Goal: Task Accomplishment & Management: Complete application form

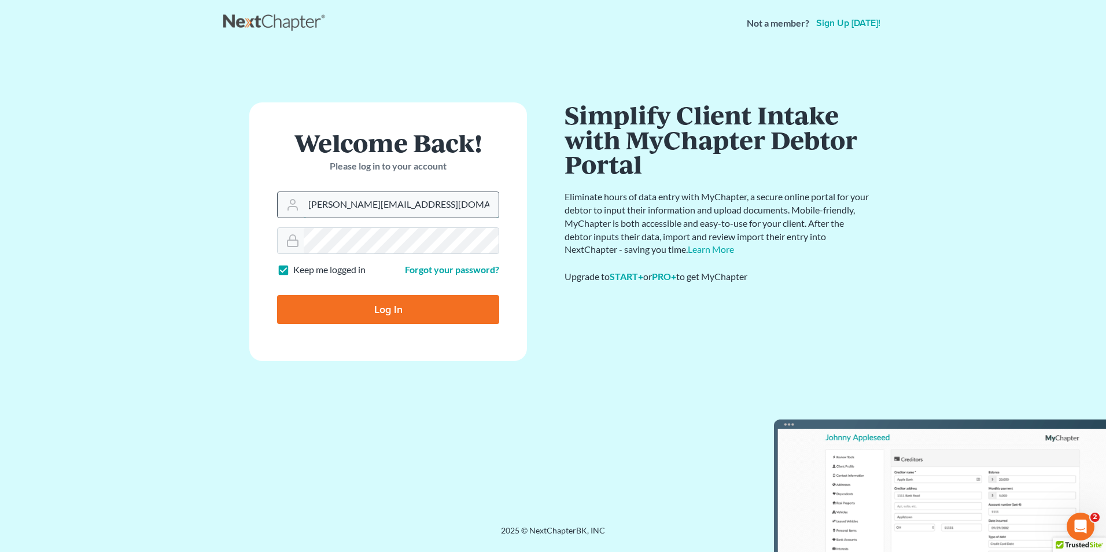
click at [425, 212] on input "dominick@shieldlaw.com" at bounding box center [401, 204] width 195 height 25
type input "Hunter@shieldlaw.com"
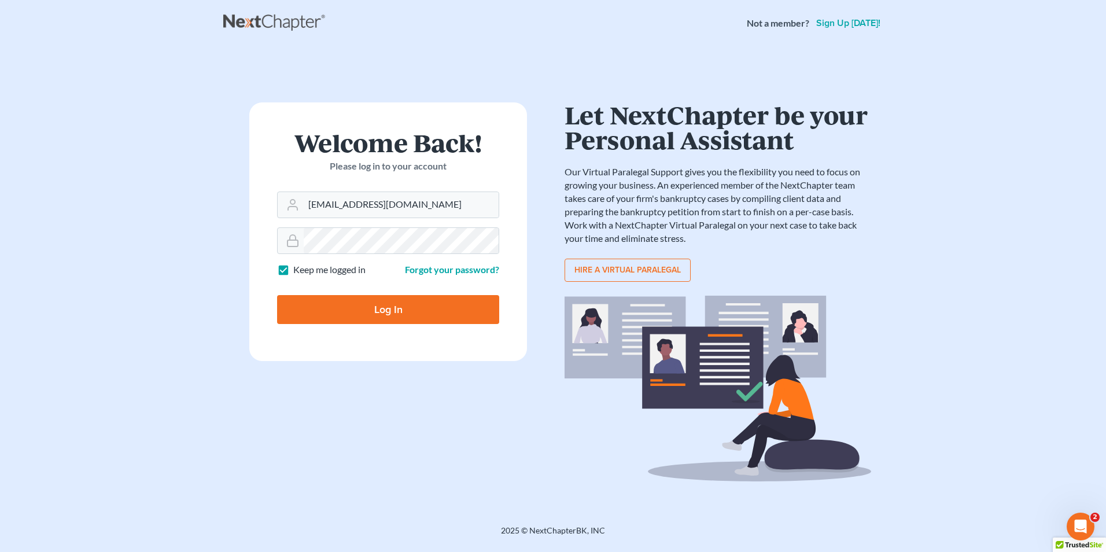
click at [406, 306] on input "Log In" at bounding box center [388, 309] width 222 height 29
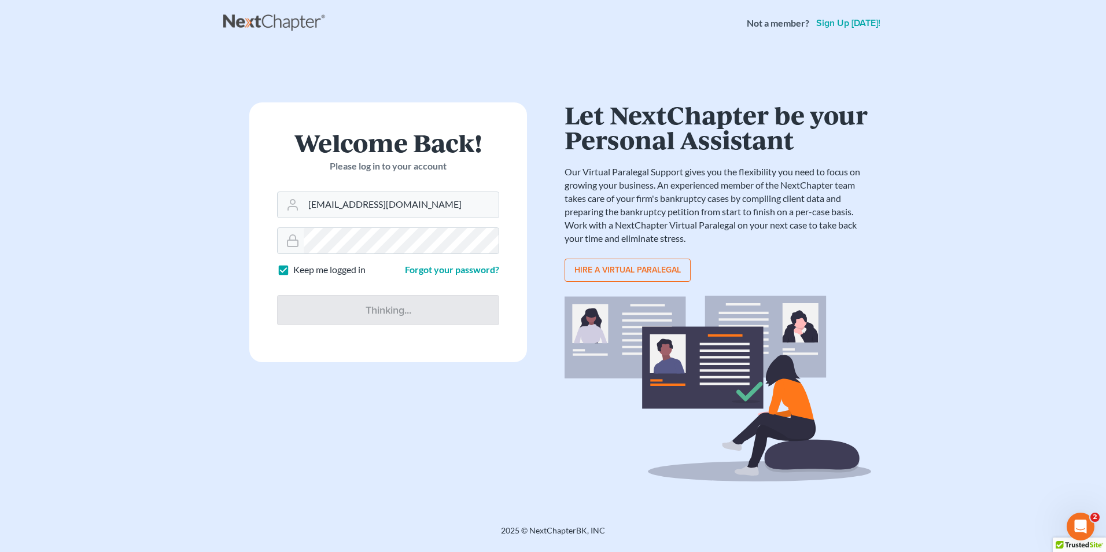
type input "Thinking..."
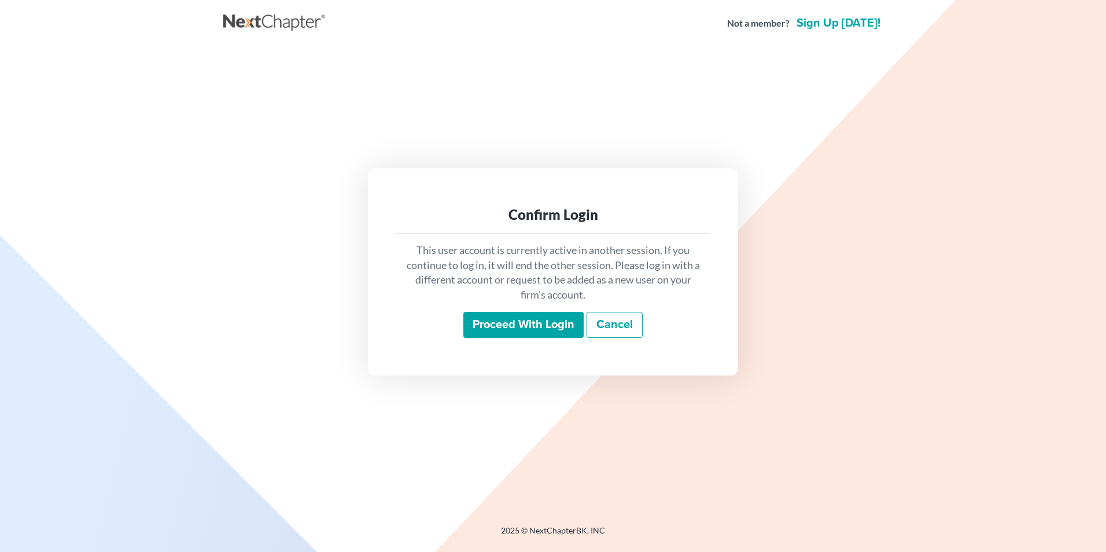
click at [519, 320] on input "Proceed with login" at bounding box center [523, 325] width 120 height 27
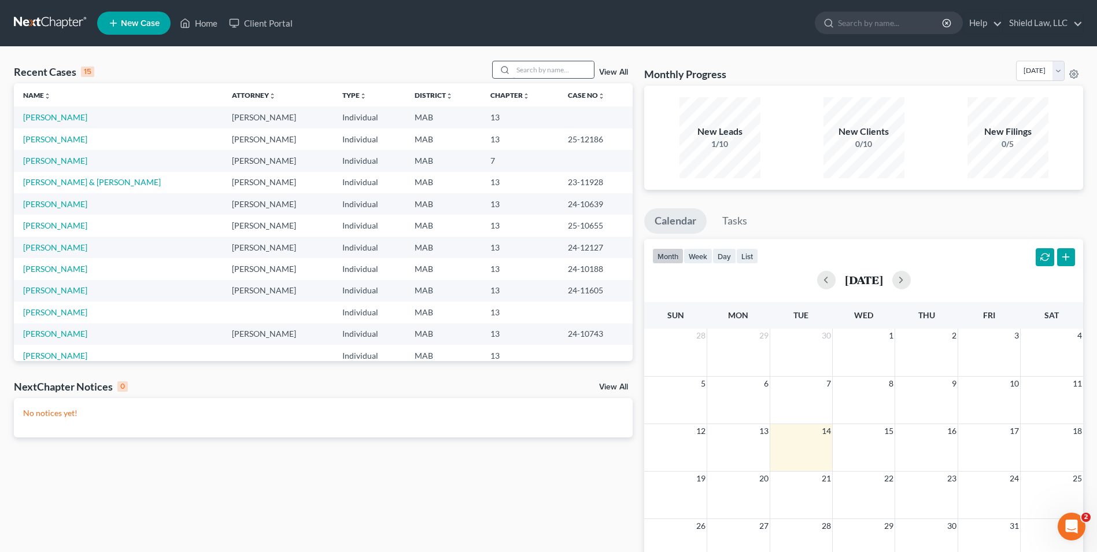
click at [572, 64] on input "search" at bounding box center [553, 69] width 81 height 17
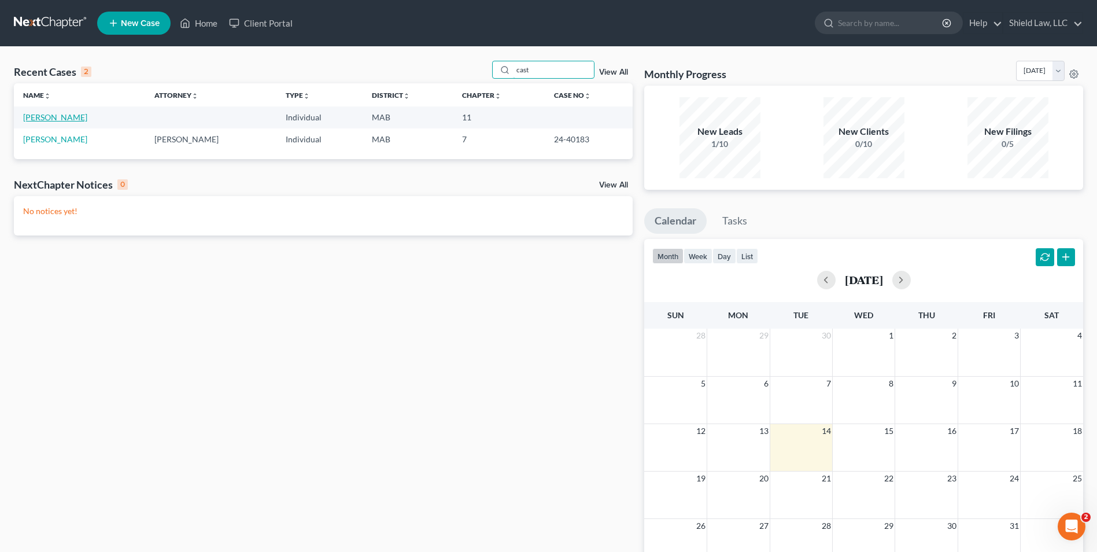
type input "cast"
click at [69, 117] on link "[PERSON_NAME]" at bounding box center [55, 117] width 64 height 10
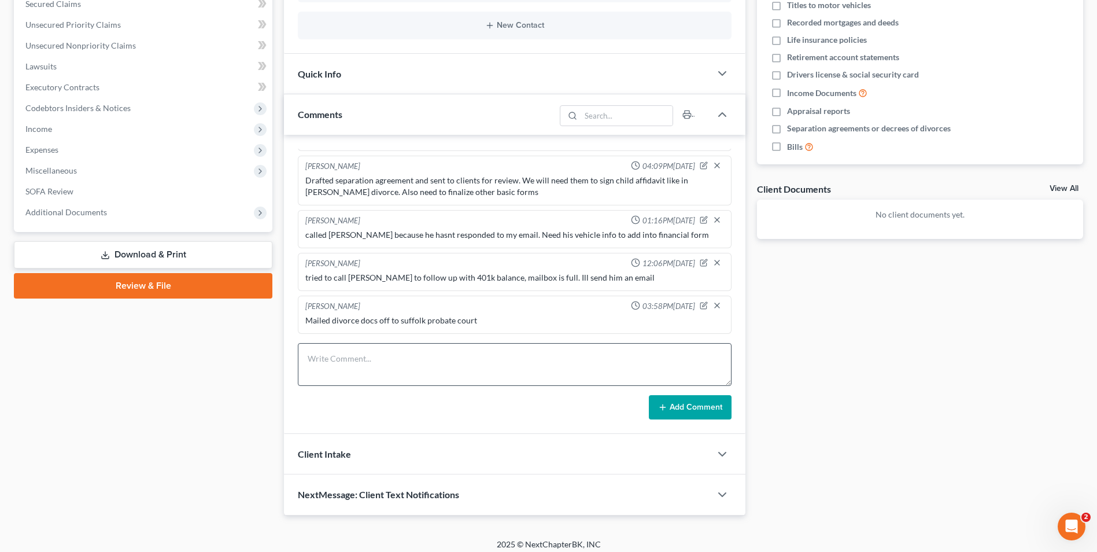
scroll to position [259, 0]
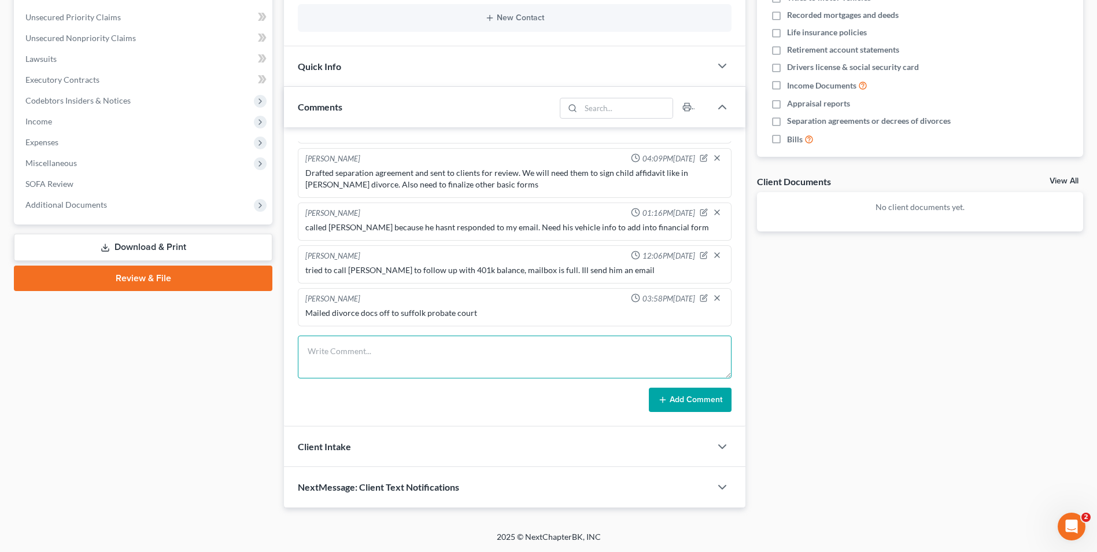
click at [434, 359] on textarea at bounding box center [515, 356] width 434 height 43
paste textarea "To provide a brief update, the court has received all of the signed documents. …"
type textarea "email to clients To provide a brief update, the court has received all of the s…"
click at [655, 401] on button "Add Comment" at bounding box center [690, 400] width 83 height 24
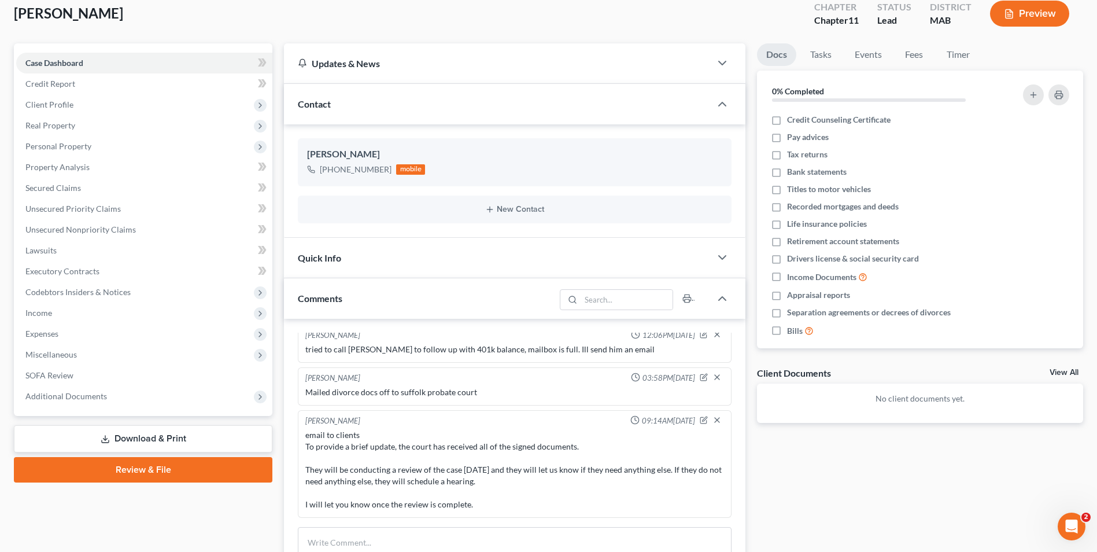
scroll to position [0, 0]
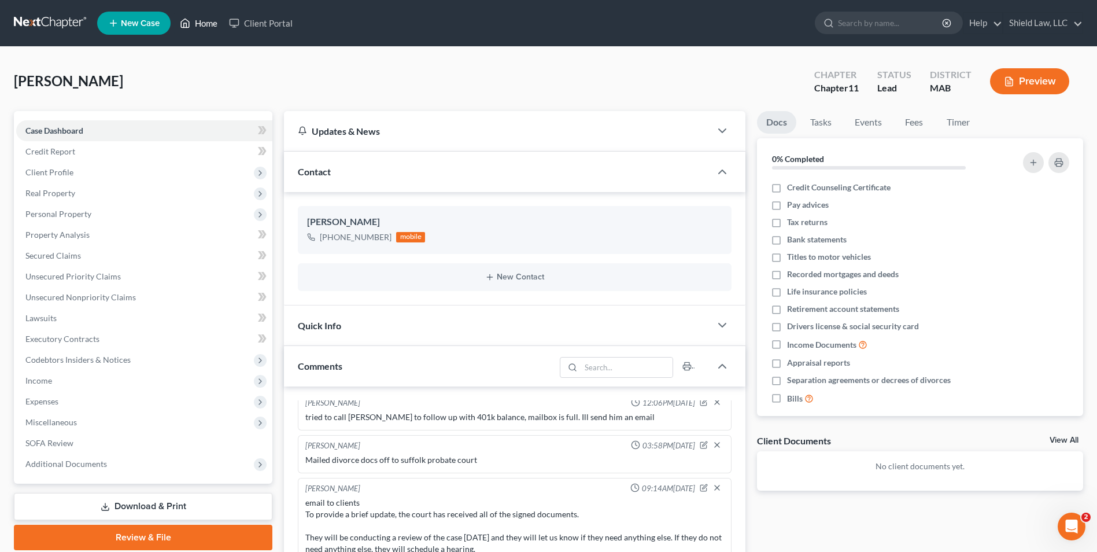
drag, startPoint x: 208, startPoint y: 31, endPoint x: 246, endPoint y: 44, distance: 40.4
click at [208, 31] on link "Home" at bounding box center [198, 23] width 49 height 21
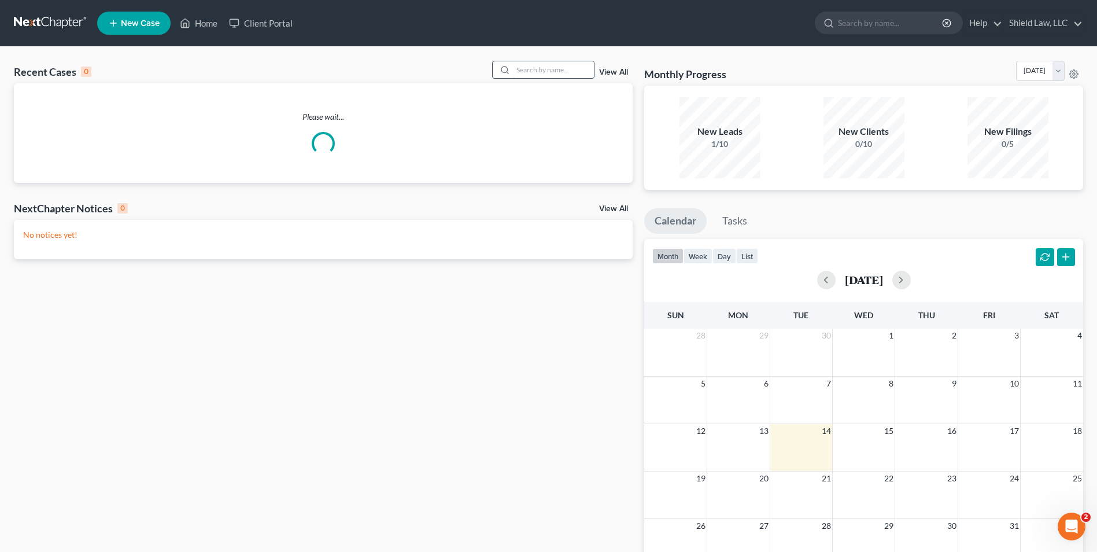
click at [563, 71] on input "search" at bounding box center [553, 69] width 81 height 17
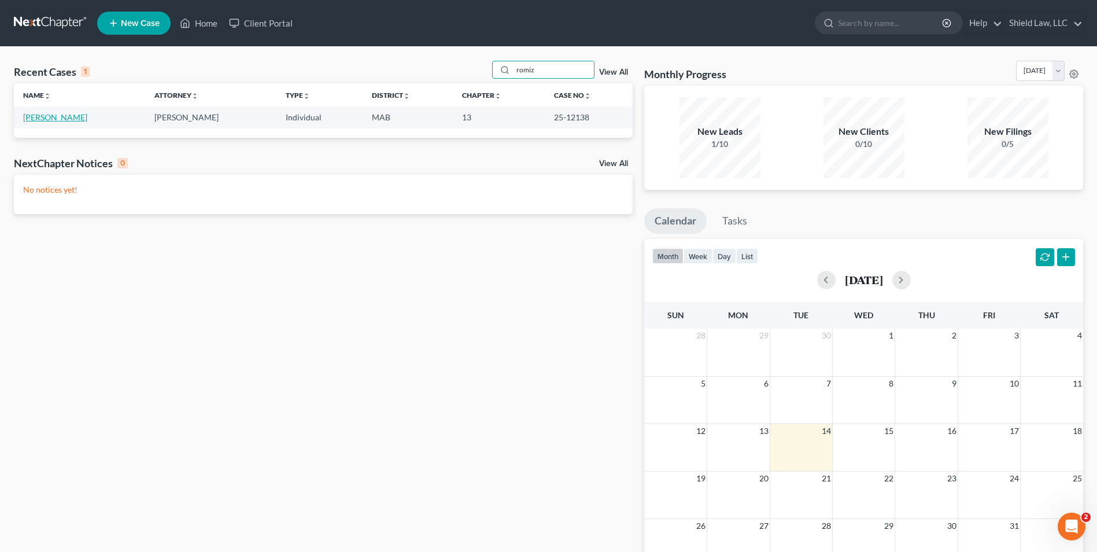
type input "romiz"
click at [58, 117] on link "[PERSON_NAME]" at bounding box center [55, 117] width 64 height 10
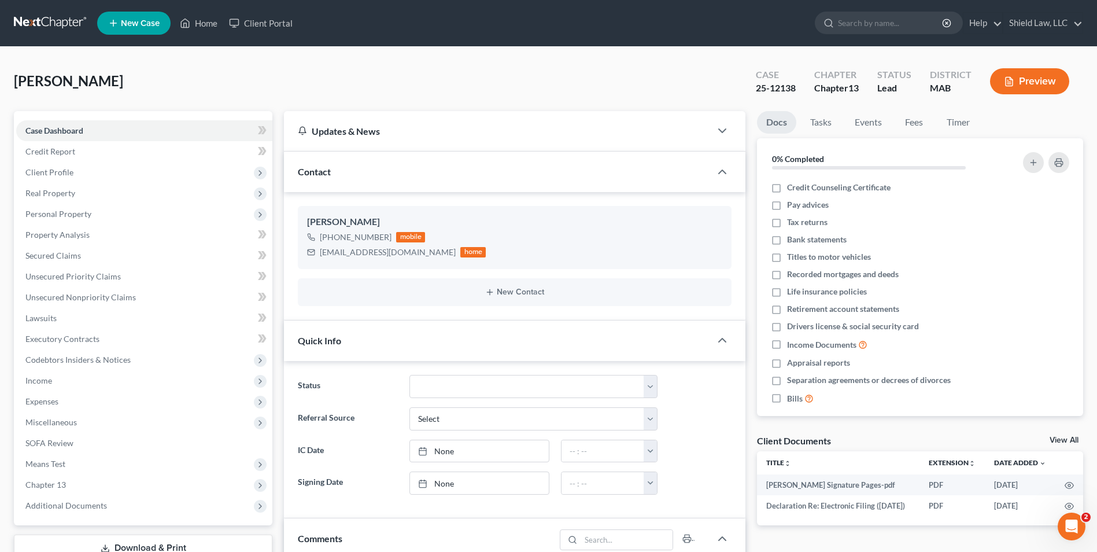
scroll to position [1352, 0]
click at [201, 134] on link "Case Dashboard" at bounding box center [144, 130] width 256 height 21
click at [241, 96] on div "[PERSON_NAME] Upgraded Case 25-12138 Chapter Chapter 13 Status Lead District MA…" at bounding box center [548, 86] width 1069 height 50
drag, startPoint x: 72, startPoint y: 260, endPoint x: 194, endPoint y: 260, distance: 122.0
click at [72, 260] on span "Secured Claims" at bounding box center [53, 255] width 56 height 10
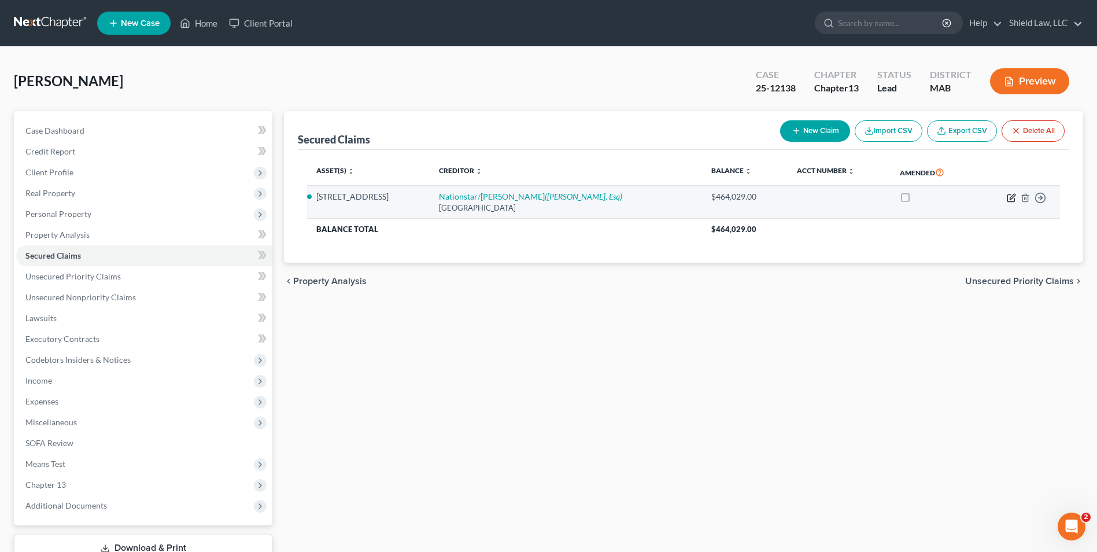
click at [1010, 199] on icon "button" at bounding box center [1012, 196] width 5 height 5
select select "45"
select select "0"
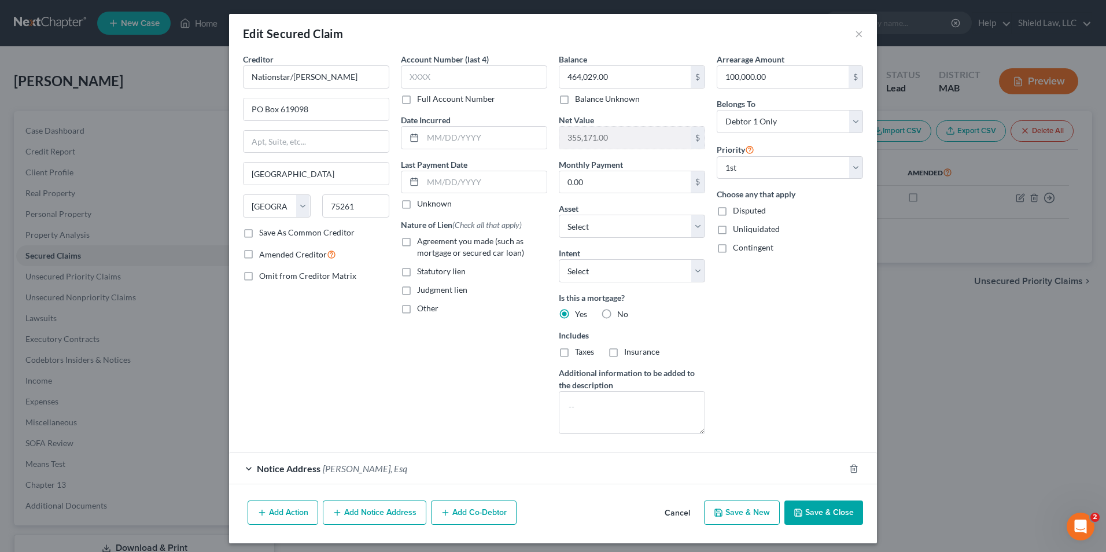
click at [550, 463] on div "Notice Address [PERSON_NAME], Esq" at bounding box center [536, 468] width 615 height 31
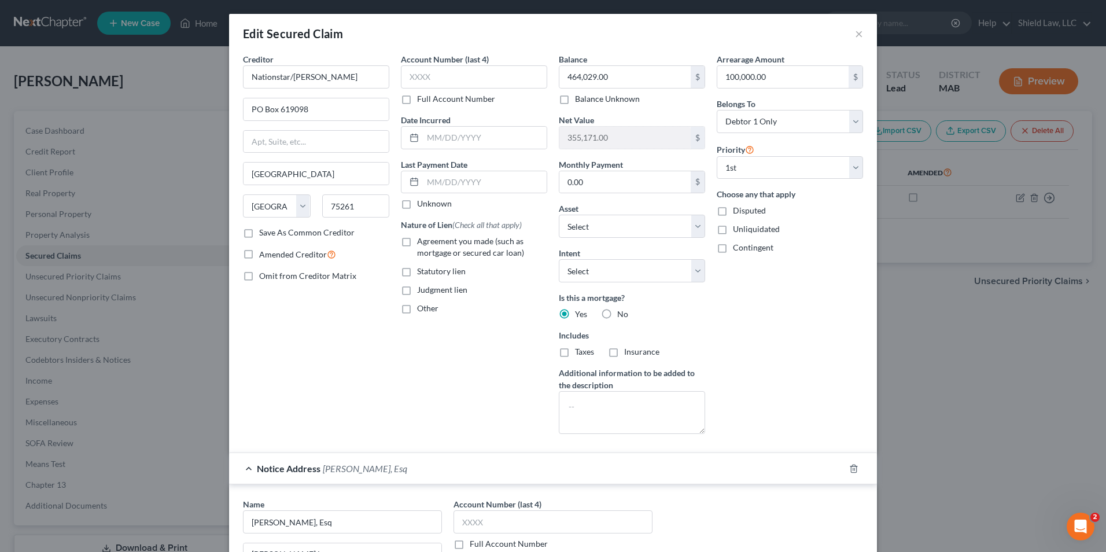
click at [549, 463] on div "Notice Address [PERSON_NAME], Esq" at bounding box center [536, 468] width 615 height 31
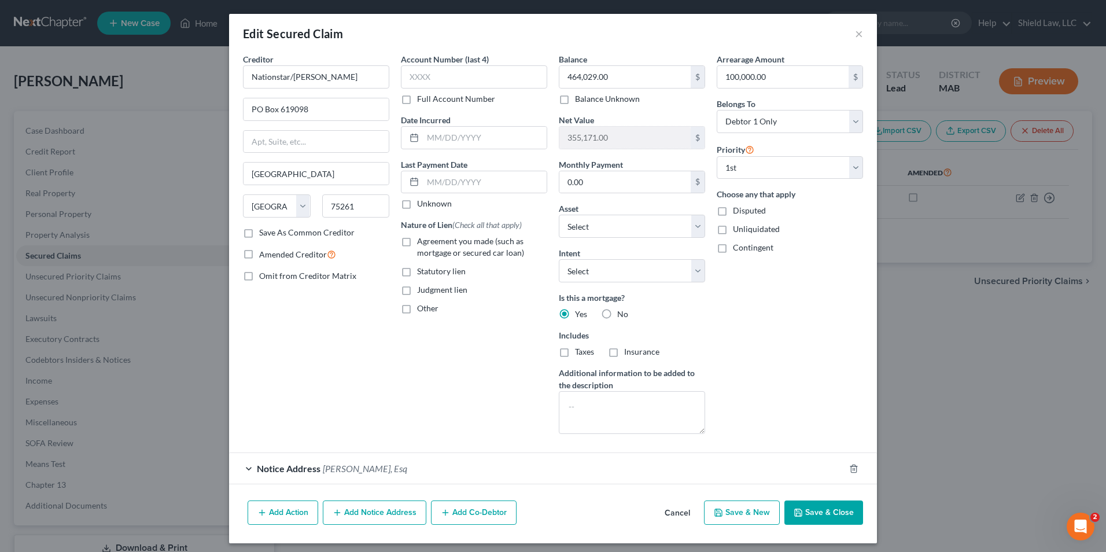
click at [789, 508] on button "Save & Close" at bounding box center [823, 512] width 79 height 24
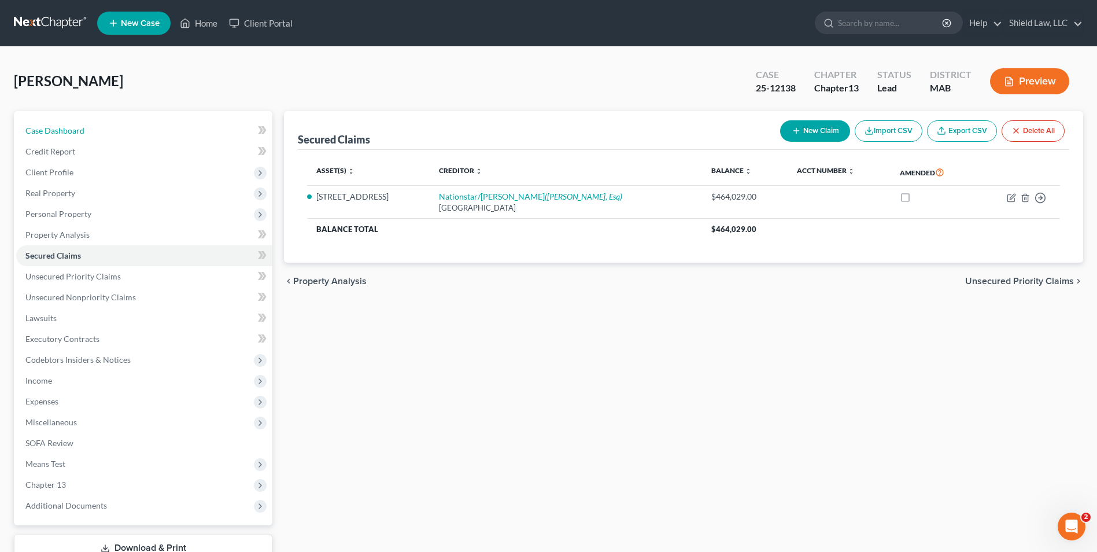
drag, startPoint x: 70, startPoint y: 133, endPoint x: 143, endPoint y: 98, distance: 80.7
click at [70, 133] on span "Case Dashboard" at bounding box center [54, 131] width 59 height 10
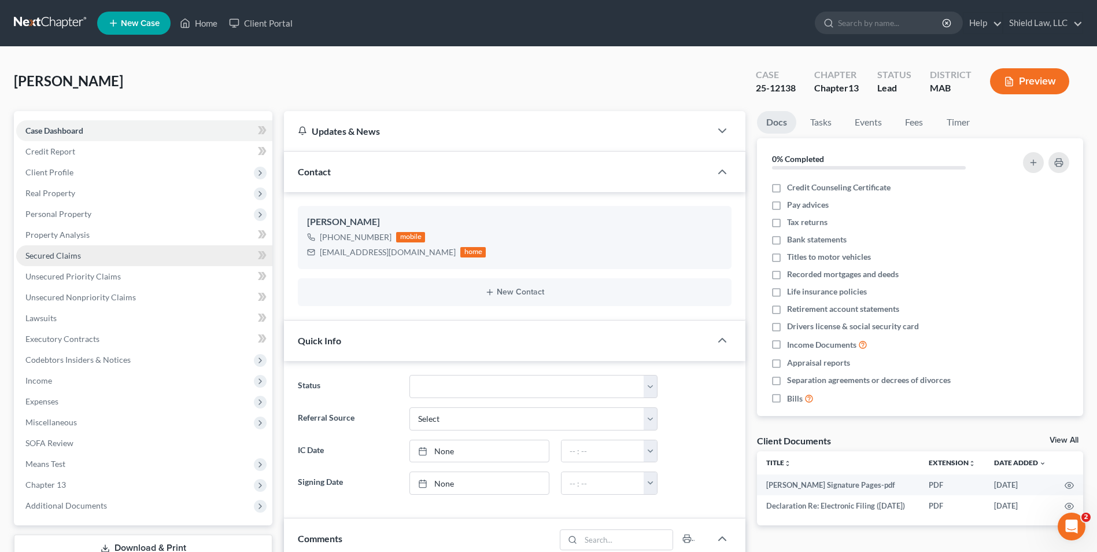
drag, startPoint x: 108, startPoint y: 259, endPoint x: 113, endPoint y: 256, distance: 6.2
click at [108, 259] on link "Secured Claims" at bounding box center [144, 255] width 256 height 21
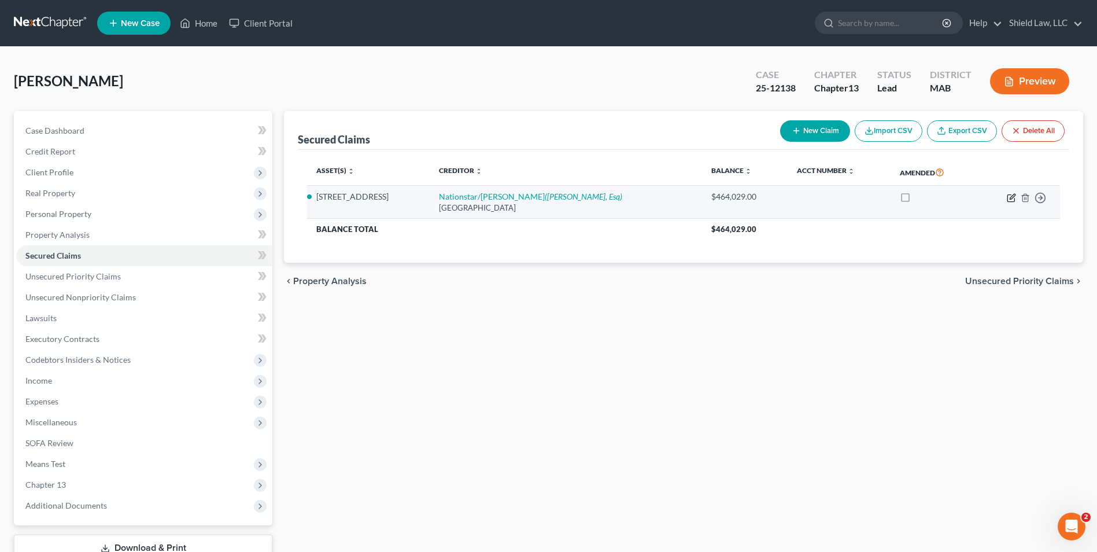
click at [1010, 200] on icon "button" at bounding box center [1011, 197] width 9 height 9
select select "45"
select select "0"
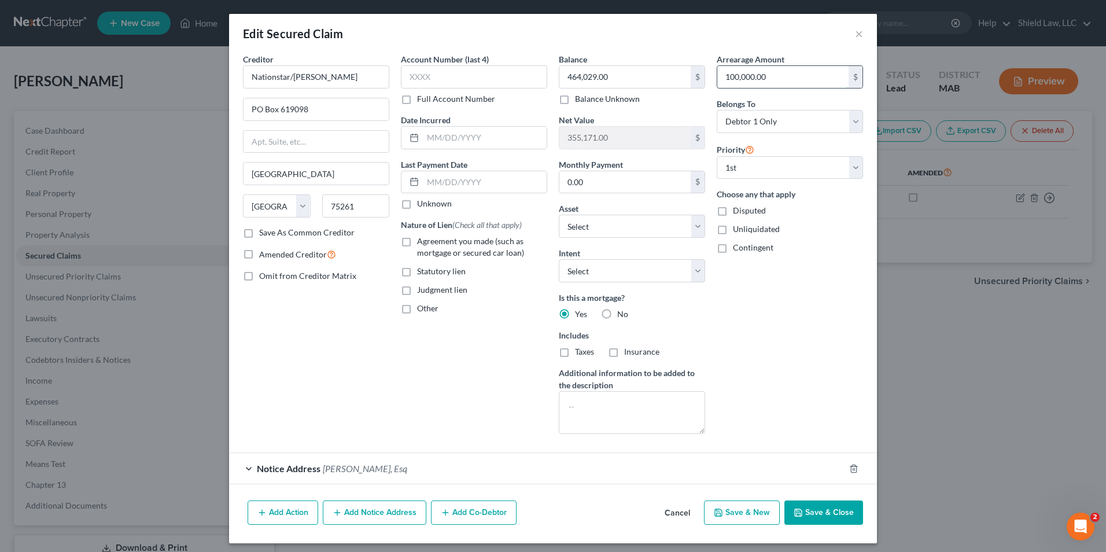
click at [781, 77] on input "100,000.00" at bounding box center [782, 77] width 131 height 22
click at [766, 75] on input "120" at bounding box center [782, 77] width 131 height 22
drag, startPoint x: 765, startPoint y: 75, endPoint x: 675, endPoint y: 75, distance: 90.2
click at [676, 75] on div "Creditor * Nationstar/[PERSON_NAME] PO Box 619098 [GEOGRAPHIC_DATA] [US_STATE][…" at bounding box center [553, 248] width 632 height 390
type input "102,000"
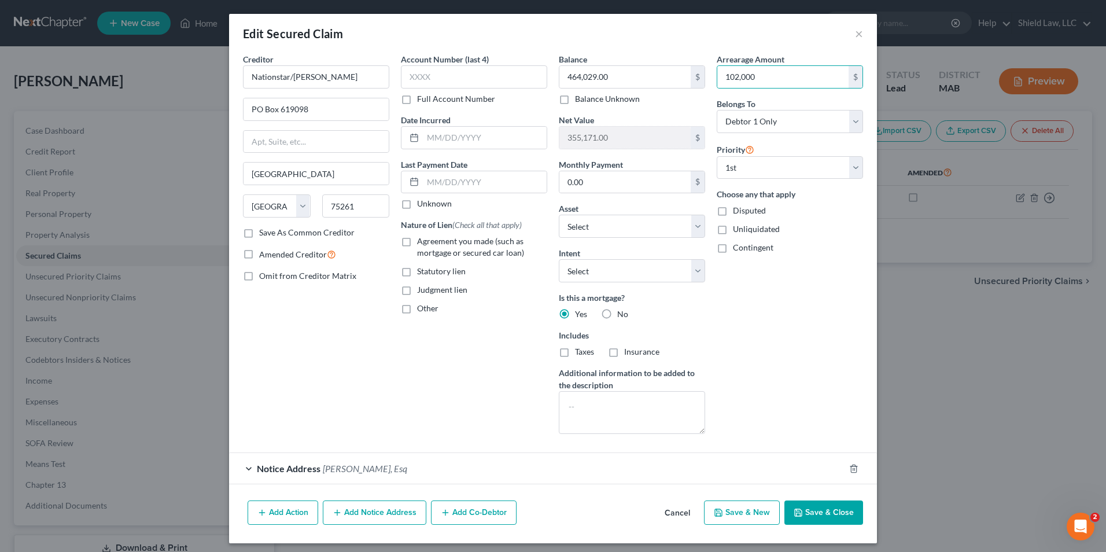
click at [799, 333] on div "Arrearage Amount 102,000 $ Belongs To * Select Debtor 1 Only Debtor 2 Only Debt…" at bounding box center [790, 248] width 158 height 390
click at [839, 514] on button "Save & Close" at bounding box center [823, 512] width 79 height 24
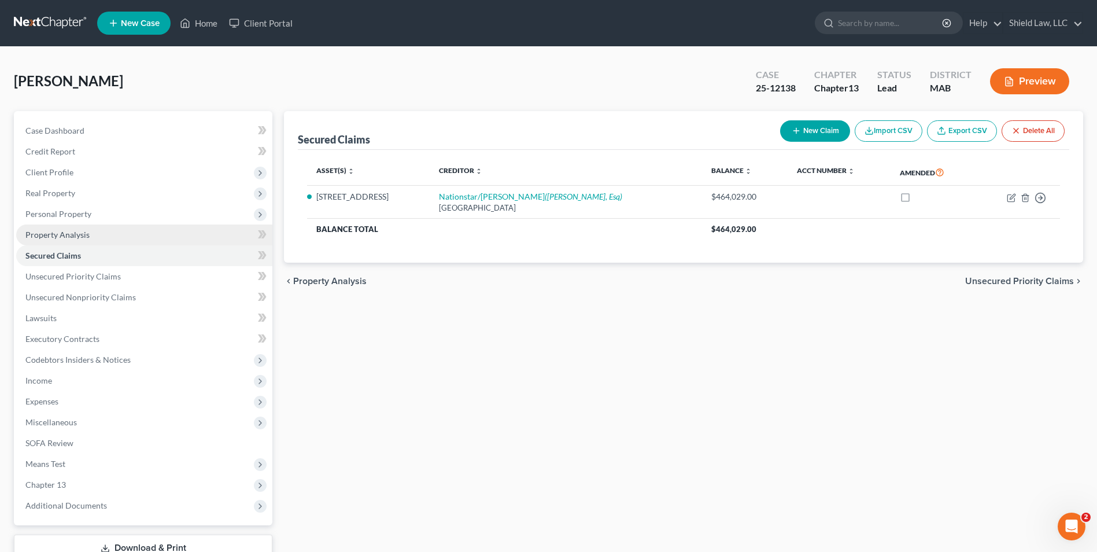
click at [89, 234] on link "Property Analysis" at bounding box center [144, 234] width 256 height 21
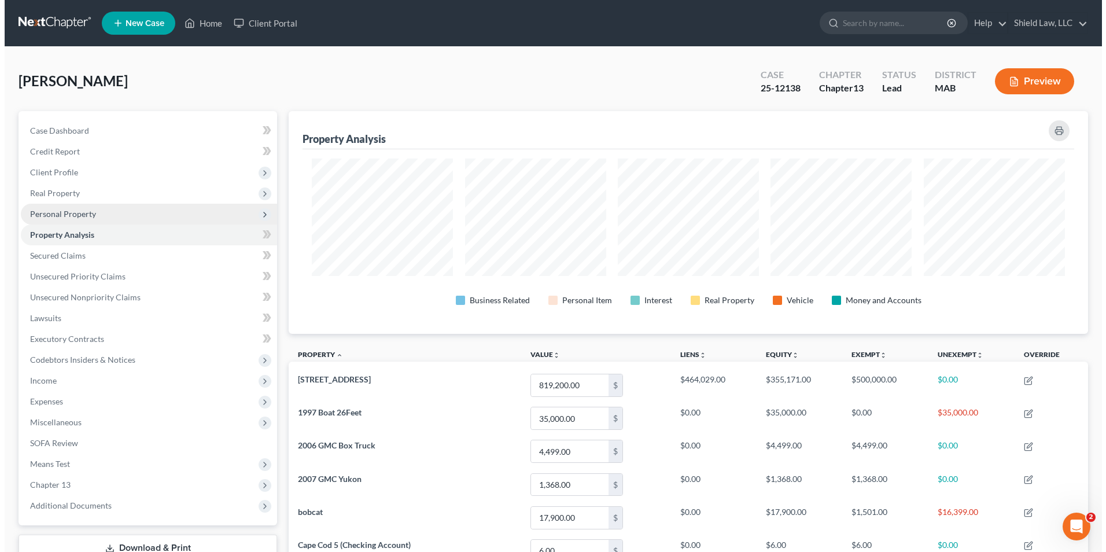
scroll to position [223, 799]
click at [109, 207] on span "Personal Property" at bounding box center [144, 214] width 256 height 21
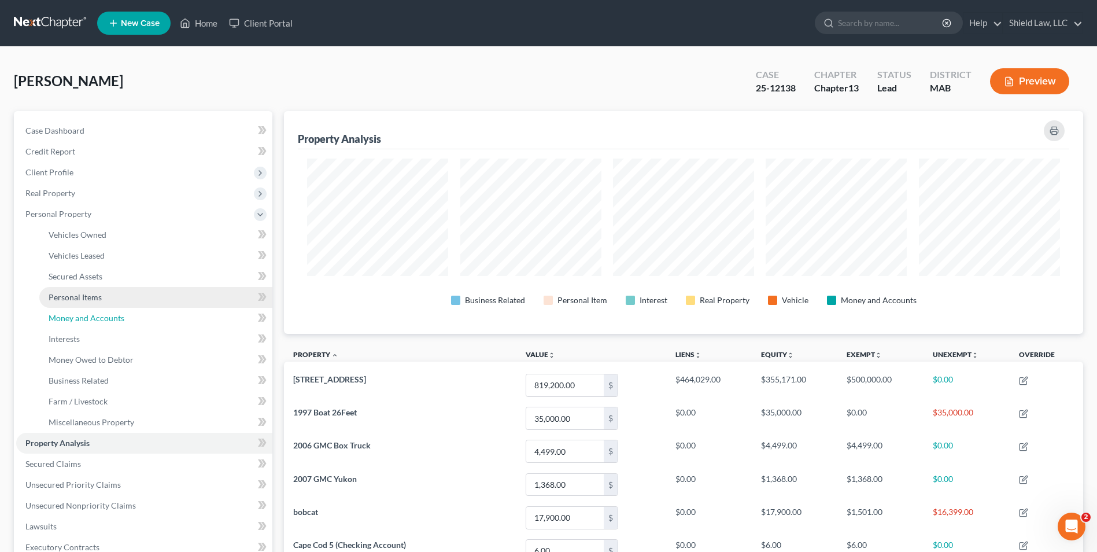
drag, startPoint x: 136, startPoint y: 311, endPoint x: 147, endPoint y: 306, distance: 11.9
click at [137, 310] on link "Money and Accounts" at bounding box center [155, 318] width 233 height 21
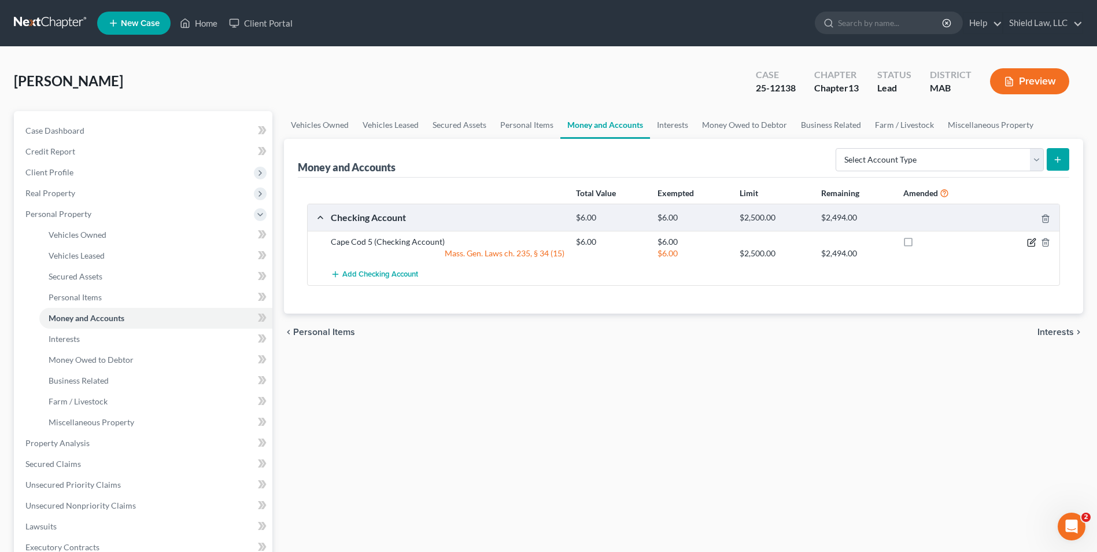
click at [1032, 245] on icon "button" at bounding box center [1031, 242] width 9 height 9
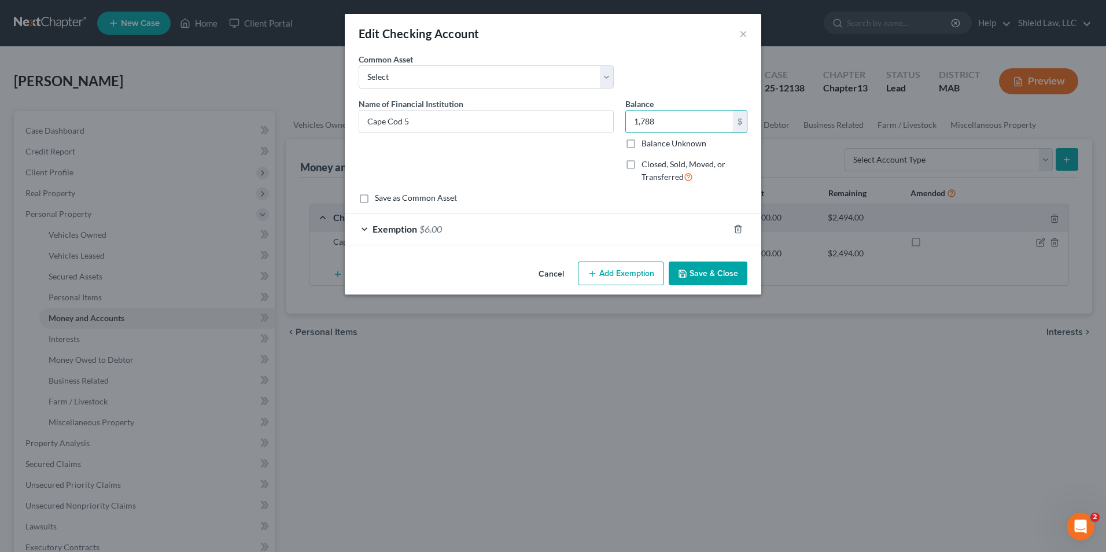
type input "1,788"
click at [614, 216] on div "Exemption $6.00" at bounding box center [537, 228] width 384 height 31
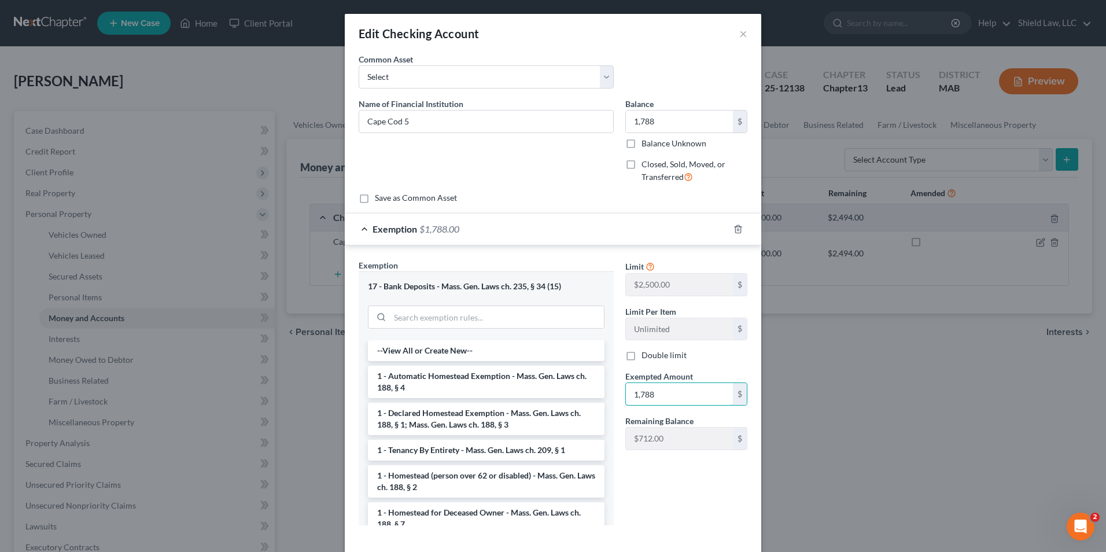
type input "1,788"
click at [675, 463] on div "Limit $2,500.00 $ Limit Per Item Unlimited $ Double limit Exempted Amount * 1,7…" at bounding box center [686, 396] width 134 height 275
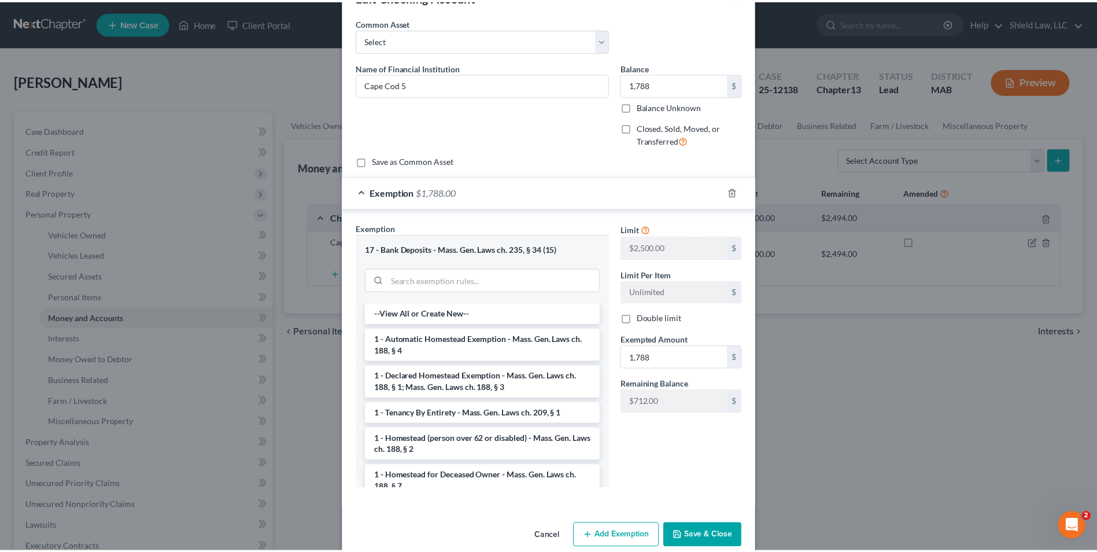
scroll to position [56, 0]
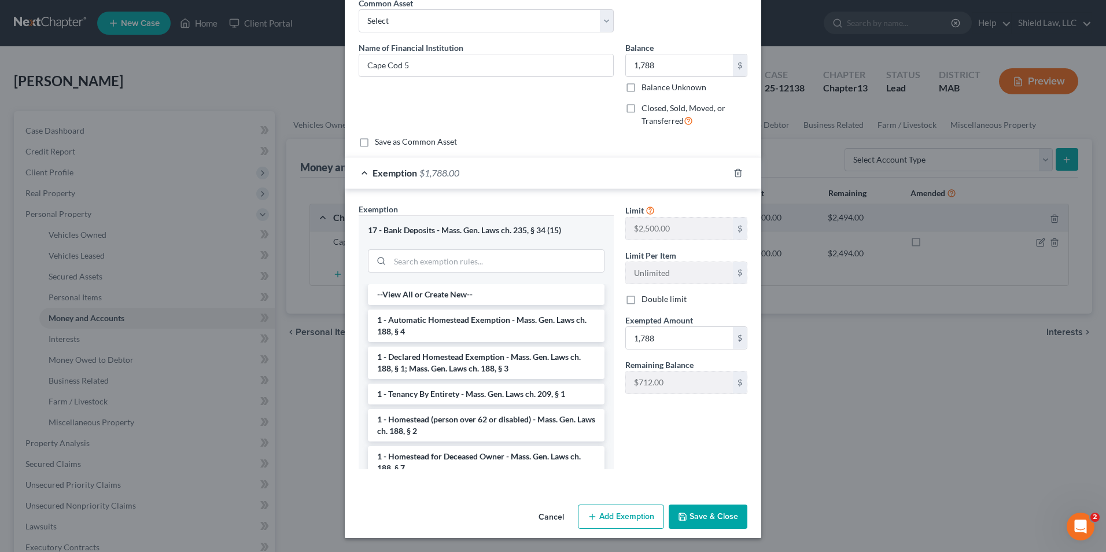
click at [698, 509] on button "Save & Close" at bounding box center [708, 516] width 79 height 24
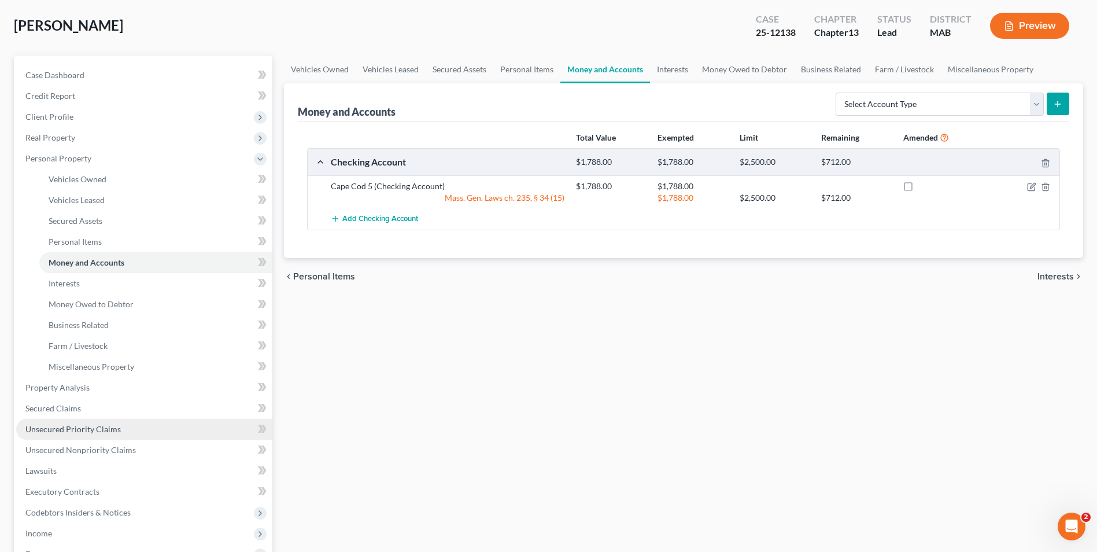
scroll to position [174, 0]
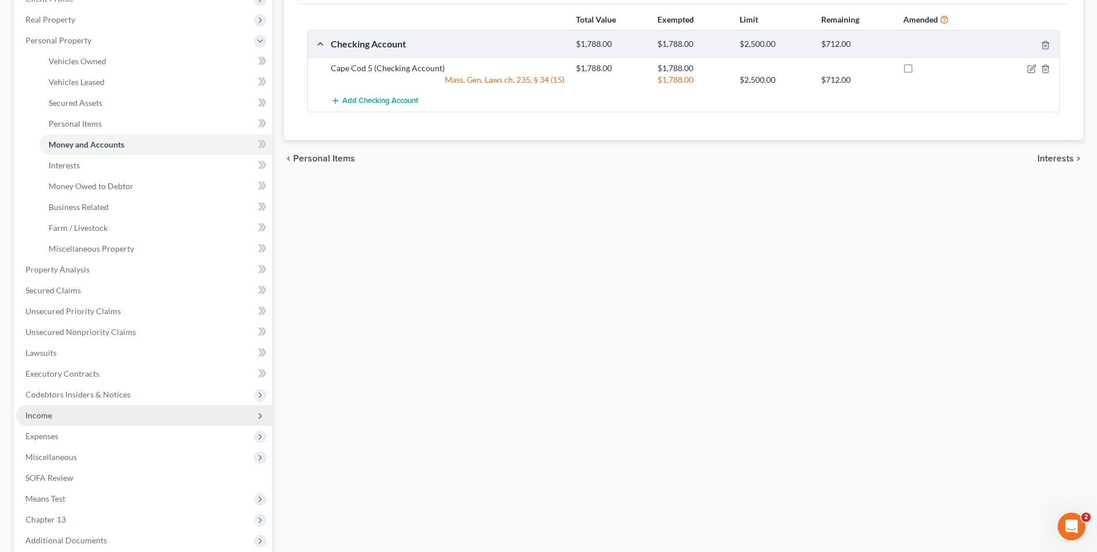
drag, startPoint x: 57, startPoint y: 414, endPoint x: 76, endPoint y: 408, distance: 20.5
click at [57, 414] on span "Income" at bounding box center [144, 415] width 256 height 21
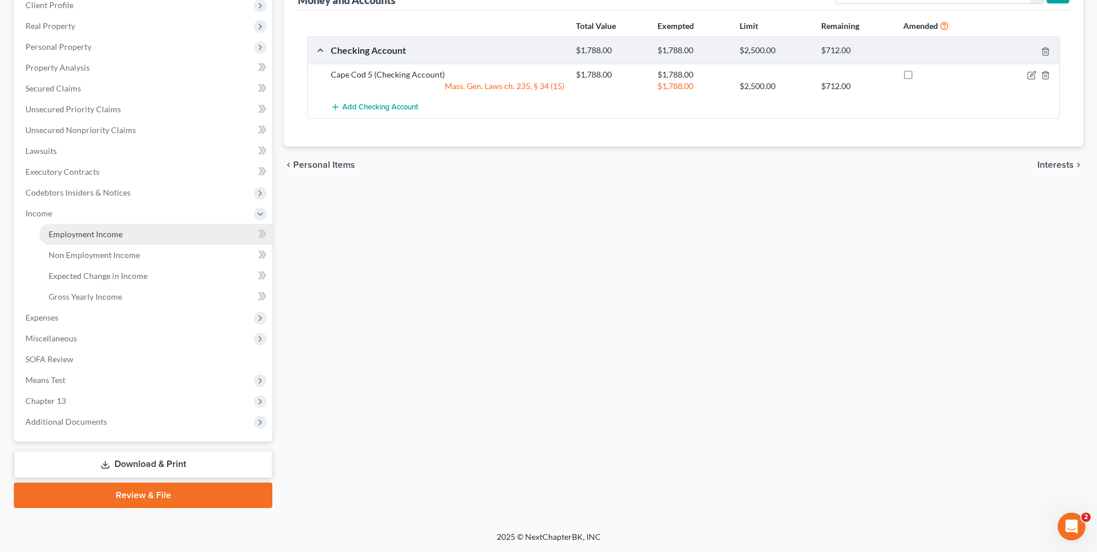
click at [82, 239] on link "Employment Income" at bounding box center [155, 234] width 233 height 21
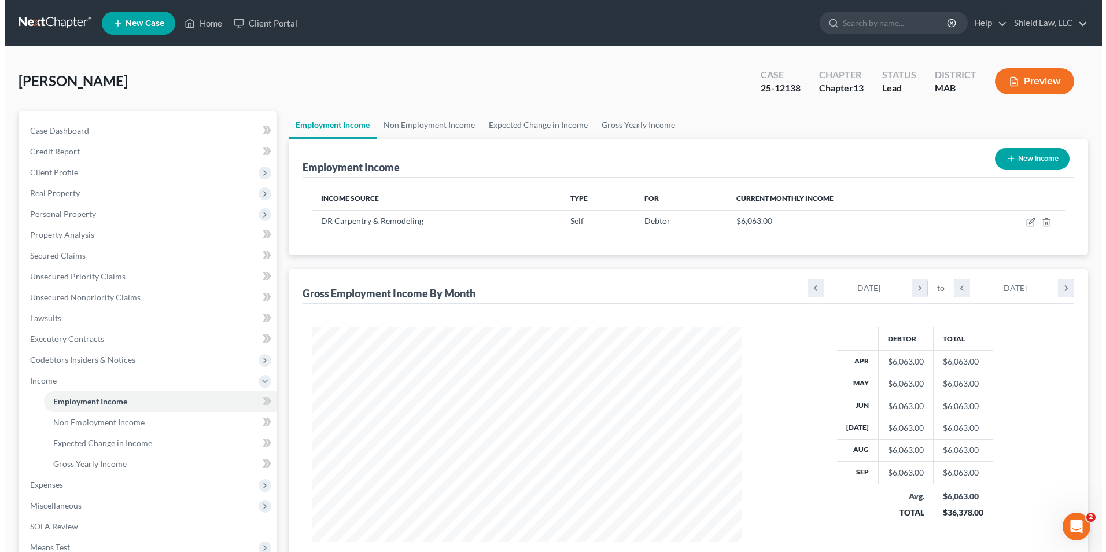
scroll to position [215, 452]
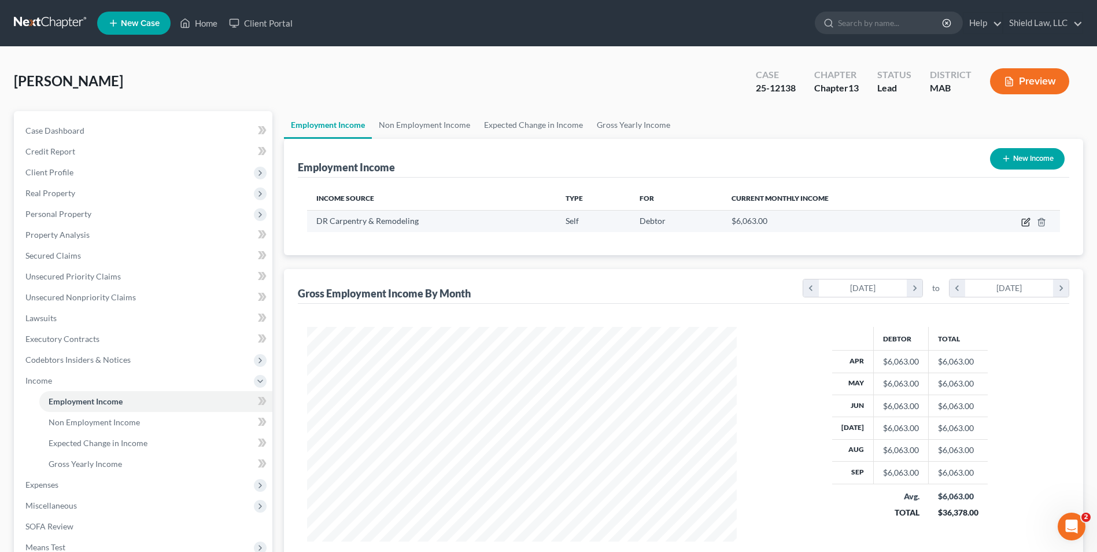
click at [1029, 225] on icon "button" at bounding box center [1025, 222] width 7 height 7
select select "1"
select select "22"
select select "0"
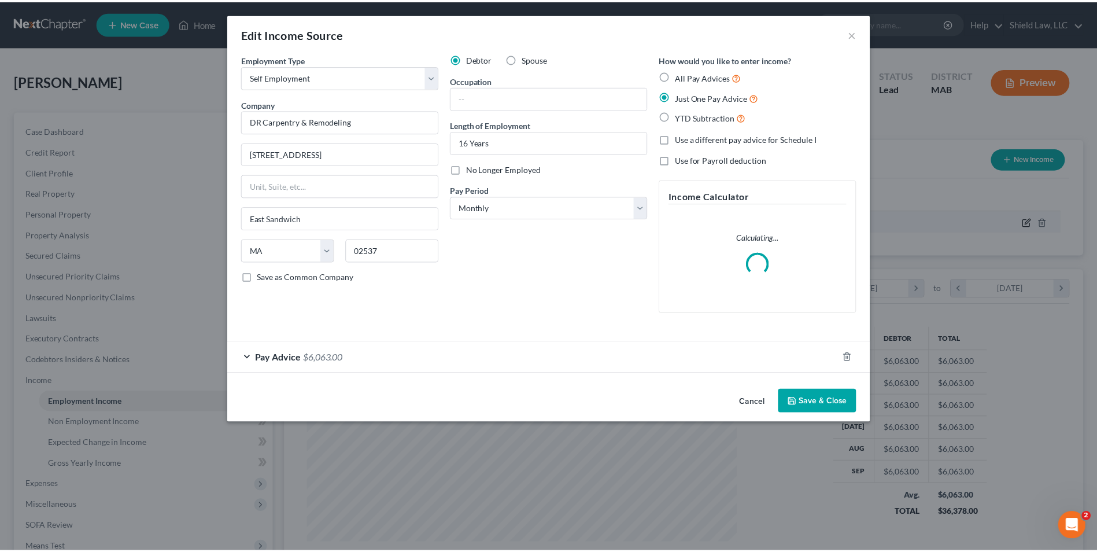
scroll to position [216, 457]
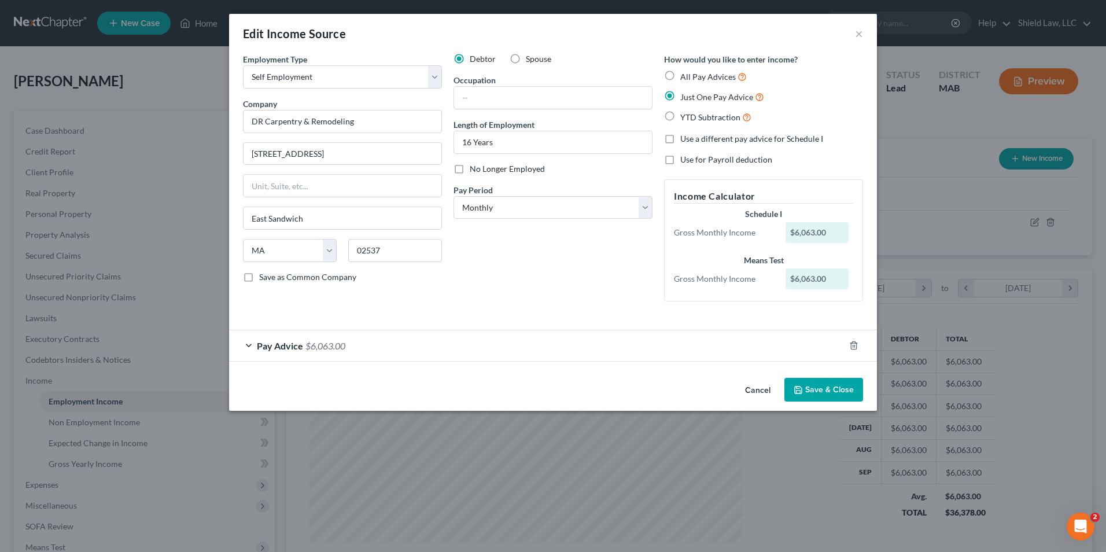
click at [786, 315] on div "Employment Type * Select Full or [DEMOGRAPHIC_DATA] Employment Self Employment …" at bounding box center [553, 186] width 632 height 267
click at [680, 141] on label "Use a different pay advice for Schedule I" at bounding box center [751, 139] width 143 height 12
click at [685, 141] on input "Use a different pay advice for Schedule I" at bounding box center [689, 137] width 8 height 8
checkbox input "true"
click at [700, 388] on button "Add Schedule I Income" at bounding box center [722, 390] width 116 height 24
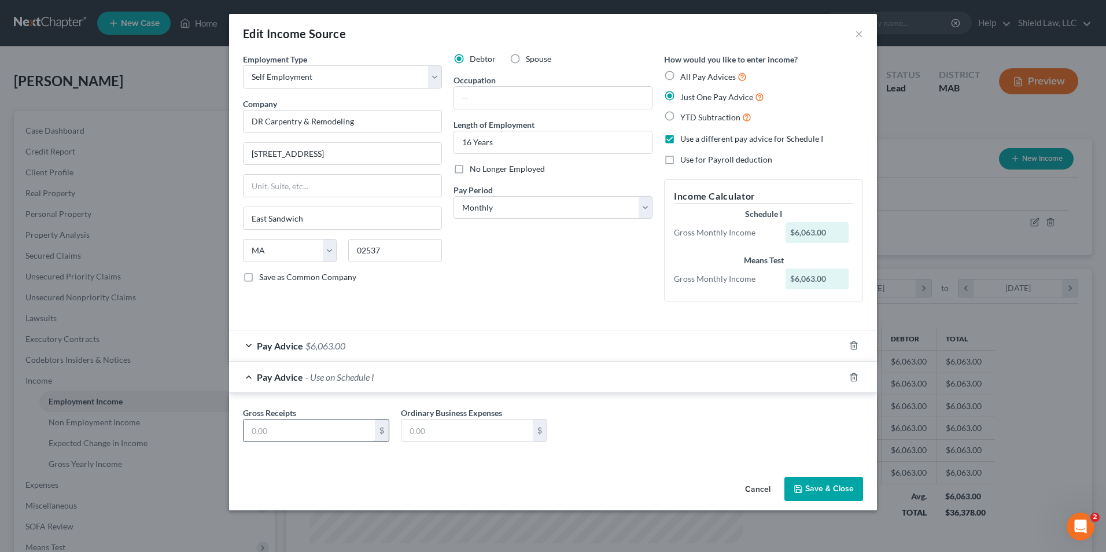
click at [313, 423] on input "text" at bounding box center [308, 430] width 131 height 22
type input "0"
click at [633, 386] on div "Pay Advice - Use on Schedule I" at bounding box center [536, 376] width 615 height 31
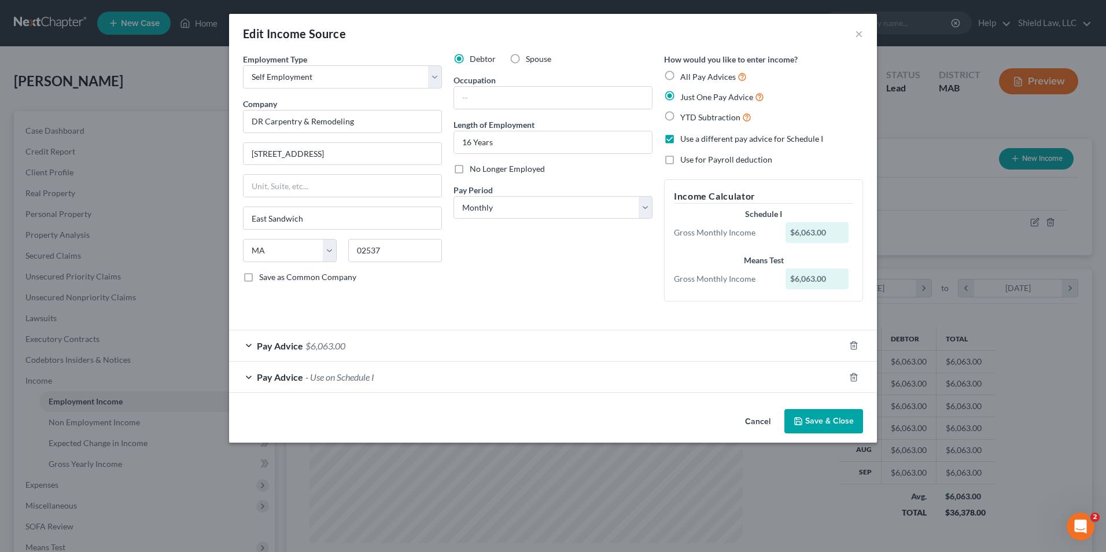
click at [467, 344] on div "Pay Advice $6,063.00" at bounding box center [536, 345] width 615 height 31
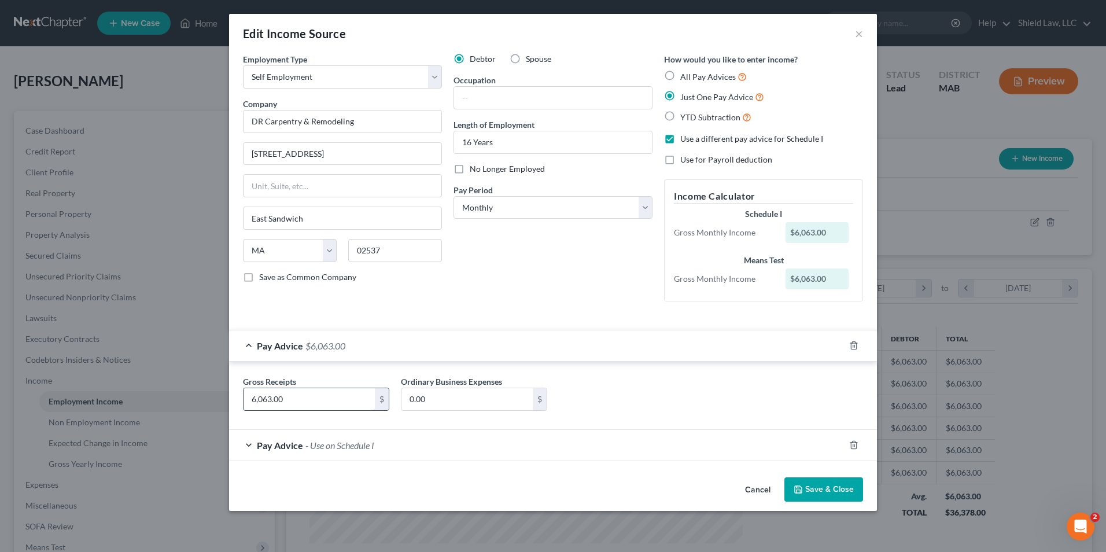
click at [308, 404] on input "6,063.00" at bounding box center [308, 399] width 131 height 22
click at [618, 396] on div "Gross Receipts 0 $ Ordinary Business Expenses 0.00 $" at bounding box center [553, 397] width 632 height 45
click at [330, 401] on input "0" at bounding box center [308, 399] width 131 height 22
type input "1,755"
click at [625, 359] on div "Pay Advice $1,755.00" at bounding box center [536, 345] width 615 height 31
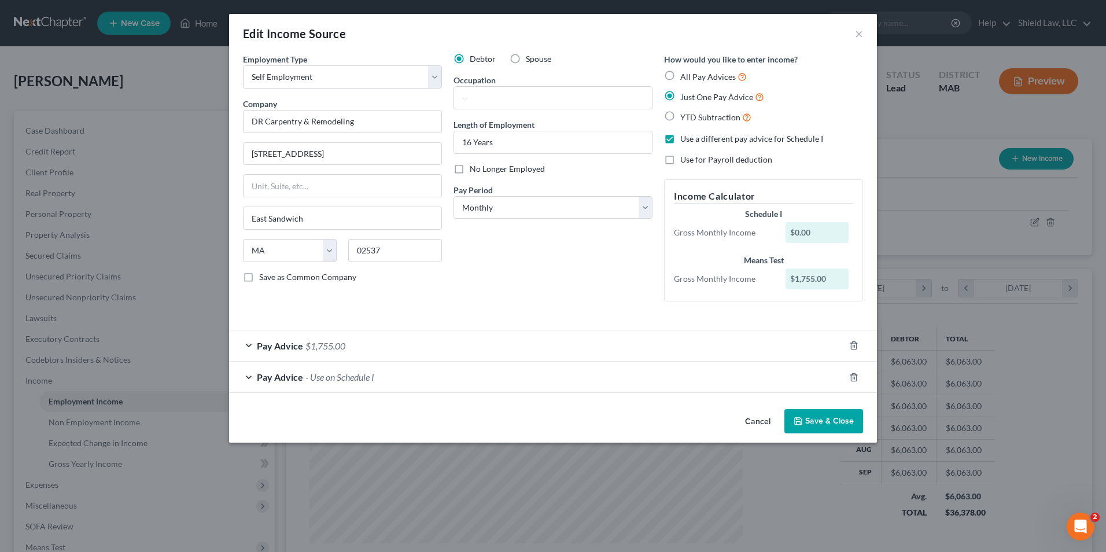
click at [842, 420] on button "Save & Close" at bounding box center [823, 421] width 79 height 24
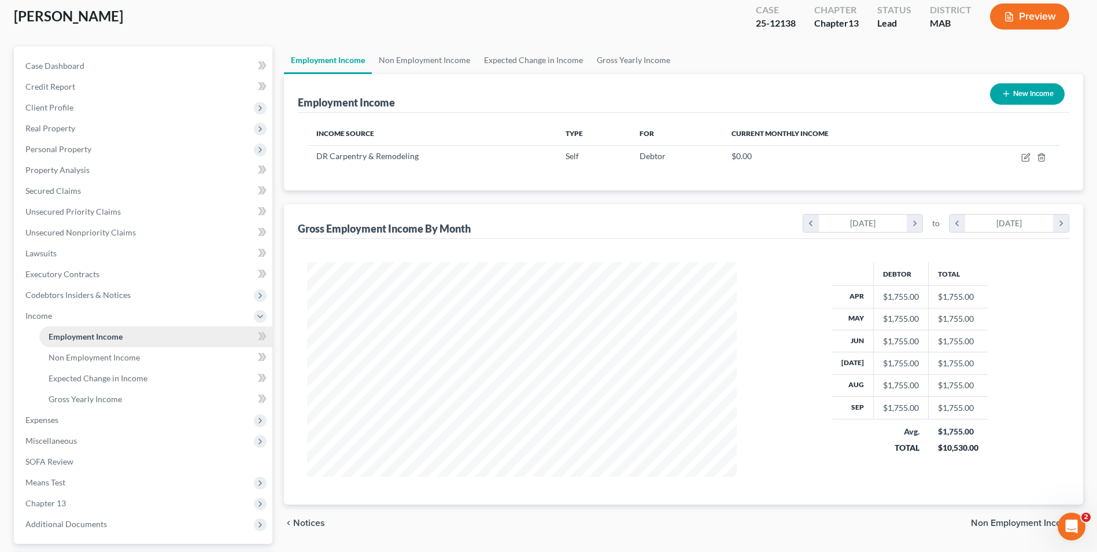
scroll to position [167, 0]
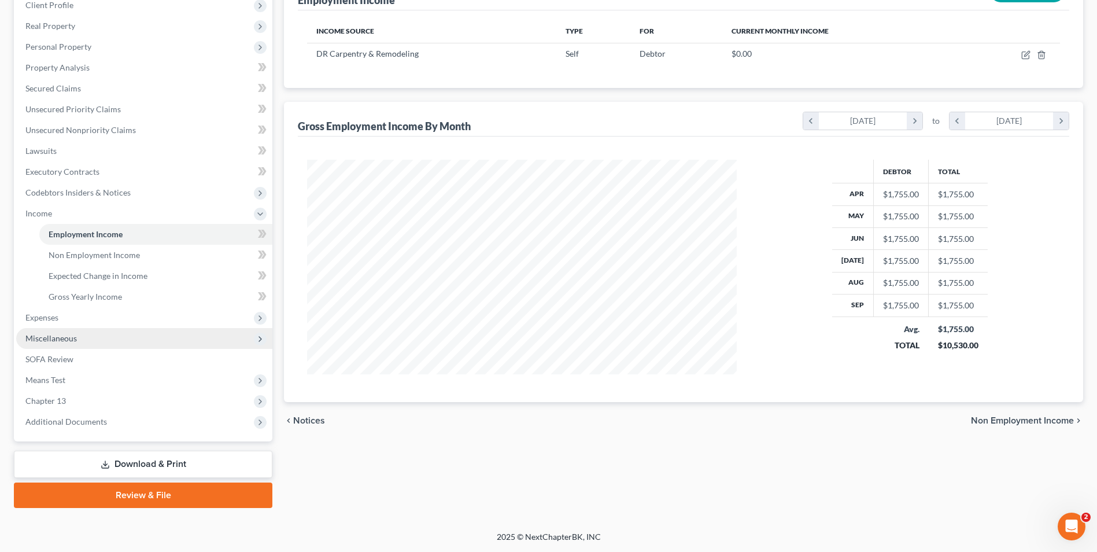
click at [64, 341] on span "Miscellaneous" at bounding box center [50, 338] width 51 height 10
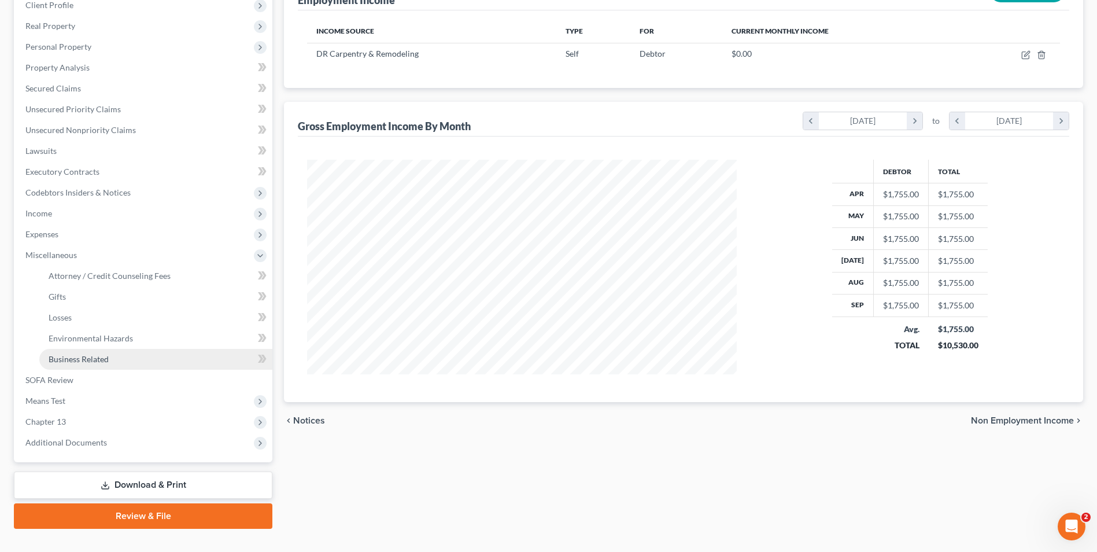
drag, startPoint x: 99, startPoint y: 360, endPoint x: 109, endPoint y: 360, distance: 9.8
click at [99, 360] on span "Business Related" at bounding box center [79, 359] width 60 height 10
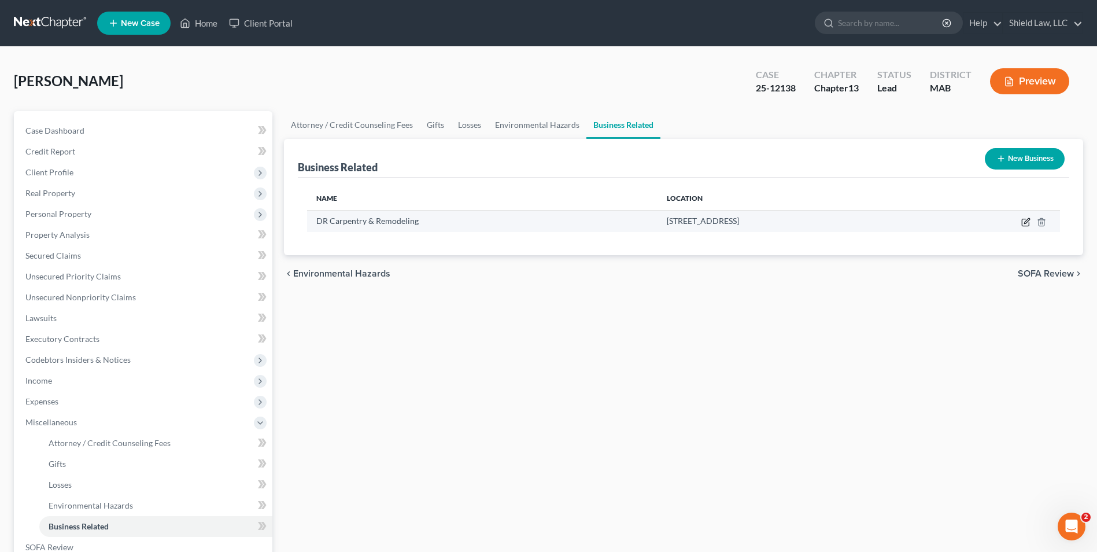
click at [1025, 223] on icon "button" at bounding box center [1026, 220] width 5 height 5
select select "sole_proprietor"
select select "22"
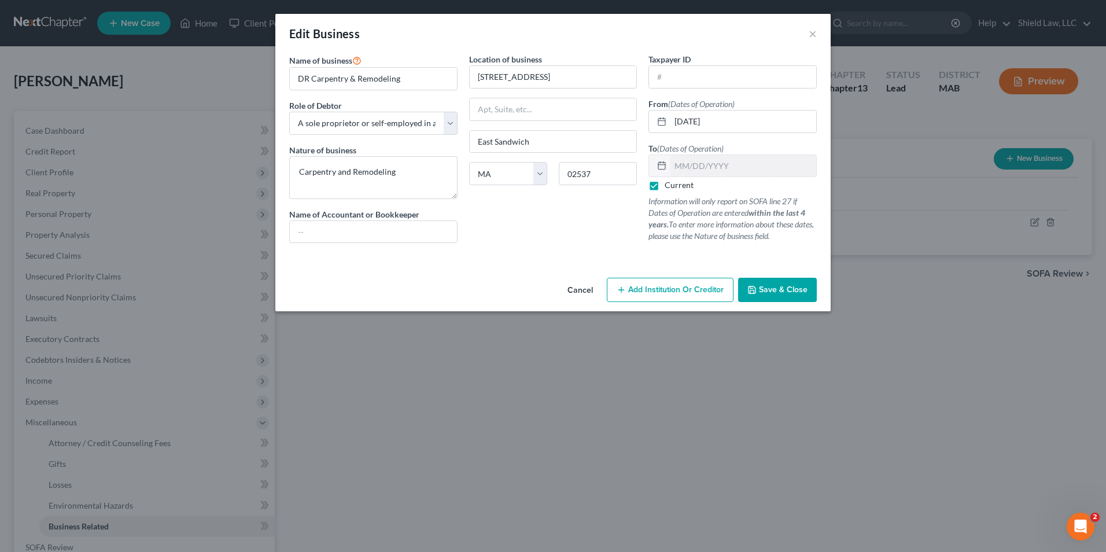
click at [665, 186] on label "Current" at bounding box center [679, 185] width 29 height 12
click at [669, 186] on input "Current" at bounding box center [673, 183] width 8 height 8
checkbox input "false"
click at [696, 171] on input "text" at bounding box center [743, 166] width 146 height 22
type input "[DATE]"
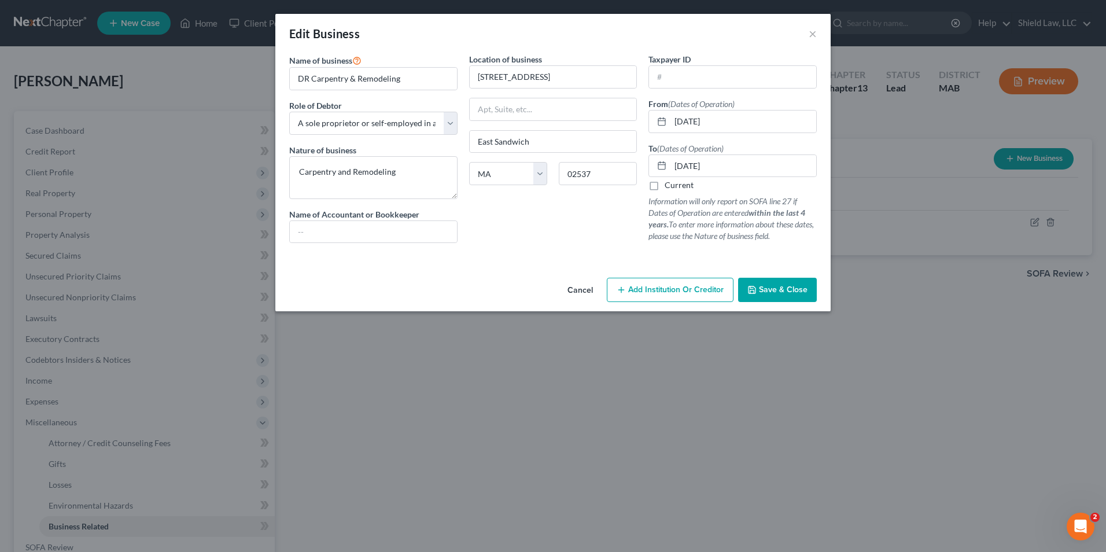
click at [567, 233] on div "Location of business [GEOGRAPHIC_DATA] [US_STATE][GEOGRAPHIC_DATA] [GEOGRAPHIC_…" at bounding box center [553, 152] width 180 height 199
click at [759, 289] on span "Save & Close" at bounding box center [783, 290] width 49 height 10
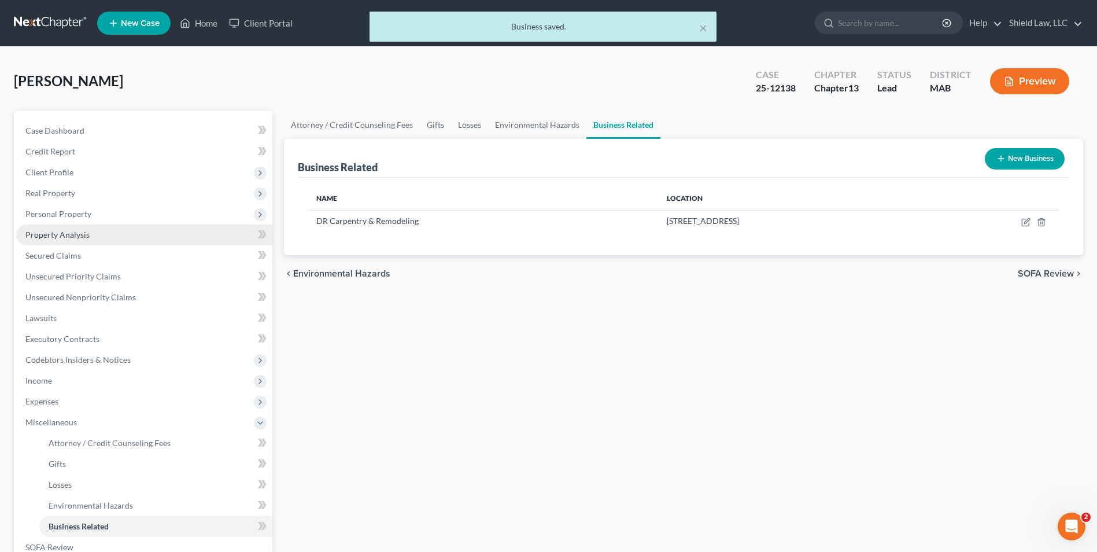
click at [78, 234] on span "Property Analysis" at bounding box center [57, 235] width 64 height 10
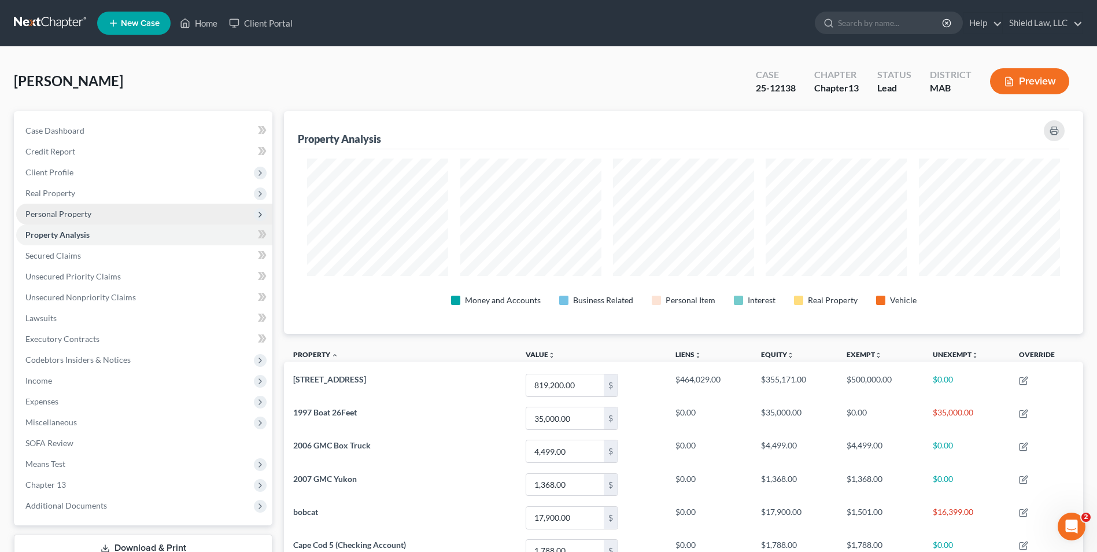
scroll to position [223, 799]
click at [87, 215] on span "Personal Property" at bounding box center [58, 214] width 66 height 10
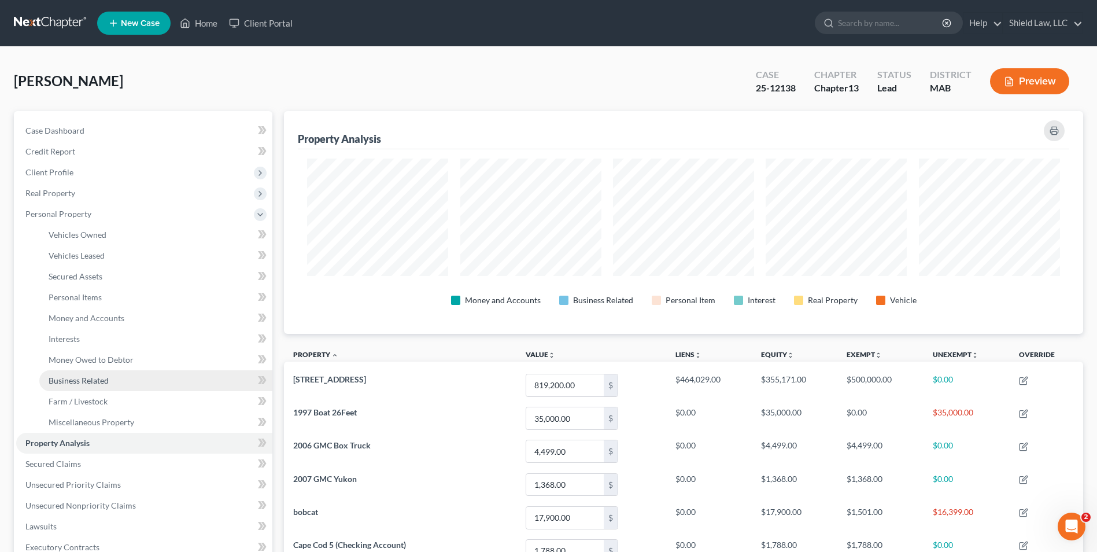
click at [102, 380] on span "Business Related" at bounding box center [79, 380] width 60 height 10
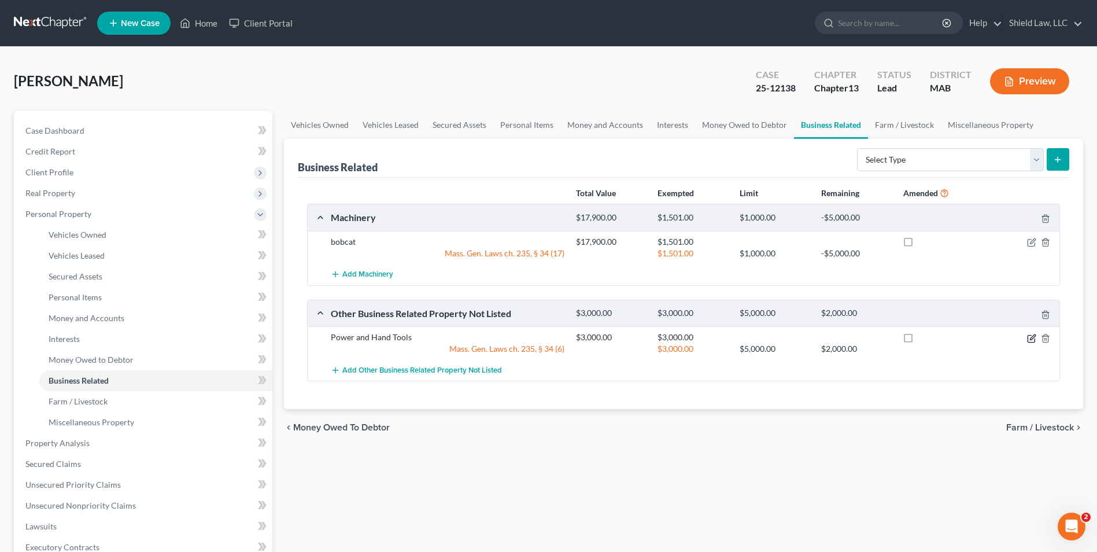
click at [1029, 340] on icon "button" at bounding box center [1031, 338] width 9 height 9
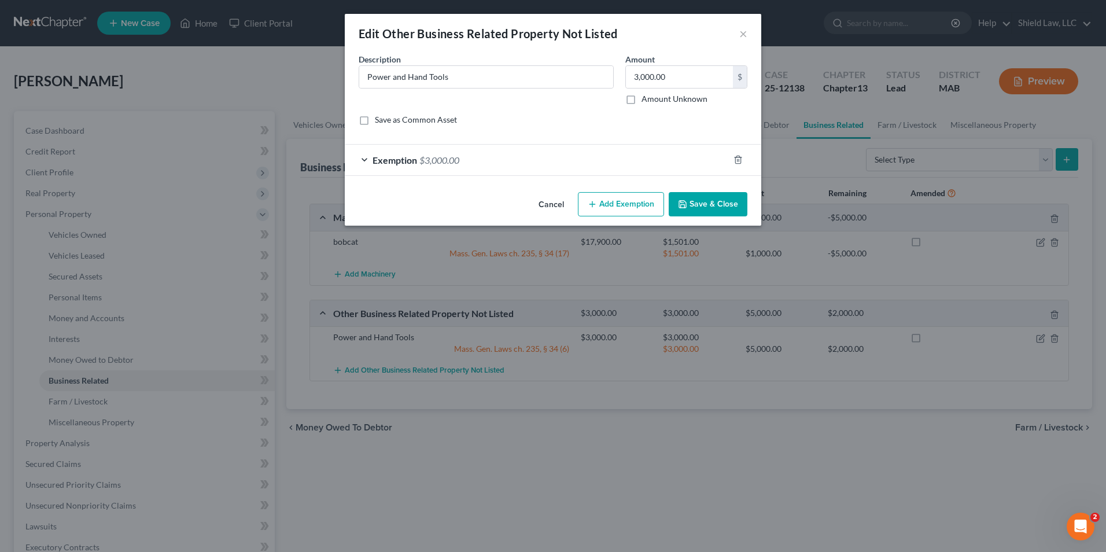
click at [475, 160] on div "Exemption $3,000.00" at bounding box center [537, 160] width 384 height 31
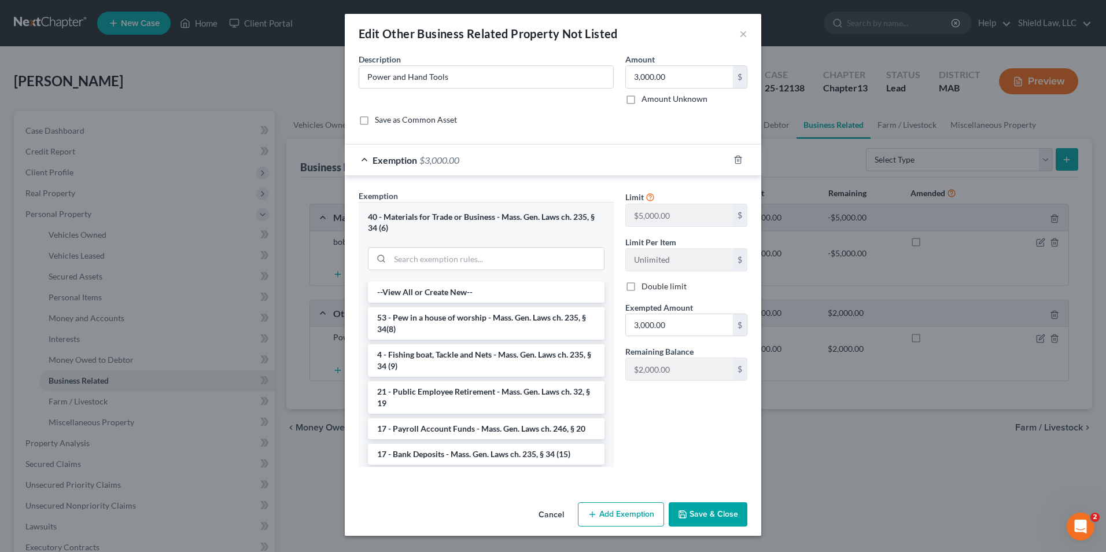
click at [732, 161] on div at bounding box center [745, 159] width 32 height 19
click at [737, 158] on icon "button" at bounding box center [737, 159] width 9 height 9
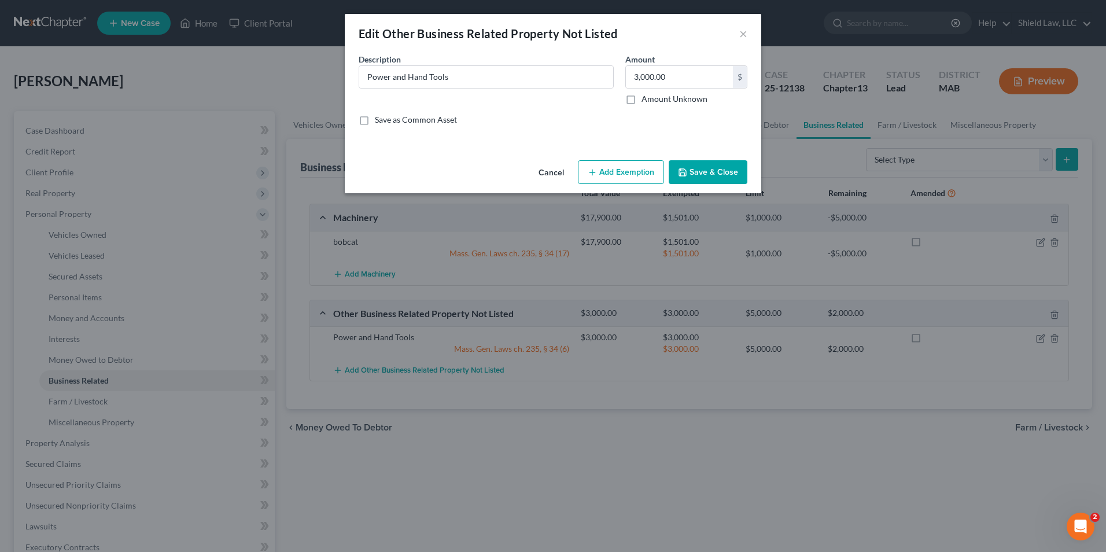
click at [633, 173] on button "Add Exemption" at bounding box center [621, 172] width 86 height 24
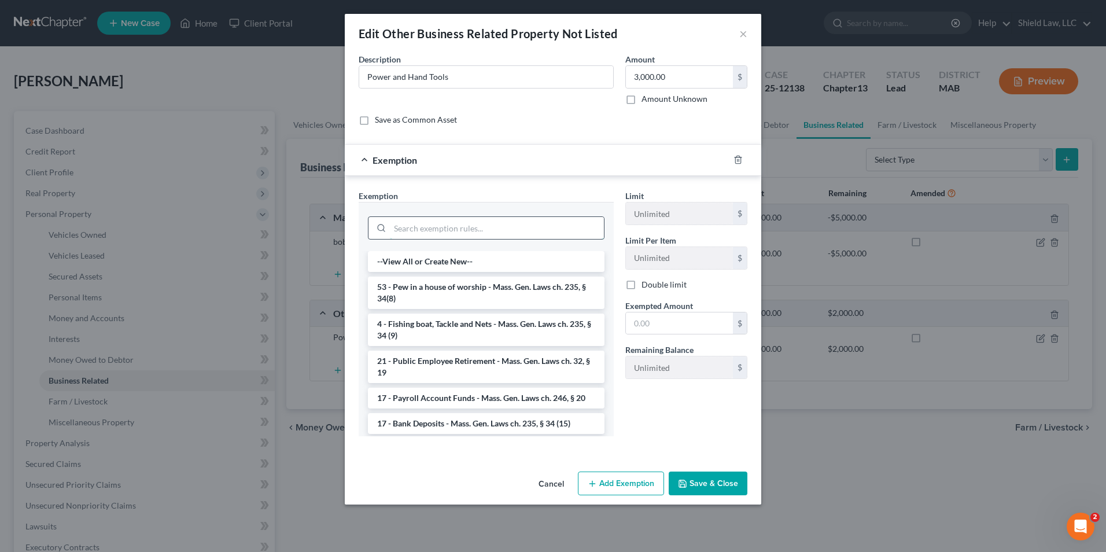
click at [494, 224] on input "search" at bounding box center [497, 228] width 214 height 22
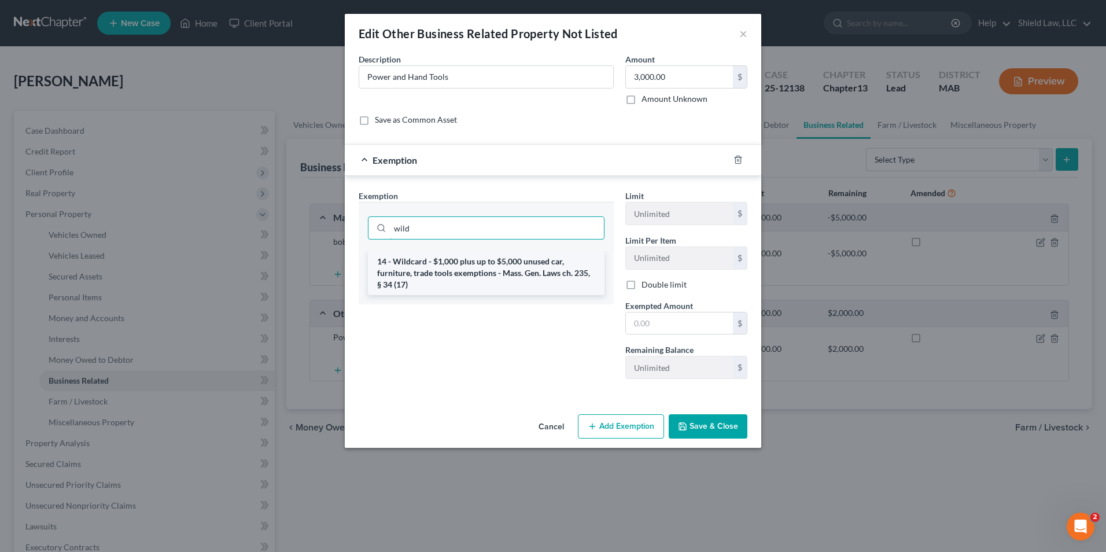
type input "wild"
click at [494, 272] on li "14 - Wildcard - $1,000 plus up to $5,000 unused car, furniture, trade tools exe…" at bounding box center [486, 273] width 237 height 44
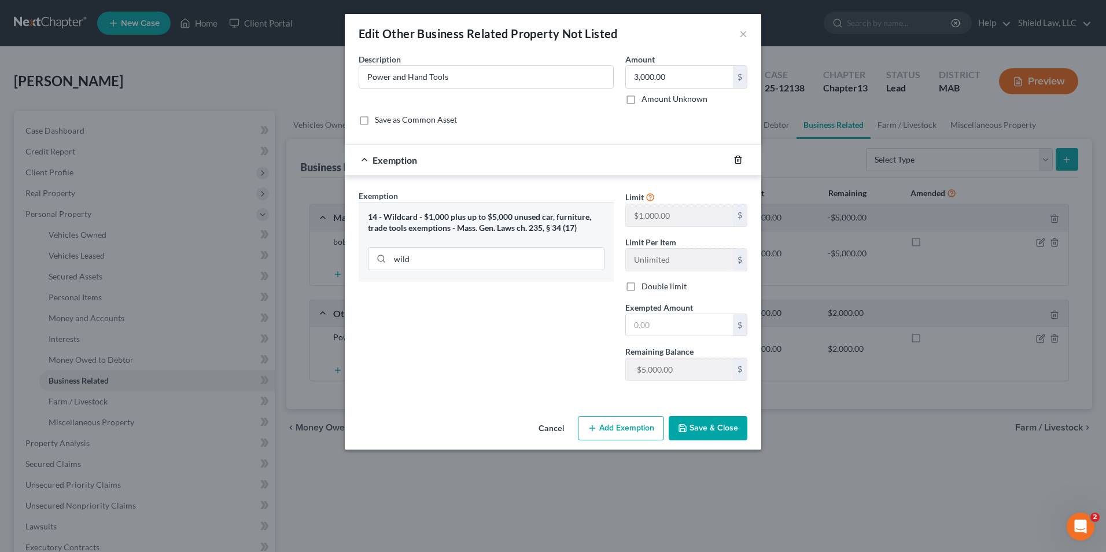
click at [739, 160] on icon "button" at bounding box center [737, 159] width 9 height 9
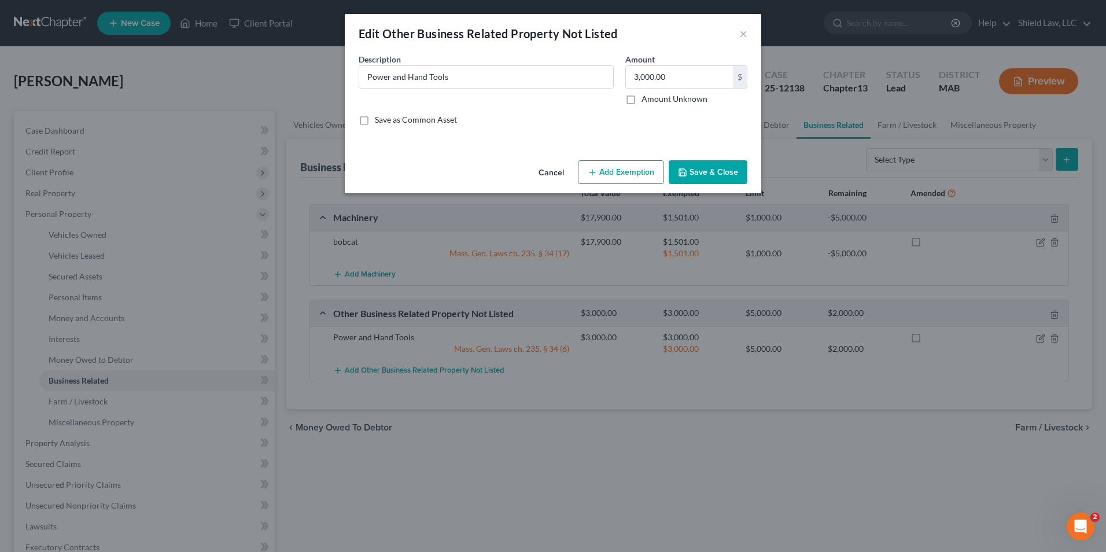
click at [725, 172] on button "Save & Close" at bounding box center [708, 172] width 79 height 24
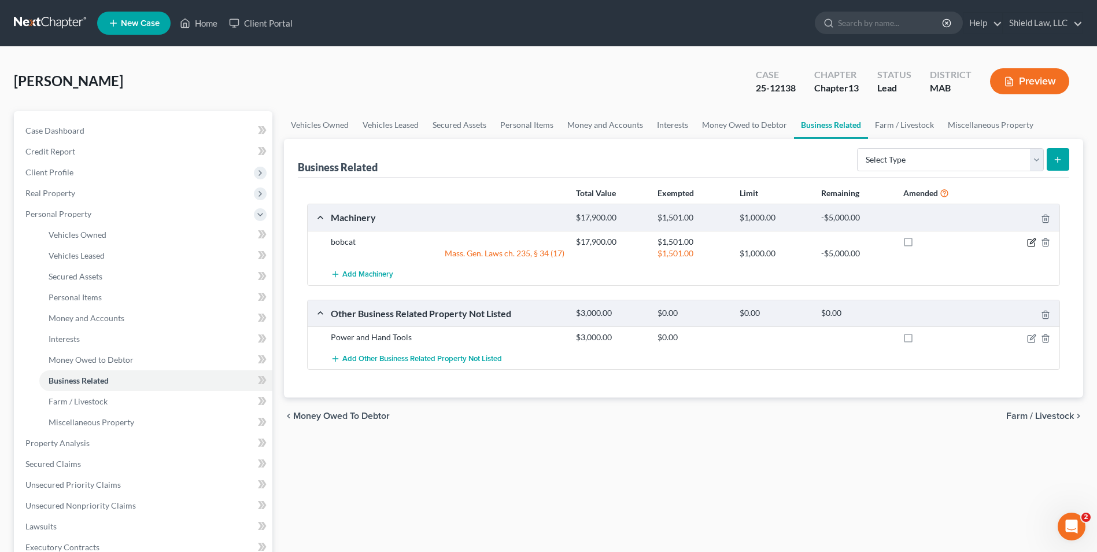
click at [1032, 241] on icon "button" at bounding box center [1031, 242] width 9 height 9
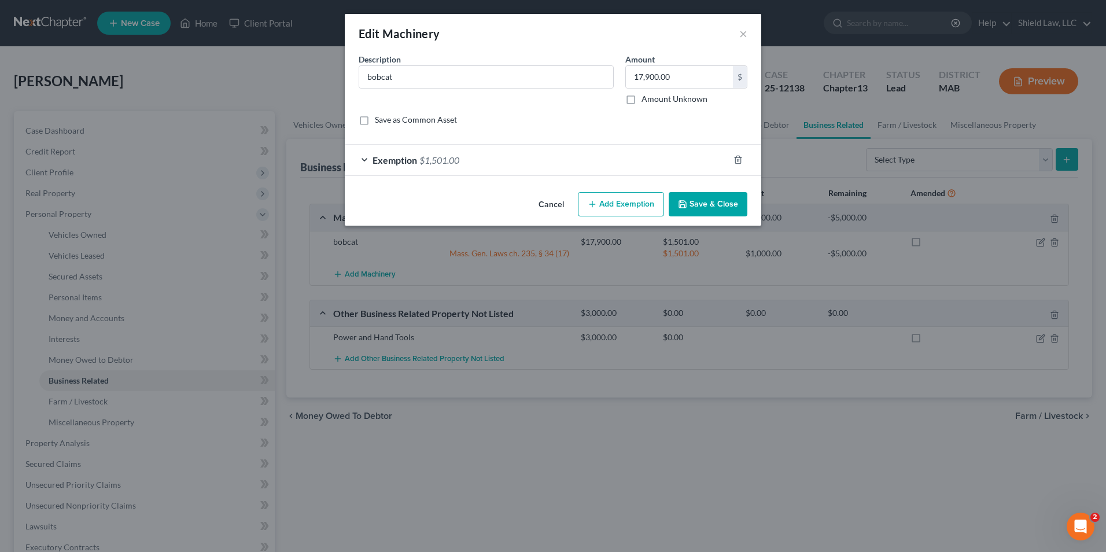
click at [484, 158] on div "Exemption $1,501.00" at bounding box center [537, 160] width 384 height 31
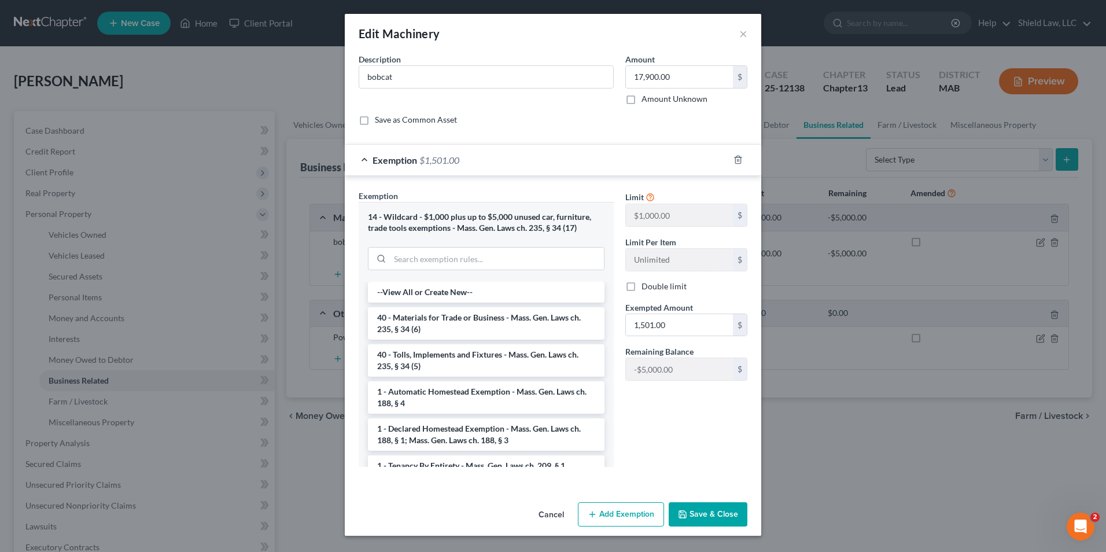
click at [719, 496] on div "An exemption set must first be selected from the Filing Information section. Co…" at bounding box center [553, 275] width 416 height 444
click at [719, 509] on button "Save & Close" at bounding box center [708, 514] width 79 height 24
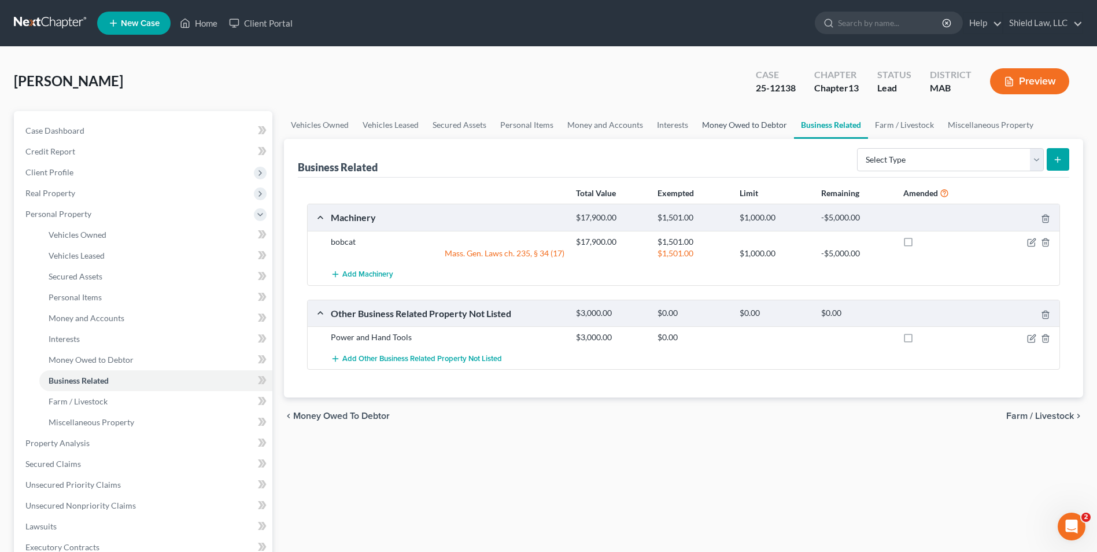
drag, startPoint x: 746, startPoint y: 126, endPoint x: 737, endPoint y: 126, distance: 8.7
click at [746, 126] on link "Money Owed to Debtor" at bounding box center [744, 125] width 99 height 28
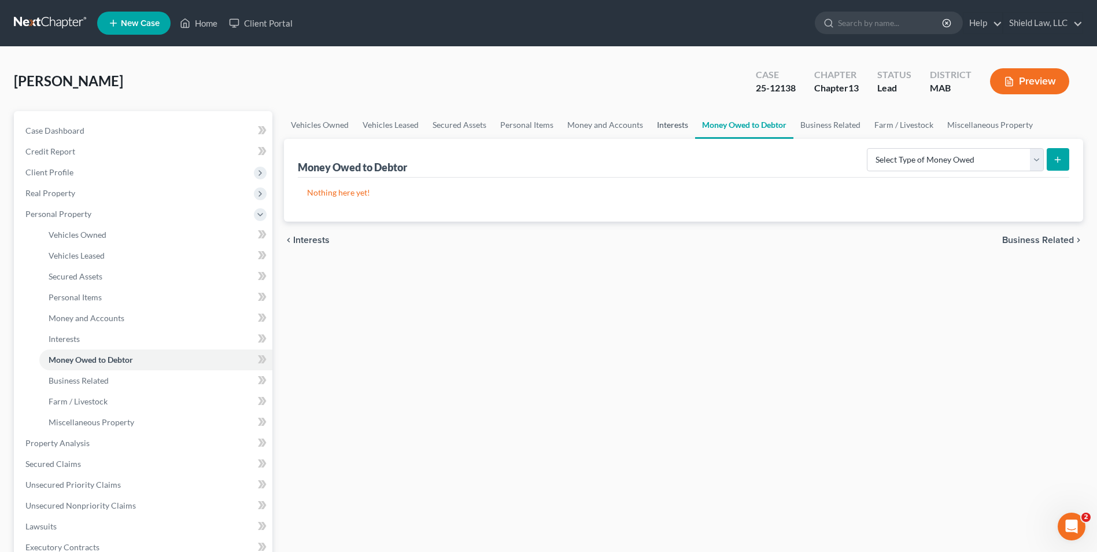
click at [658, 121] on link "Interests" at bounding box center [672, 125] width 45 height 28
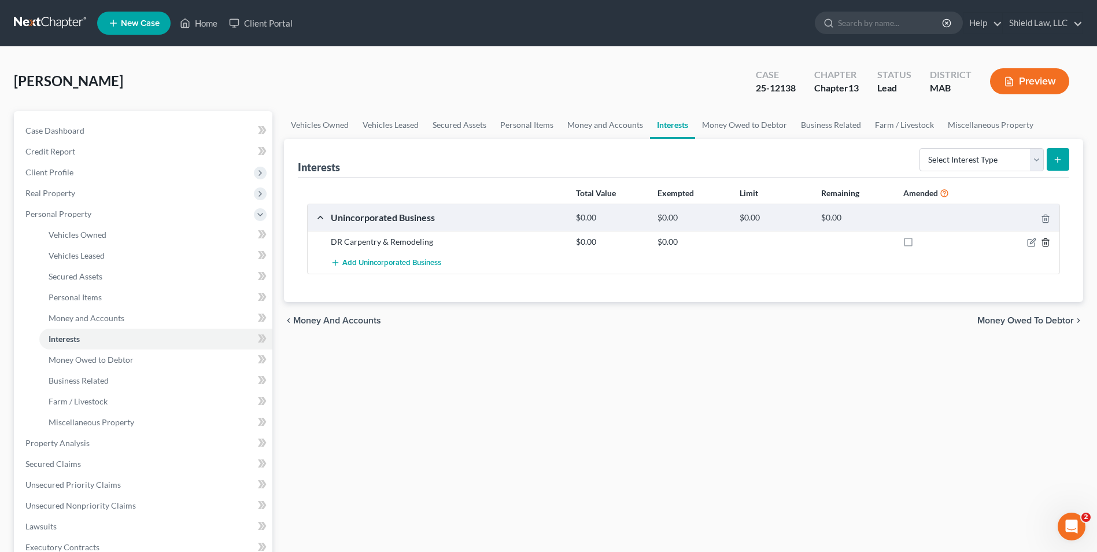
click at [1046, 243] on line "button" at bounding box center [1046, 243] width 0 height 2
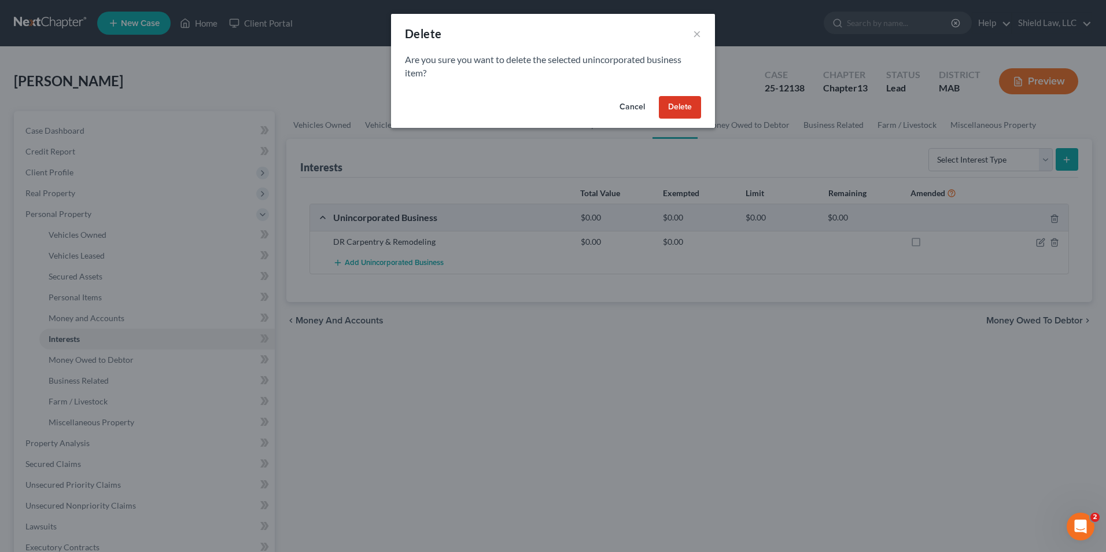
click at [675, 98] on button "Delete" at bounding box center [680, 107] width 42 height 23
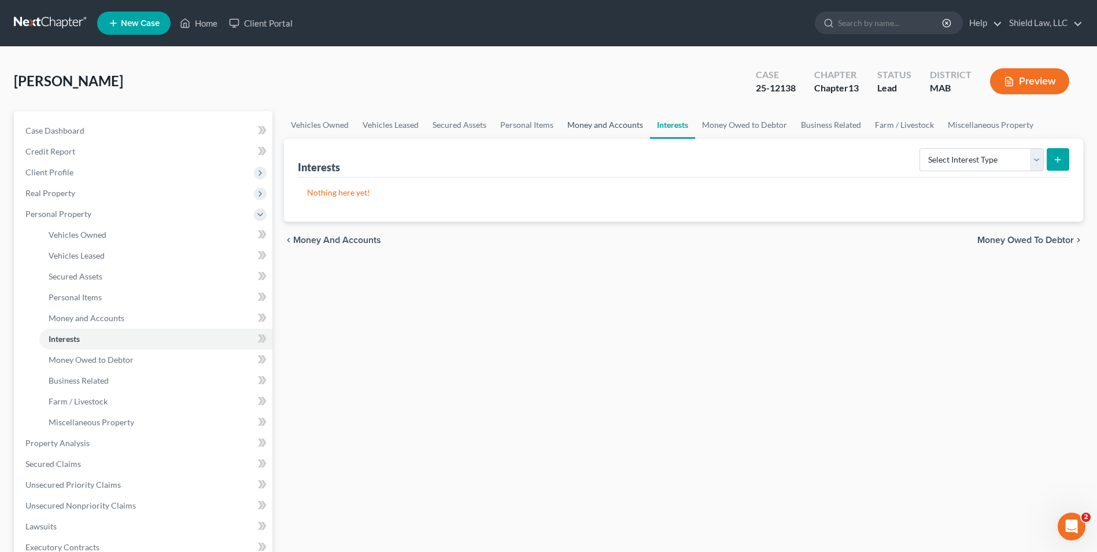
click at [600, 124] on link "Money and Accounts" at bounding box center [605, 125] width 90 height 28
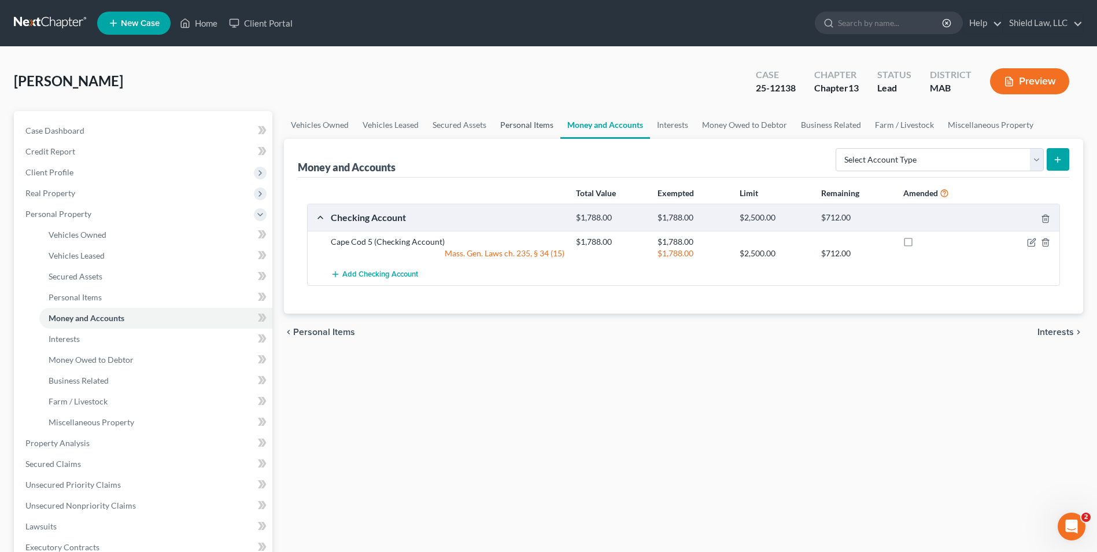
click at [528, 124] on link "Personal Items" at bounding box center [526, 125] width 67 height 28
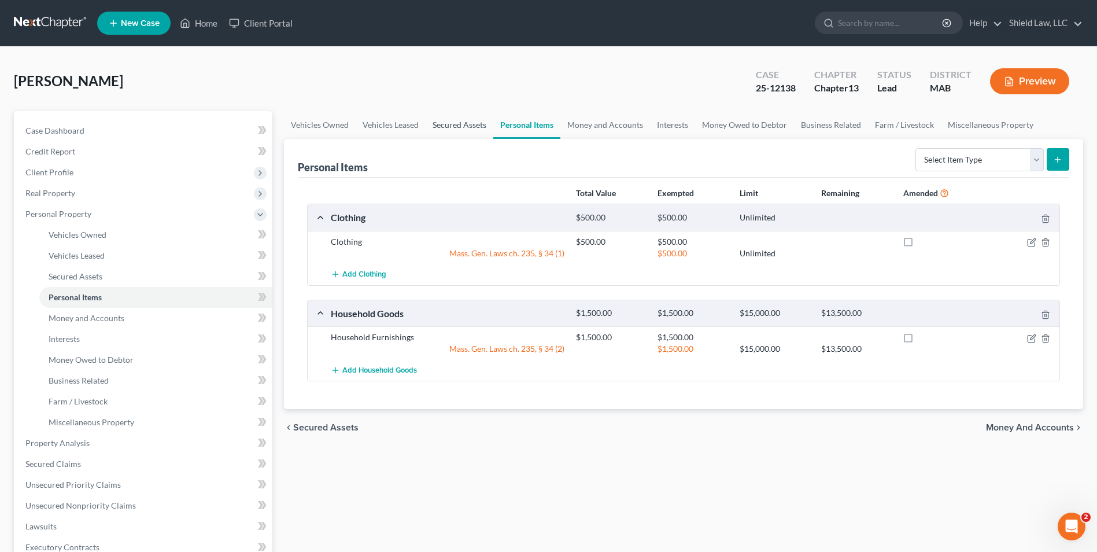
click at [449, 120] on link "Secured Assets" at bounding box center [460, 125] width 68 height 28
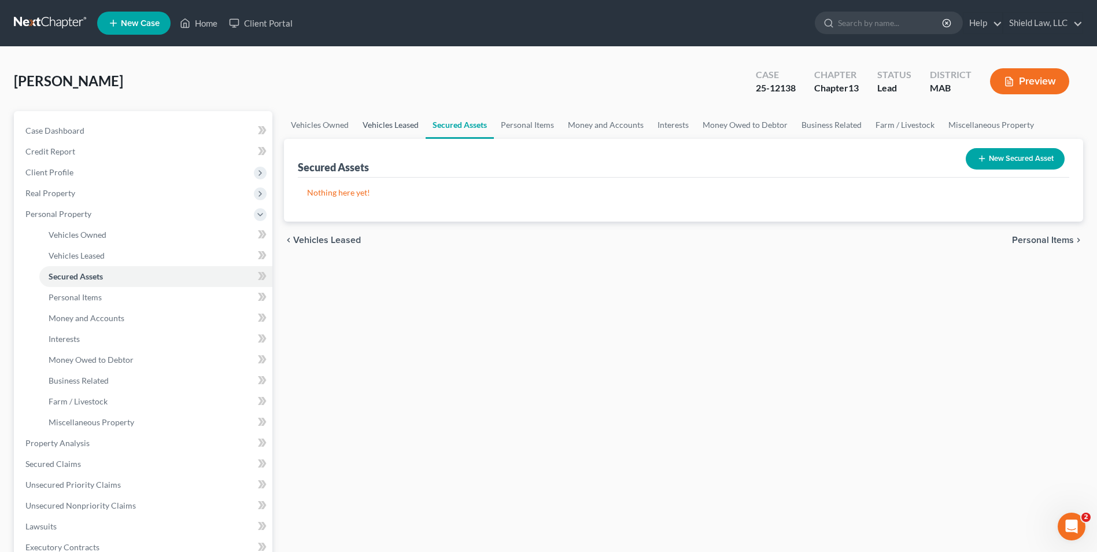
click at [404, 119] on link "Vehicles Leased" at bounding box center [391, 125] width 70 height 28
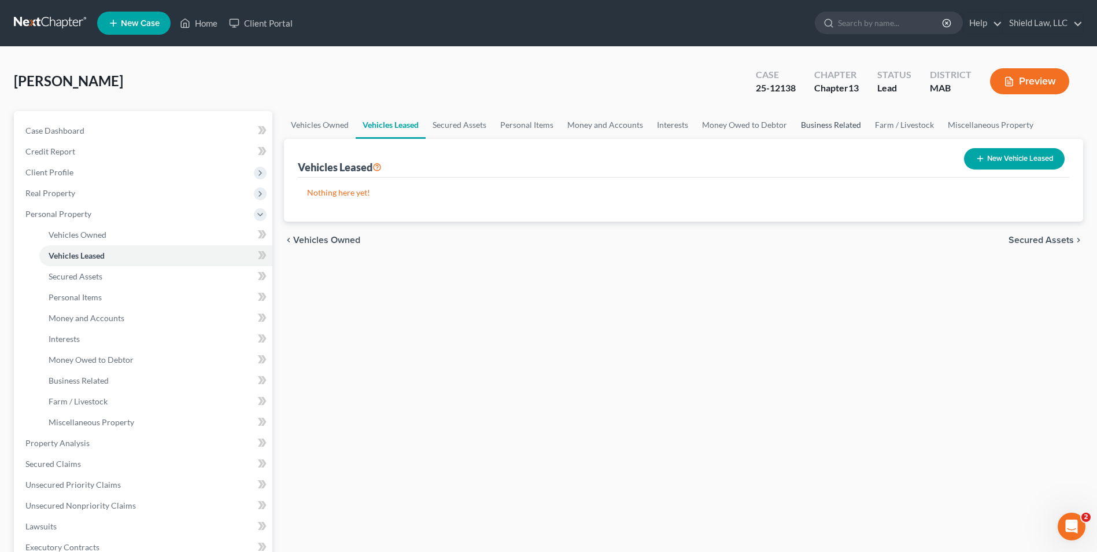
click at [859, 116] on link "Business Related" at bounding box center [831, 125] width 74 height 28
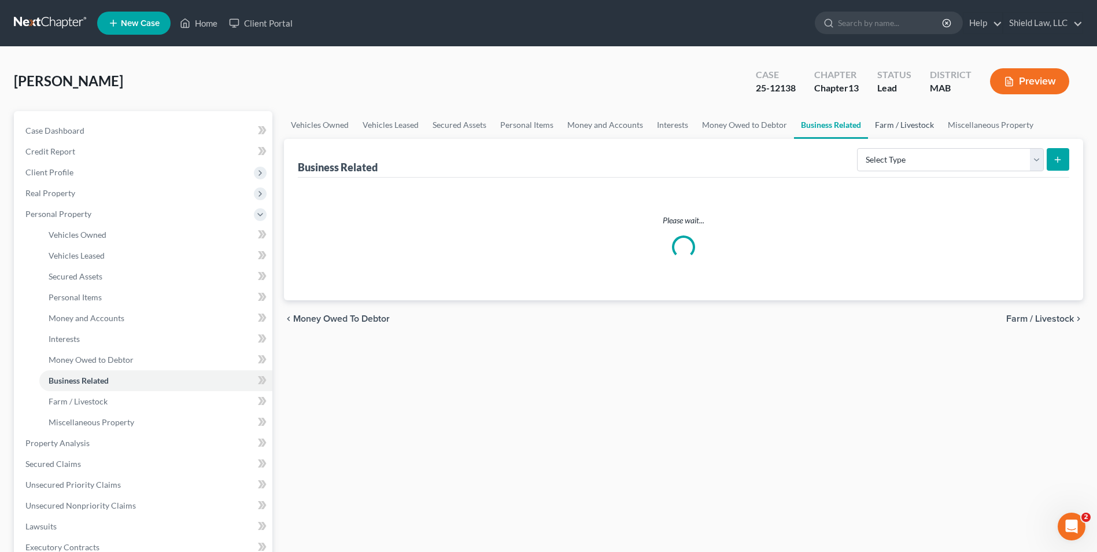
drag, startPoint x: 890, startPoint y: 121, endPoint x: 930, endPoint y: 124, distance: 40.6
click at [891, 121] on link "Farm / Livestock" at bounding box center [904, 125] width 73 height 28
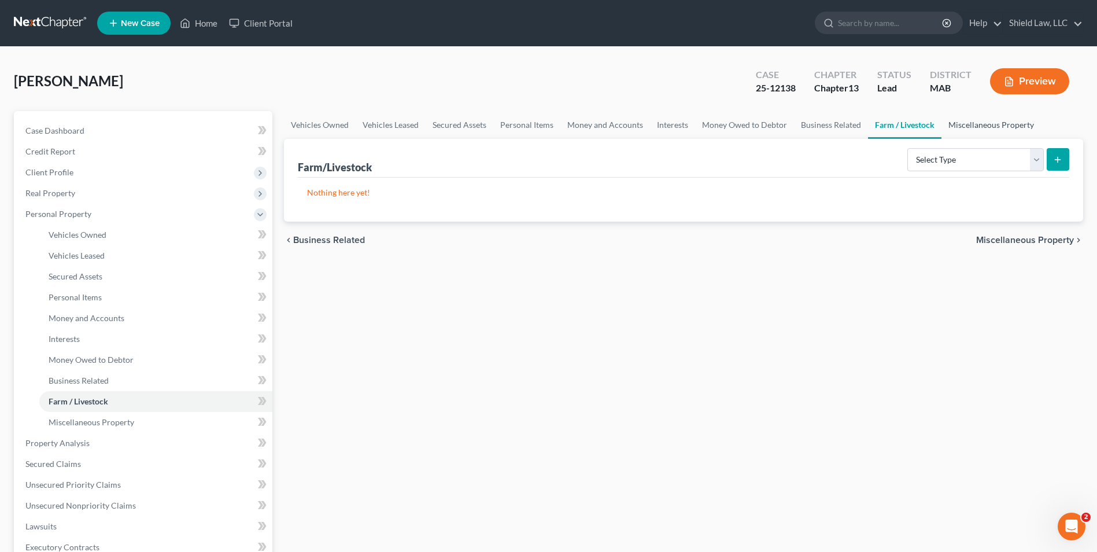
click at [949, 123] on link "Miscellaneous Property" at bounding box center [991, 125] width 99 height 28
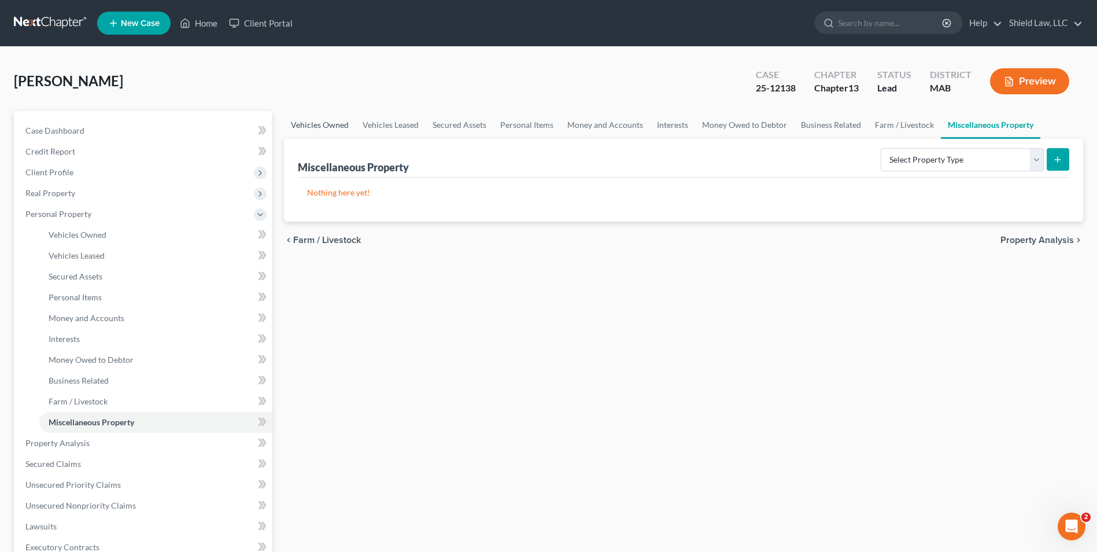
click at [297, 126] on link "Vehicles Owned" at bounding box center [320, 125] width 72 height 28
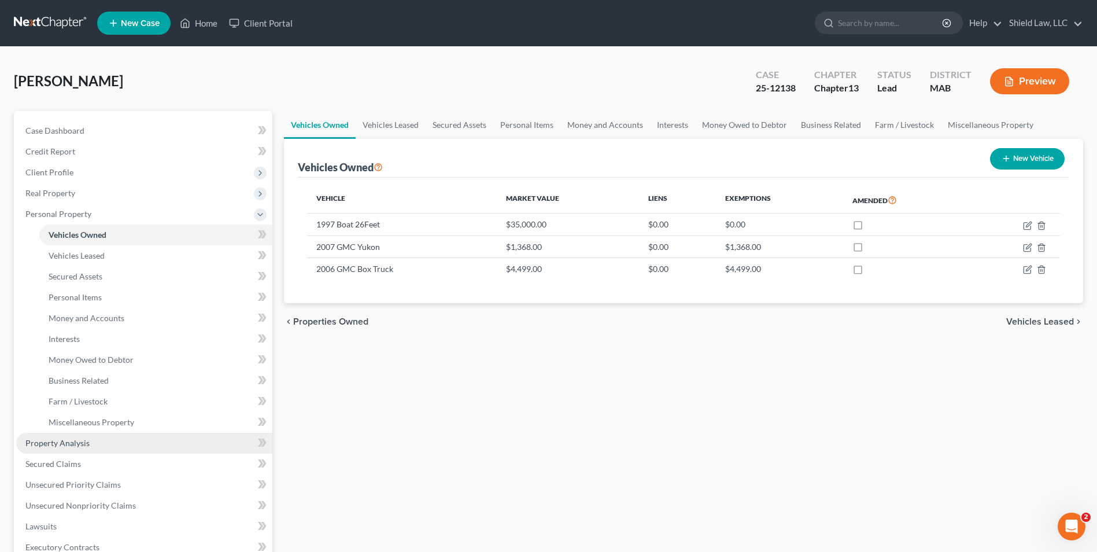
click at [86, 440] on span "Property Analysis" at bounding box center [57, 443] width 64 height 10
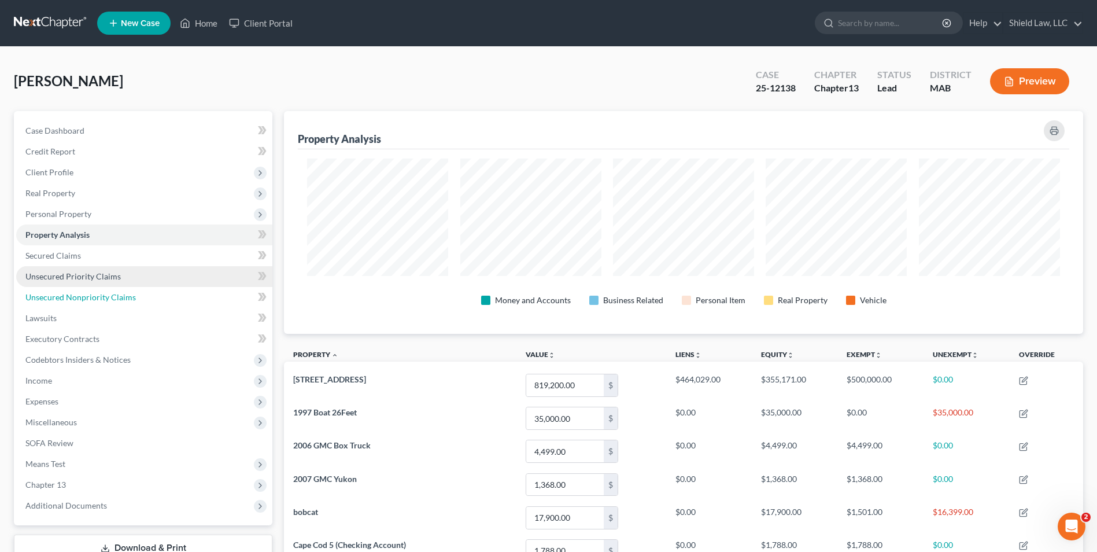
drag, startPoint x: 131, startPoint y: 296, endPoint x: 162, endPoint y: 265, distance: 43.4
click at [131, 295] on span "Unsecured Nonpriority Claims" at bounding box center [80, 297] width 110 height 10
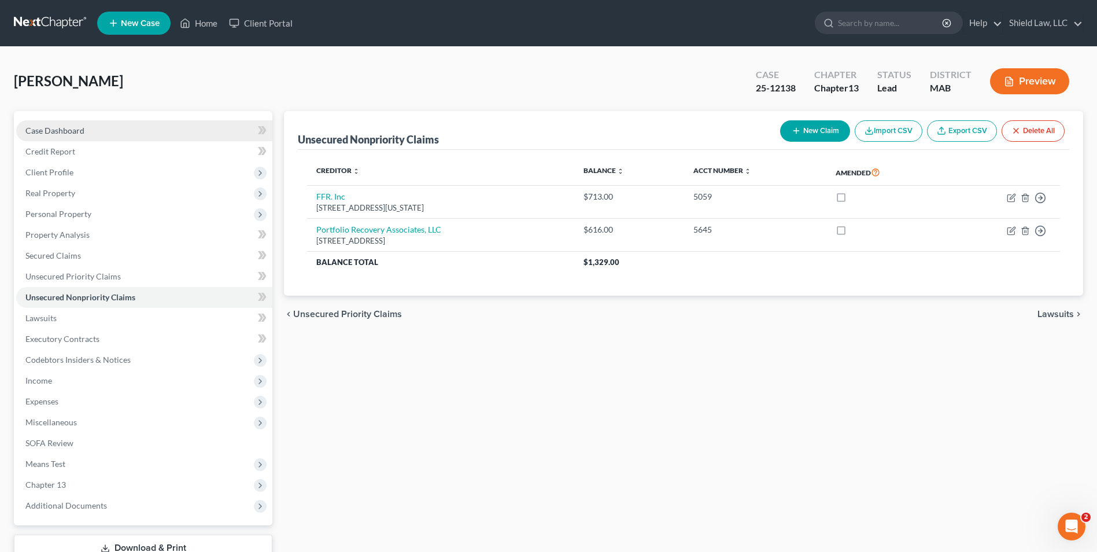
click at [108, 128] on link "Case Dashboard" at bounding box center [144, 130] width 256 height 21
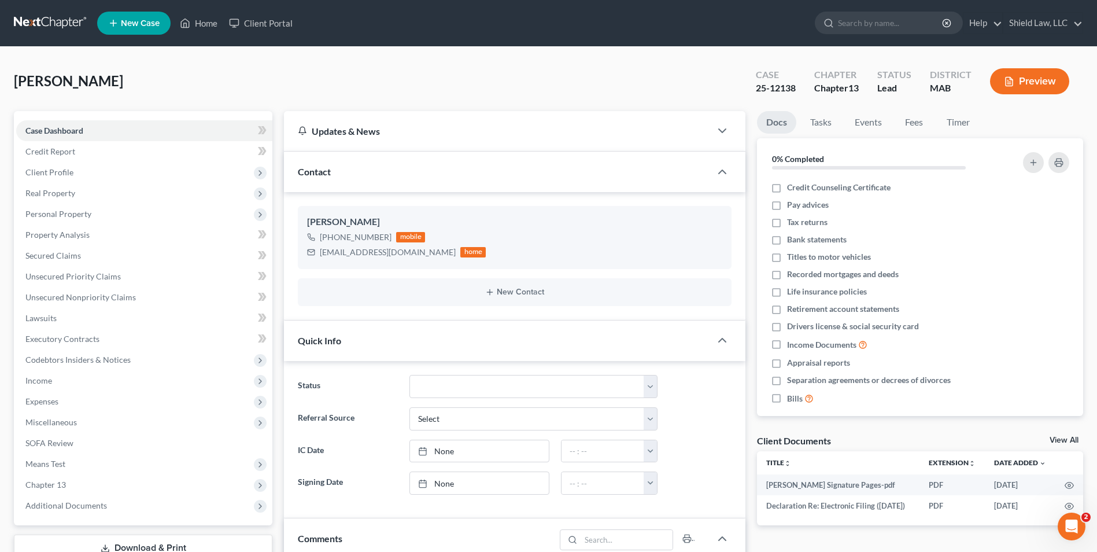
scroll to position [1352, 0]
click at [81, 375] on span "Income" at bounding box center [144, 380] width 256 height 21
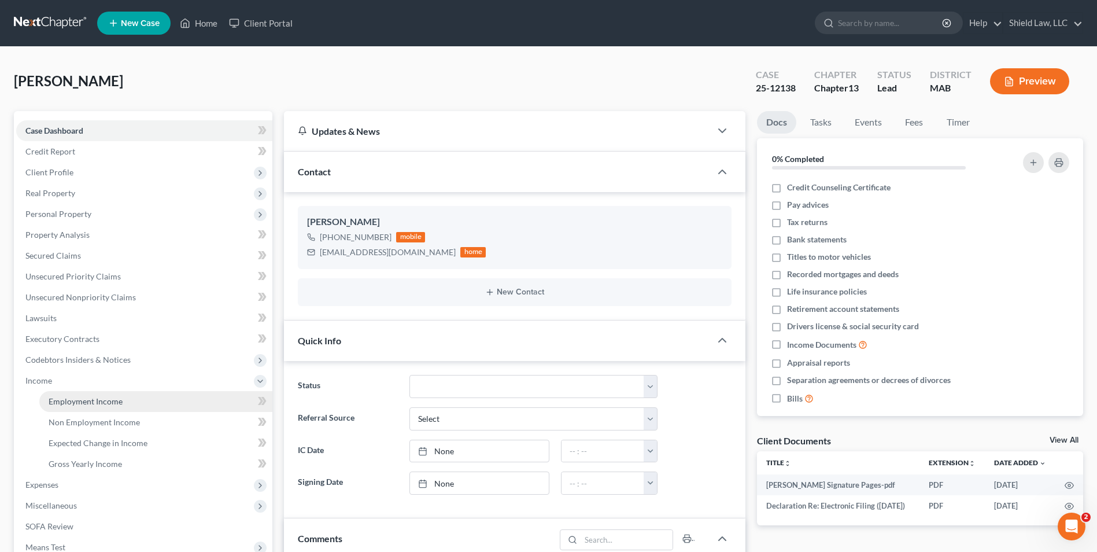
click at [90, 403] on span "Employment Income" at bounding box center [86, 401] width 74 height 10
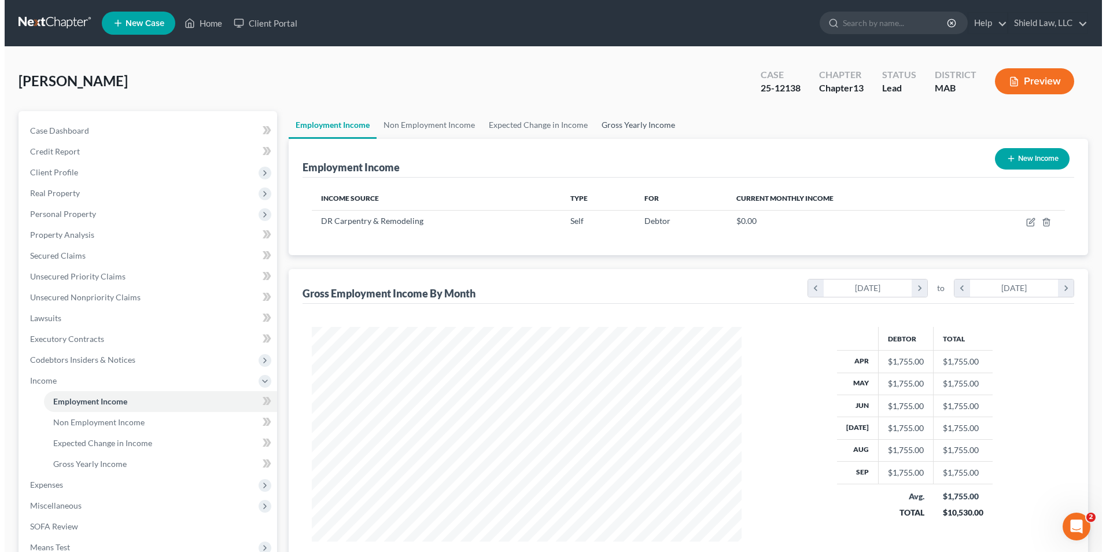
scroll to position [215, 452]
click at [1032, 169] on button "New Income" at bounding box center [1027, 158] width 75 height 21
select select "0"
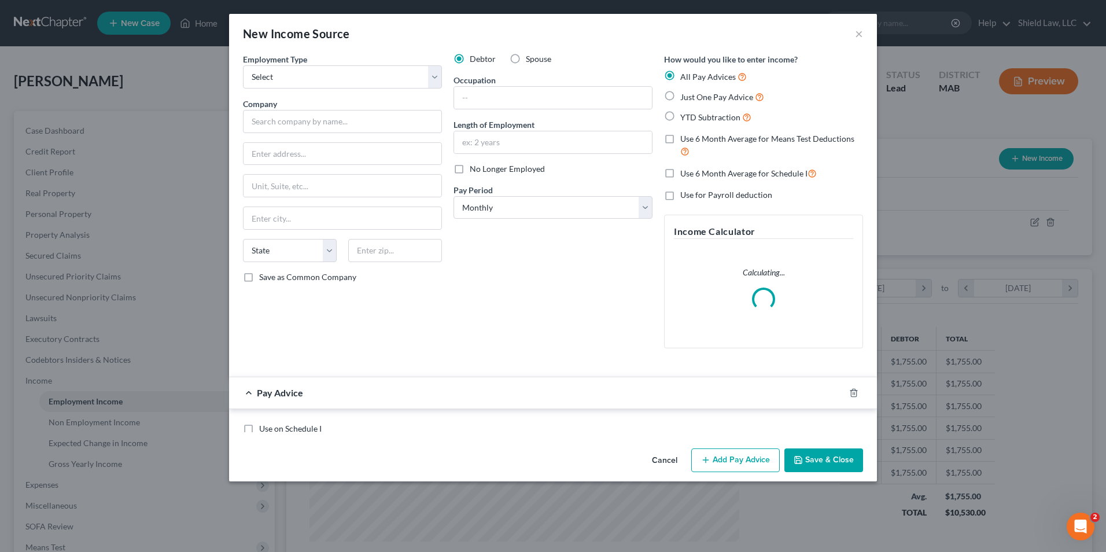
scroll to position [216, 457]
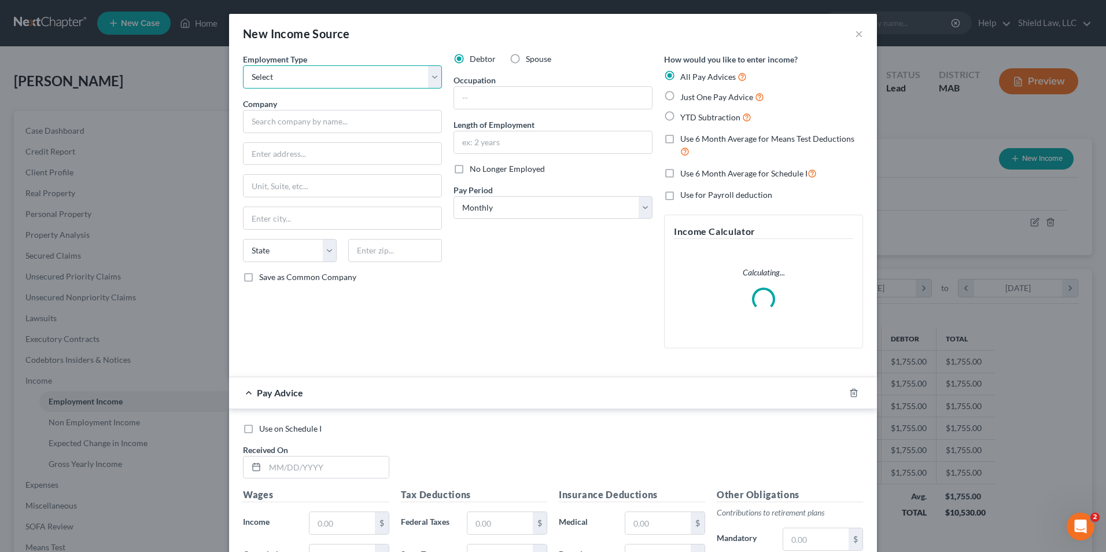
click at [322, 72] on select "Select Full or [DEMOGRAPHIC_DATA] Employment Self Employment" at bounding box center [342, 76] width 199 height 23
select select "0"
click at [243, 65] on select "Select Full or [DEMOGRAPHIC_DATA] Employment Self Employment" at bounding box center [342, 76] width 199 height 23
click at [483, 96] on input "text" at bounding box center [553, 98] width 198 height 22
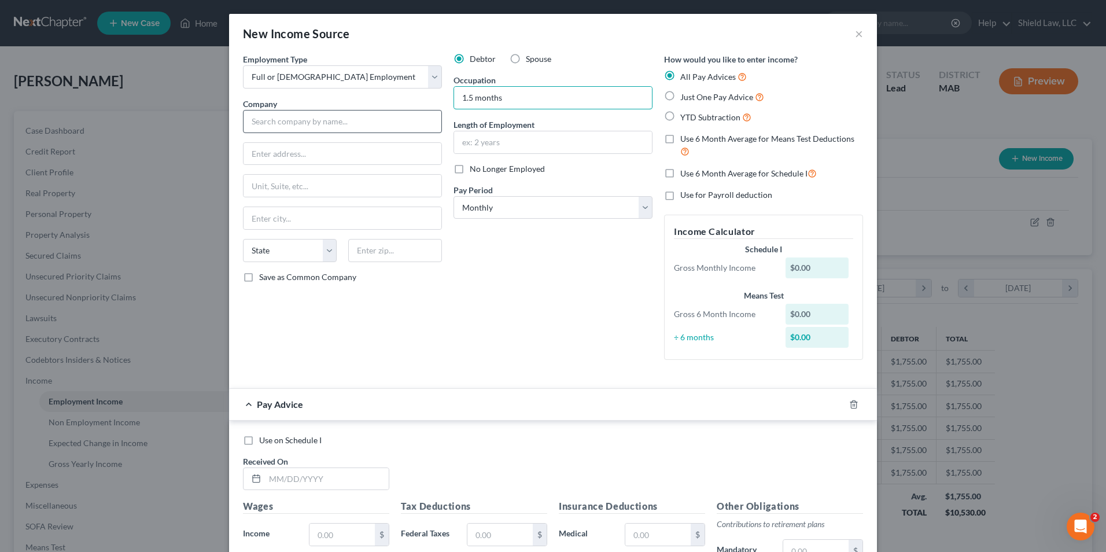
type input "1.5 months"
drag, startPoint x: 276, startPoint y: 119, endPoint x: 344, endPoint y: 128, distance: 67.6
click at [276, 120] on input "text" at bounding box center [342, 121] width 199 height 23
type input "[PERSON_NAME] Milwork, Inc."
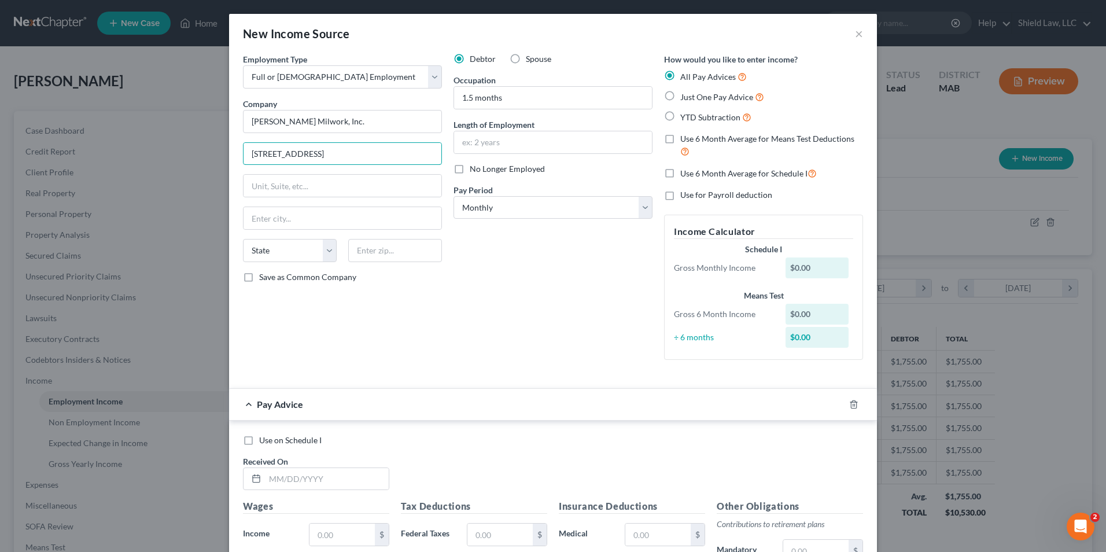
type input "[STREET_ADDRESS]"
type input "02537"
drag, startPoint x: 527, startPoint y: 231, endPoint x: 512, endPoint y: 230, distance: 15.1
click at [527, 232] on div "Debtor Spouse Occupation 1.5 months Length of Employment No Longer Employed Pay…" at bounding box center [553, 211] width 211 height 316
type input "East Sandwich"
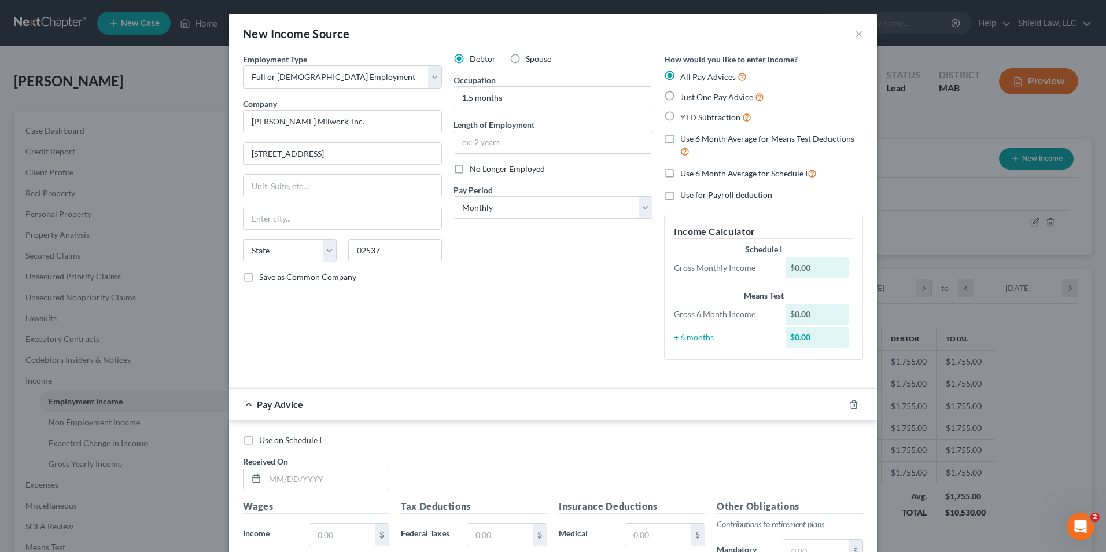
select select "22"
drag, startPoint x: 525, startPoint y: 103, endPoint x: 430, endPoint y: 101, distance: 94.3
click at [433, 102] on div "Employment Type * Select Full or [DEMOGRAPHIC_DATA] Employment Self Employment …" at bounding box center [553, 216] width 632 height 326
click at [479, 140] on input "text" at bounding box center [553, 142] width 198 height 22
paste input "1.5 months"
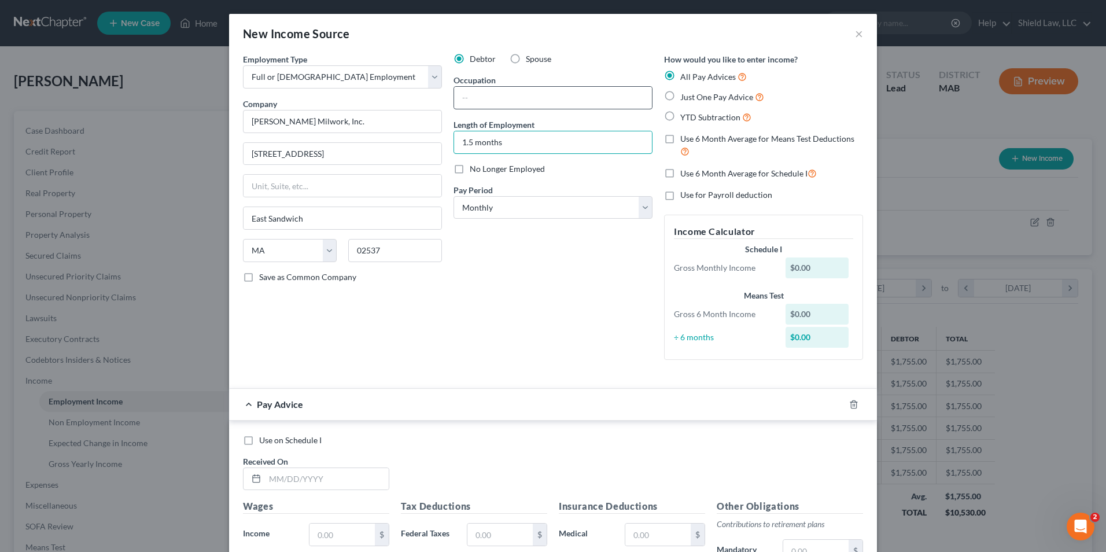
type input "1.5 months"
click at [484, 99] on input "text" at bounding box center [553, 98] width 198 height 22
type input "Mill Worker"
click at [680, 95] on label "Just One Pay Advice" at bounding box center [722, 96] width 84 height 13
click at [685, 95] on input "Just One Pay Advice" at bounding box center [689, 94] width 8 height 8
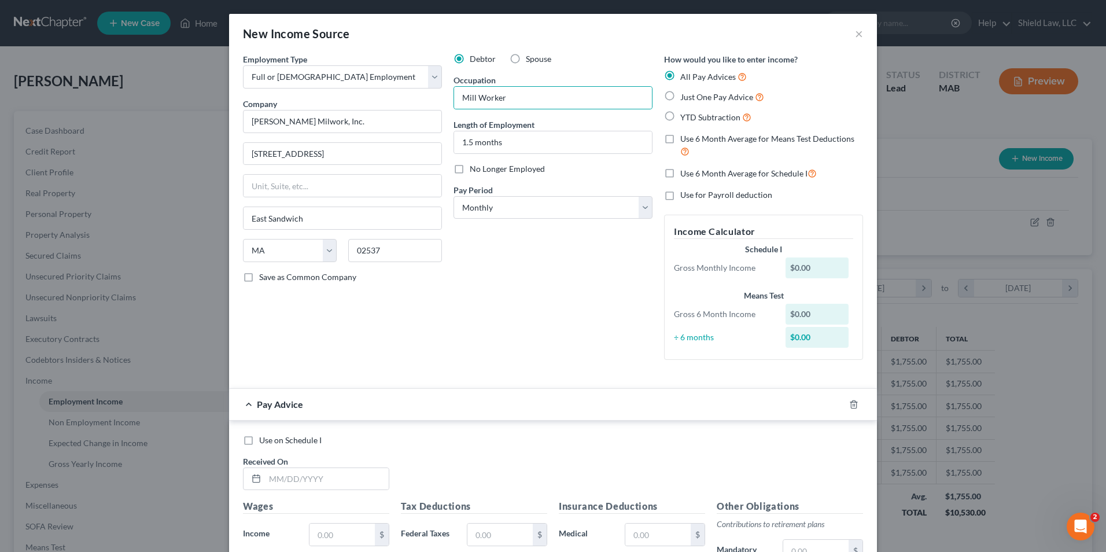
radio input "true"
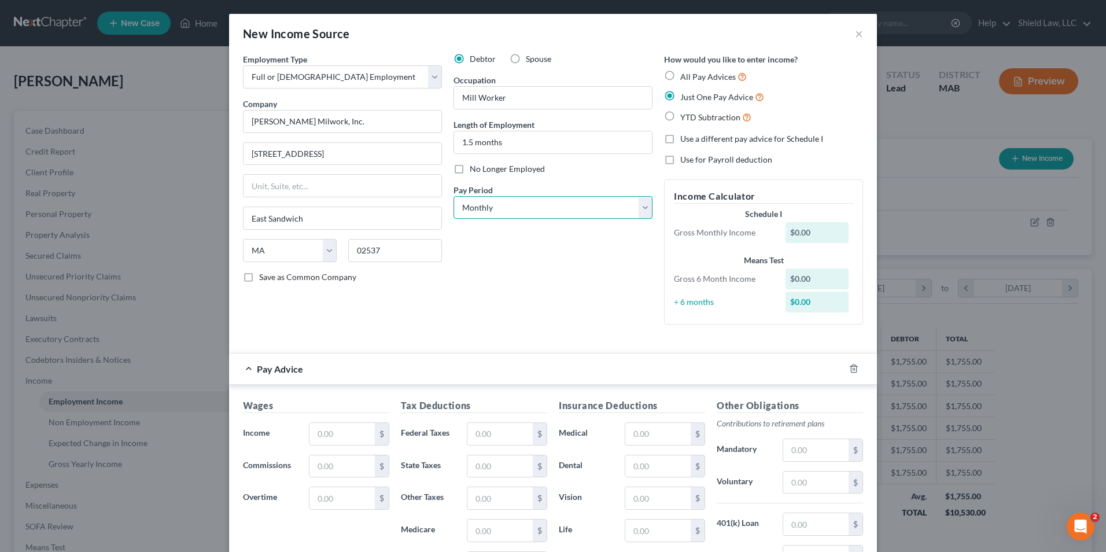
click at [541, 211] on select "Select Monthly Twice Monthly Every Other Week Weekly" at bounding box center [552, 207] width 199 height 23
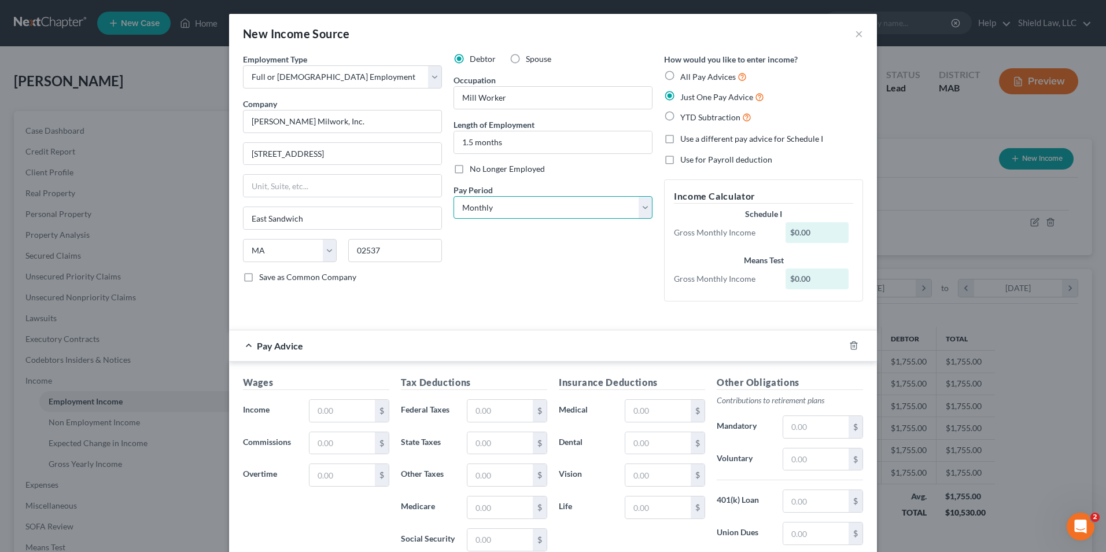
select select "3"
click at [453, 196] on select "Select Monthly Twice Monthly Every Other Week Weekly" at bounding box center [552, 207] width 199 height 23
click at [552, 281] on div "Debtor Spouse Occupation Mill Worker Length of Employment 1.5 months No Longer …" at bounding box center [553, 181] width 211 height 257
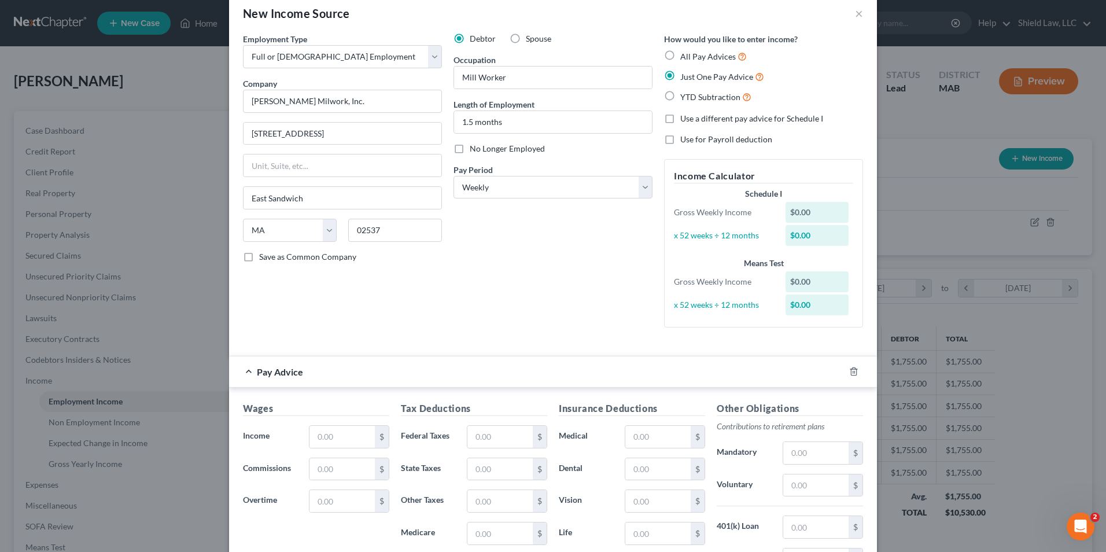
scroll to position [0, 0]
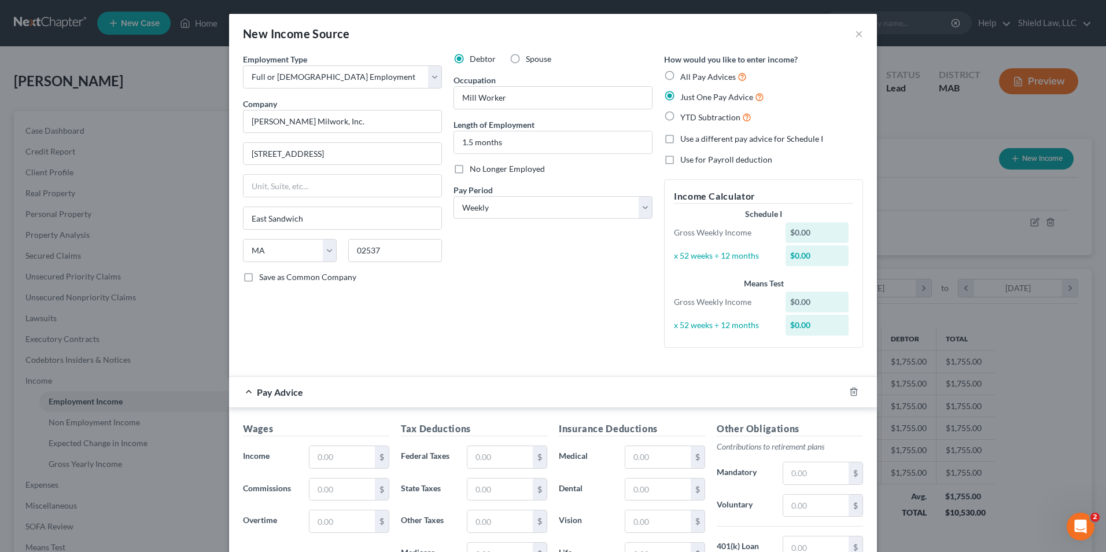
click at [680, 140] on label "Use a different pay advice for Schedule I" at bounding box center [751, 139] width 143 height 12
click at [685, 140] on input "Use a different pay advice for Schedule I" at bounding box center [689, 137] width 8 height 8
checkbox input "true"
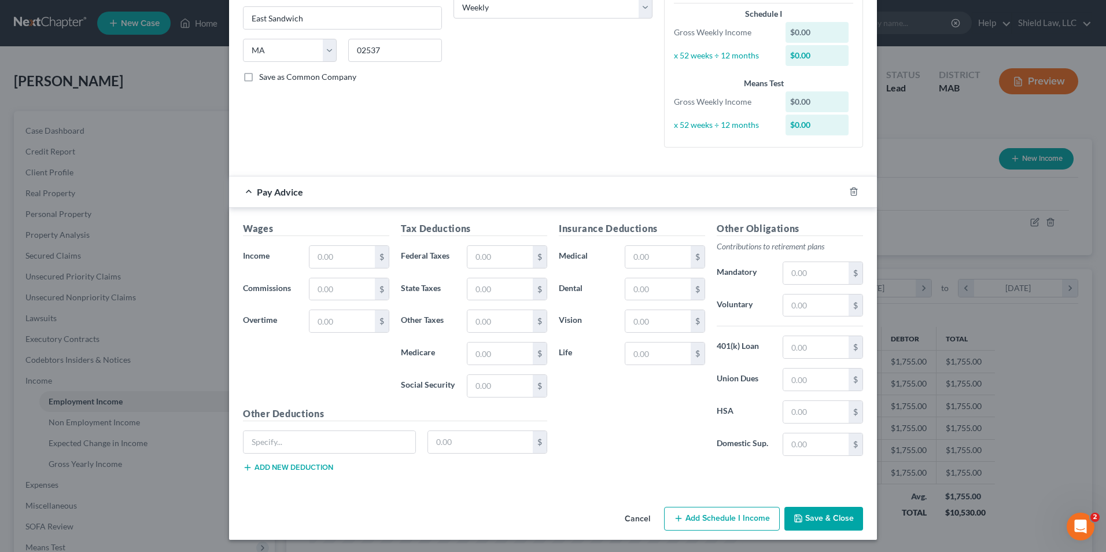
scroll to position [202, 0]
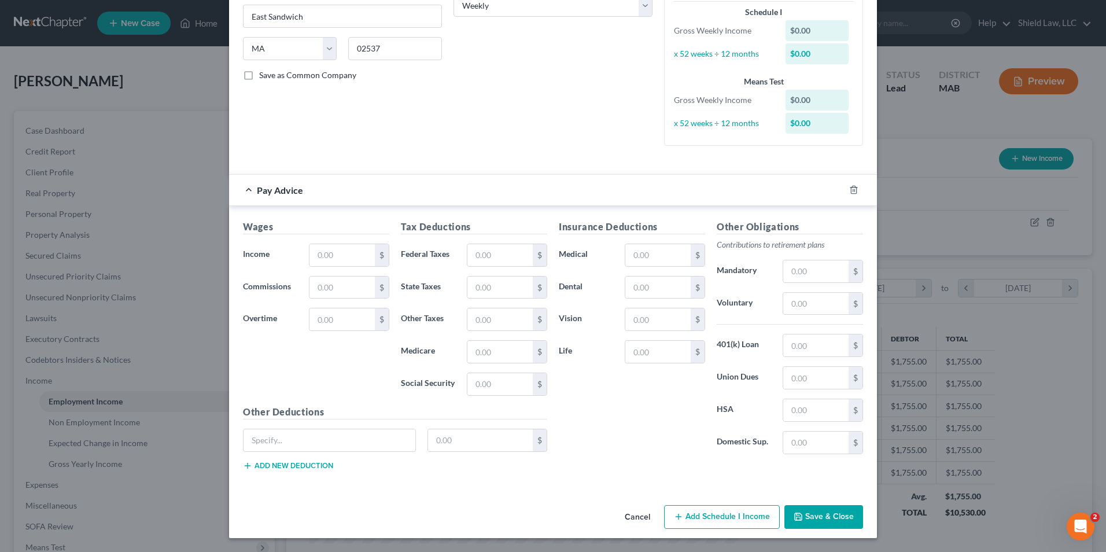
click at [744, 523] on button "Add Schedule I Income" at bounding box center [722, 517] width 116 height 24
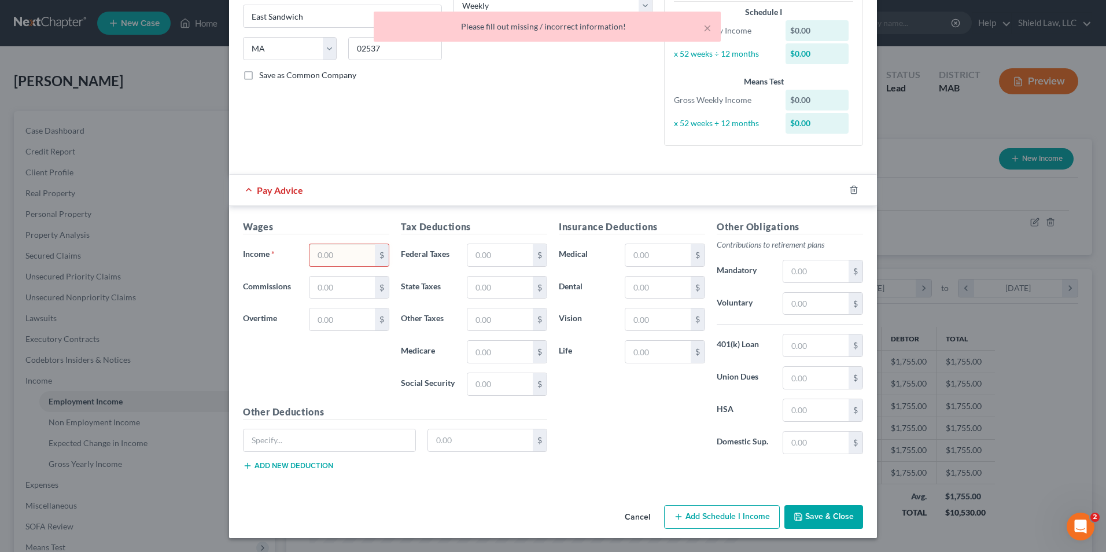
click at [353, 245] on input "text" at bounding box center [341, 255] width 65 height 22
type input "0"
drag, startPoint x: 404, startPoint y: 174, endPoint x: 409, endPoint y: 175, distance: 5.9
click at [404, 174] on div "Pay Advice" at bounding box center [553, 190] width 648 height 32
click at [716, 510] on button "Add Schedule I Income" at bounding box center [722, 517] width 116 height 24
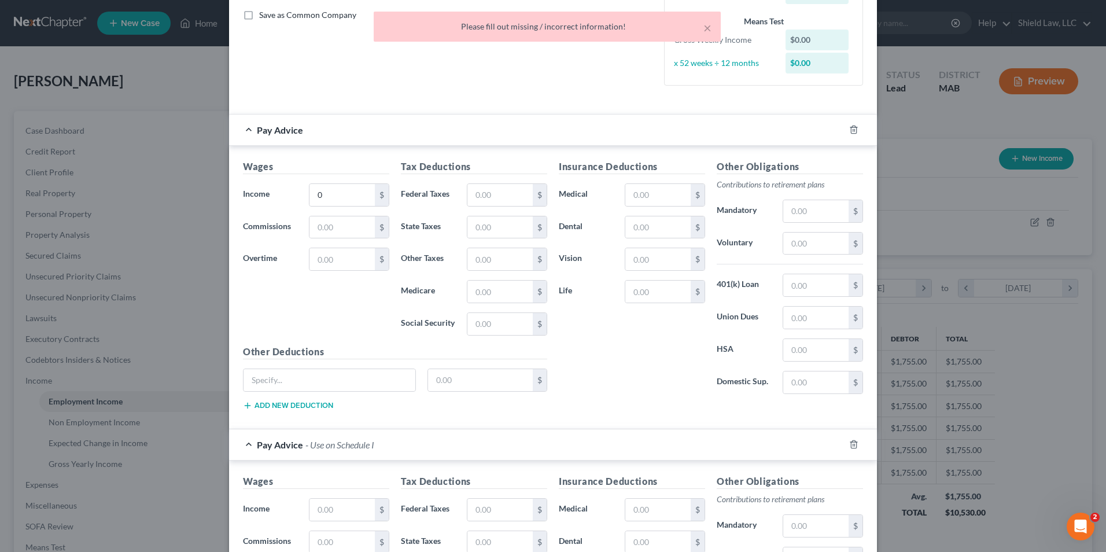
scroll to position [491, 0]
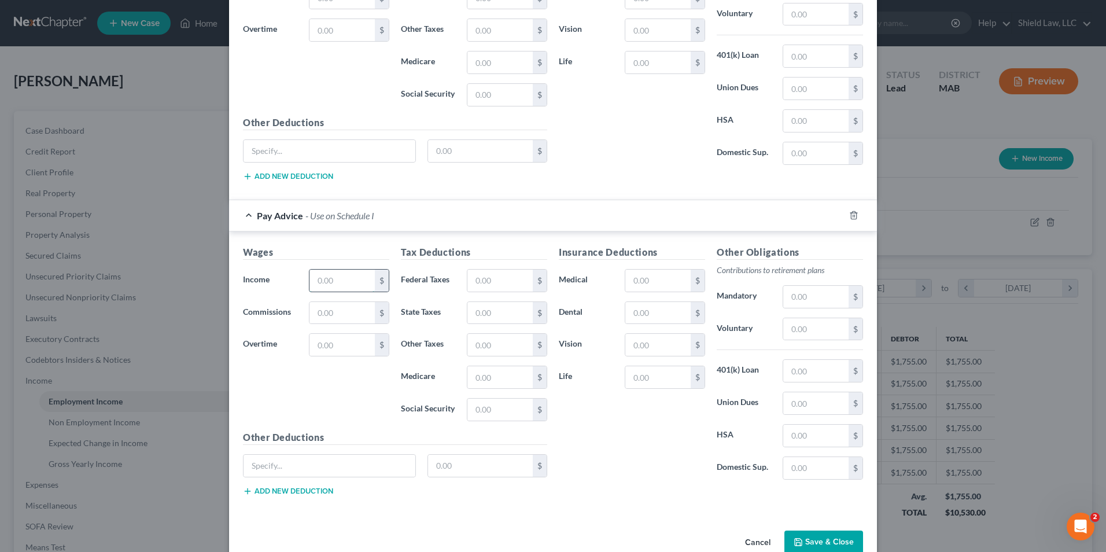
click at [334, 291] on input "text" at bounding box center [341, 281] width 65 height 22
type input "1,600"
click at [482, 287] on input "text" at bounding box center [499, 281] width 65 height 22
type input "152"
click at [488, 411] on input "text" at bounding box center [499, 409] width 65 height 22
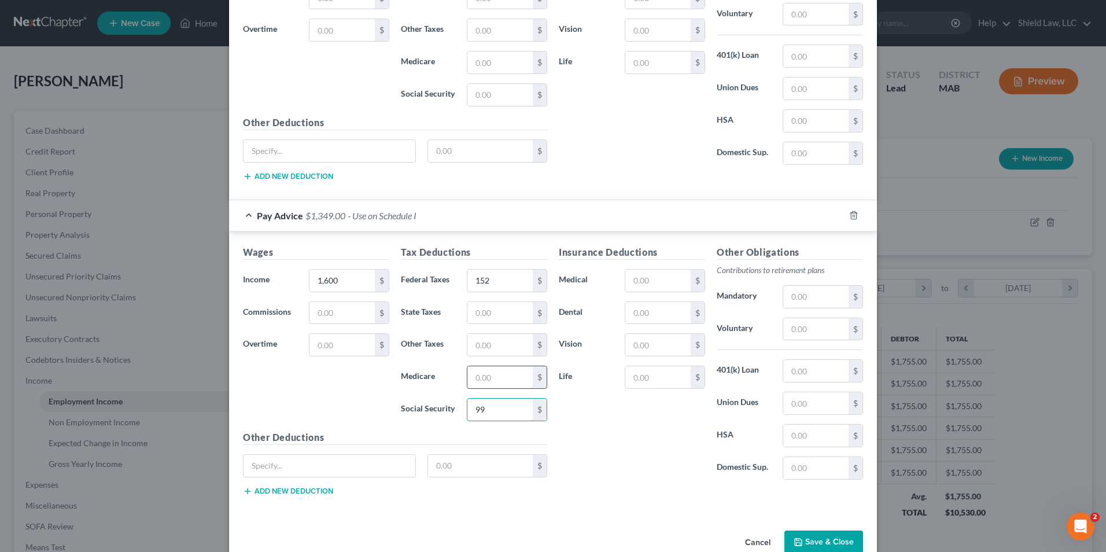
type input "99"
click at [478, 370] on input "text" at bounding box center [499, 377] width 65 height 22
type input "3"
type input "23"
click at [491, 309] on input "text" at bounding box center [499, 313] width 65 height 22
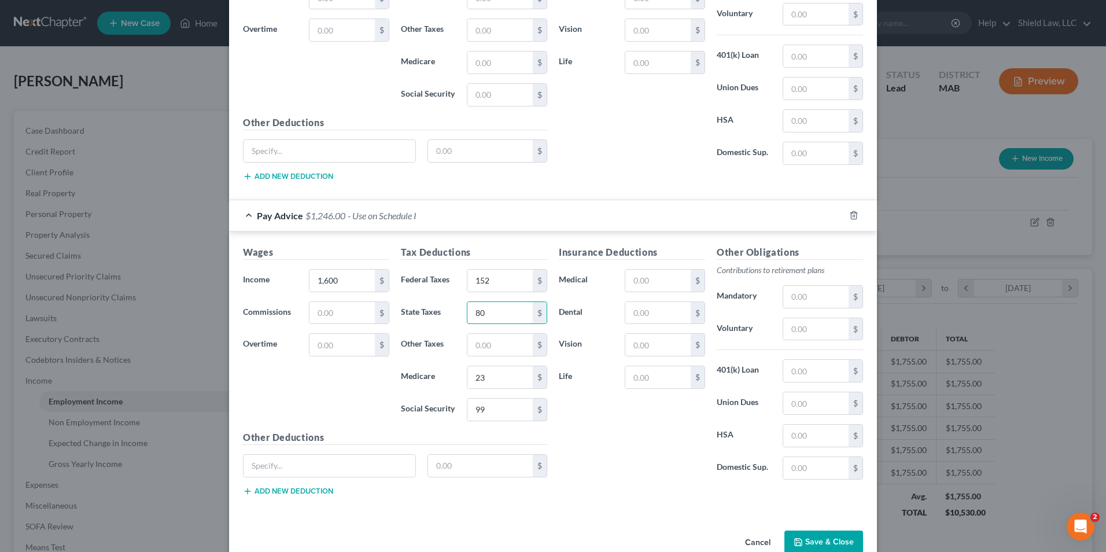
type input "80"
drag, startPoint x: 559, startPoint y: 289, endPoint x: 566, endPoint y: 287, distance: 7.7
click at [559, 289] on label "Medical" at bounding box center [586, 280] width 66 height 23
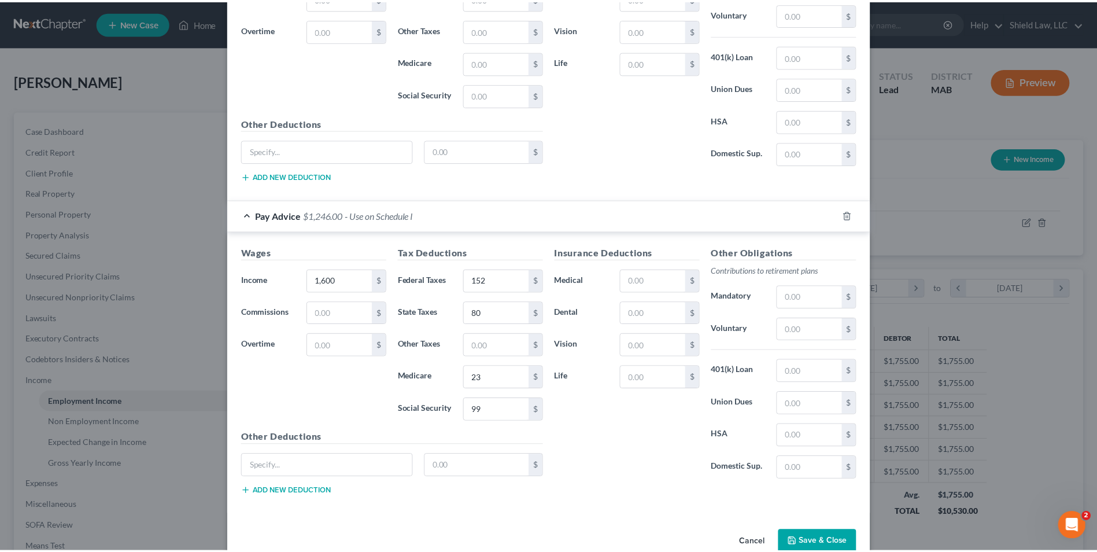
scroll to position [516, 0]
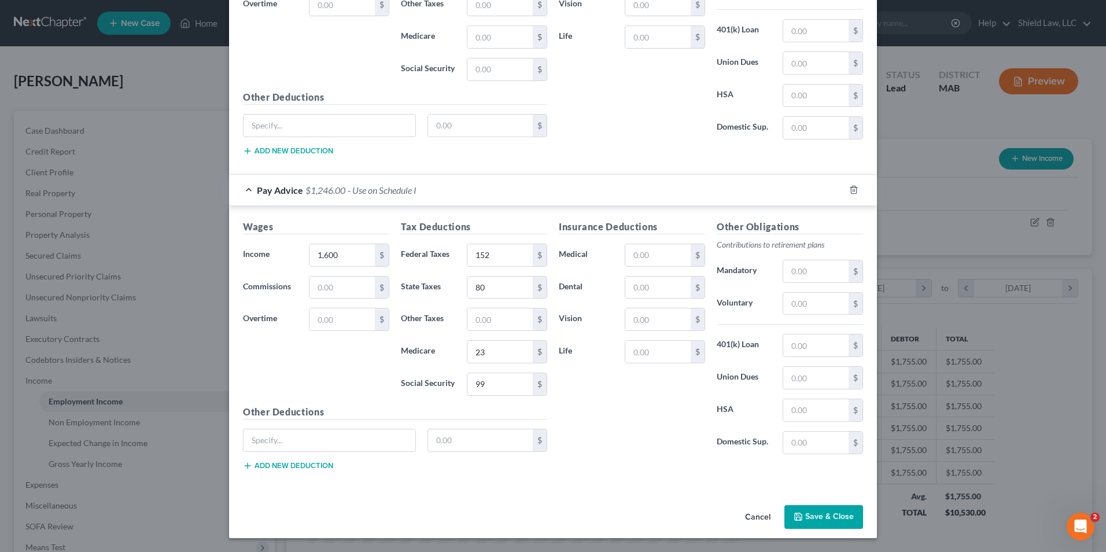
click at [846, 516] on button "Save & Close" at bounding box center [823, 517] width 79 height 24
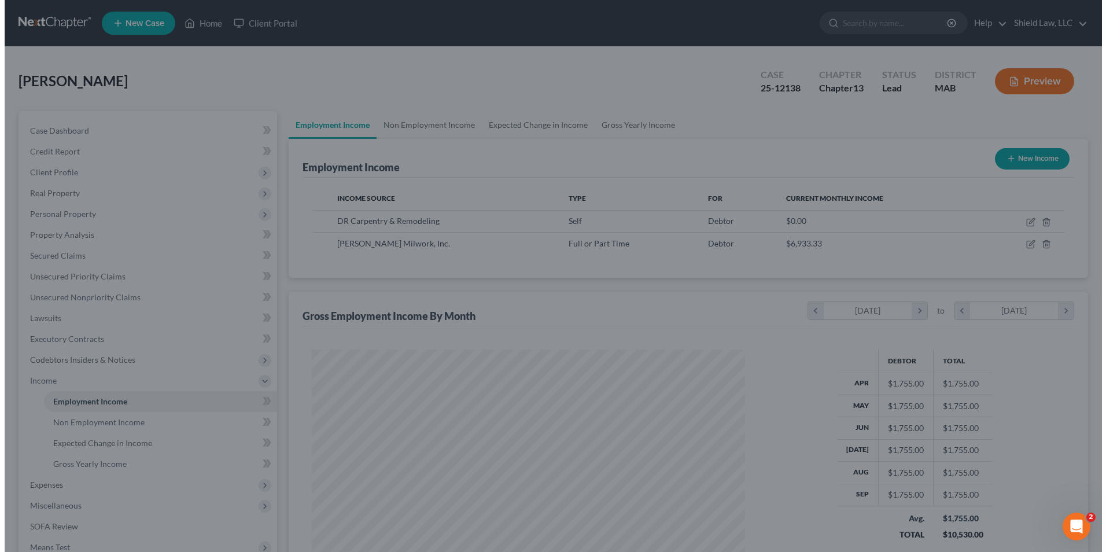
scroll to position [578145, 577907]
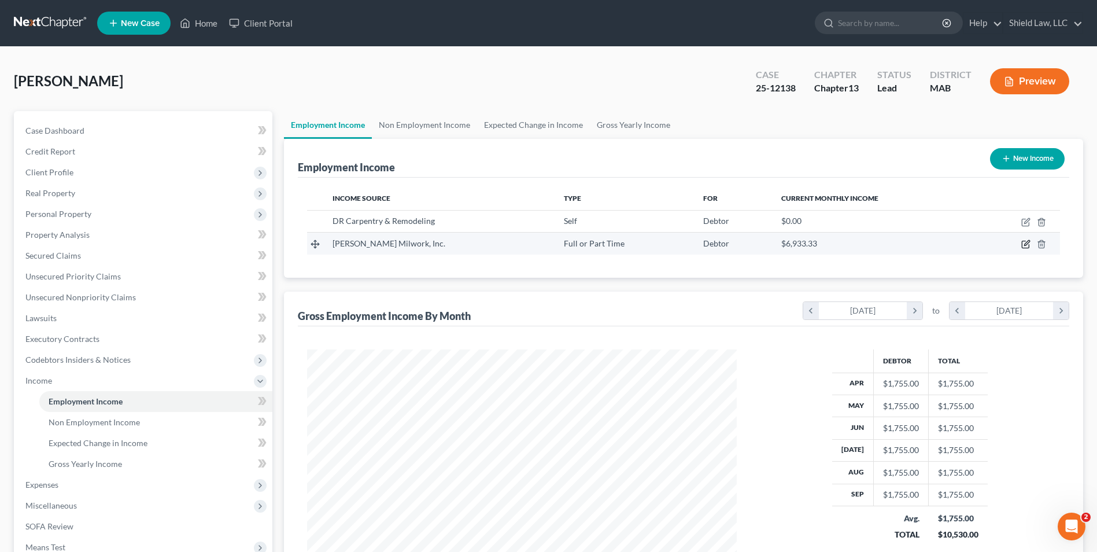
click at [1024, 246] on icon "button" at bounding box center [1025, 243] width 9 height 9
select select "0"
select select "22"
select select "3"
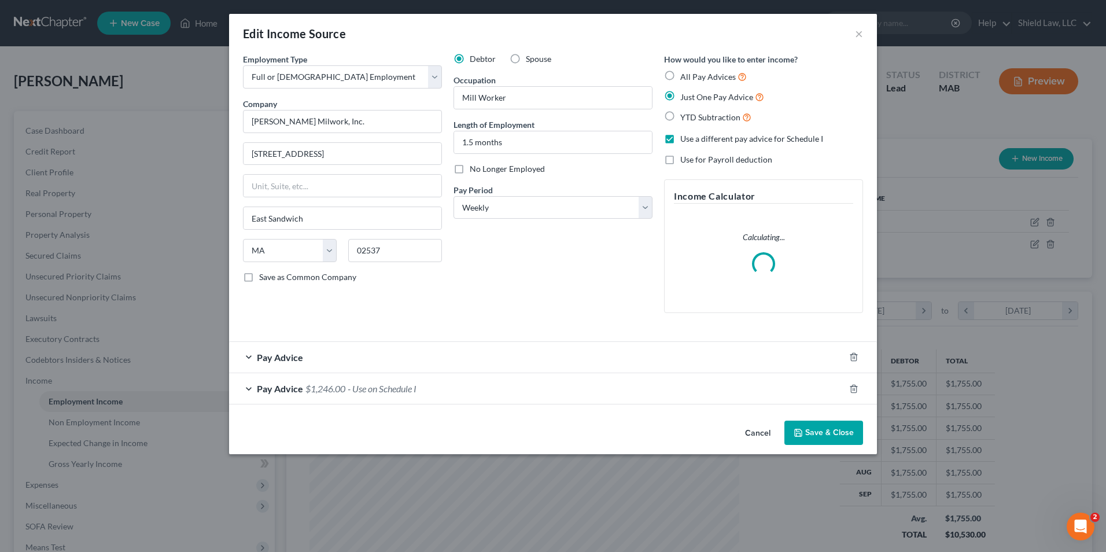
scroll to position [216, 457]
click at [499, 360] on div "Pay Advice" at bounding box center [536, 357] width 615 height 31
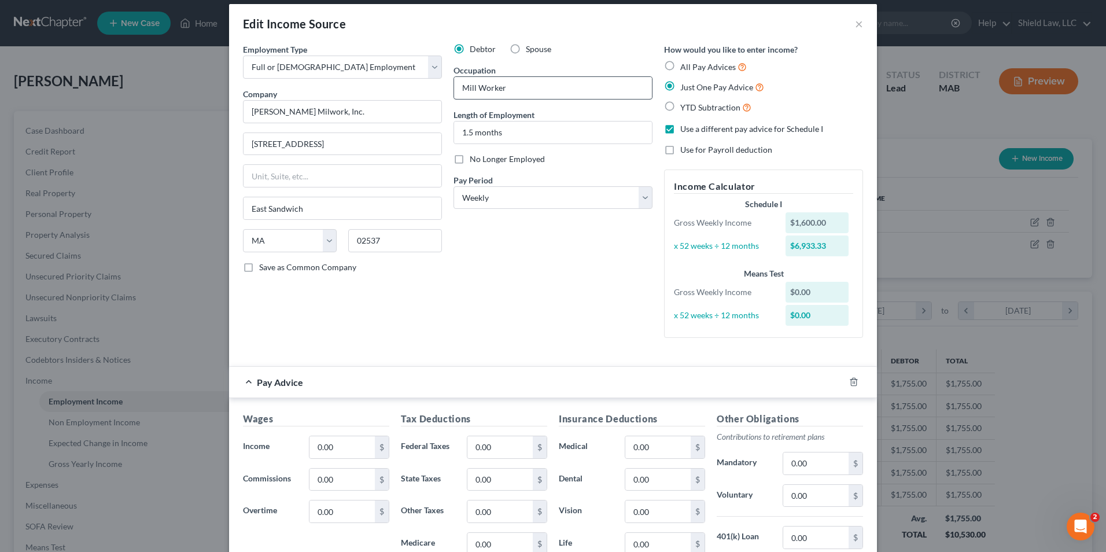
scroll to position [2, 0]
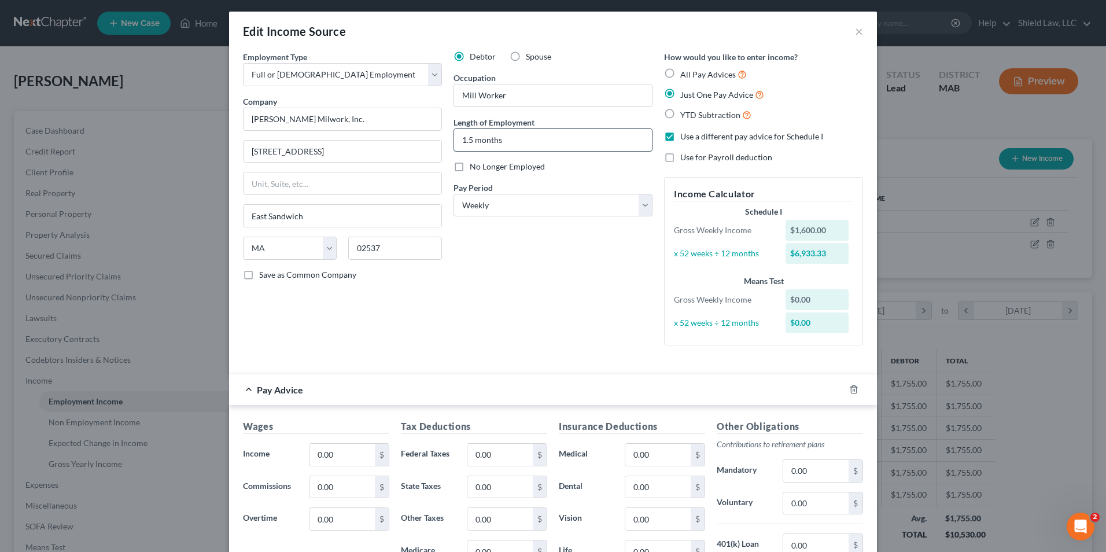
drag, startPoint x: 507, startPoint y: 135, endPoint x: 462, endPoint y: 135, distance: 44.5
click at [462, 135] on input "1.5 months" at bounding box center [553, 140] width 198 height 22
type input "1 month"
click at [469, 249] on div "Debtor Spouse Occupation Mill Worker Length of Employment 1 month No Longer Emp…" at bounding box center [553, 203] width 211 height 304
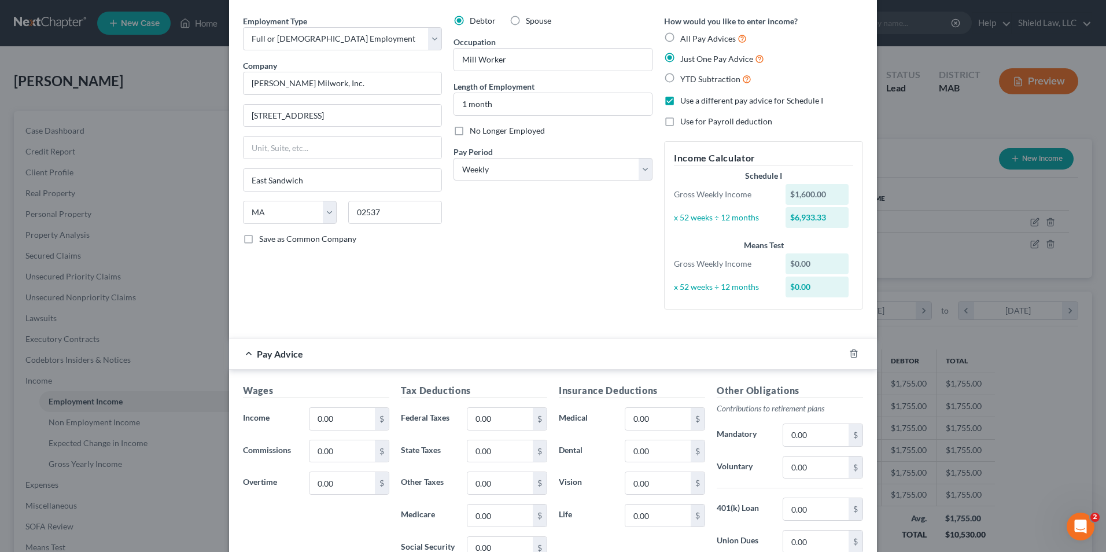
scroll to position [176, 0]
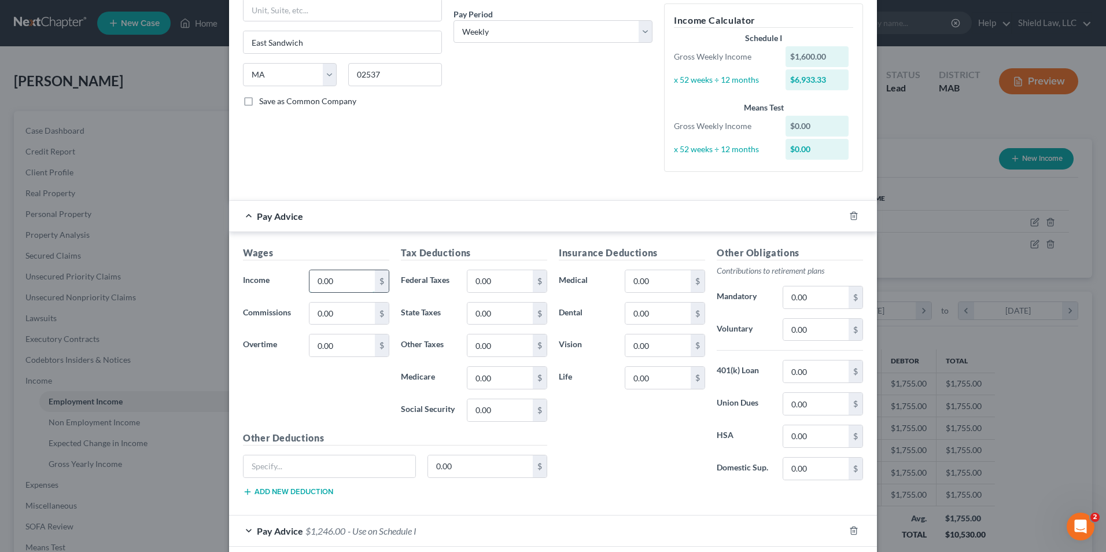
click at [339, 274] on input "0.00" at bounding box center [341, 281] width 65 height 22
type input "246"
click at [512, 247] on h5 "Tax Deductions" at bounding box center [474, 253] width 146 height 14
click at [508, 279] on input "0.00" at bounding box center [499, 281] width 65 height 22
type input "23"
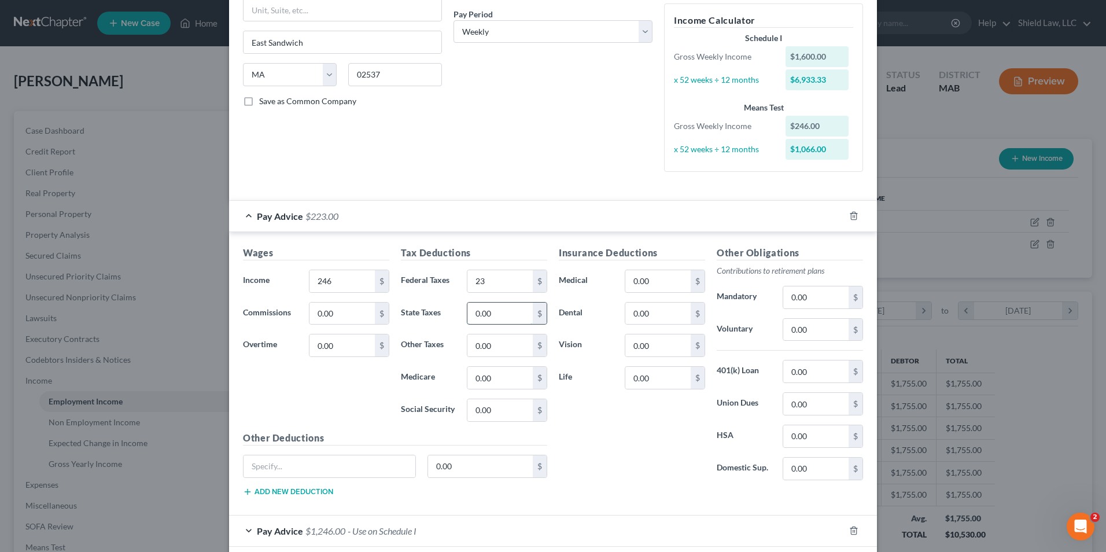
click at [514, 310] on input "0.00" at bounding box center [499, 313] width 65 height 22
type input "12"
click at [475, 367] on input "0.00" at bounding box center [499, 378] width 65 height 22
type input "3"
type input "4"
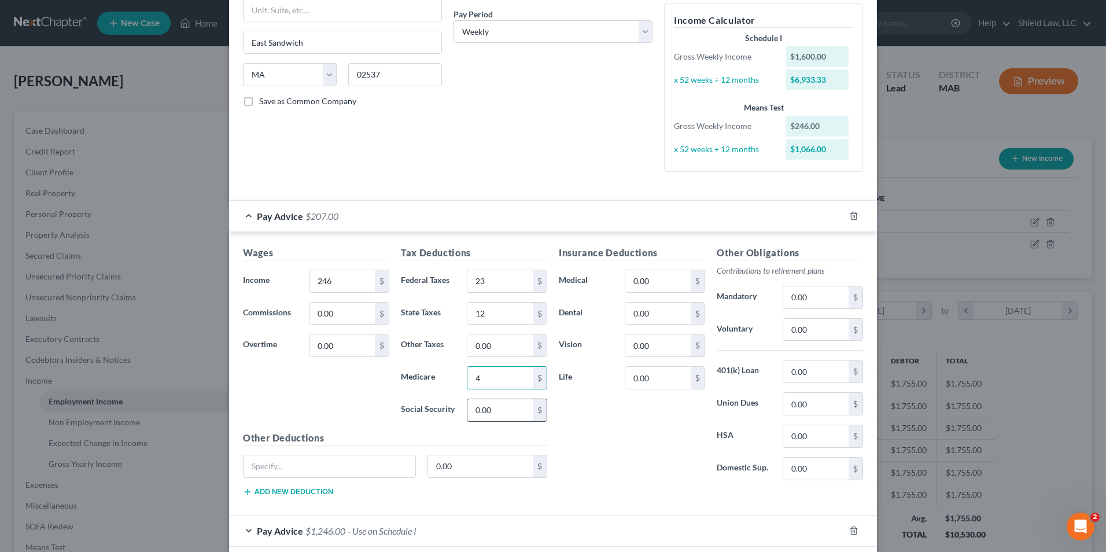
click at [481, 403] on input "0.00" at bounding box center [499, 410] width 65 height 22
type input "15"
click at [564, 411] on div "Insurance Deductions Medical 0.00 $ Dental 0.00 $ Vision 0.00 $ Life 0.00 $" at bounding box center [632, 367] width 158 height 243
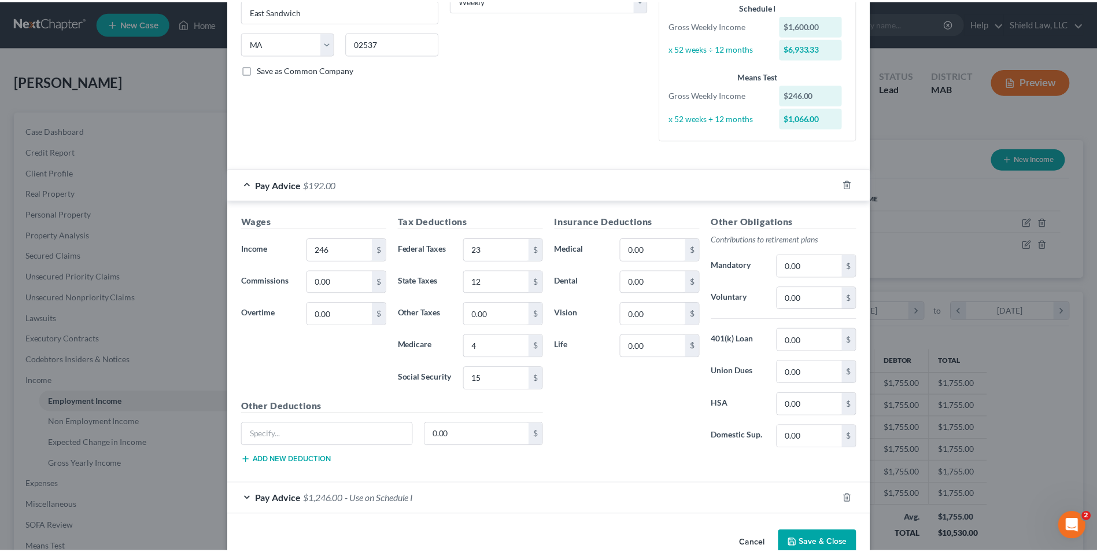
scroll to position [234, 0]
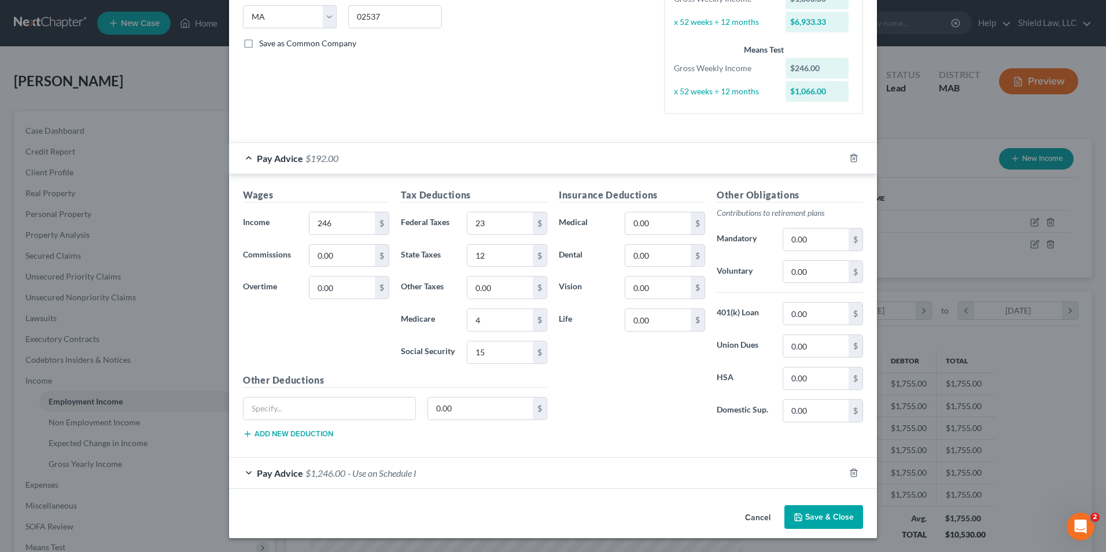
click at [817, 516] on button "Save & Close" at bounding box center [823, 517] width 79 height 24
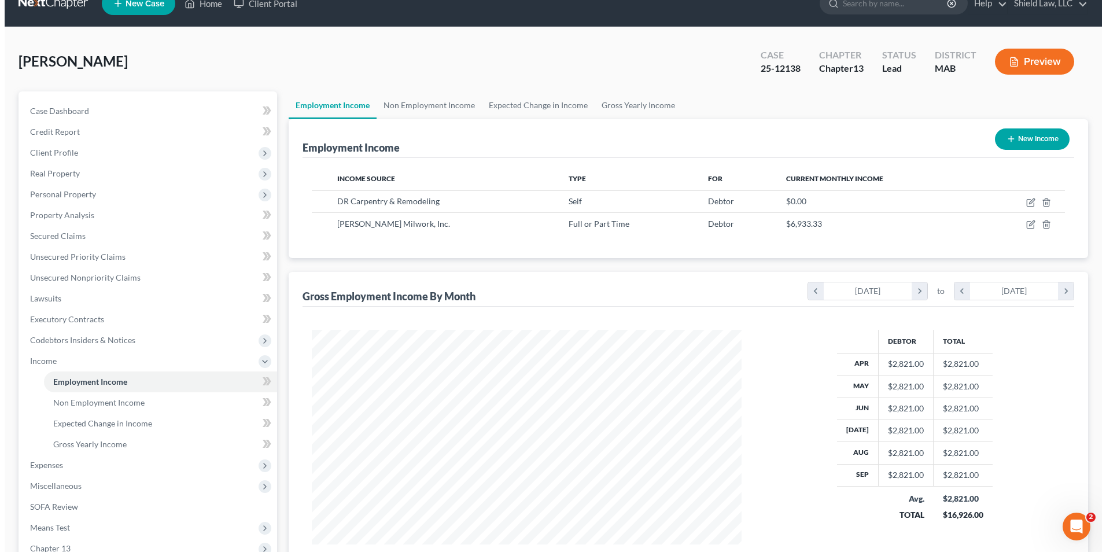
scroll to position [0, 0]
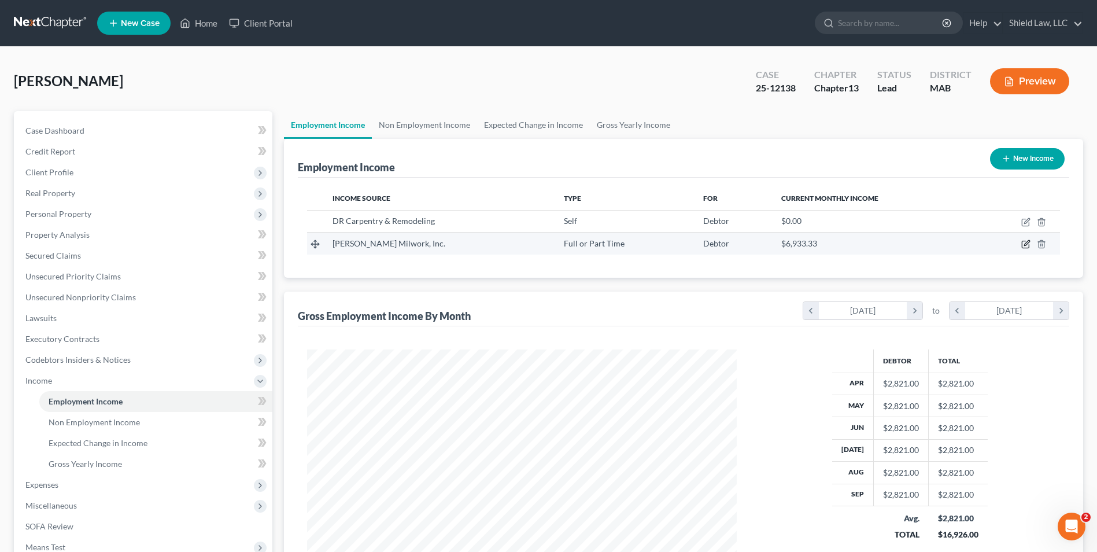
click at [1027, 245] on icon "button" at bounding box center [1026, 243] width 5 height 5
select select "0"
select select "22"
select select "3"
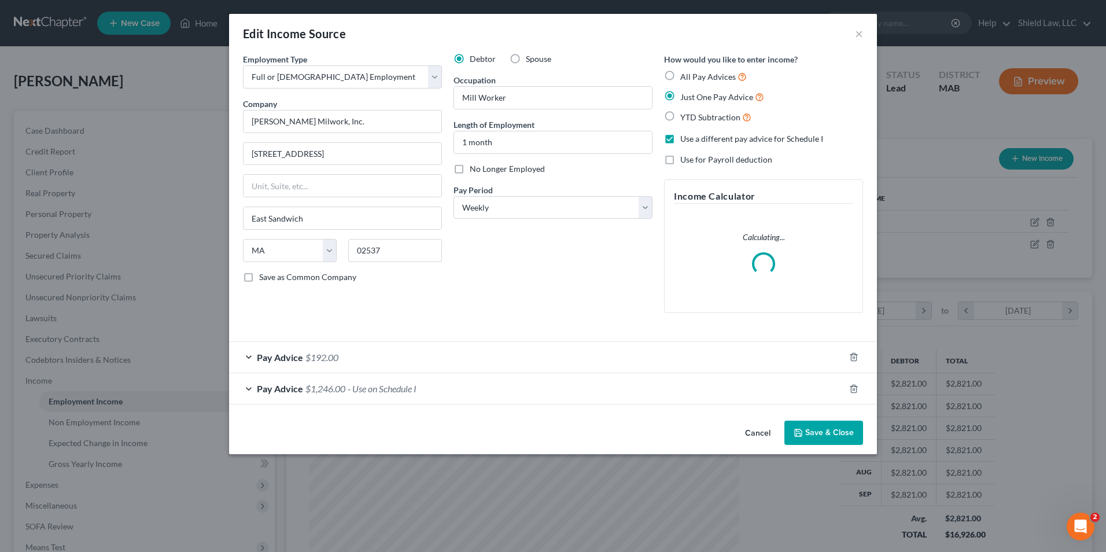
scroll to position [216, 457]
click at [436, 396] on div "Pay Advice $1,246.00 - Use on Schedule I" at bounding box center [536, 388] width 615 height 31
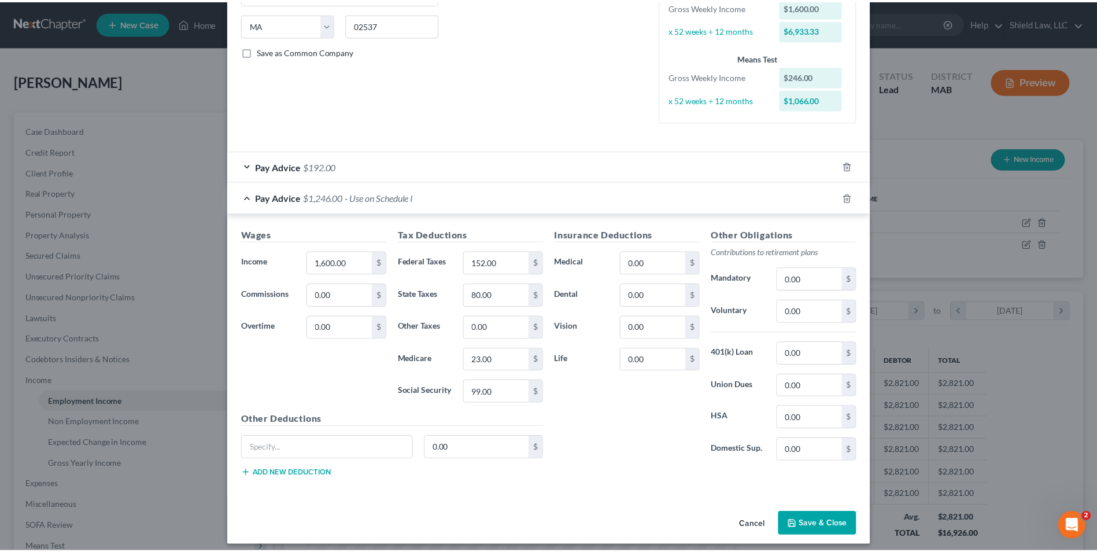
scroll to position [231, 0]
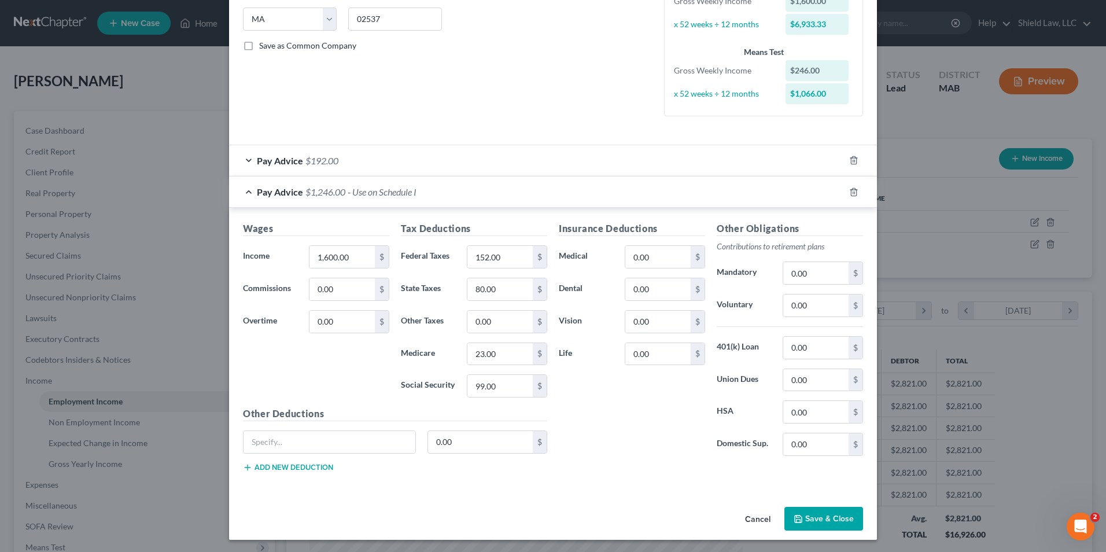
drag, startPoint x: 806, startPoint y: 511, endPoint x: 802, endPoint y: 507, distance: 6.1
click at [807, 511] on button "Save & Close" at bounding box center [823, 519] width 79 height 24
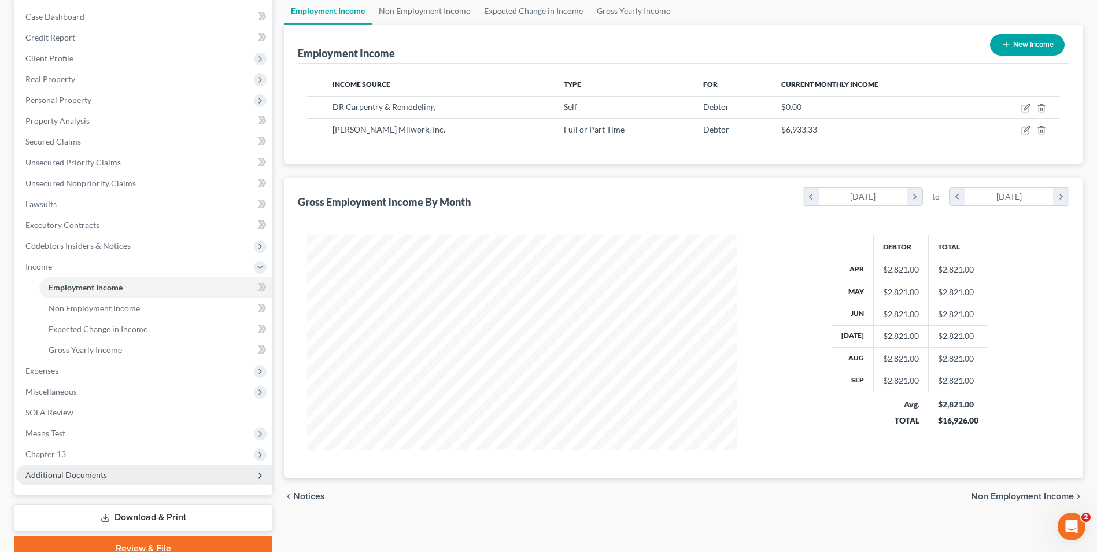
scroll to position [167, 0]
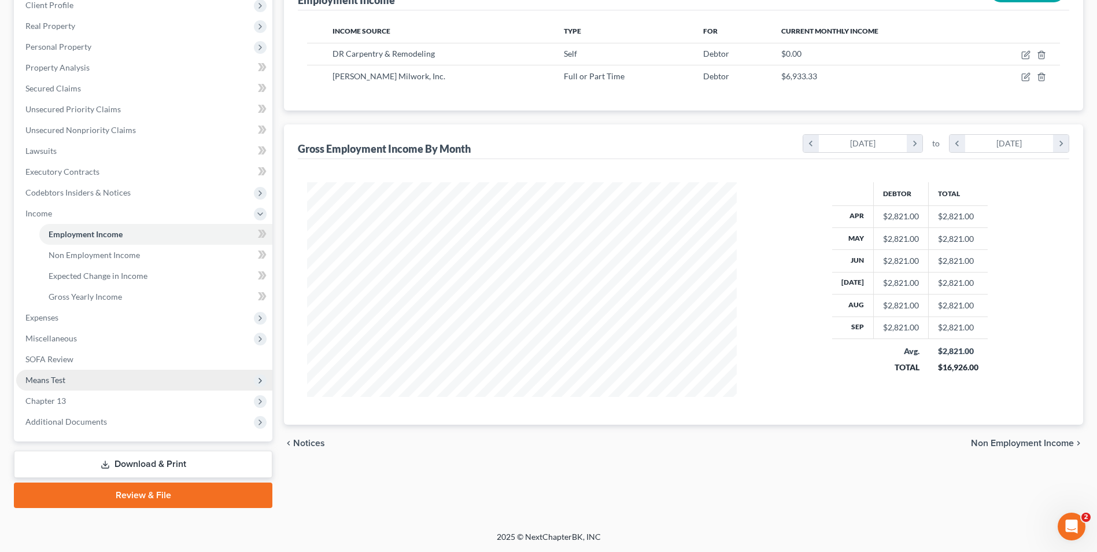
click at [74, 381] on span "Means Test" at bounding box center [144, 380] width 256 height 21
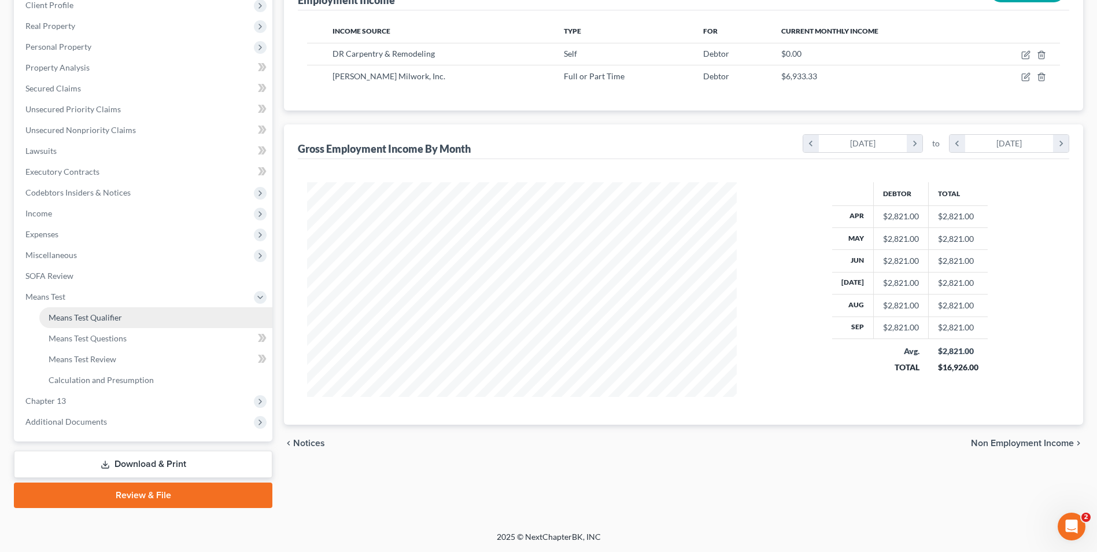
click at [107, 322] on span "Means Test Qualifier" at bounding box center [85, 317] width 73 height 10
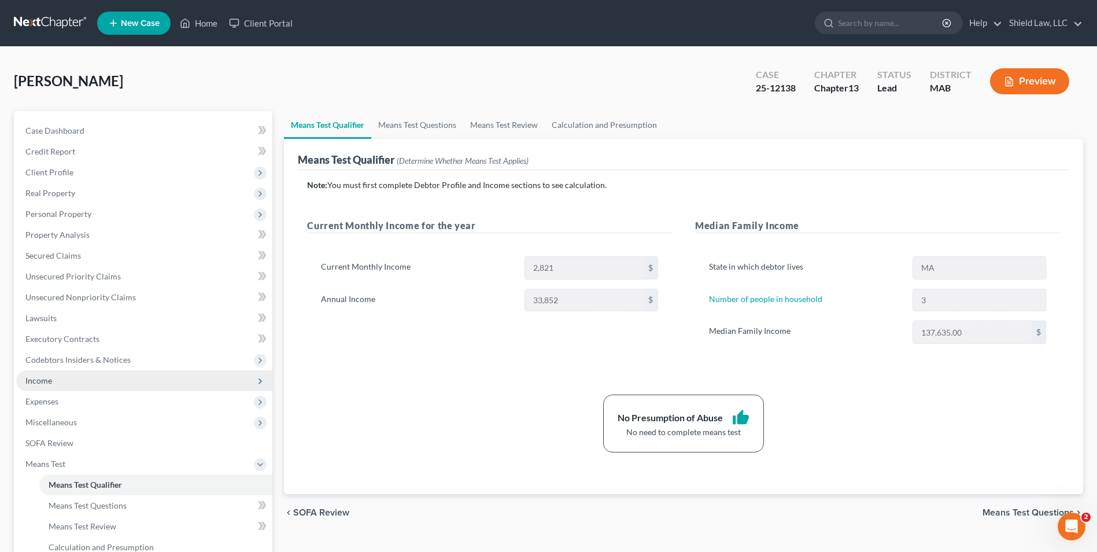
click at [46, 384] on span "Income" at bounding box center [38, 380] width 27 height 10
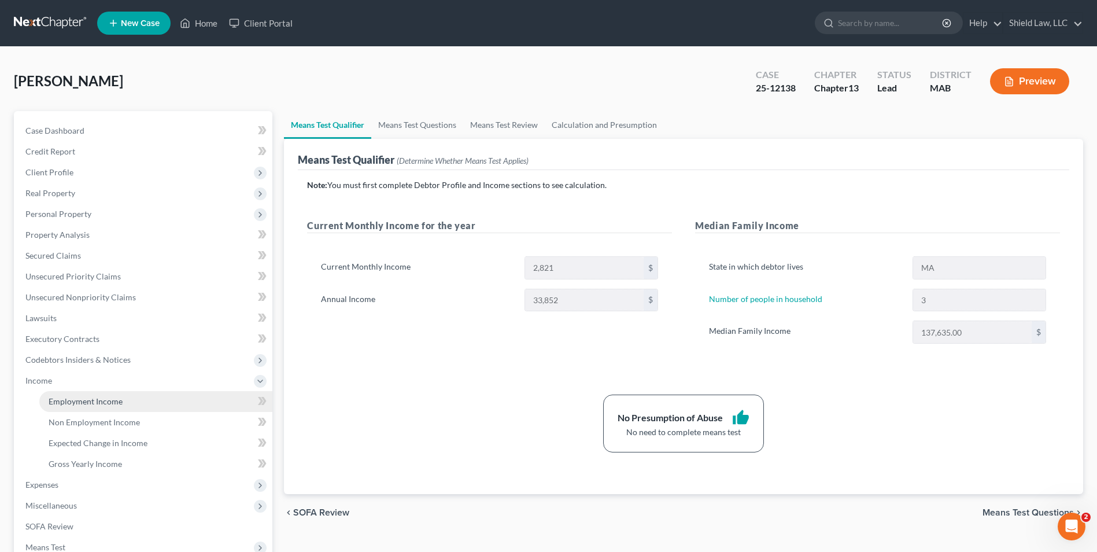
click at [67, 398] on span "Employment Income" at bounding box center [86, 401] width 74 height 10
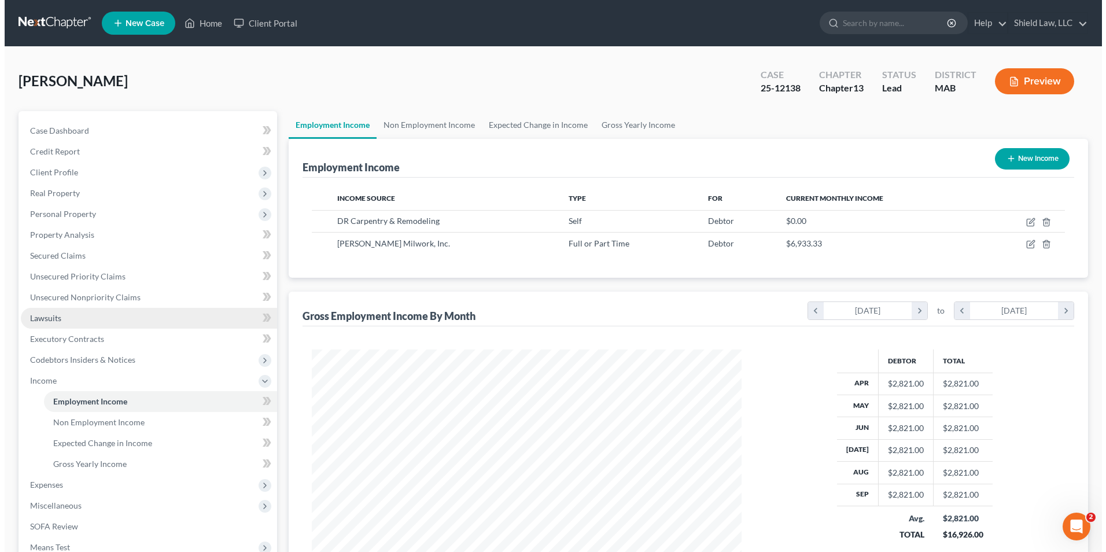
scroll to position [215, 452]
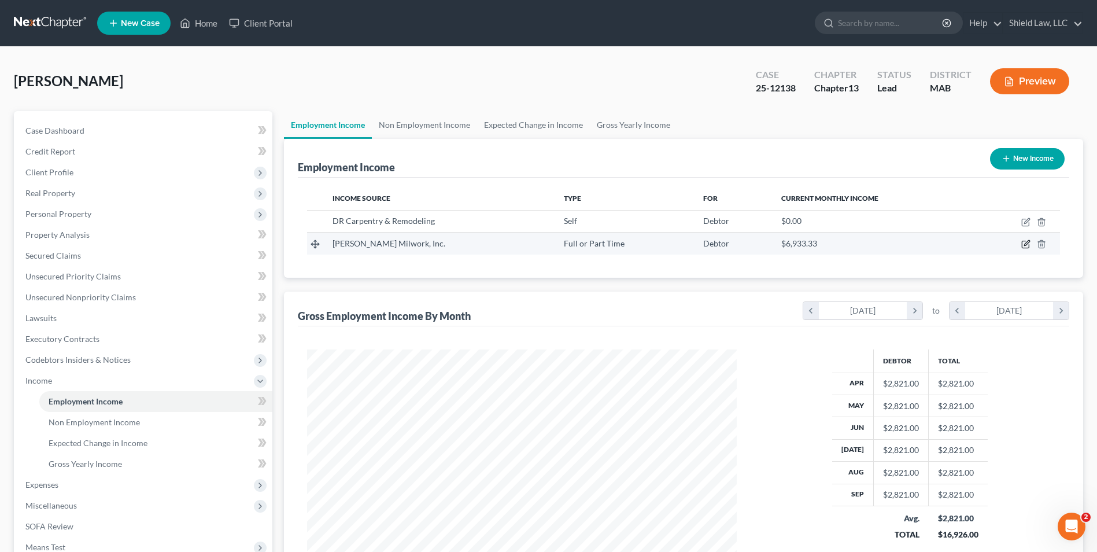
click at [1028, 243] on icon "button" at bounding box center [1025, 243] width 9 height 9
select select "0"
select select "22"
select select "3"
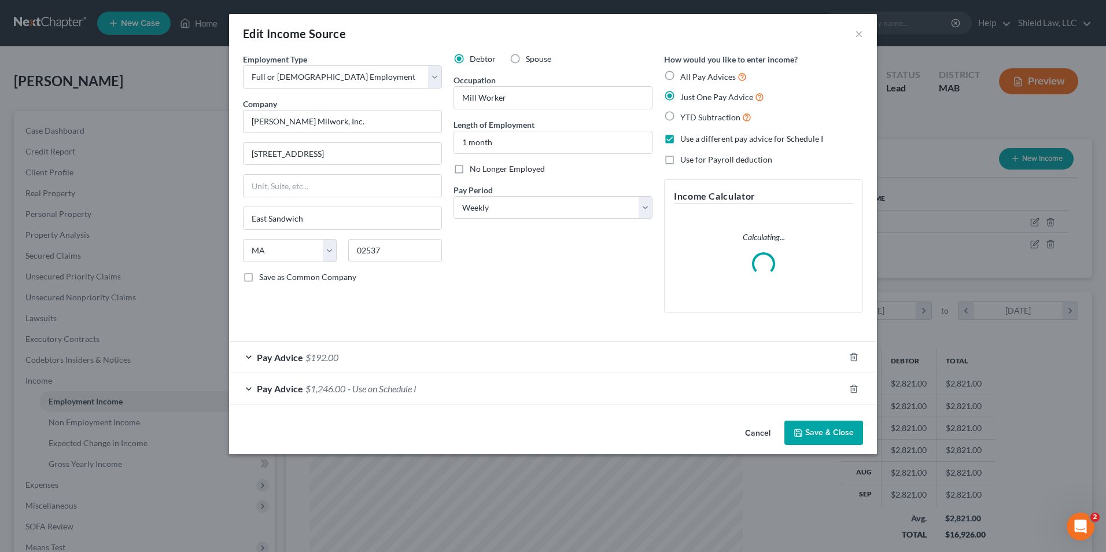
scroll to position [216, 457]
click at [478, 398] on div "Pay Advice $1,246.00 - Use on Schedule I" at bounding box center [536, 388] width 615 height 31
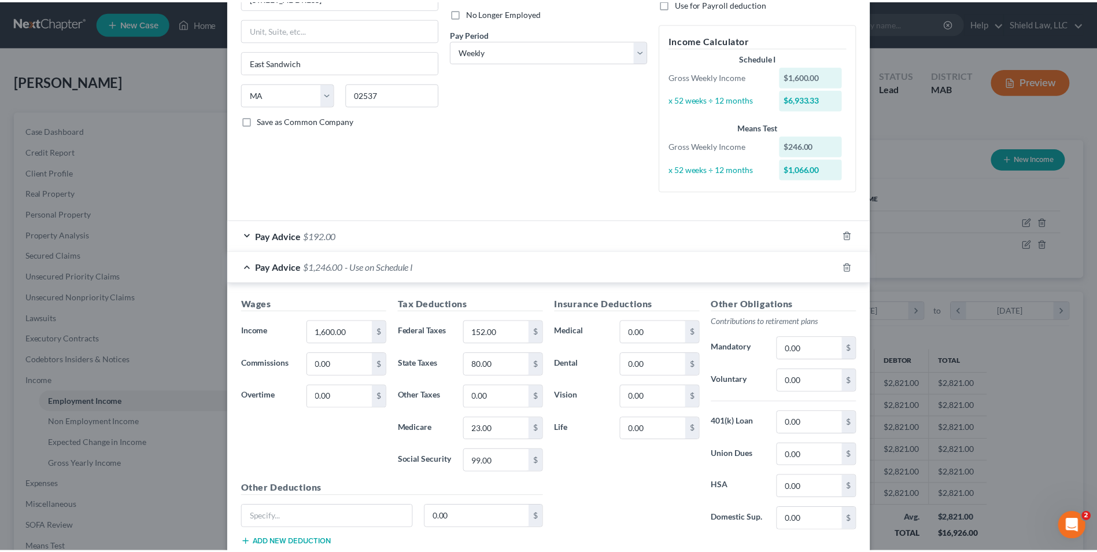
scroll to position [231, 0]
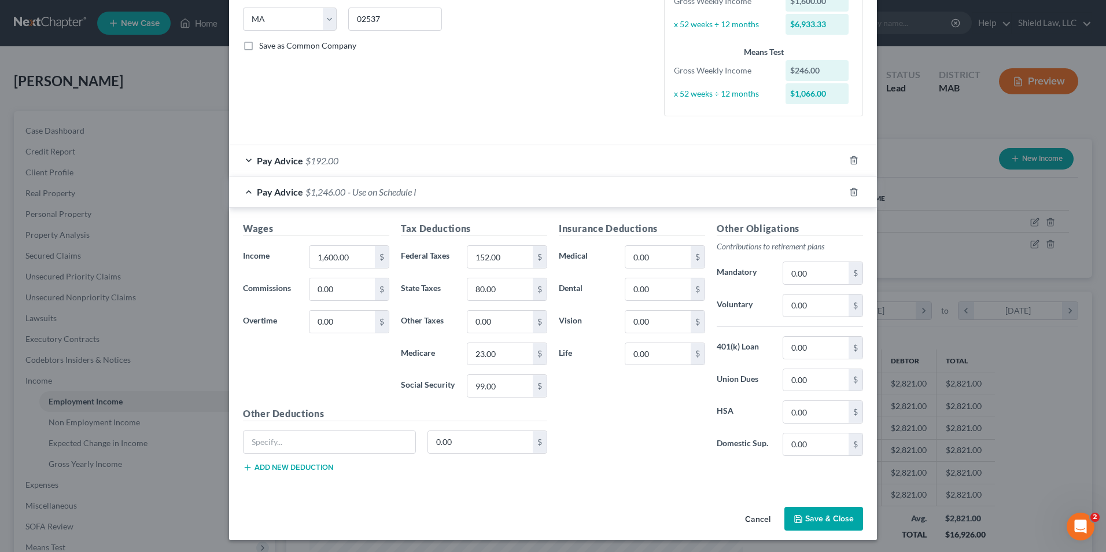
click at [812, 512] on button "Save & Close" at bounding box center [823, 519] width 79 height 24
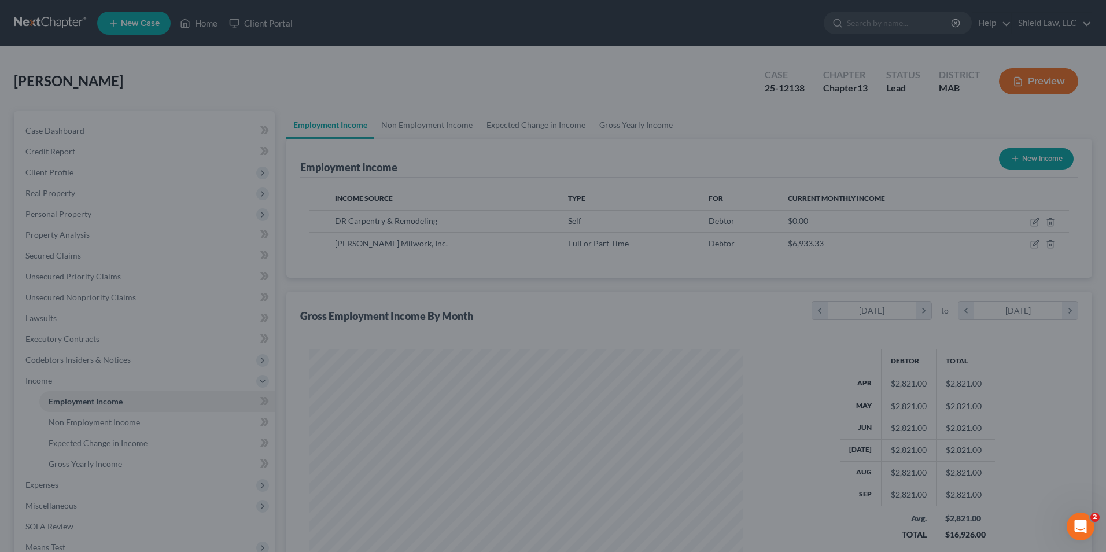
scroll to position [578145, 577907]
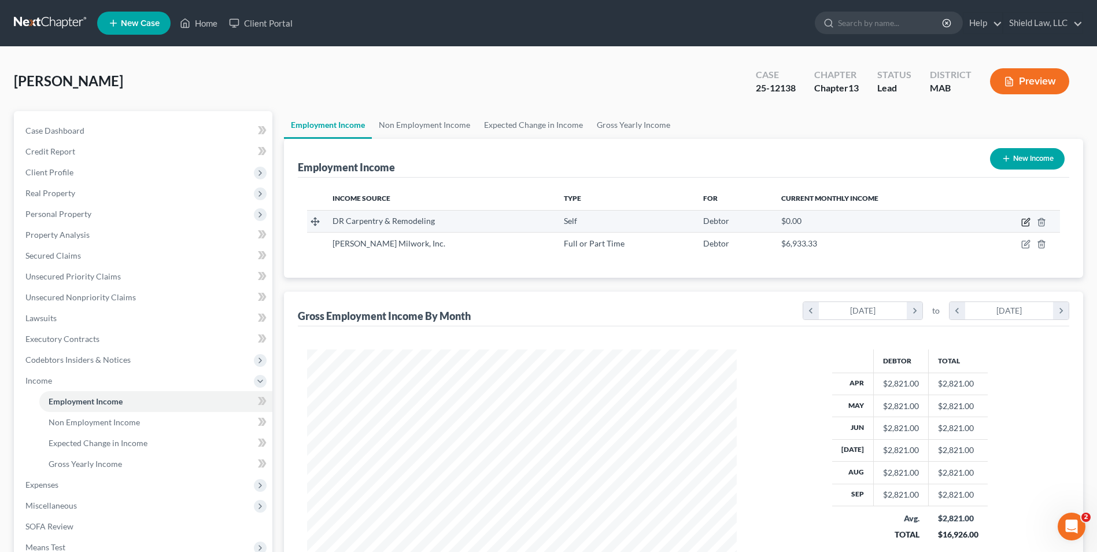
click at [1027, 227] on td at bounding box center [1018, 221] width 84 height 22
click at [1027, 224] on icon "button" at bounding box center [1025, 221] width 9 height 9
select select "1"
select select "22"
select select "0"
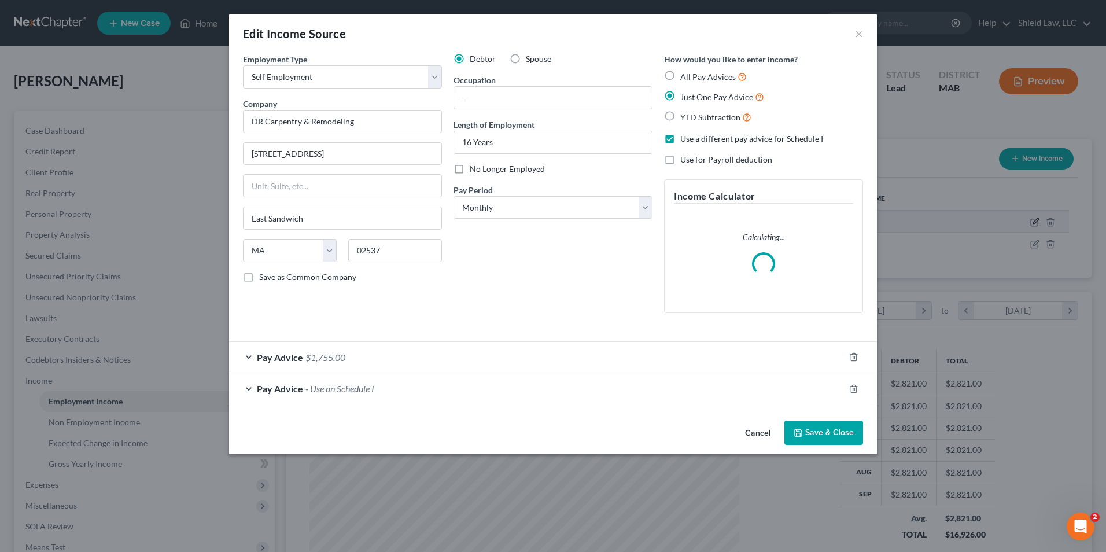
scroll to position [216, 457]
click at [486, 384] on div "Pay Advice - Use on Schedule I" at bounding box center [536, 388] width 615 height 31
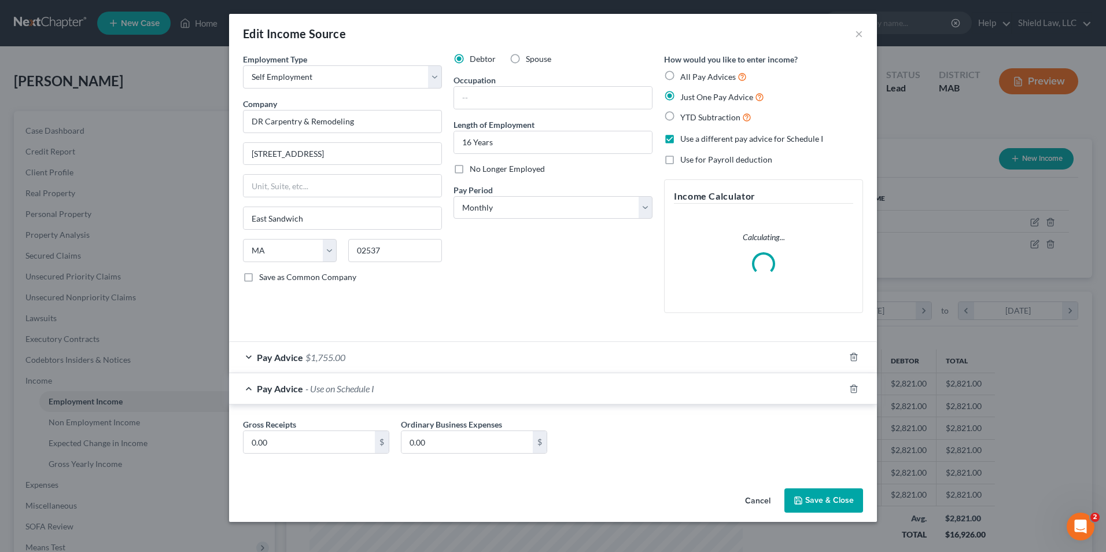
click at [443, 348] on div "Pay Advice $1,755.00" at bounding box center [536, 357] width 615 height 31
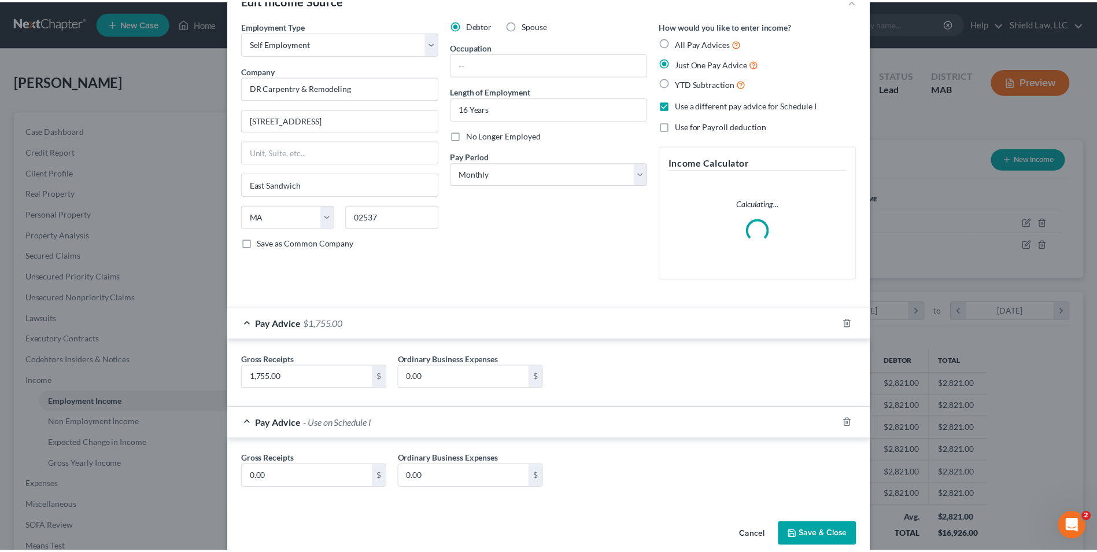
scroll to position [51, 0]
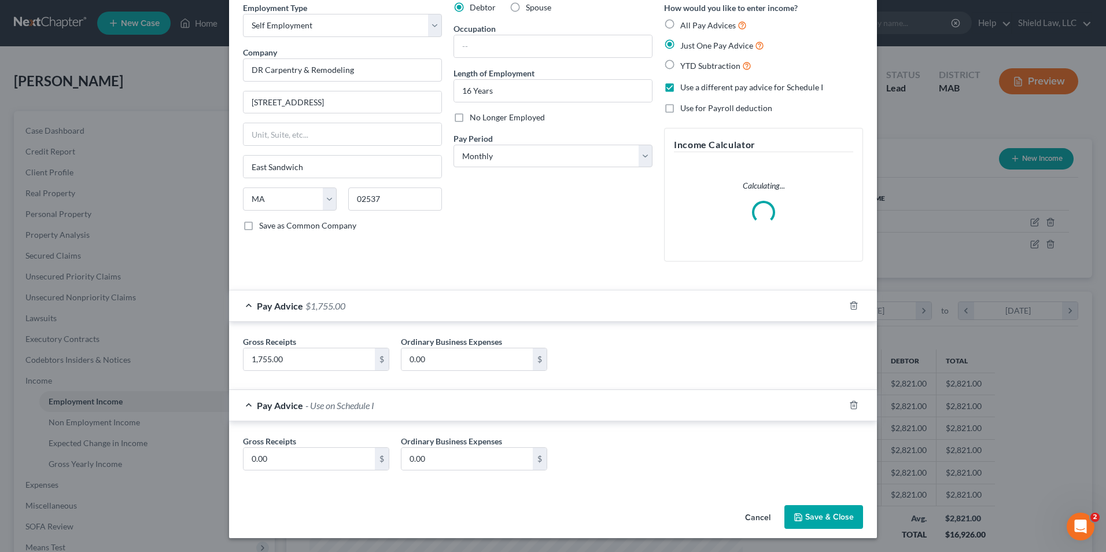
drag, startPoint x: 813, startPoint y: 518, endPoint x: 798, endPoint y: 500, distance: 22.6
click at [813, 517] on button "Save & Close" at bounding box center [823, 517] width 79 height 24
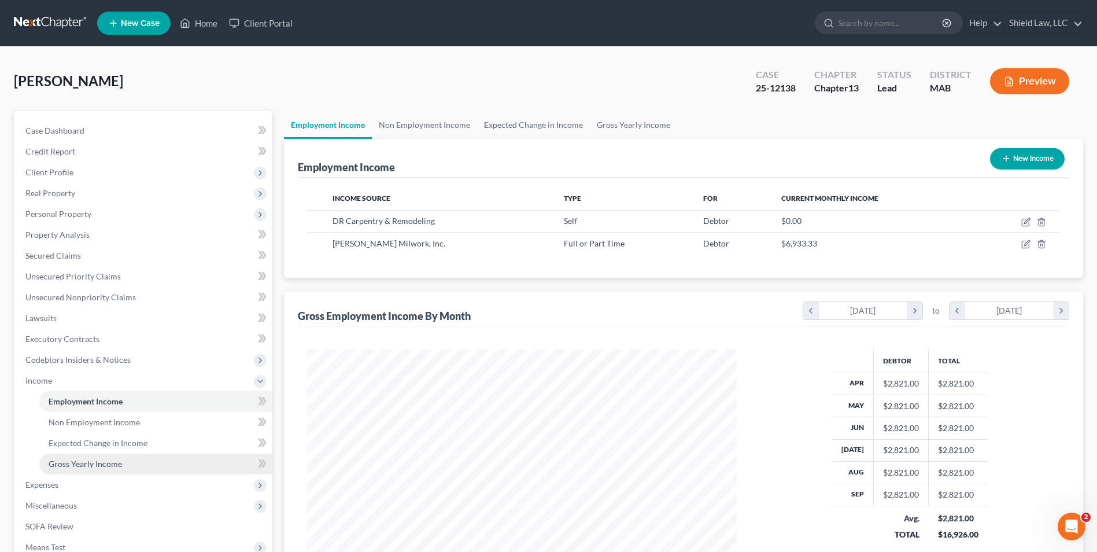
scroll to position [58, 0]
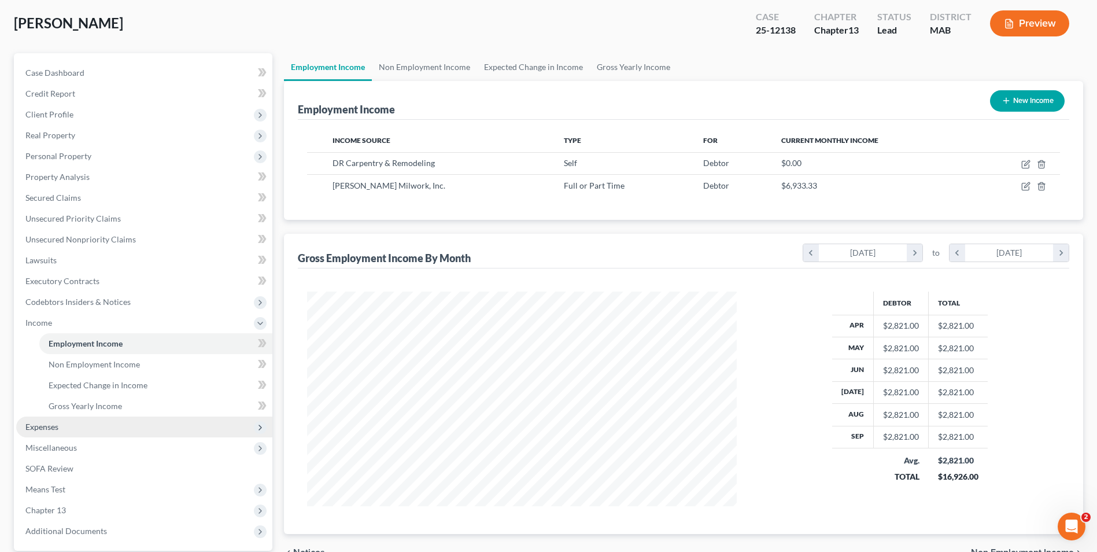
click at [52, 425] on span "Expenses" at bounding box center [41, 427] width 33 height 10
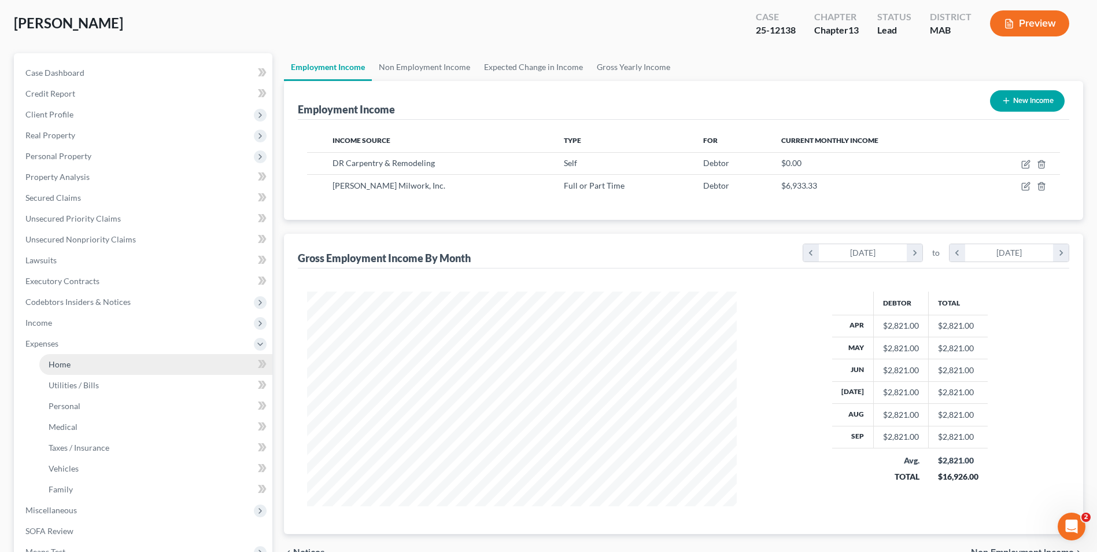
click at [79, 368] on link "Home" at bounding box center [155, 364] width 233 height 21
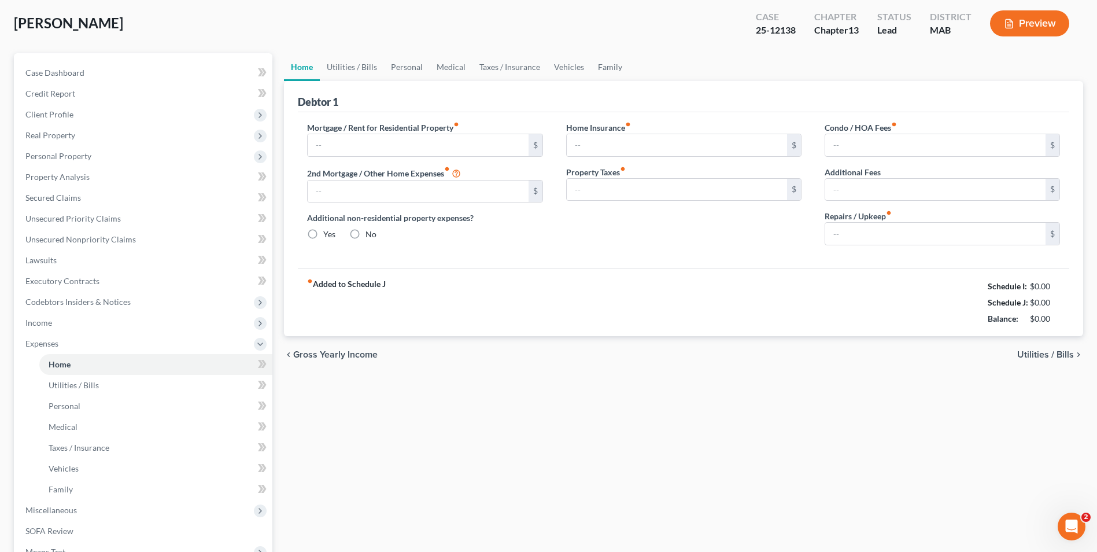
scroll to position [29, 0]
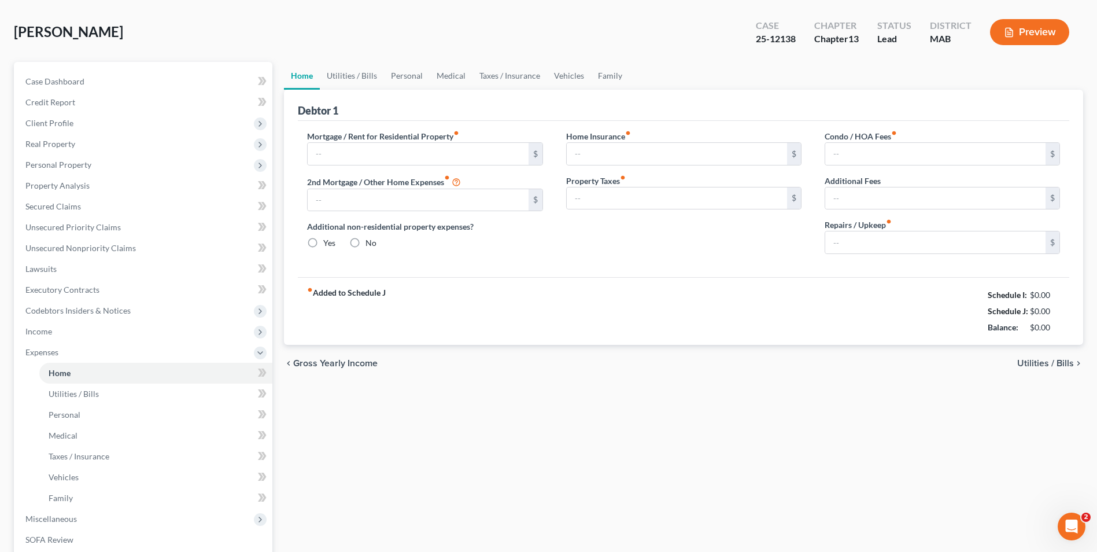
type input "2,500.00"
type input "0.00"
radio input "true"
type input "0.00"
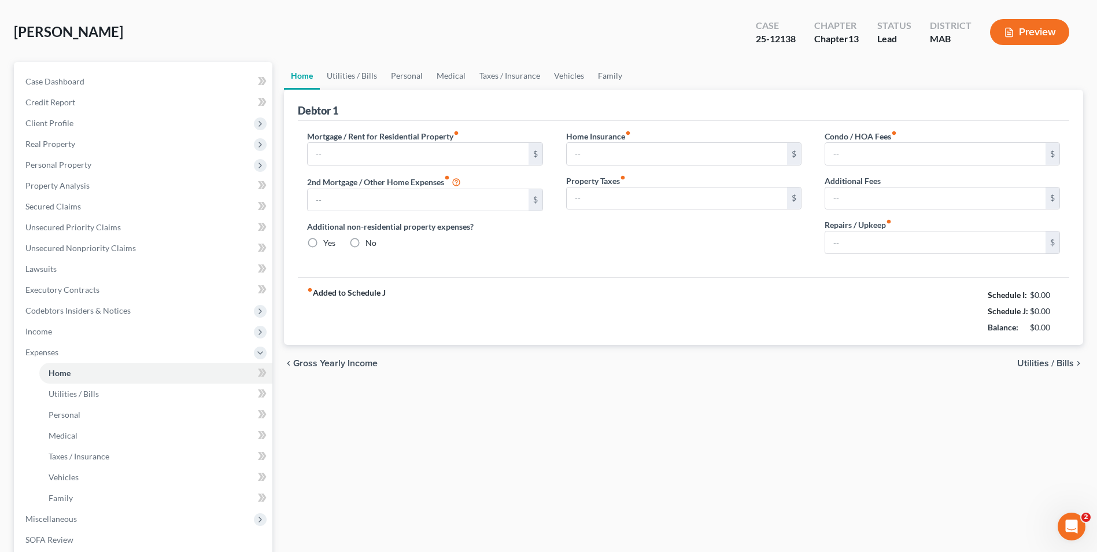
type input "0.00"
type input "50.00"
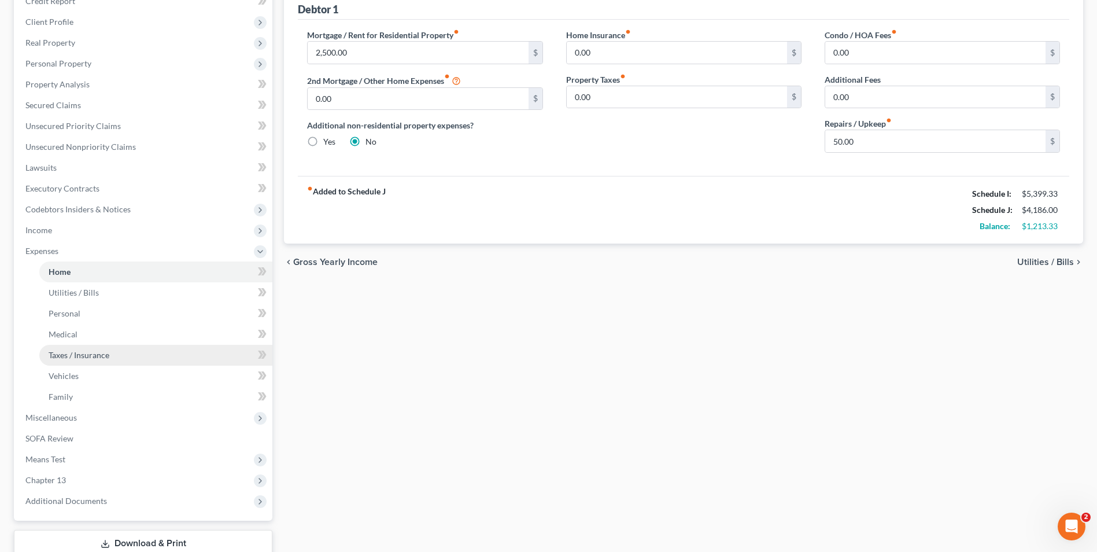
scroll to position [0, 0]
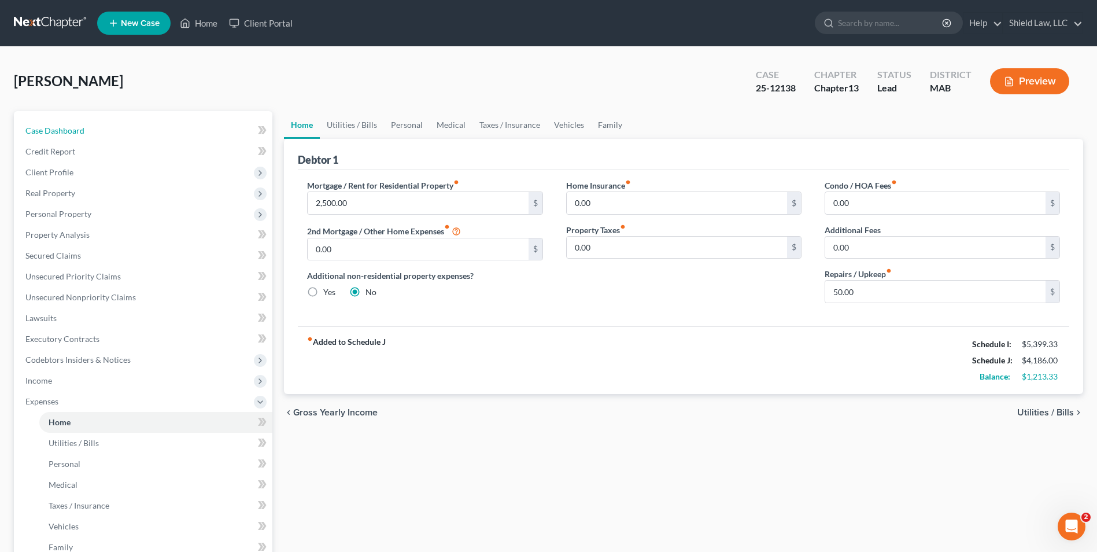
click at [78, 130] on span "Case Dashboard" at bounding box center [54, 131] width 59 height 10
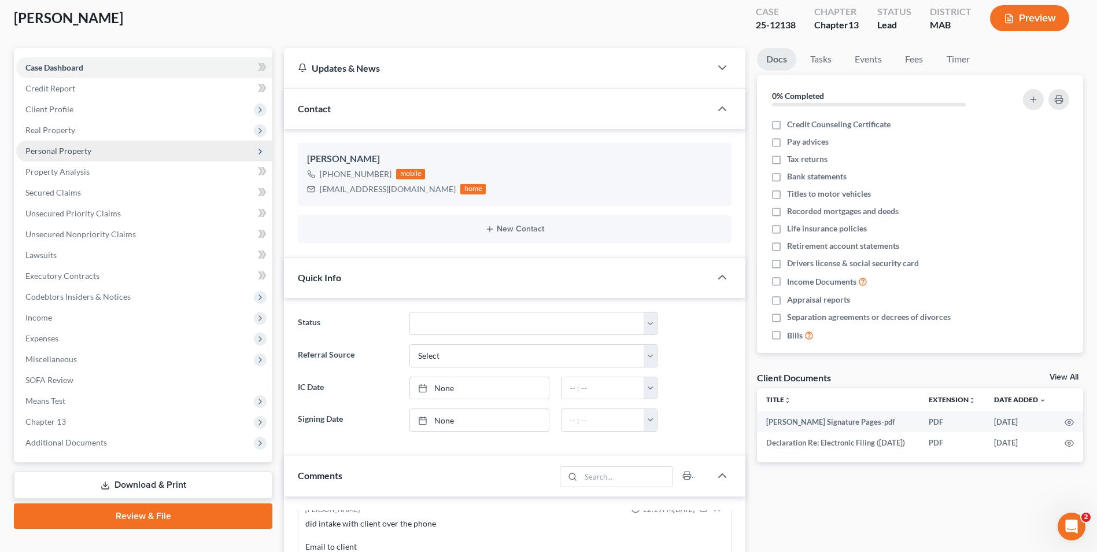
scroll to position [58, 0]
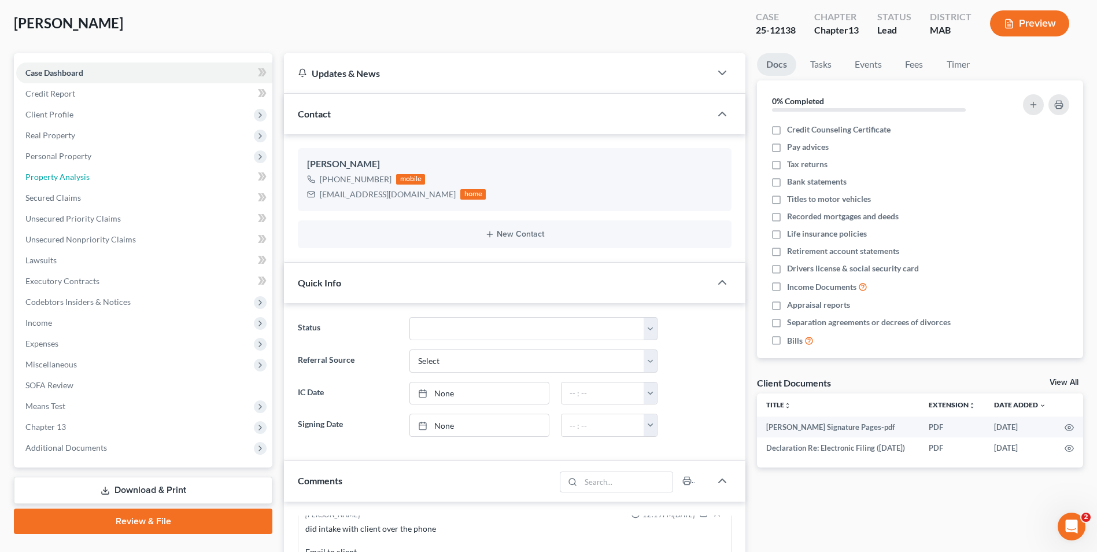
drag, startPoint x: 110, startPoint y: 174, endPoint x: 385, endPoint y: 59, distance: 298.2
click at [110, 174] on link "Property Analysis" at bounding box center [144, 177] width 256 height 21
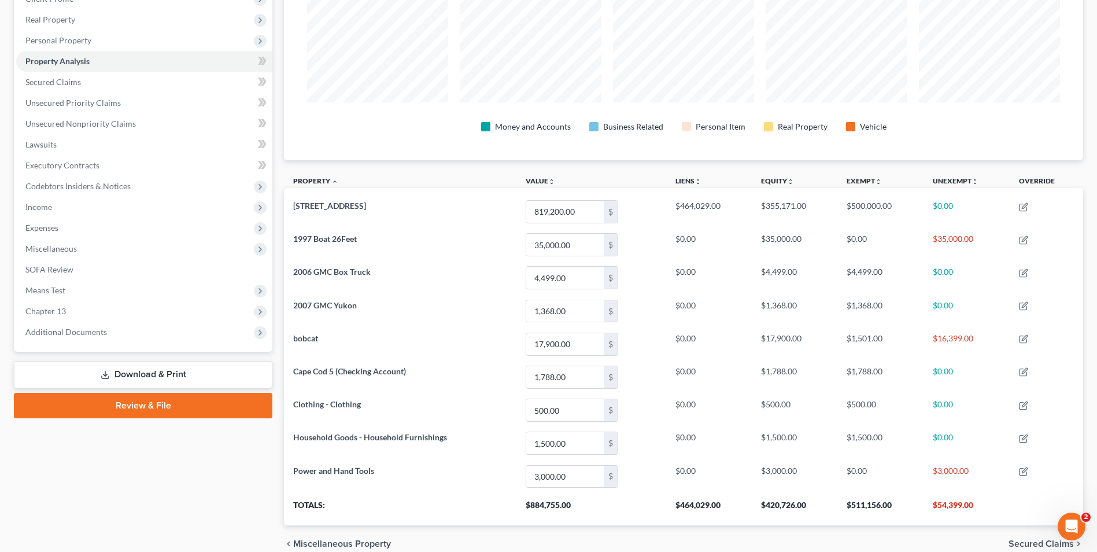
drag, startPoint x: 226, startPoint y: 364, endPoint x: 231, endPoint y: 358, distance: 7.9
click at [226, 364] on link "Download & Print" at bounding box center [143, 374] width 259 height 27
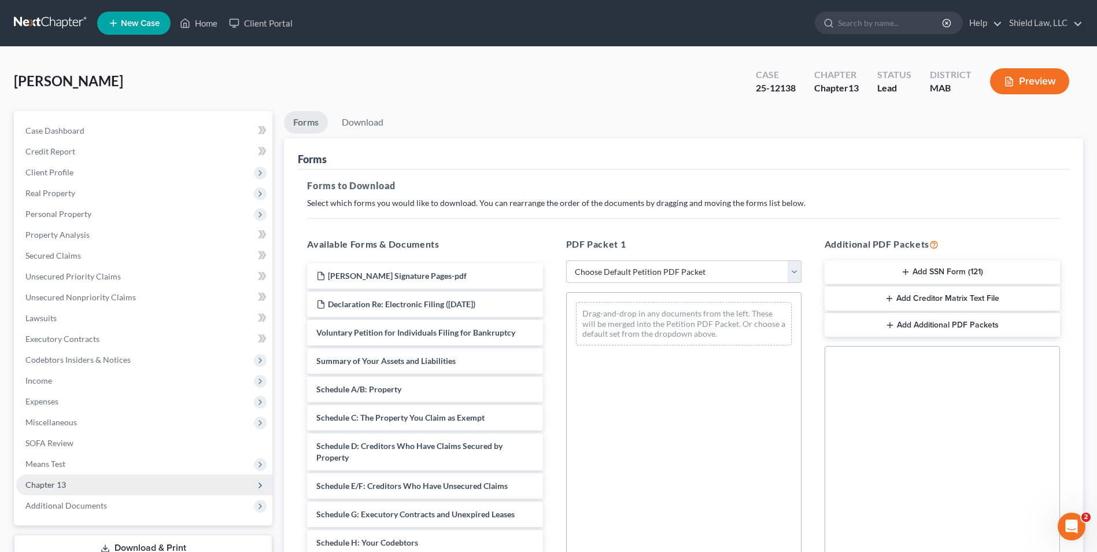
click at [56, 493] on span "Chapter 13" at bounding box center [144, 484] width 256 height 21
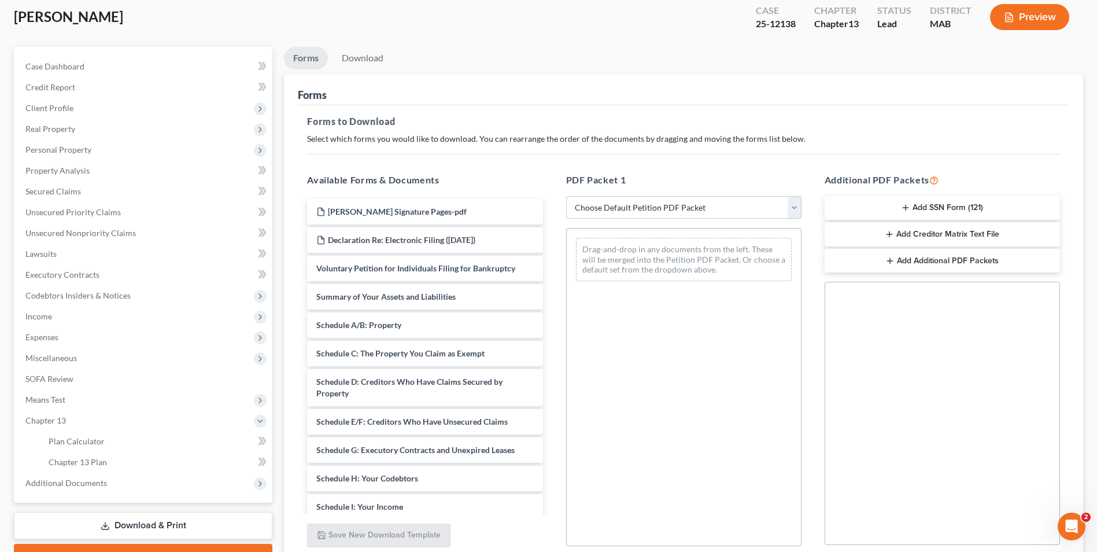
scroll to position [163, 0]
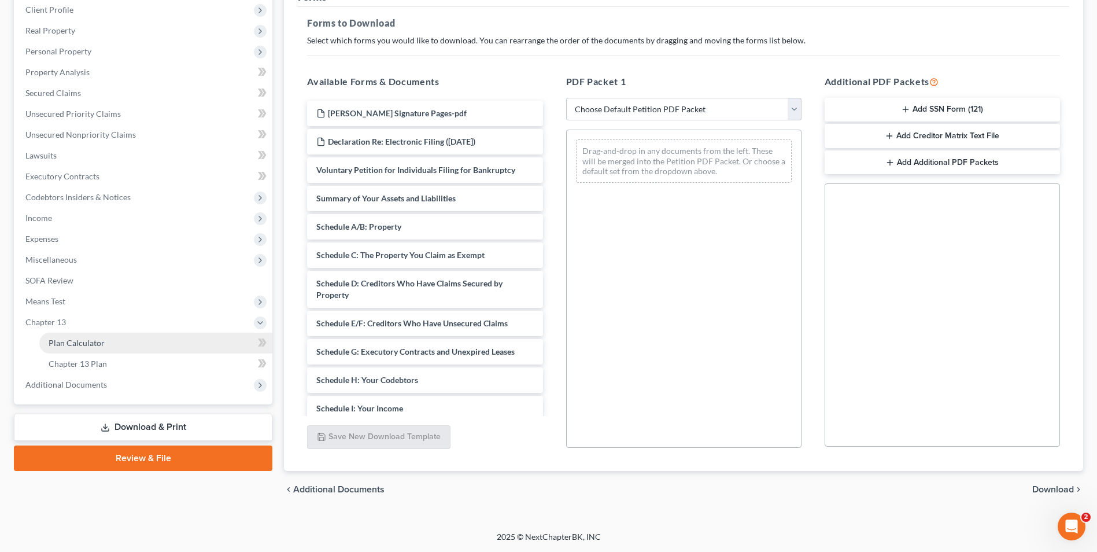
click at [108, 339] on link "Plan Calculator" at bounding box center [155, 343] width 233 height 21
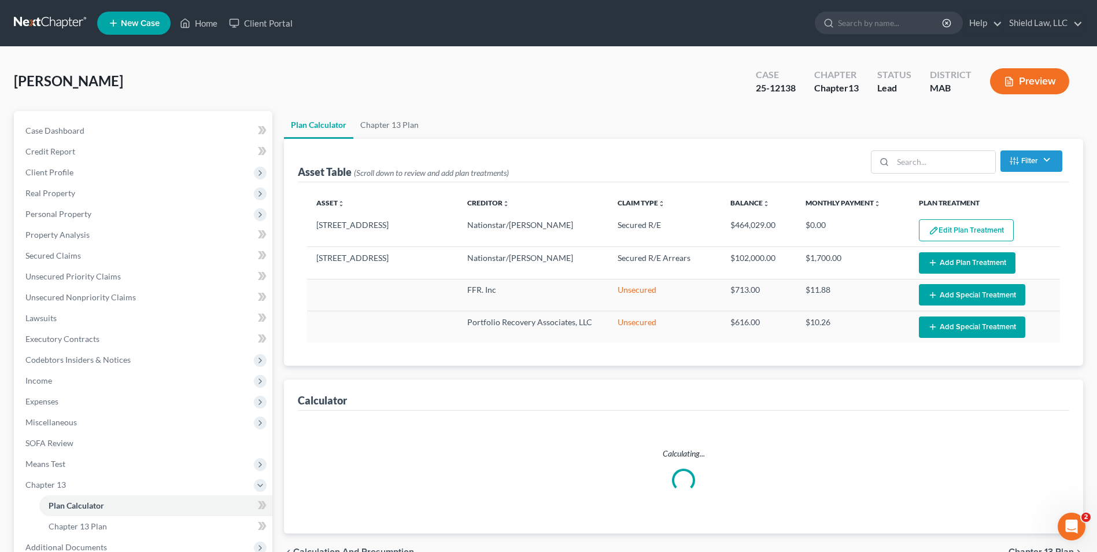
select select "59"
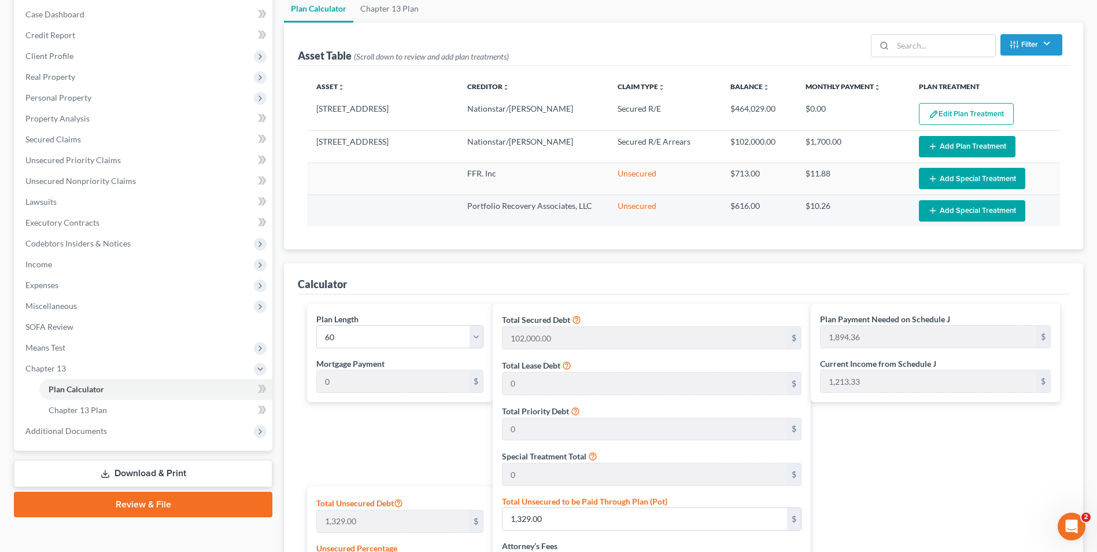
scroll to position [174, 0]
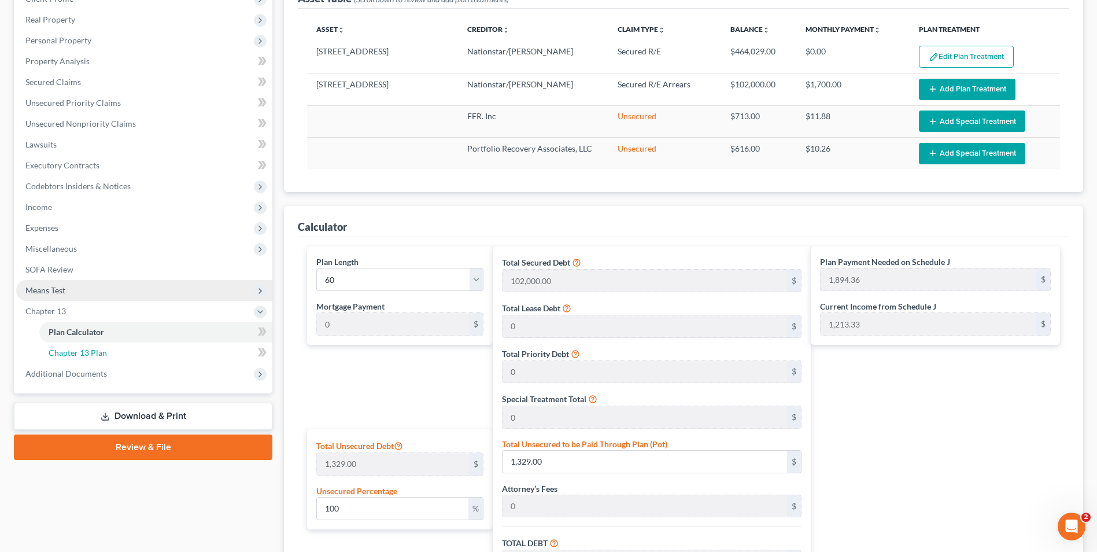
drag, startPoint x: 127, startPoint y: 353, endPoint x: 174, endPoint y: 341, distance: 49.0
click at [127, 352] on link "Chapter 13 Plan" at bounding box center [155, 352] width 233 height 21
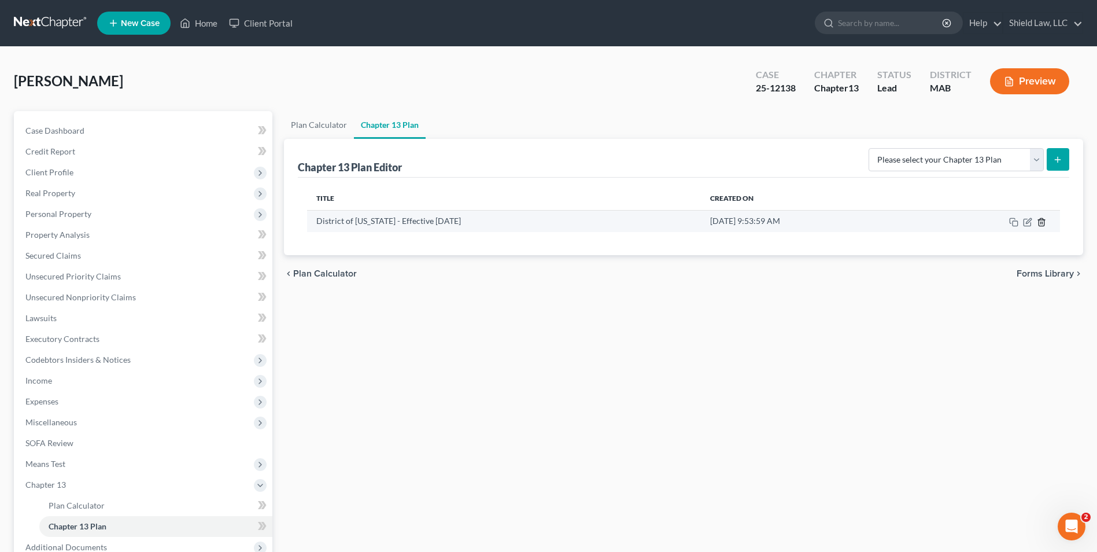
click at [1038, 219] on icon "button" at bounding box center [1041, 221] width 9 height 9
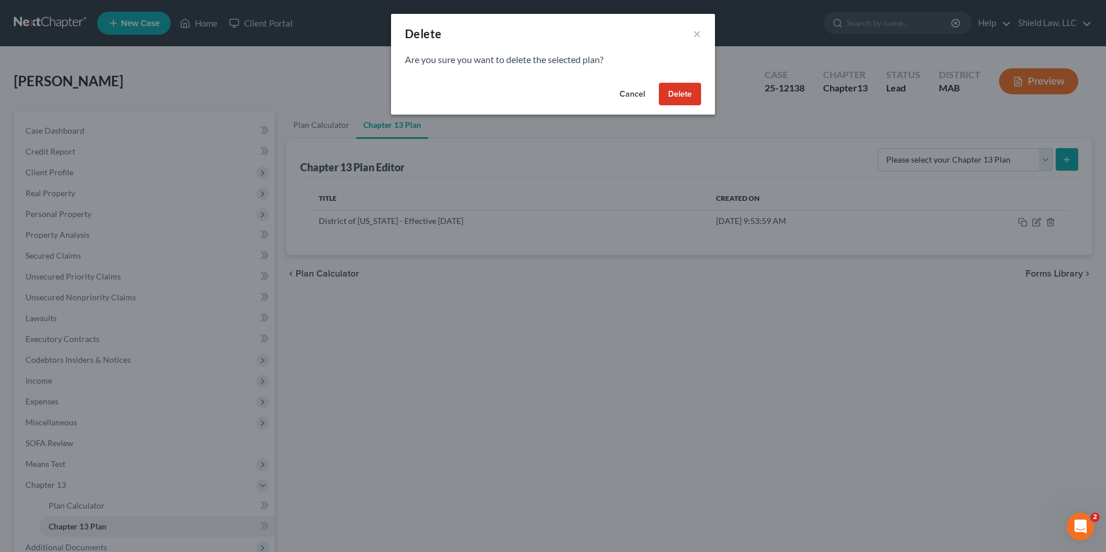
click at [686, 91] on button "Delete" at bounding box center [680, 94] width 42 height 23
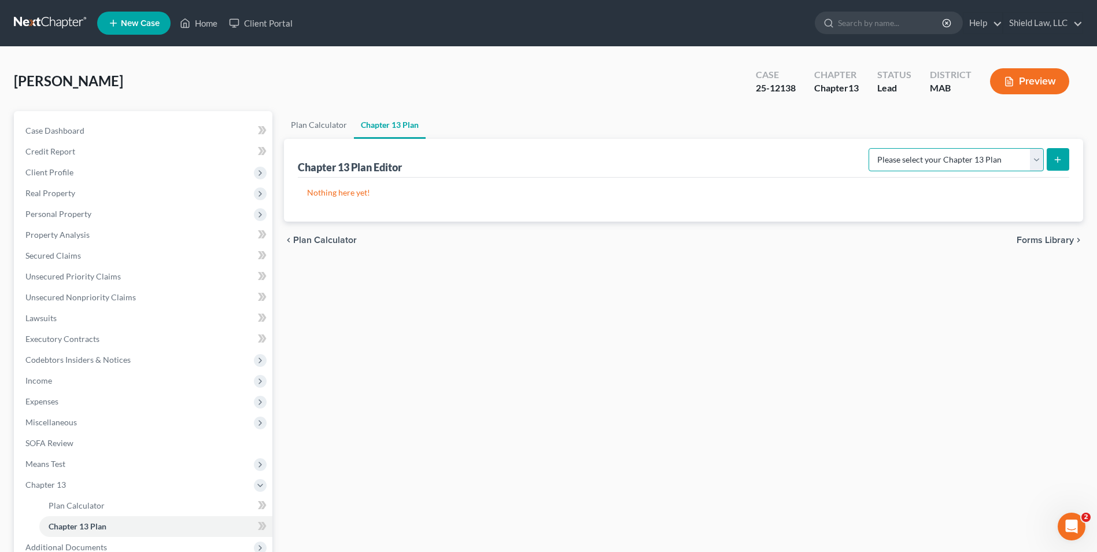
click at [1010, 155] on select "Please select your Chapter 13 Plan District of [US_STATE] - Effective [DATE] Na…" at bounding box center [956, 159] width 175 height 23
select select "0"
click at [869, 148] on select "Please select your Chapter 13 Plan District of [US_STATE] - Effective [DATE] Na…" at bounding box center [956, 159] width 175 height 23
click at [1065, 156] on button "submit" at bounding box center [1058, 159] width 23 height 23
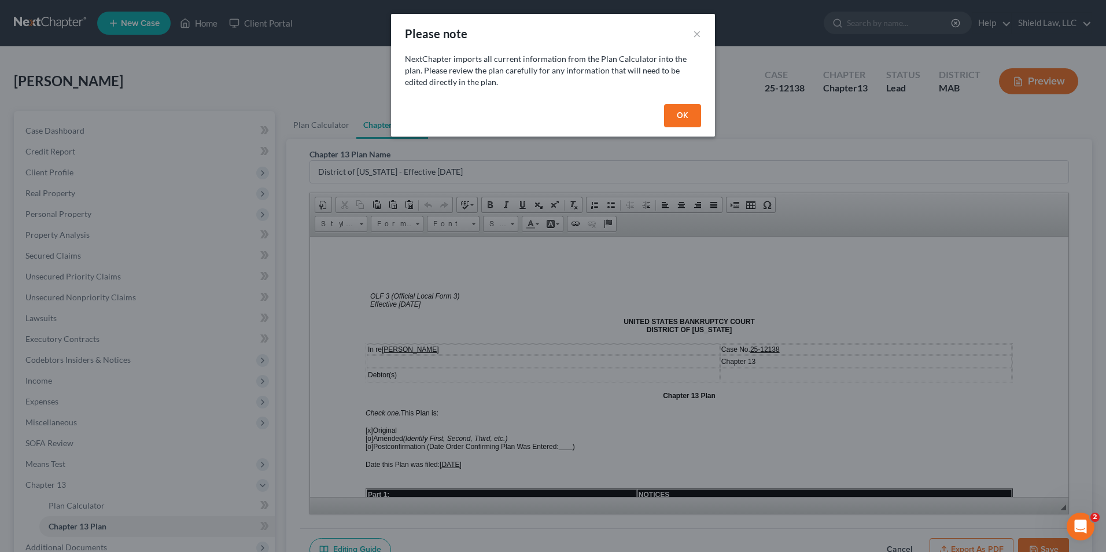
click at [688, 110] on button "OK" at bounding box center [682, 115] width 37 height 23
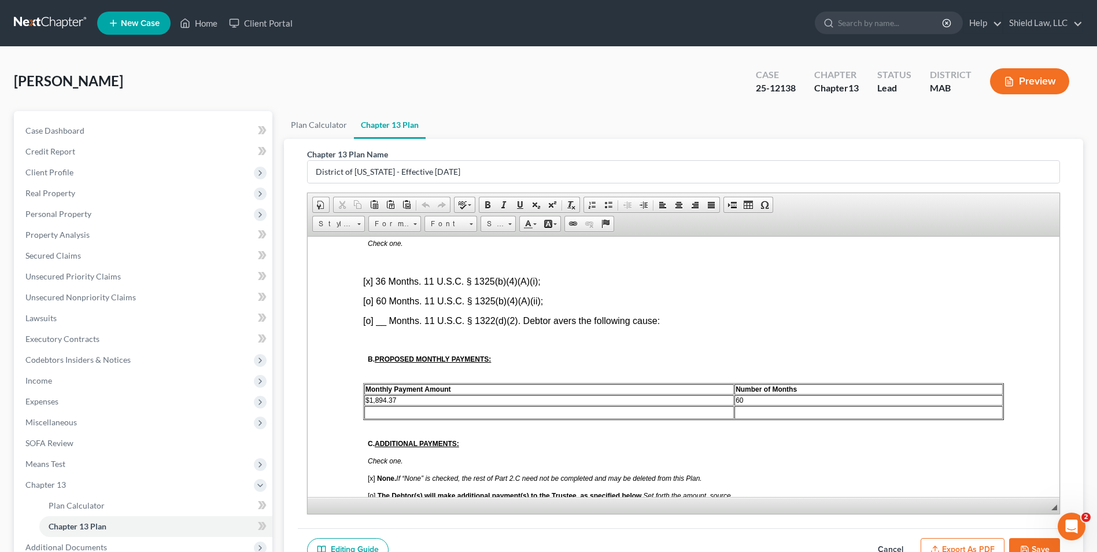
scroll to position [578, 0]
click at [370, 279] on font "[x] 36 Months. 11 U.S.C. § 1325(b)(4)(A)(i);" at bounding box center [452, 279] width 178 height 10
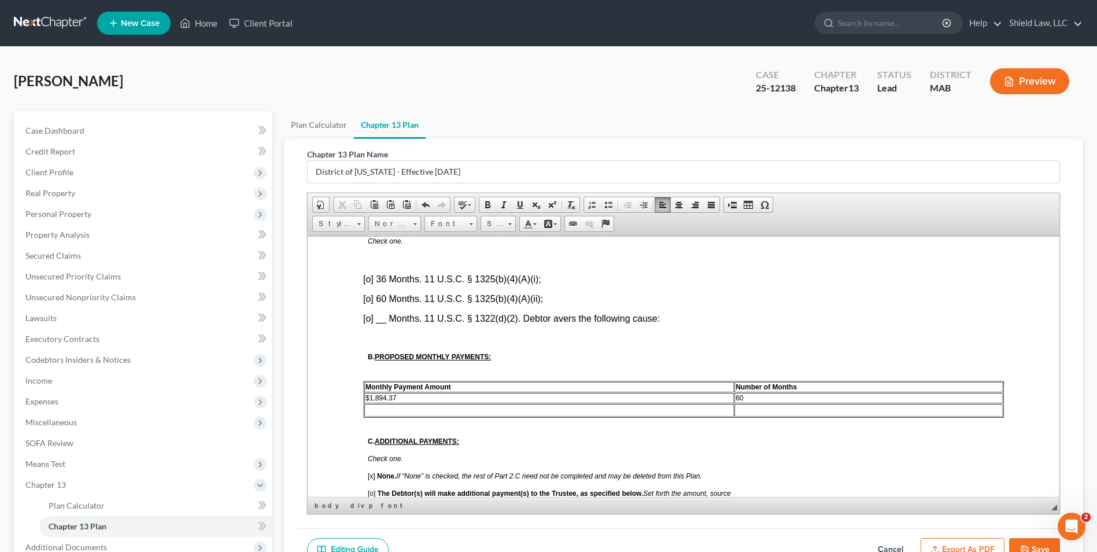
click at [370, 319] on font "[o] __ Months. 11 U.S.C. § 1322(d)(2). Debtor avers the following cause:" at bounding box center [511, 318] width 297 height 10
click at [385, 321] on font "[x ] __ Months. 11 U.S.C. § 1322(d)(2). Debtor avers the following cause:" at bounding box center [511, 318] width 296 height 10
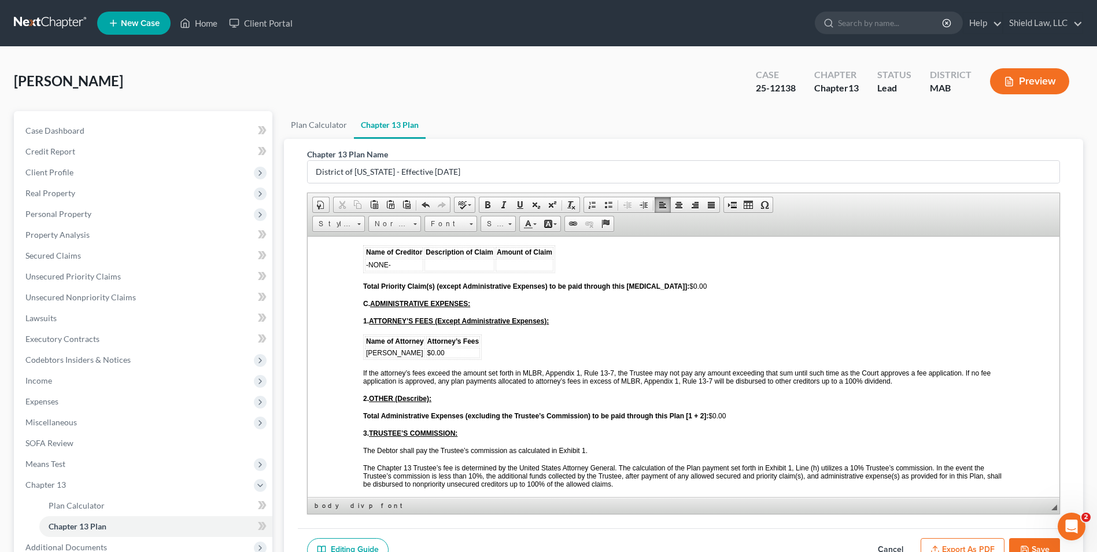
scroll to position [2140, 0]
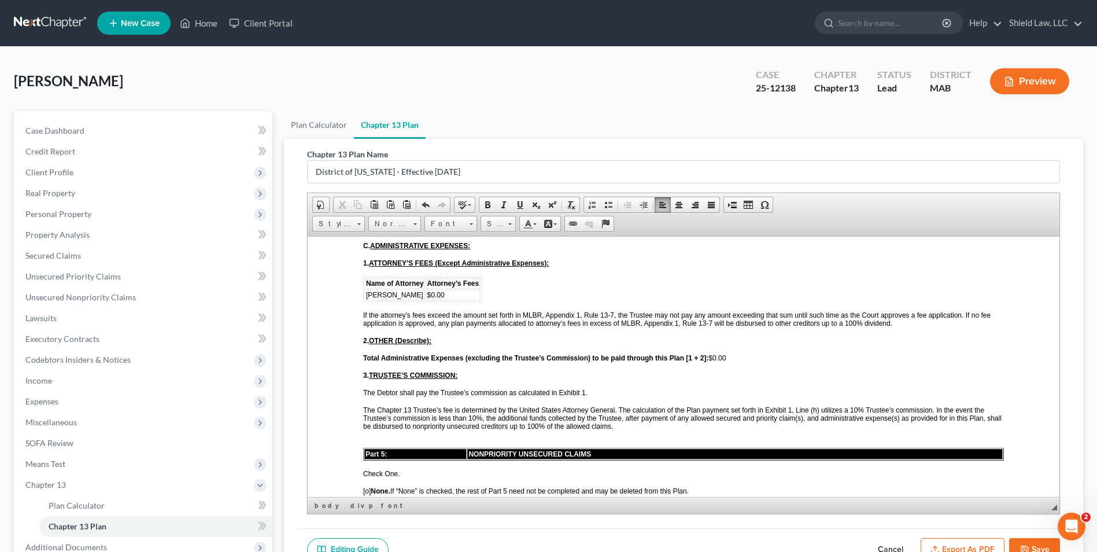
drag, startPoint x: 886, startPoint y: 540, endPoint x: 888, endPoint y: 510, distance: 29.6
click at [887, 540] on button "Cancel" at bounding box center [890, 550] width 51 height 24
select select "0"
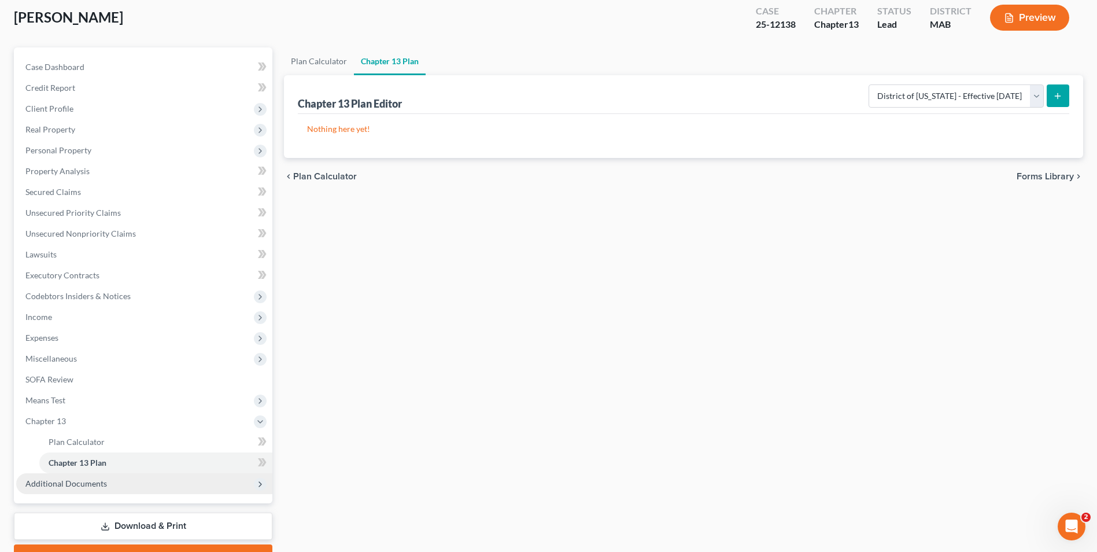
scroll to position [126, 0]
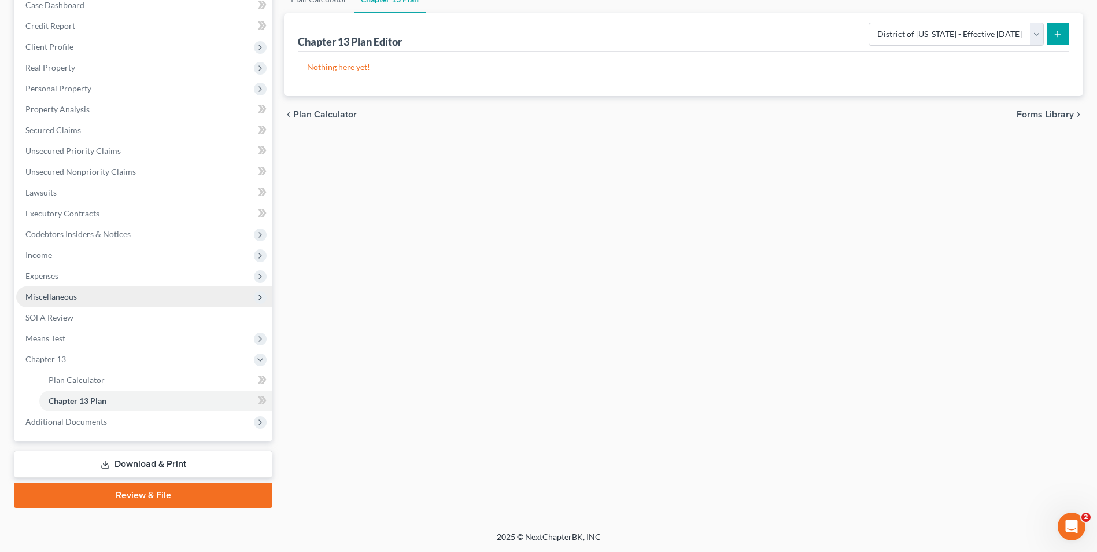
click at [66, 293] on span "Miscellaneous" at bounding box center [50, 296] width 51 height 10
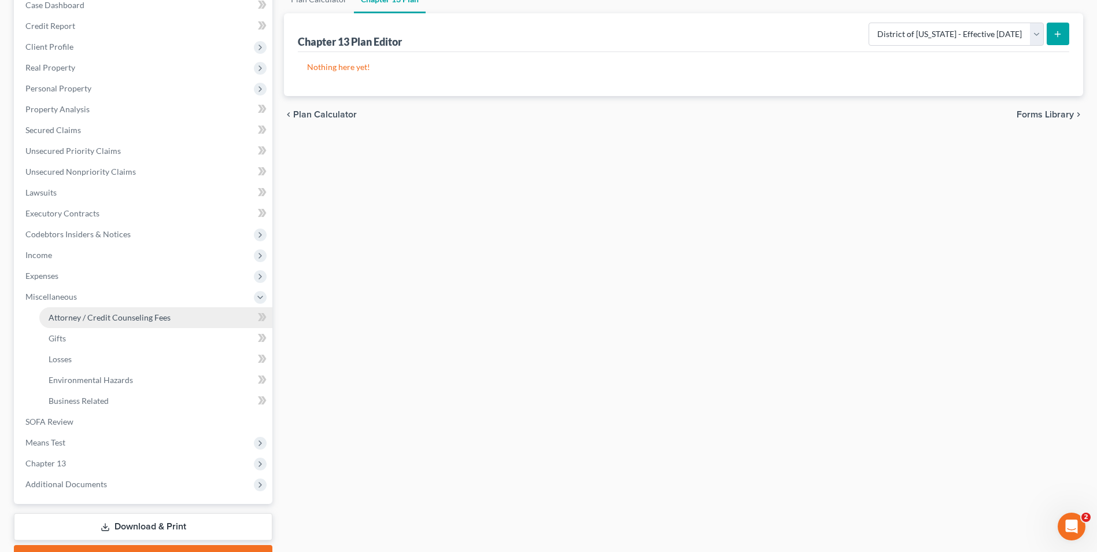
click at [106, 316] on span "Attorney / Credit Counseling Fees" at bounding box center [110, 317] width 122 height 10
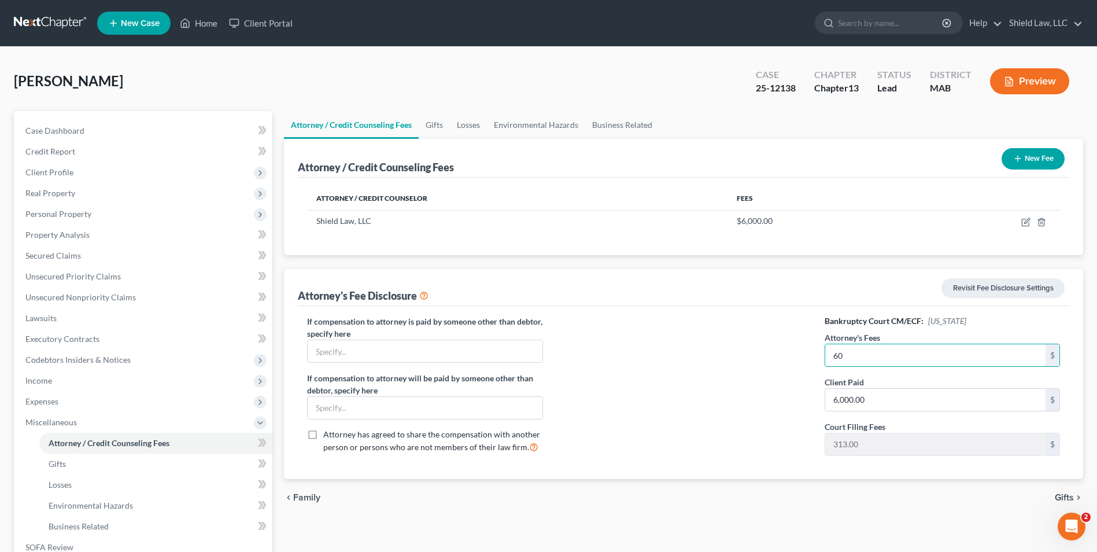
type input "6"
type input "6,000"
click at [872, 395] on input "6,000.00" at bounding box center [935, 400] width 220 height 22
type input "4,187"
click at [780, 376] on div at bounding box center [684, 389] width 259 height 149
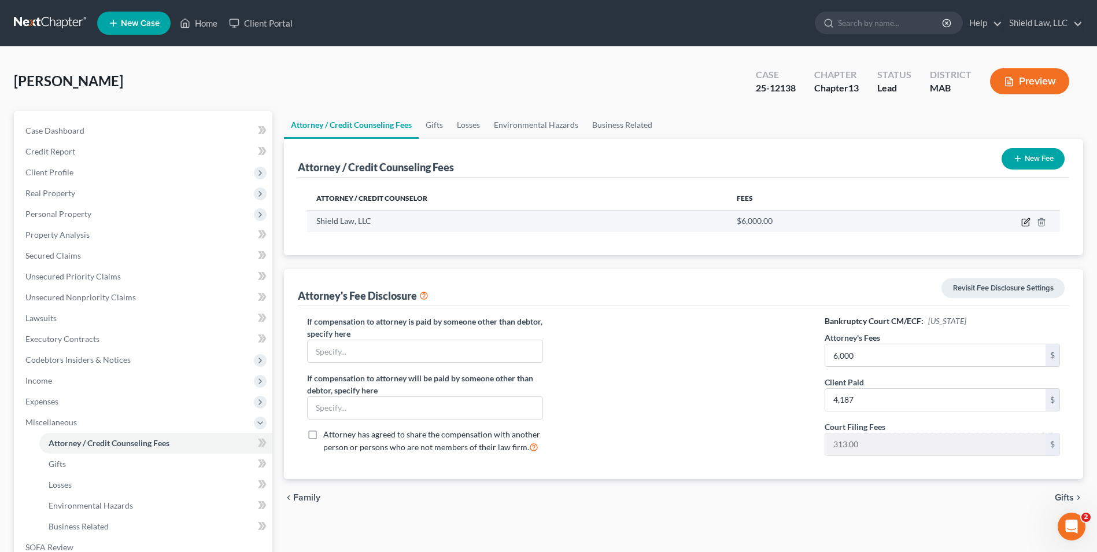
click at [1023, 220] on icon "button" at bounding box center [1025, 221] width 9 height 9
select select "22"
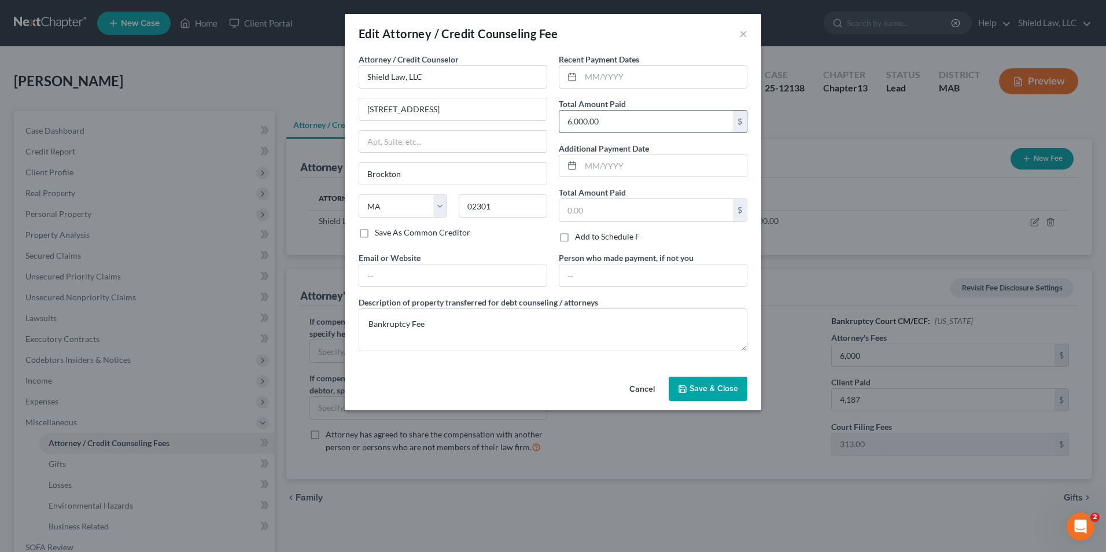
click at [646, 126] on input "6,000.00" at bounding box center [646, 121] width 174 height 22
type input "4,187"
click at [696, 383] on span "Save & Close" at bounding box center [713, 388] width 49 height 10
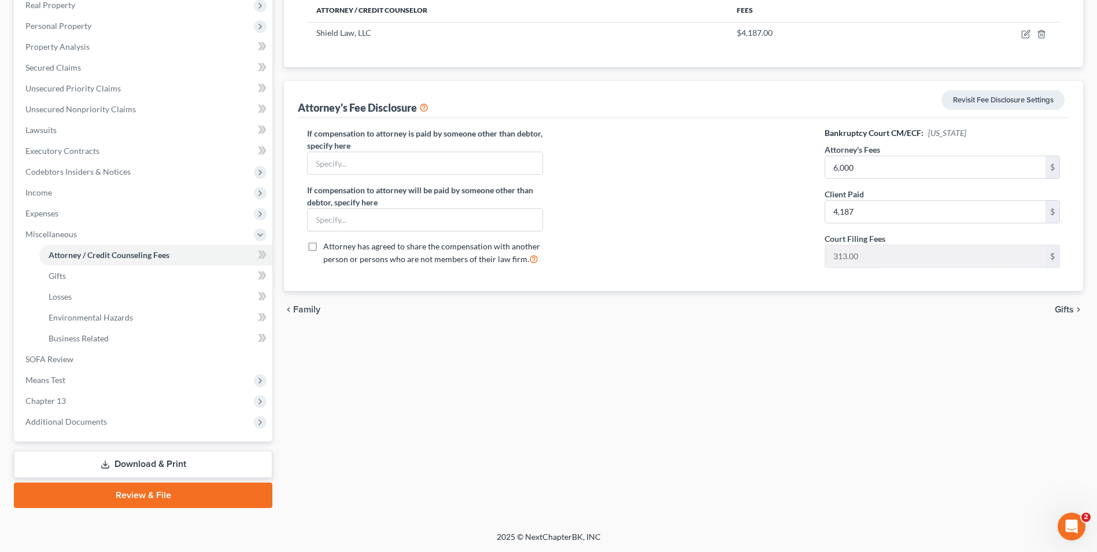
click at [168, 467] on link "Download & Print" at bounding box center [143, 464] width 259 height 27
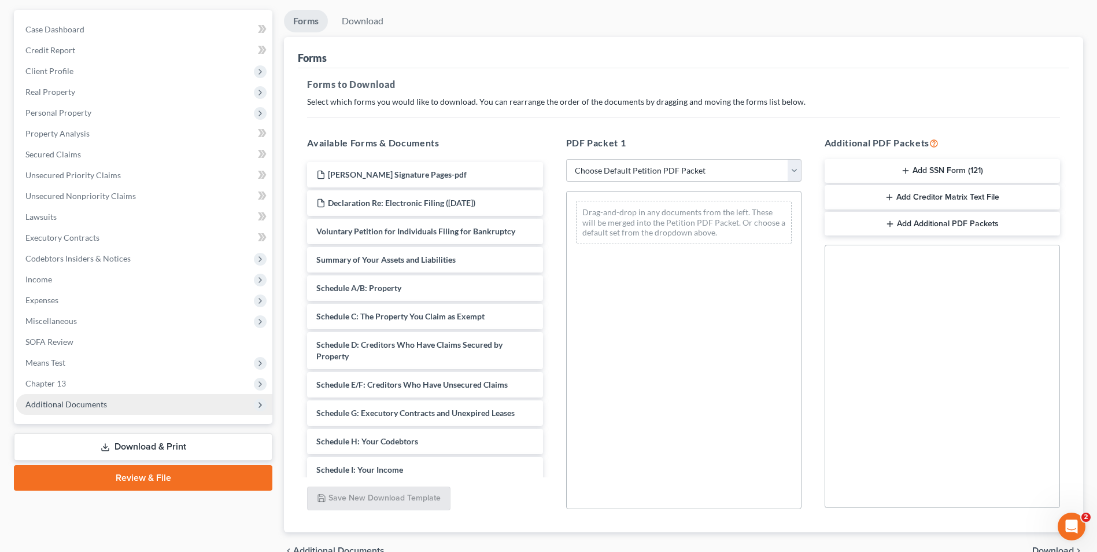
scroll to position [116, 0]
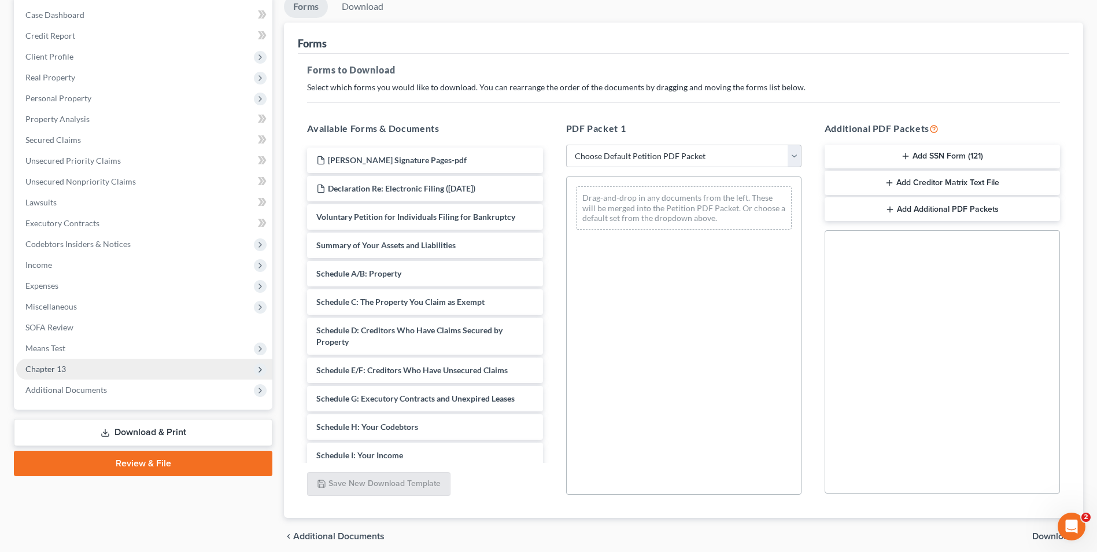
click at [81, 364] on span "Chapter 13" at bounding box center [144, 369] width 256 height 21
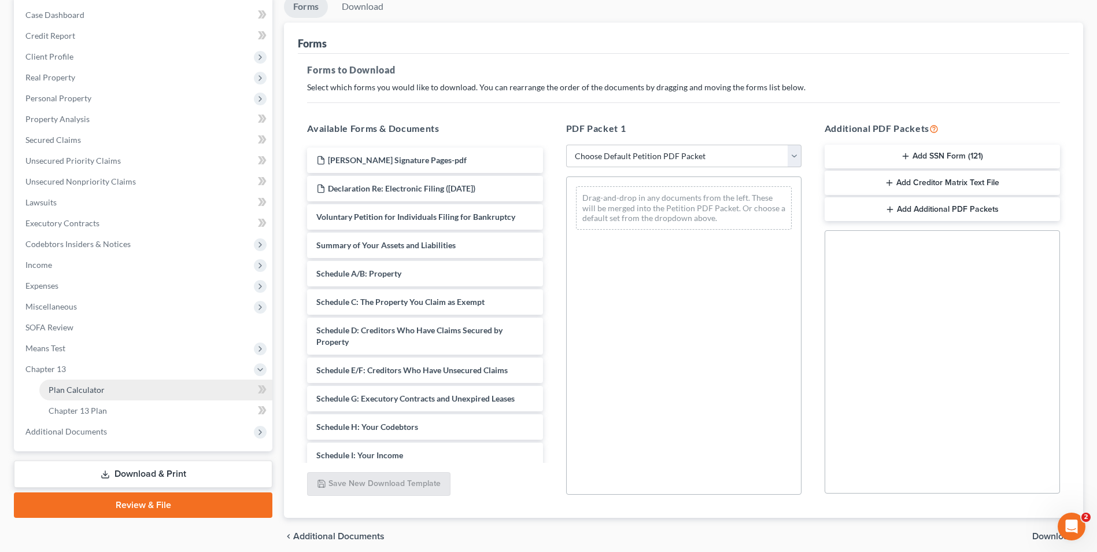
click at [106, 389] on link "Plan Calculator" at bounding box center [155, 389] width 233 height 21
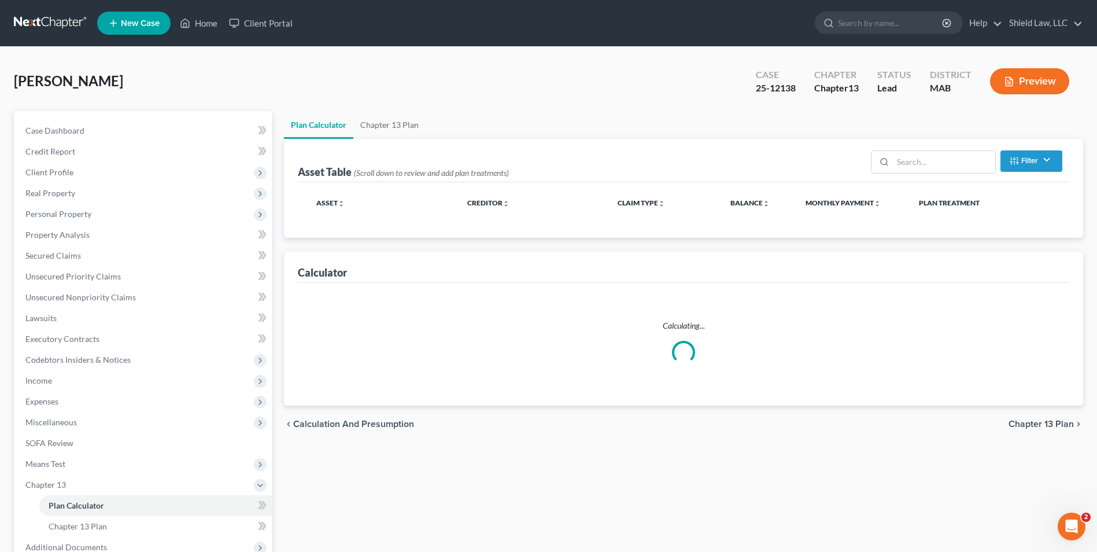
select select "59"
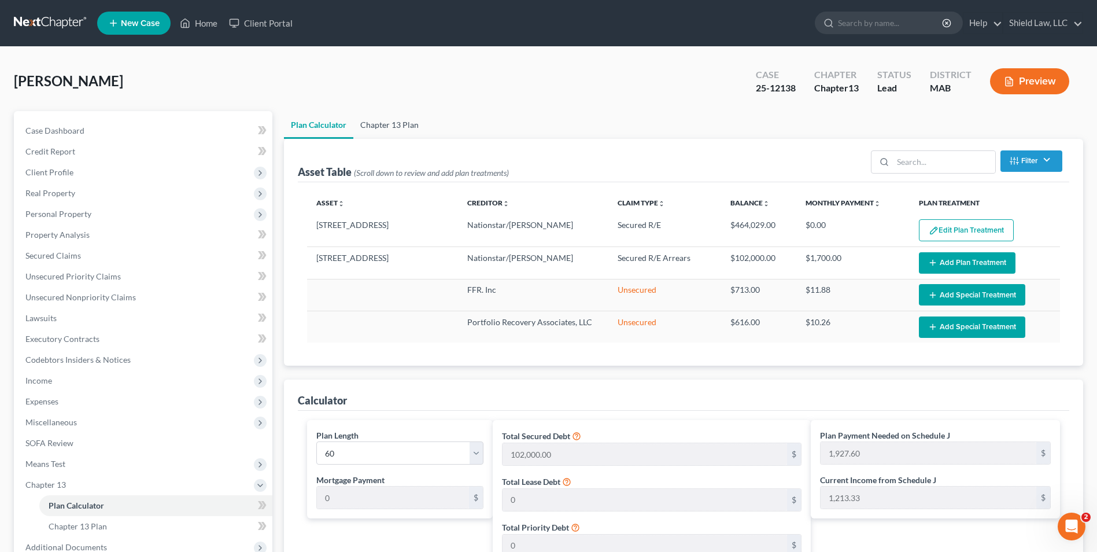
click at [398, 113] on link "Chapter 13 Plan" at bounding box center [389, 125] width 72 height 28
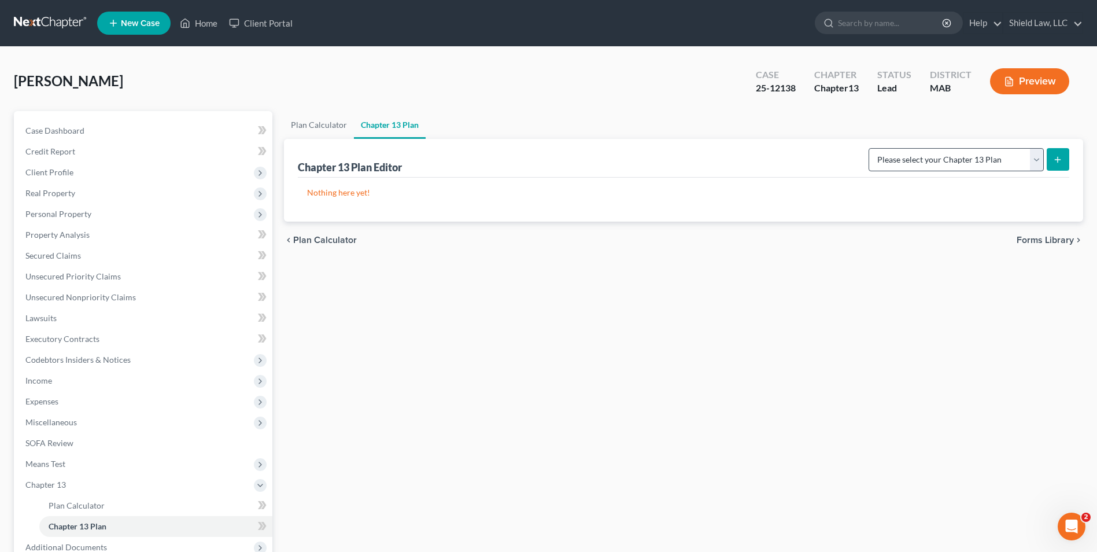
drag, startPoint x: 991, startPoint y: 145, endPoint x: 992, endPoint y: 159, distance: 14.0
click at [991, 146] on div "Please select your Chapter 13 Plan District of [US_STATE] - Effective [DATE] Na…" at bounding box center [966, 158] width 205 height 31
drag, startPoint x: 996, startPoint y: 166, endPoint x: 1003, endPoint y: 171, distance: 8.8
click at [997, 167] on select "Please select your Chapter 13 Plan District of [US_STATE] - Effective [DATE] Na…" at bounding box center [956, 159] width 175 height 23
select select "0"
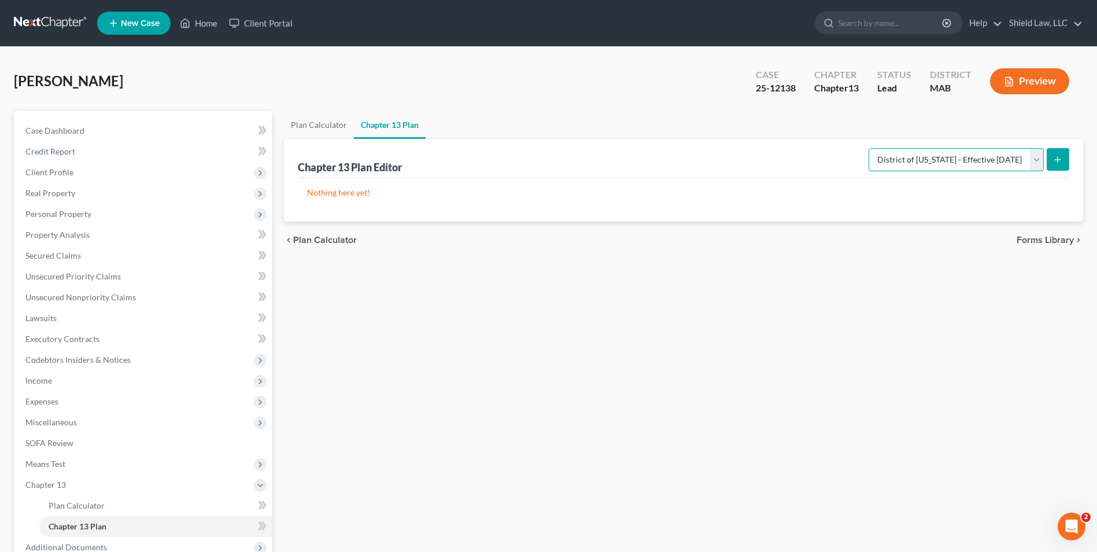
click at [869, 148] on select "Please select your Chapter 13 Plan District of [US_STATE] - Effective [DATE] Na…" at bounding box center [956, 159] width 175 height 23
click at [1053, 153] on button "submit" at bounding box center [1058, 159] width 23 height 23
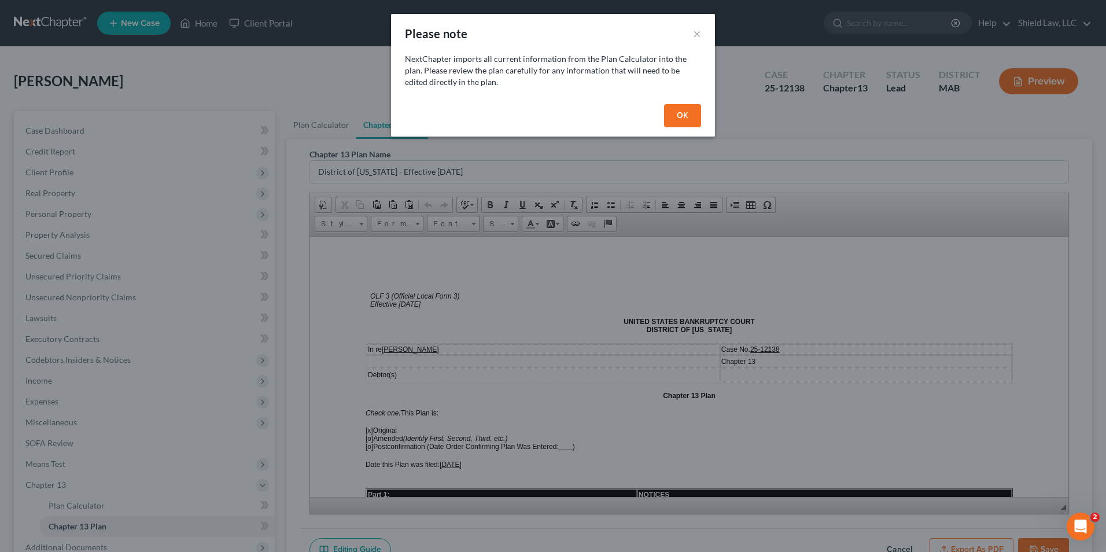
click at [689, 114] on button "OK" at bounding box center [682, 115] width 37 height 23
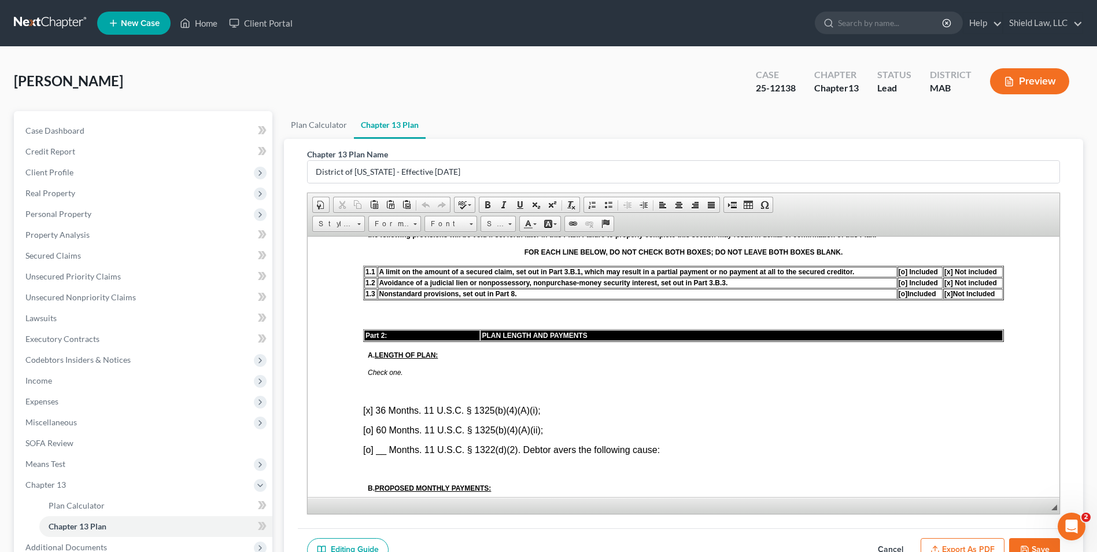
scroll to position [521, 0]
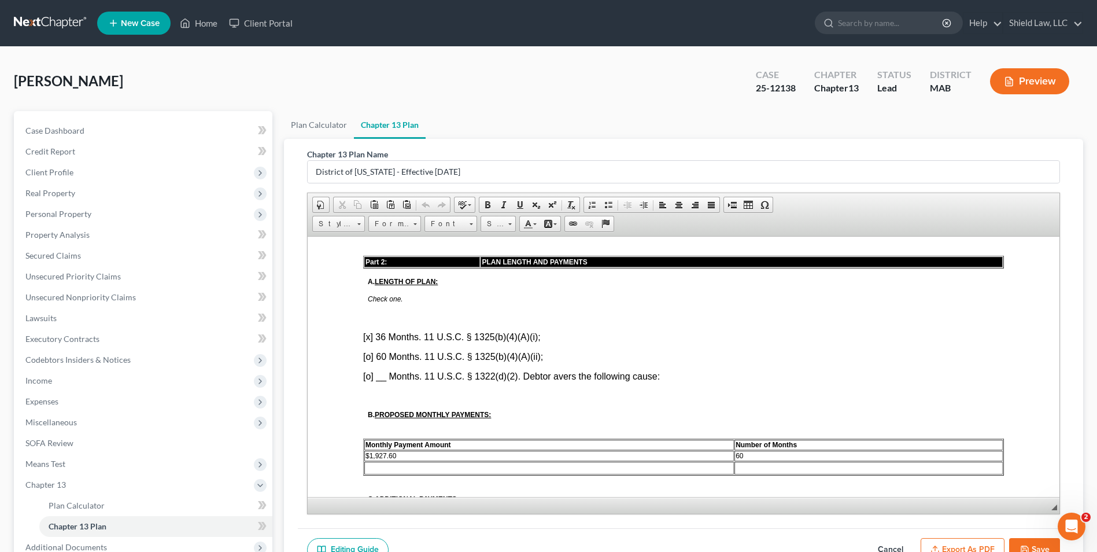
click at [370, 338] on font "[x] 36 Months. 11 U.S.C. § 1325(b)(4)(A)(i);" at bounding box center [452, 336] width 178 height 10
click at [368, 380] on font "[o] __ Months. 11 U.S.C. § 1322(d)(2). Debtor avers the following cause:" at bounding box center [511, 376] width 297 height 10
click at [382, 379] on font "[x ] __ Months. 11 U.S.C. § 1322(d)(2). Debtor avers the following cause:" at bounding box center [511, 376] width 296 height 10
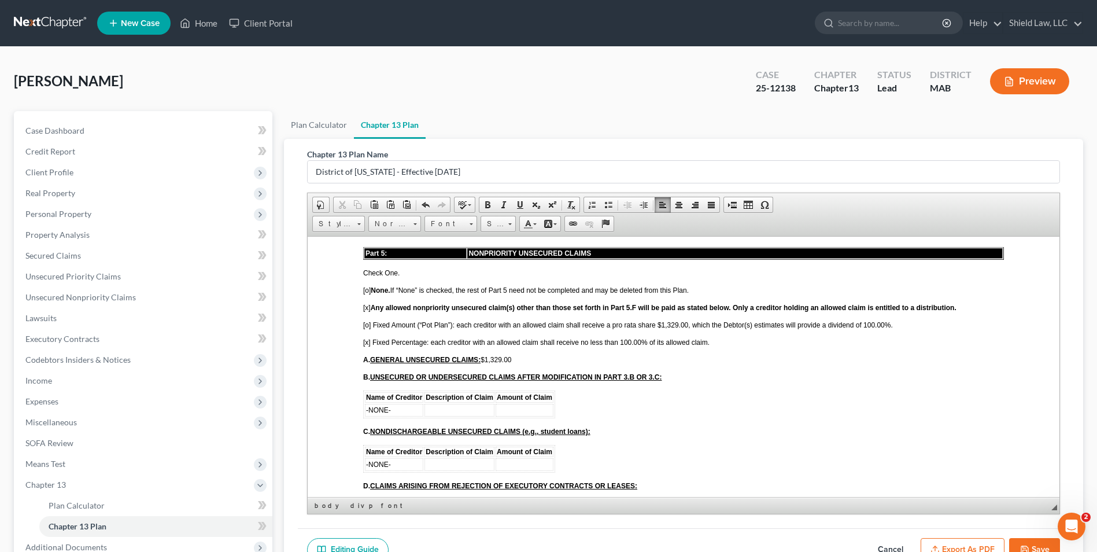
scroll to position [2371, 0]
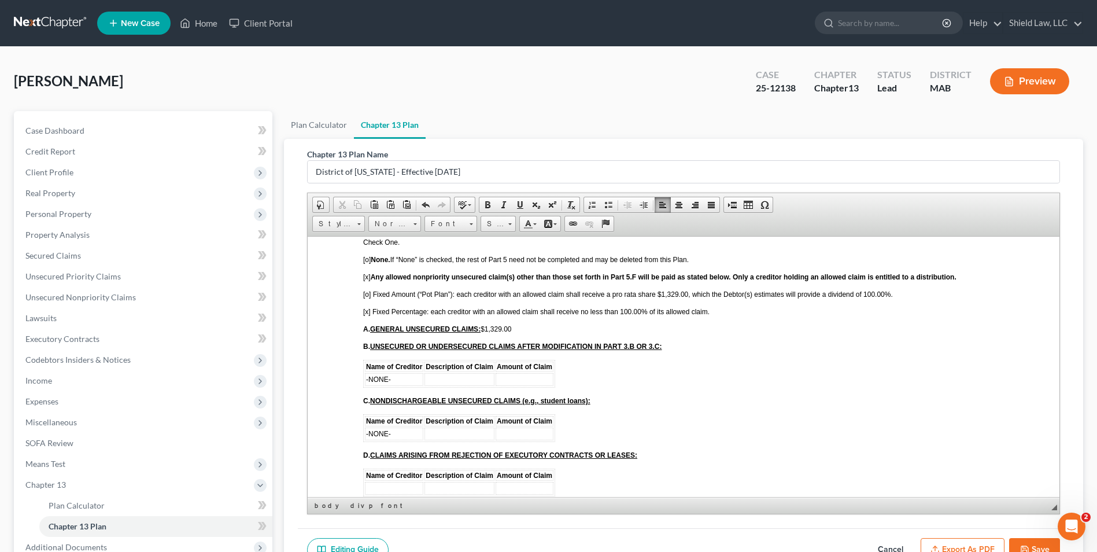
click at [366, 312] on span "[x] Fixed Percentage: each creditor with an allowed claim shall receive no less…" at bounding box center [536, 311] width 346 height 8
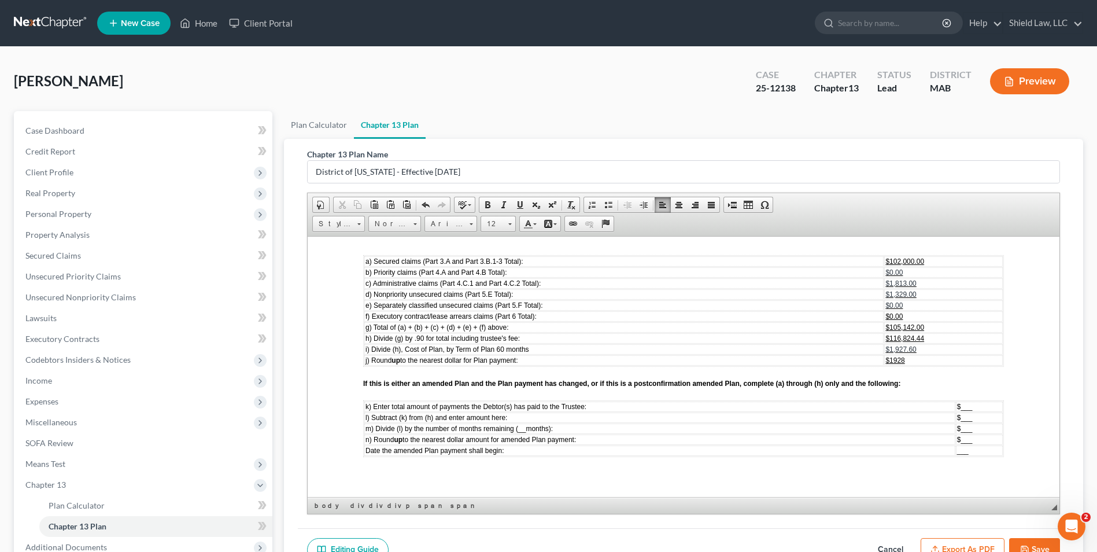
scroll to position [3528, 0]
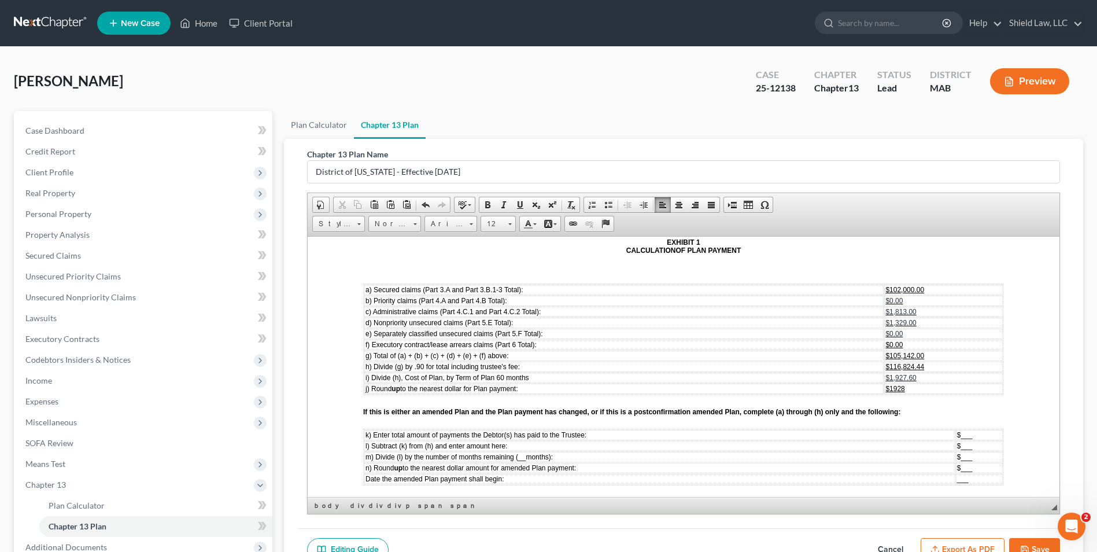
click at [923, 394] on table "a) Secured claims (Part 3.A and Part 3.B.1‐3 Total): $102,000.00 b) Priority cl…" at bounding box center [683, 339] width 641 height 112
click at [941, 375] on td "$1,927.60" at bounding box center [943, 377] width 119 height 10
click at [935, 388] on td "$" at bounding box center [943, 388] width 119 height 10
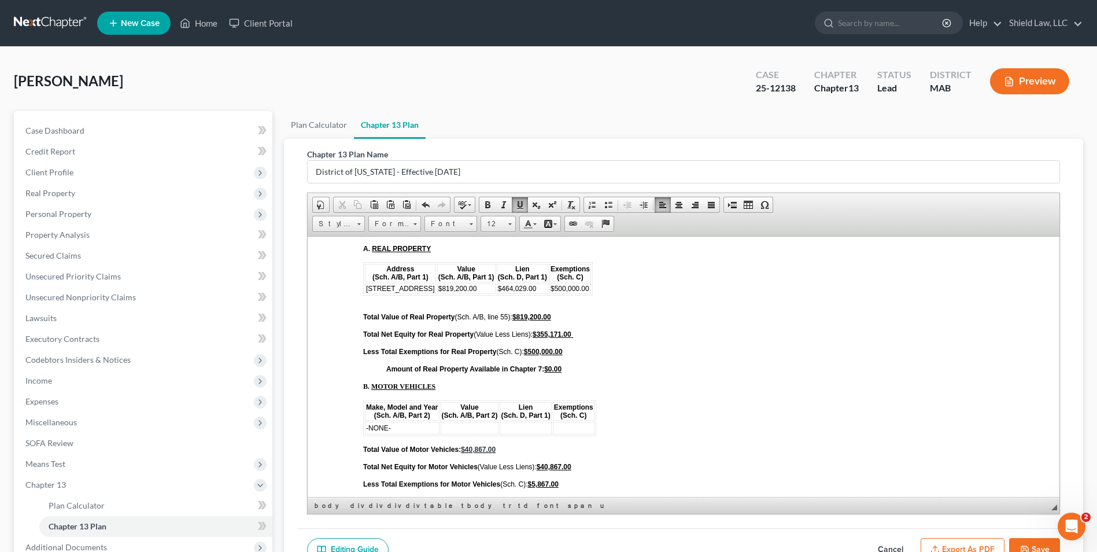
scroll to position [3817, 0]
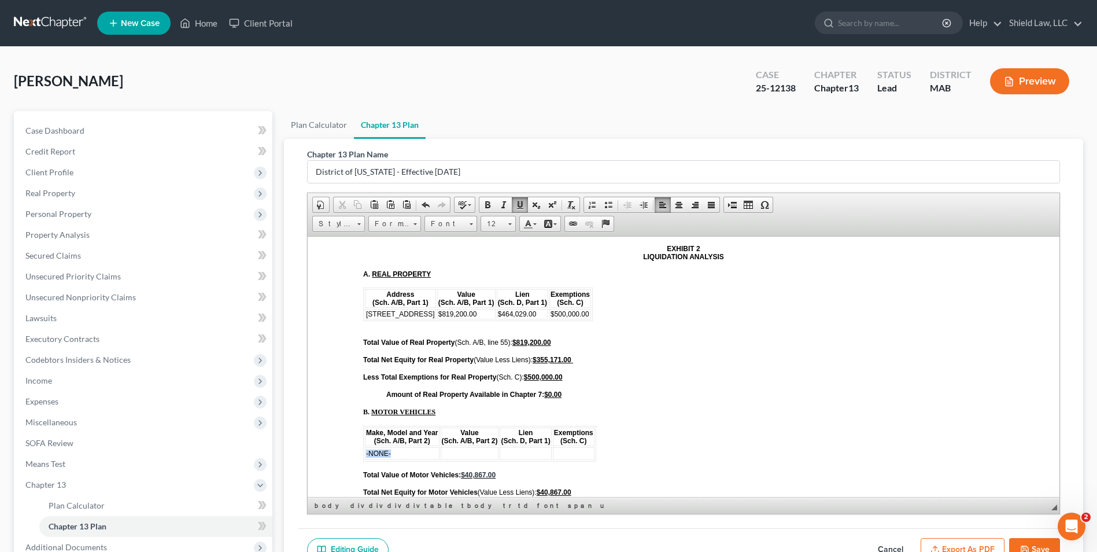
drag, startPoint x: 397, startPoint y: 455, endPoint x: 366, endPoint y: 455, distance: 31.2
click at [366, 455] on td "-NONE-" at bounding box center [402, 452] width 75 height 13
click at [400, 452] on span "2007 GMC Yukon" at bounding box center [393, 453] width 55 height 8
click at [438, 371] on span "Row" at bounding box center [443, 370] width 56 height 14
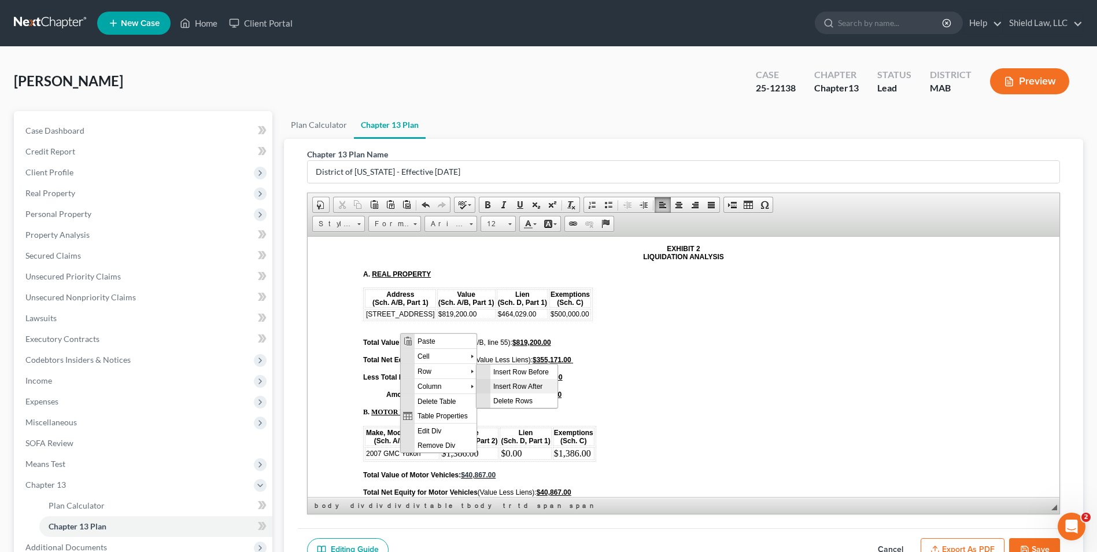
click at [506, 382] on span "Insert Row After" at bounding box center [523, 385] width 67 height 14
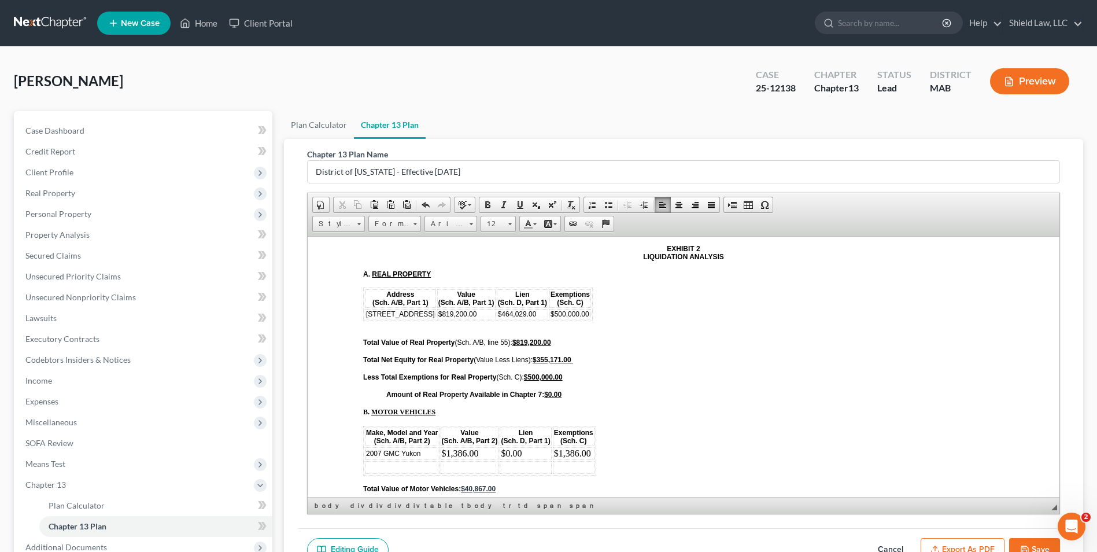
click at [418, 465] on td at bounding box center [402, 466] width 75 height 13
click at [392, 463] on td "2006 GMC Box Truck" at bounding box center [408, 466] width 86 height 13
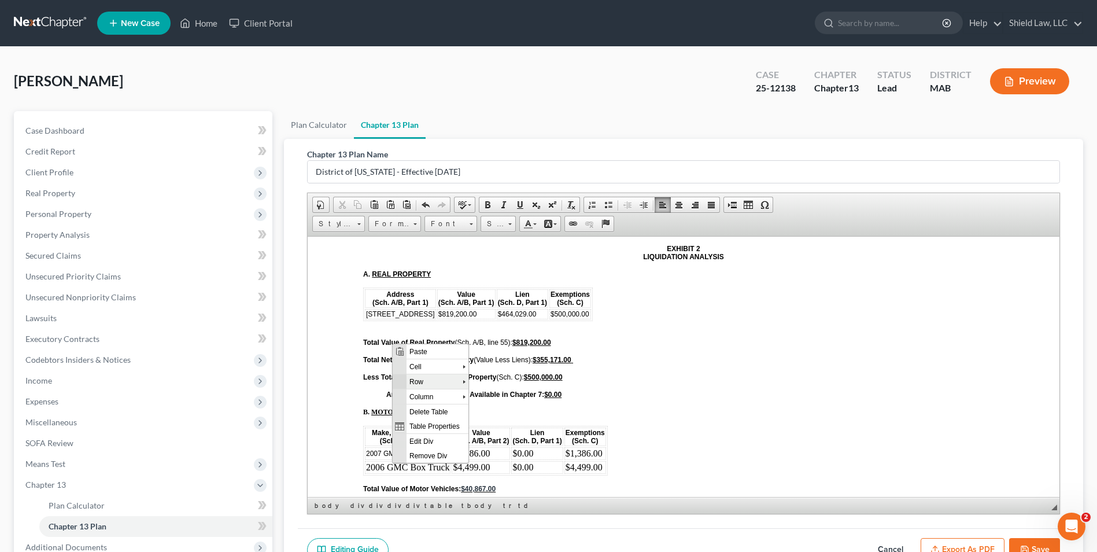
click at [432, 382] on span "Row" at bounding box center [435, 381] width 56 height 14
click at [492, 397] on span "Insert Row After" at bounding box center [515, 396] width 67 height 14
click at [418, 480] on td at bounding box center [408, 480] width 86 height 13
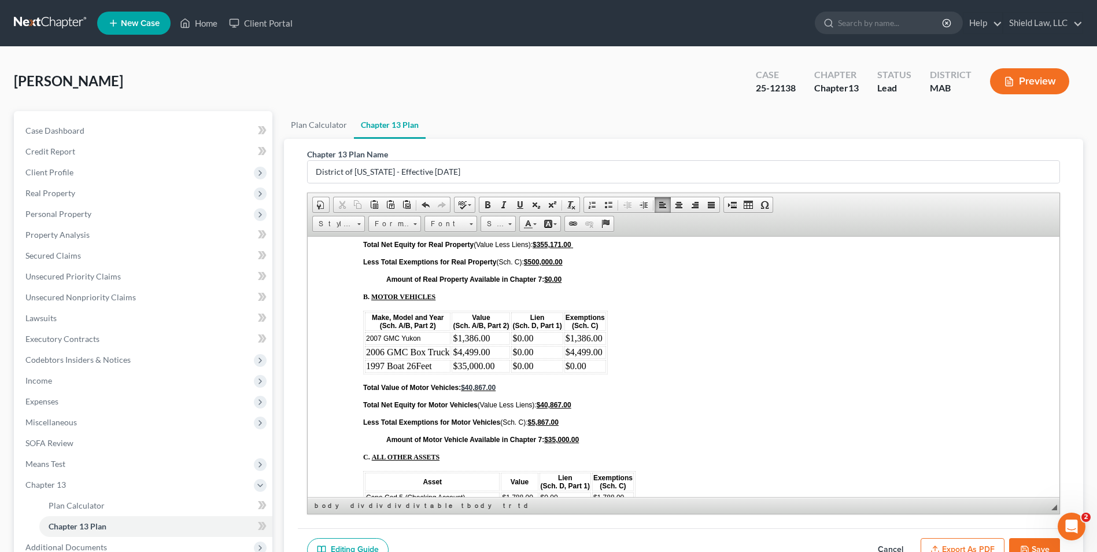
scroll to position [3933, 0]
drag, startPoint x: 589, startPoint y: 366, endPoint x: 363, endPoint y: 339, distance: 227.6
click at [363, 339] on table "Make, Model and Year (Sch. A/B, Part 2) Value (Sch. A/B, Part 2) Lien (Sch. D, …" at bounding box center [485, 341] width 245 height 64
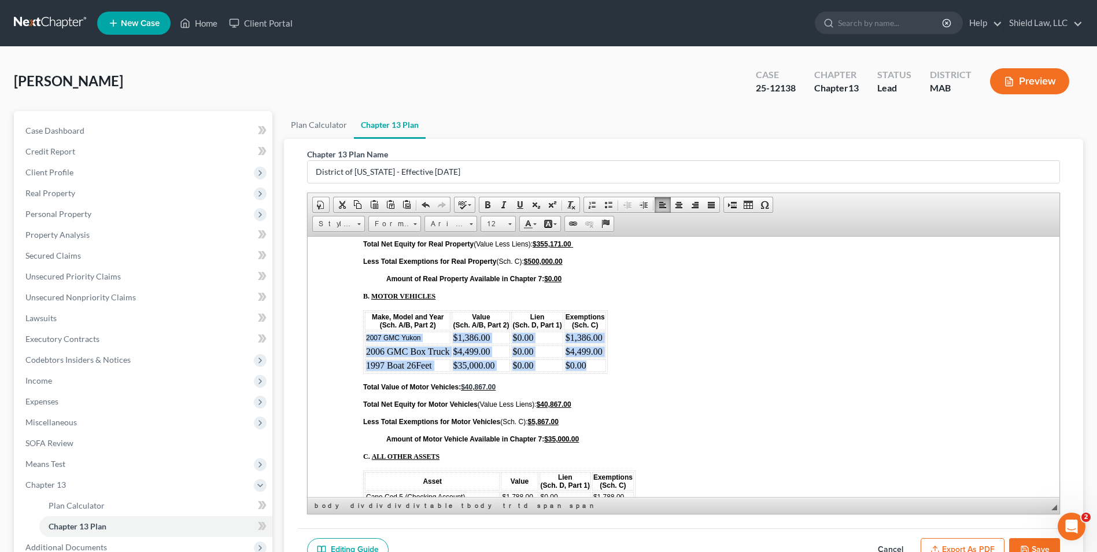
click at [449, 222] on span "Arial" at bounding box center [445, 223] width 40 height 15
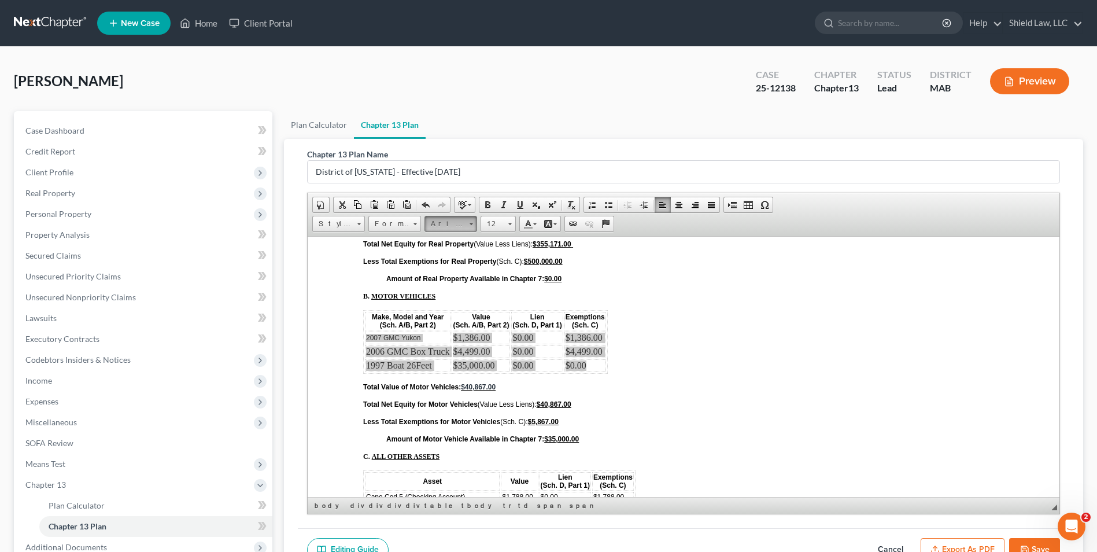
scroll to position [0, 0]
click at [463, 251] on link "Arial" at bounding box center [468, 252] width 83 height 15
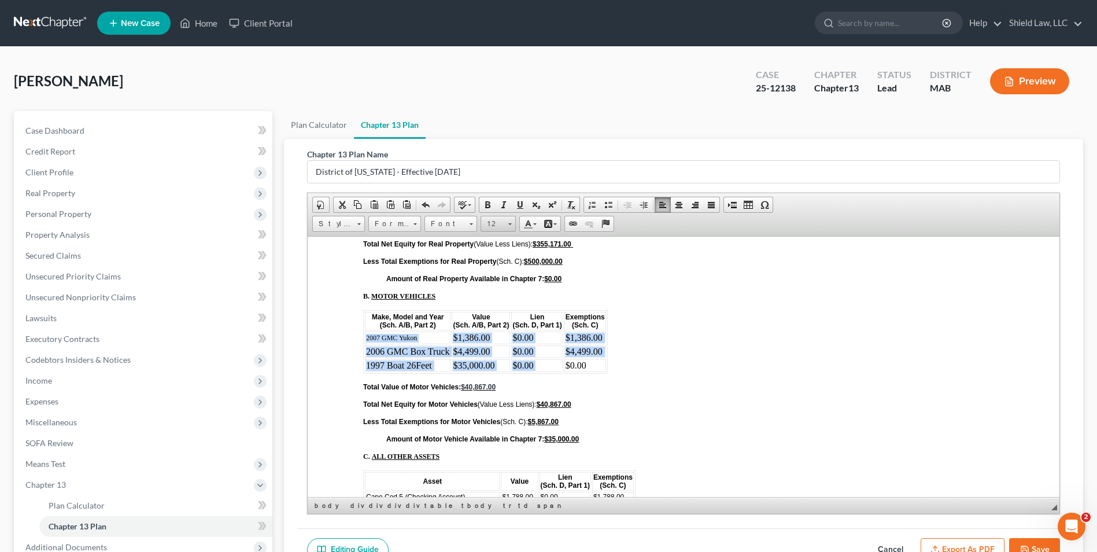
click at [497, 226] on span "12" at bounding box center [492, 223] width 23 height 15
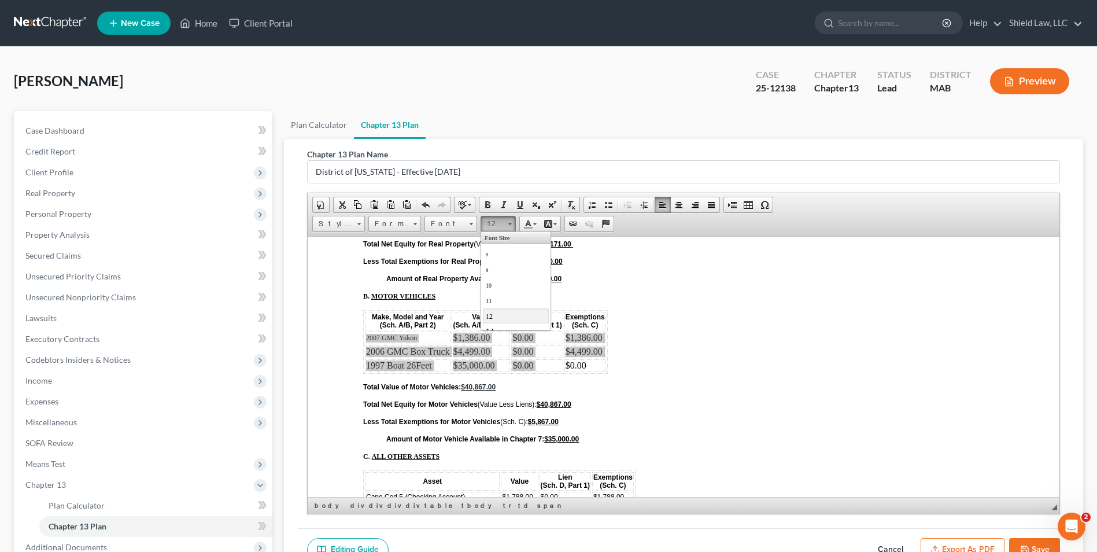
click at [501, 312] on link "12" at bounding box center [516, 315] width 66 height 15
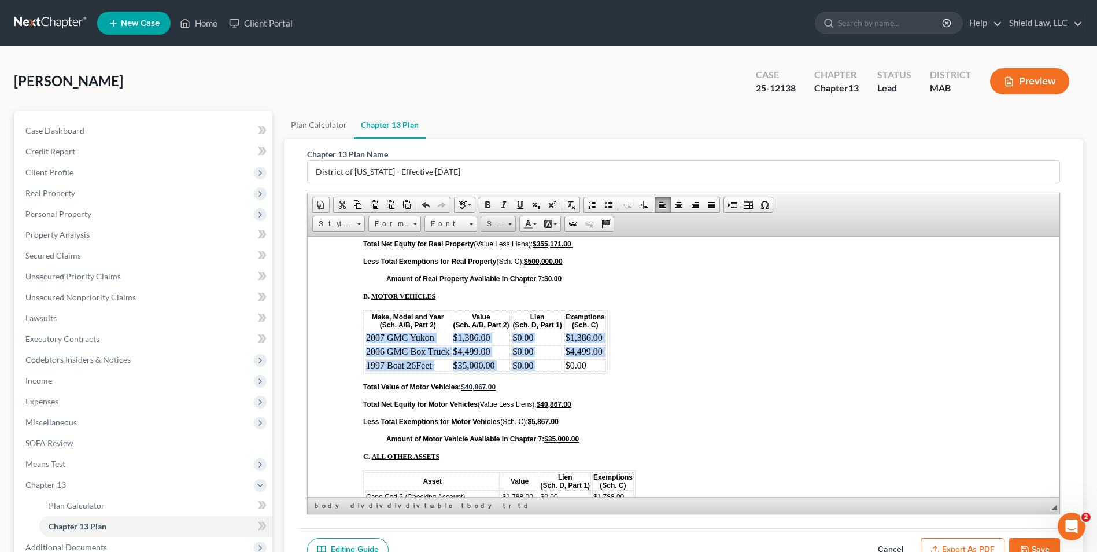
click at [498, 227] on span "Size" at bounding box center [492, 223] width 23 height 15
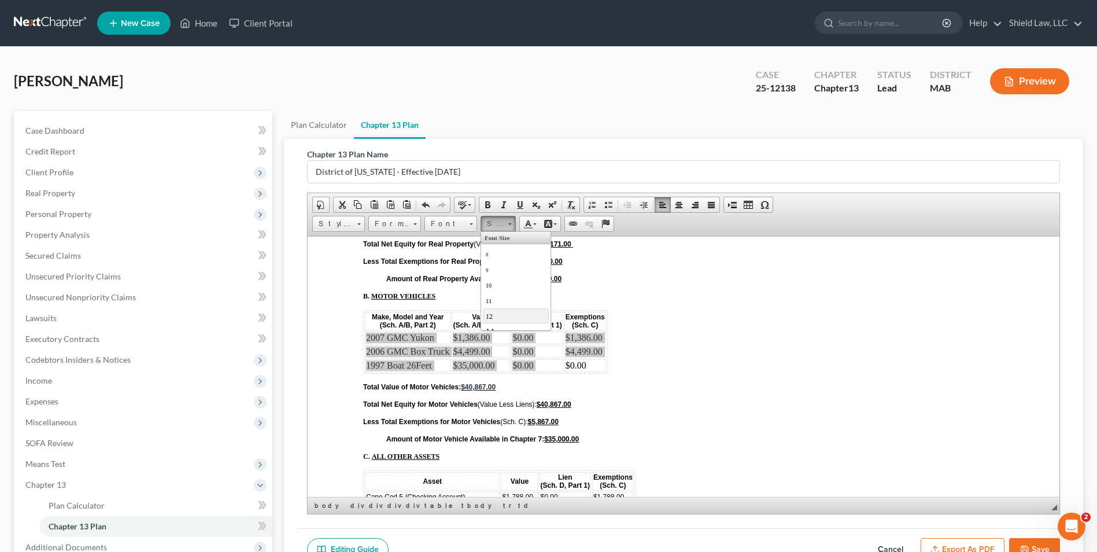
click at [494, 312] on link "12" at bounding box center [516, 315] width 66 height 15
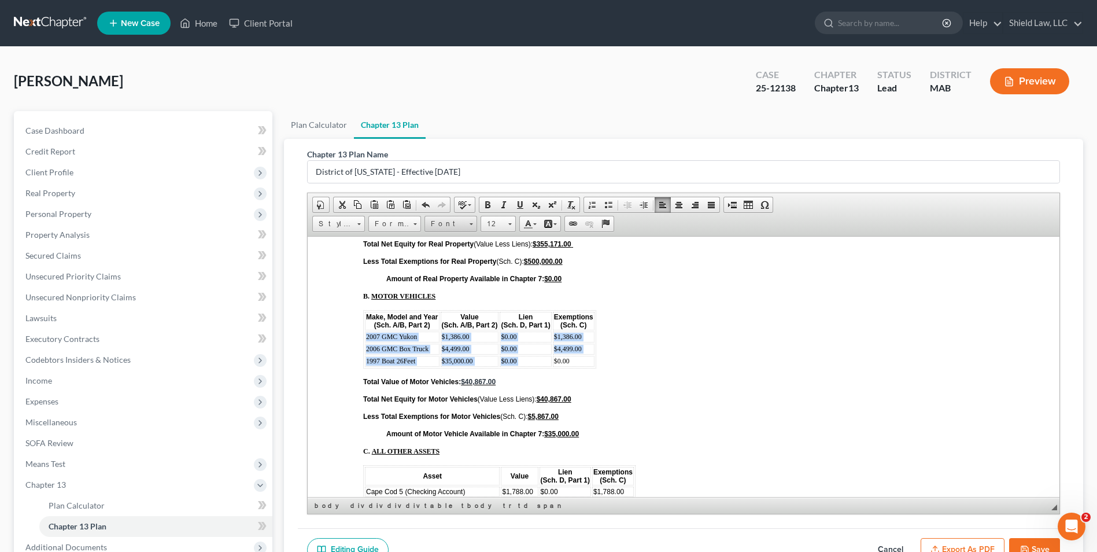
click at [466, 217] on link "Font" at bounding box center [451, 224] width 53 height 16
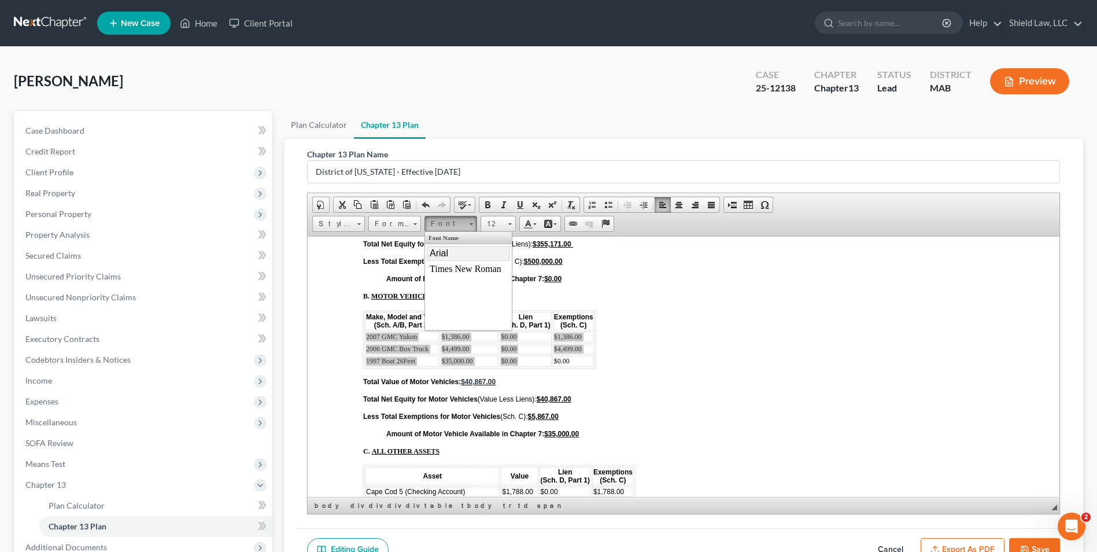
drag, startPoint x: 580, startPoint y: 246, endPoint x: 462, endPoint y: 250, distance: 117.5
click at [462, 250] on link "Arial" at bounding box center [468, 252] width 83 height 15
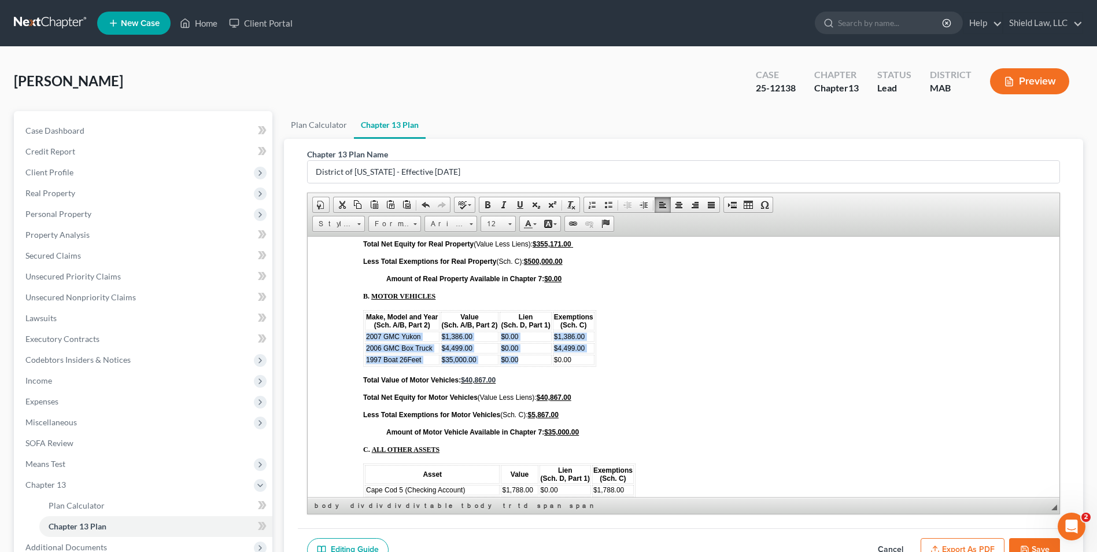
click at [492, 361] on td "$35,000.00" at bounding box center [470, 359] width 58 height 10
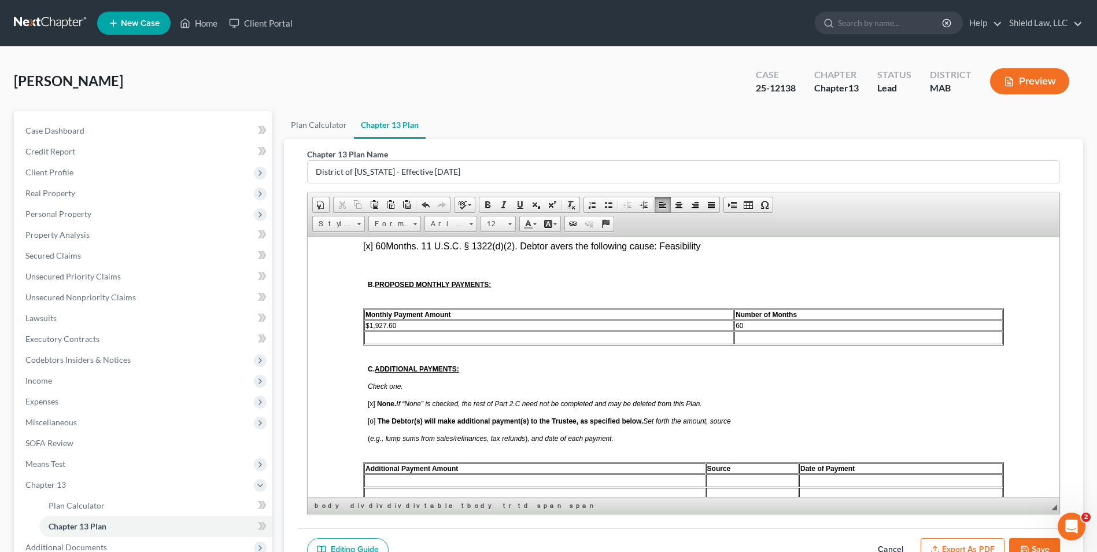
scroll to position [636, 0]
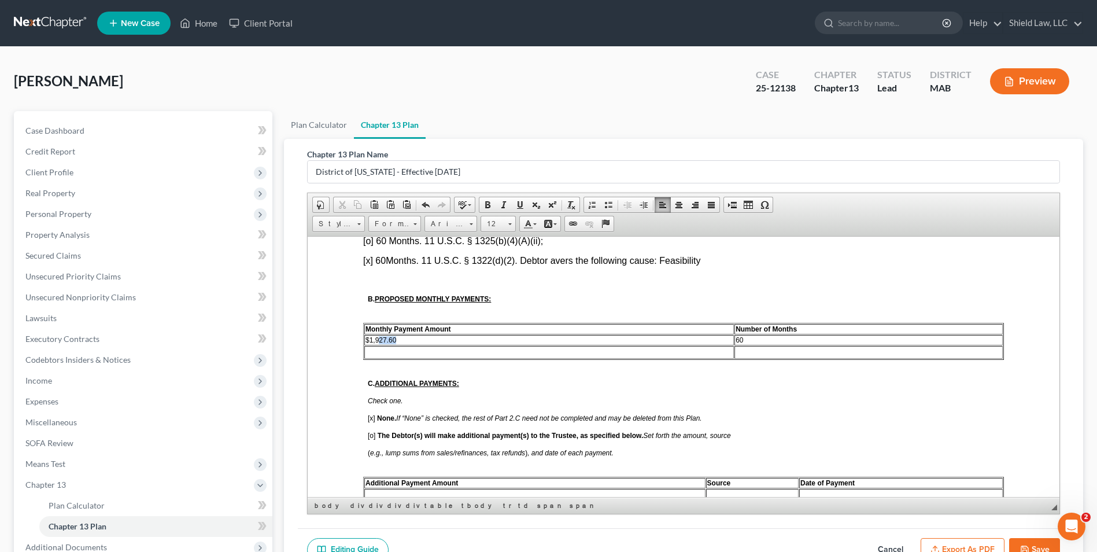
drag, startPoint x: 414, startPoint y: 344, endPoint x: 379, endPoint y: 340, distance: 34.3
click at [379, 340] on td "$1,927.60" at bounding box center [549, 339] width 370 height 10
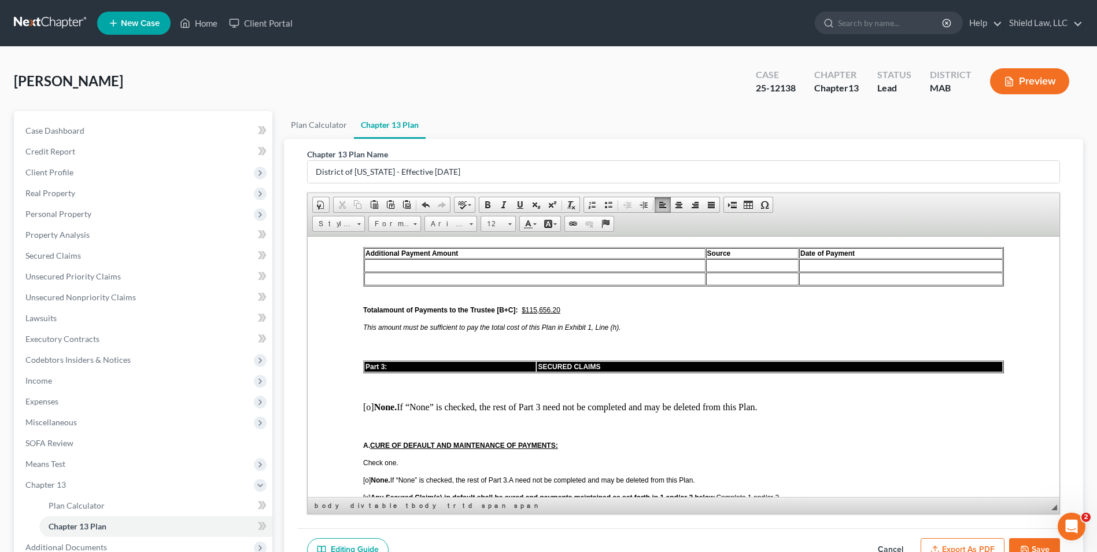
scroll to position [868, 0]
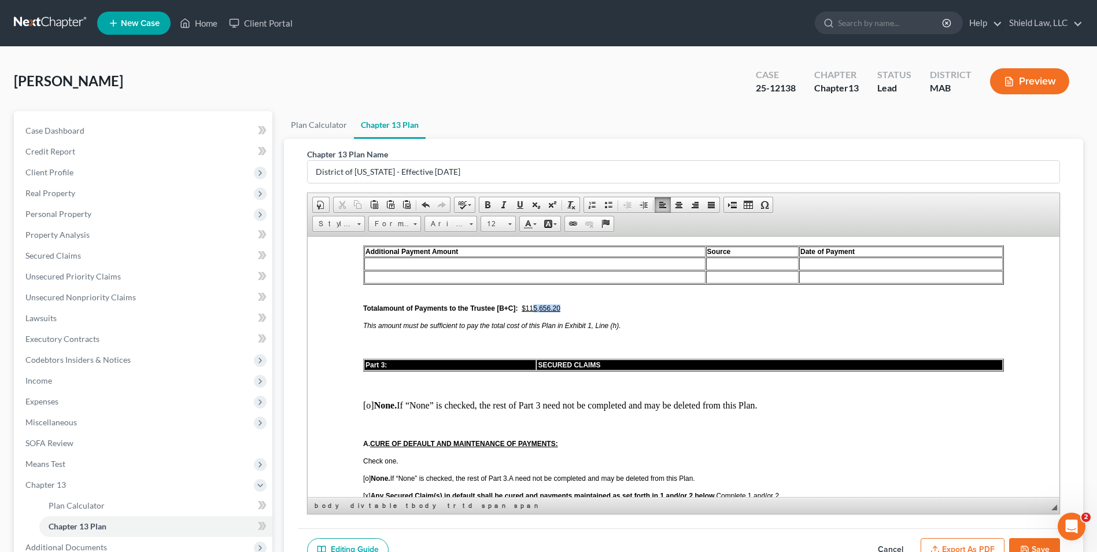
drag, startPoint x: 560, startPoint y: 306, endPoint x: 534, endPoint y: 306, distance: 26.6
click at [534, 306] on u "$115,656.20" at bounding box center [541, 308] width 39 height 8
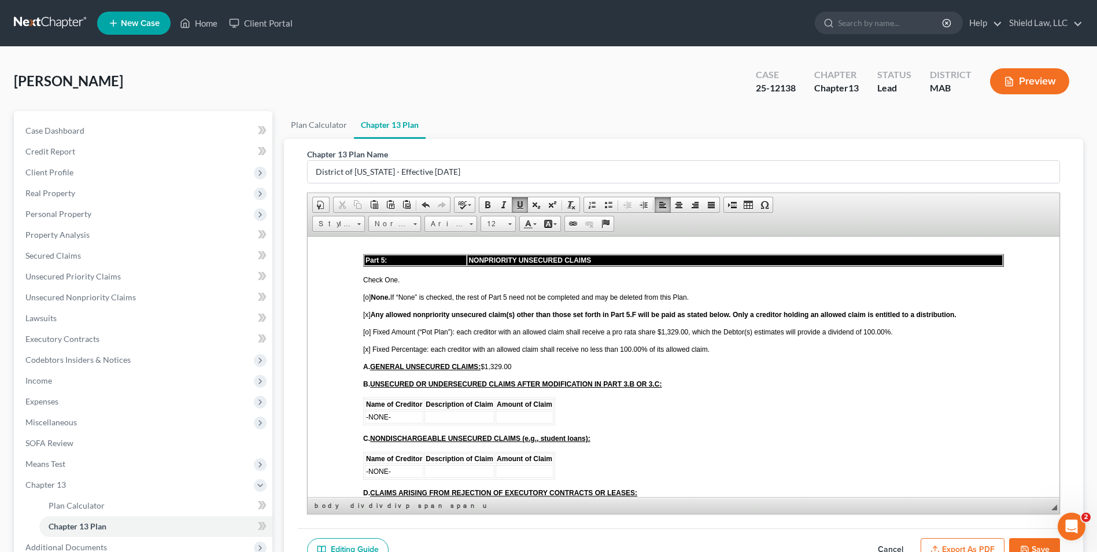
scroll to position [2371, 0]
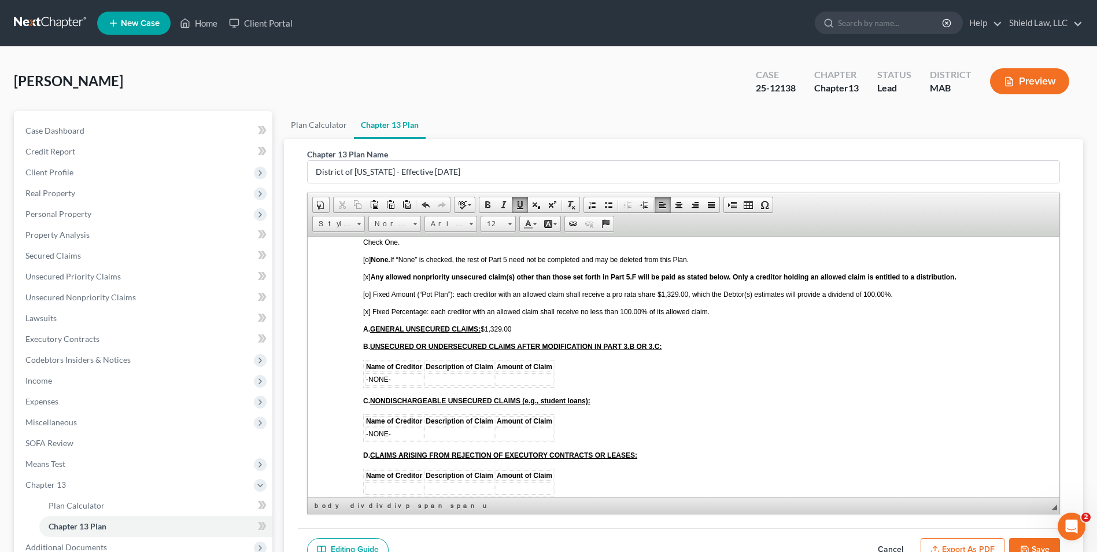
click at [962, 540] on button "Export as PDF" at bounding box center [963, 550] width 84 height 24
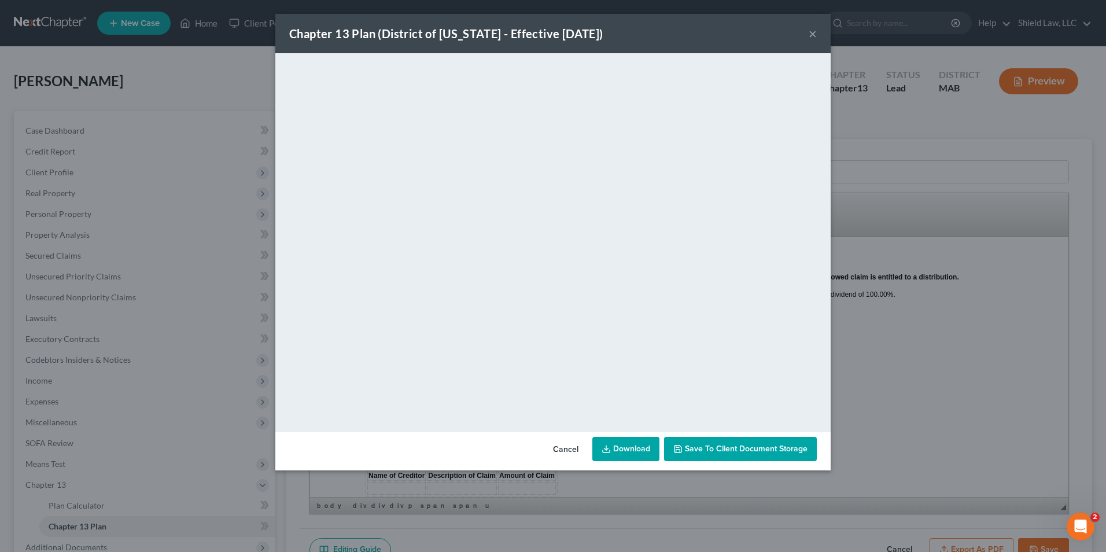
click at [554, 450] on button "Cancel" at bounding box center [566, 449] width 44 height 23
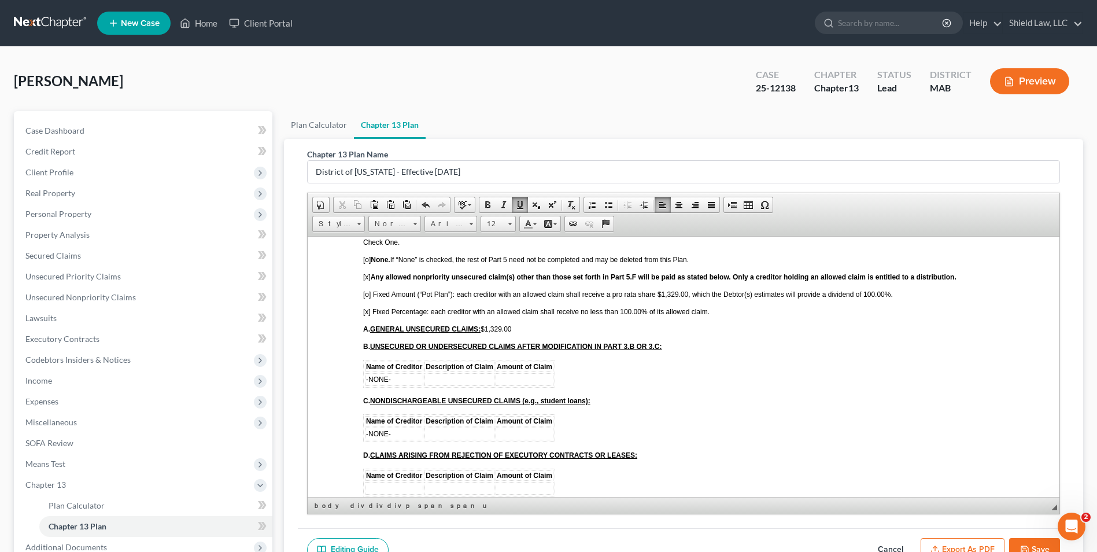
click at [1038, 542] on button "Save" at bounding box center [1034, 550] width 51 height 24
select select "0"
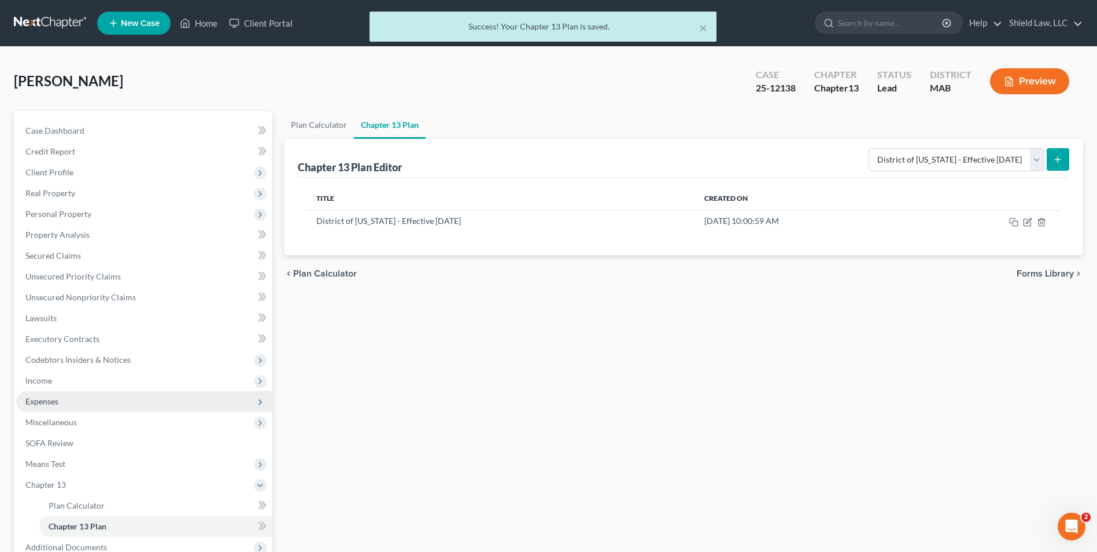
click at [59, 403] on span "Expenses" at bounding box center [144, 401] width 256 height 21
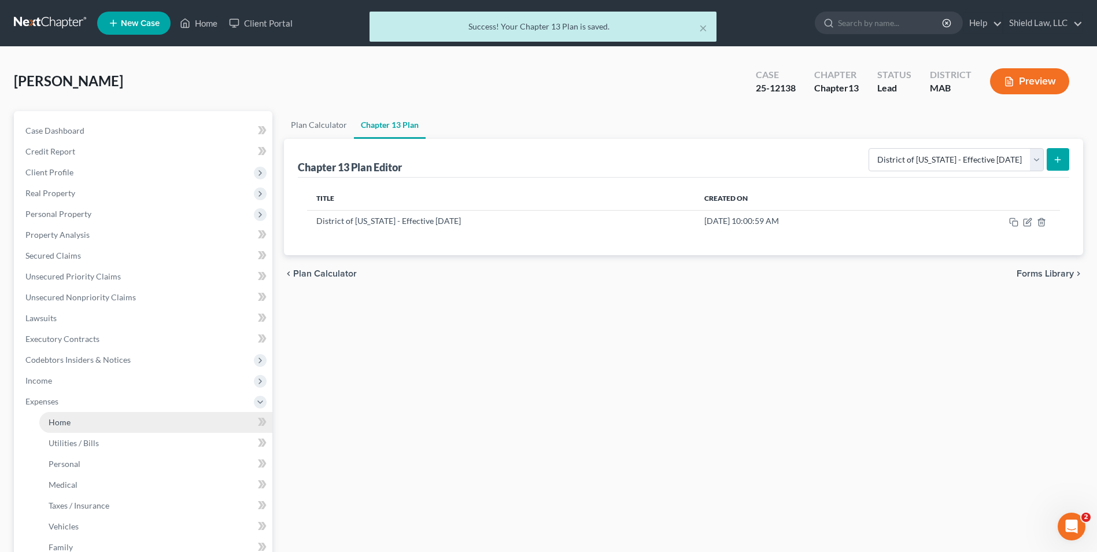
click at [77, 422] on link "Home" at bounding box center [155, 422] width 233 height 21
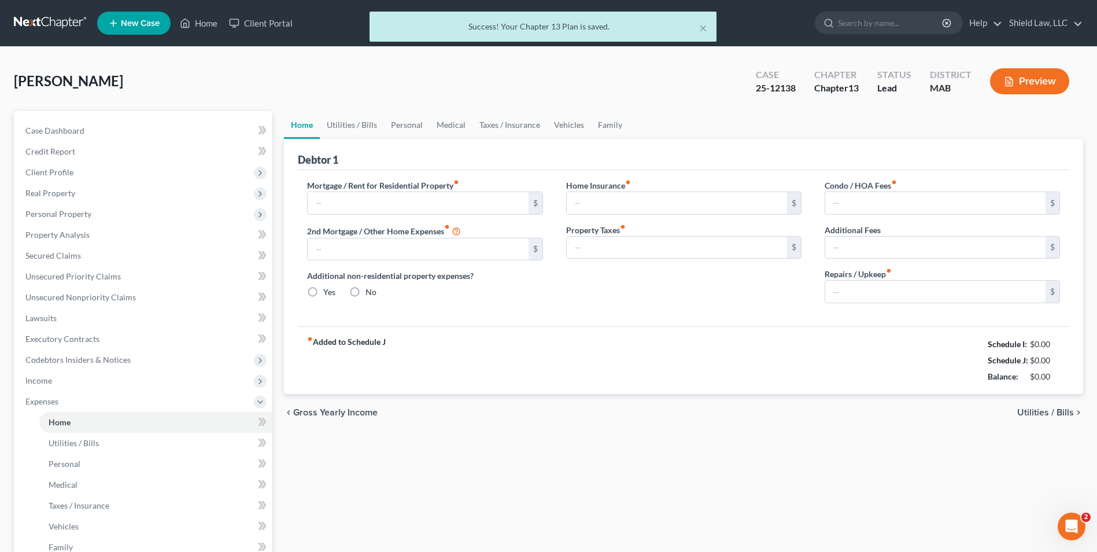
type input "2,500.00"
type input "0.00"
radio input "true"
type input "0.00"
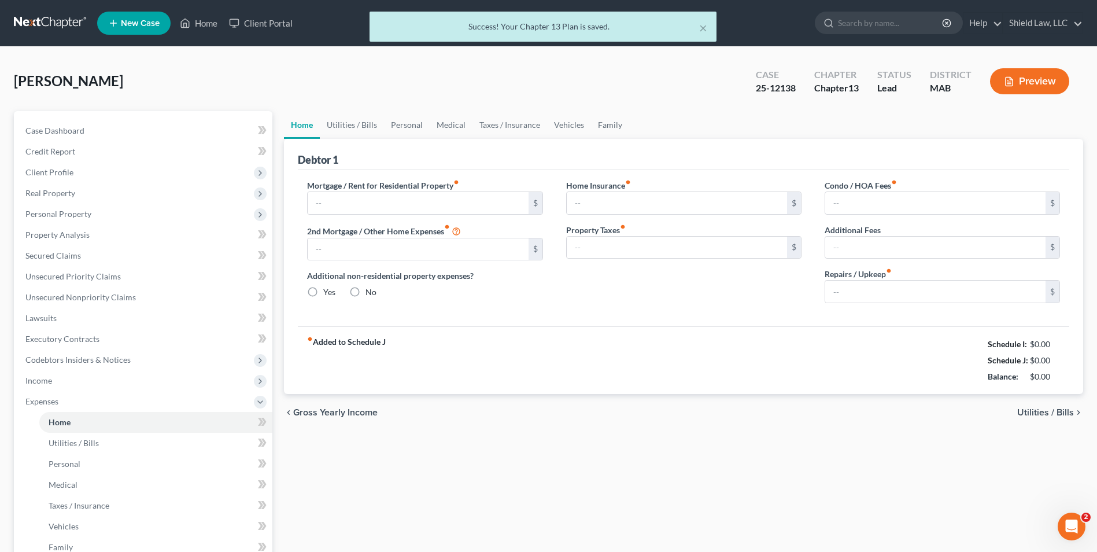
type input "0.00"
type input "50.00"
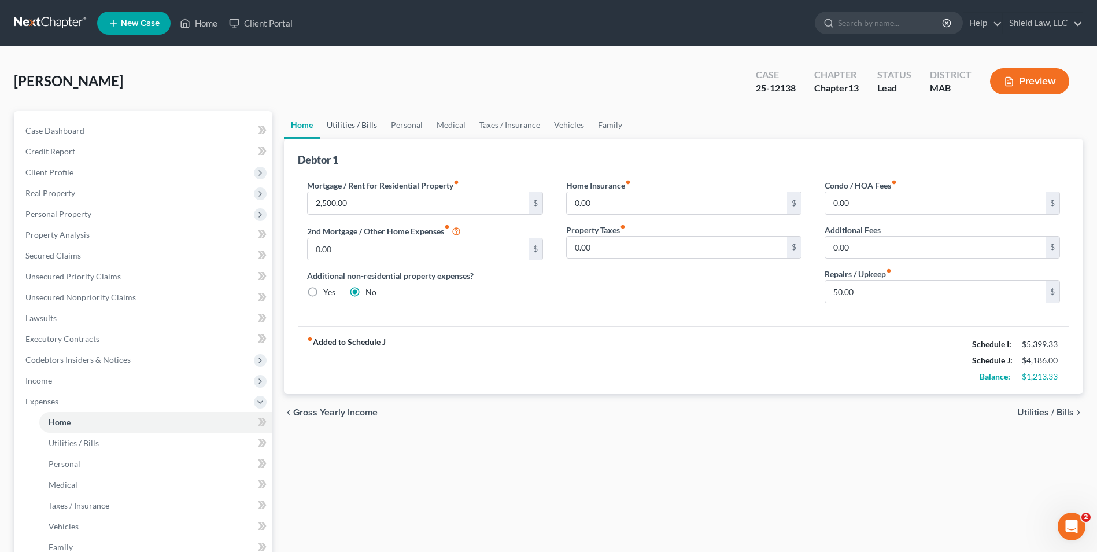
click at [322, 114] on link "Utilities / Bills" at bounding box center [352, 125] width 64 height 28
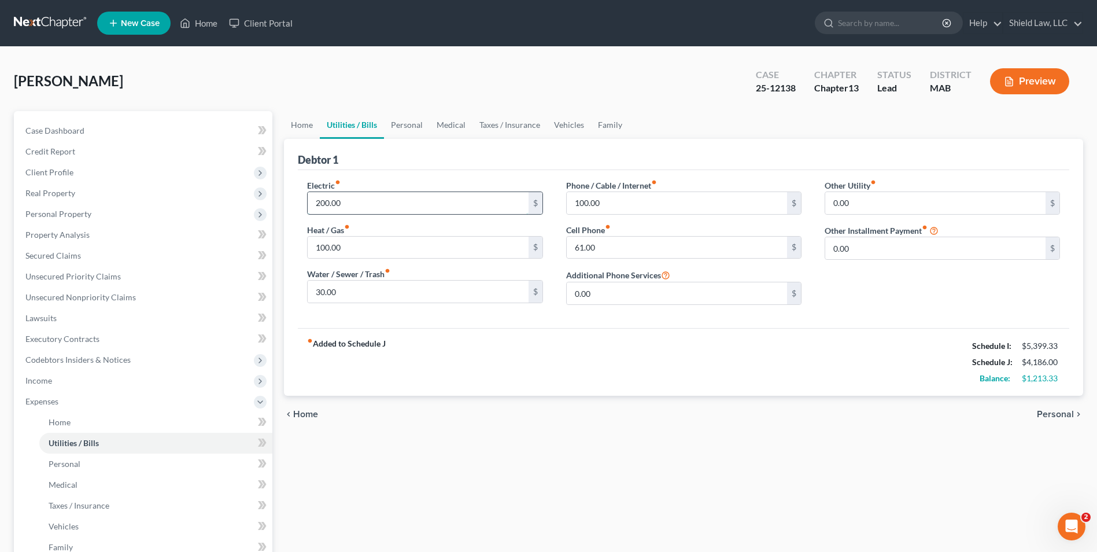
click at [370, 203] on input "200.00" at bounding box center [418, 203] width 220 height 22
type input "150"
click at [439, 331] on div "fiber_manual_record Added to Schedule J Schedule I: $5,399.33 Schedule J: $4,13…" at bounding box center [684, 362] width 772 height 68
click at [615, 201] on input "100.00" at bounding box center [677, 203] width 220 height 22
type input "50"
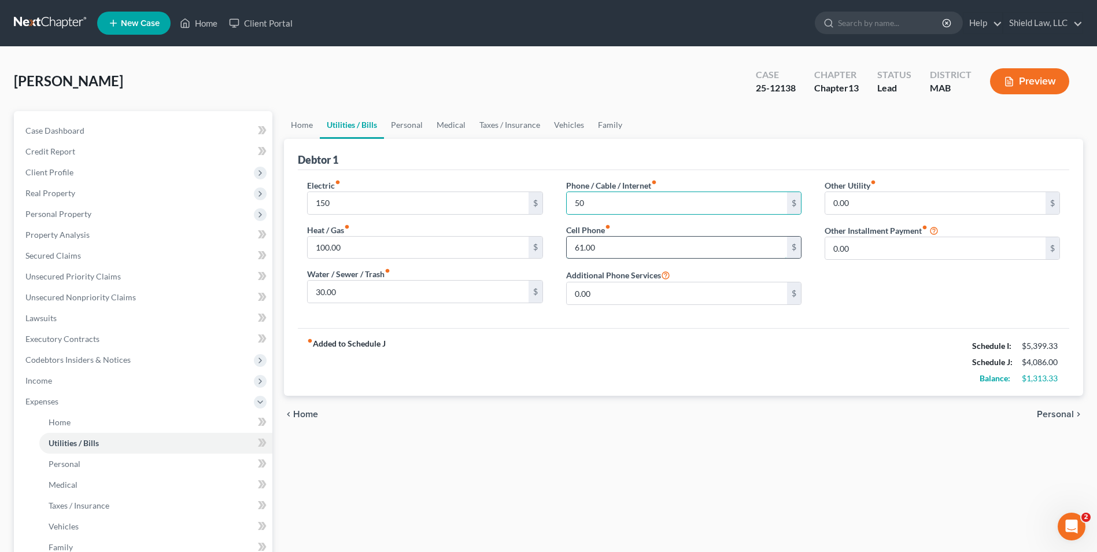
click at [586, 239] on input "61.00" at bounding box center [677, 248] width 220 height 22
type input "50"
click at [289, 120] on link "Home" at bounding box center [302, 125] width 36 height 28
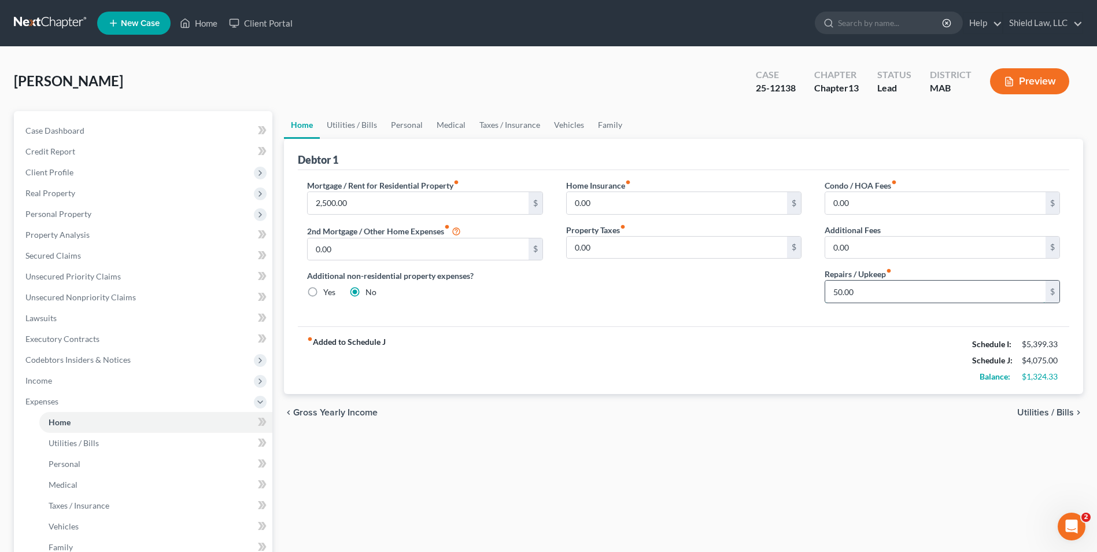
click at [852, 289] on input "50.00" at bounding box center [935, 292] width 220 height 22
type input "0"
drag, startPoint x: 694, startPoint y: 348, endPoint x: 626, endPoint y: 285, distance: 92.9
click at [694, 348] on div "fiber_manual_record Added to Schedule J Schedule I: $5,399.33 Schedule J: $4,02…" at bounding box center [684, 360] width 772 height 68
click at [423, 125] on link "Personal" at bounding box center [407, 125] width 46 height 28
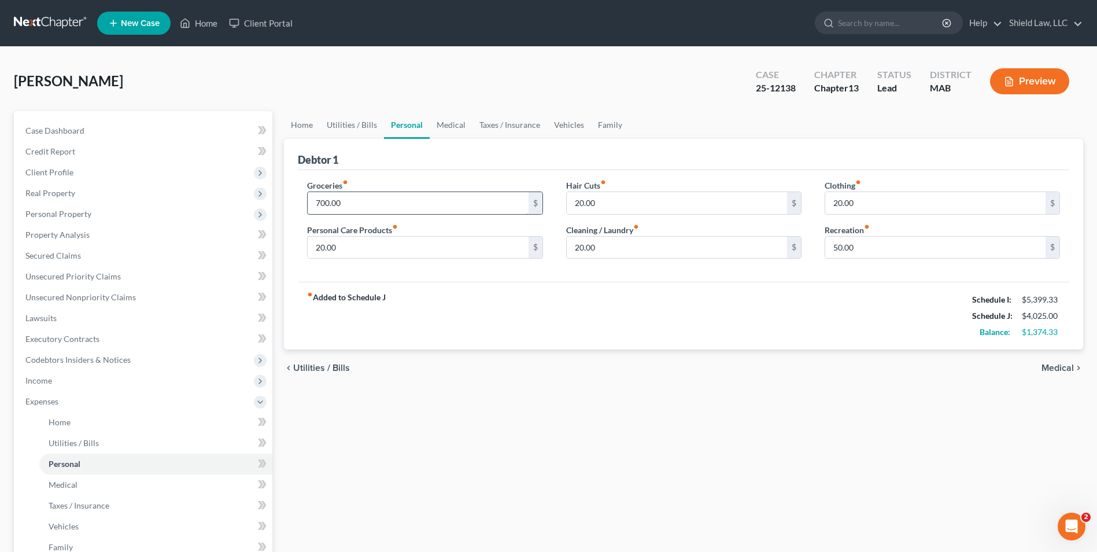
drag, startPoint x: 381, startPoint y: 200, endPoint x: 392, endPoint y: 197, distance: 11.4
click at [380, 200] on input "700.00" at bounding box center [418, 203] width 220 height 22
type input "600"
click at [453, 160] on div "Debtor 1" at bounding box center [684, 154] width 772 height 31
click at [917, 250] on input "50.00" at bounding box center [935, 248] width 220 height 22
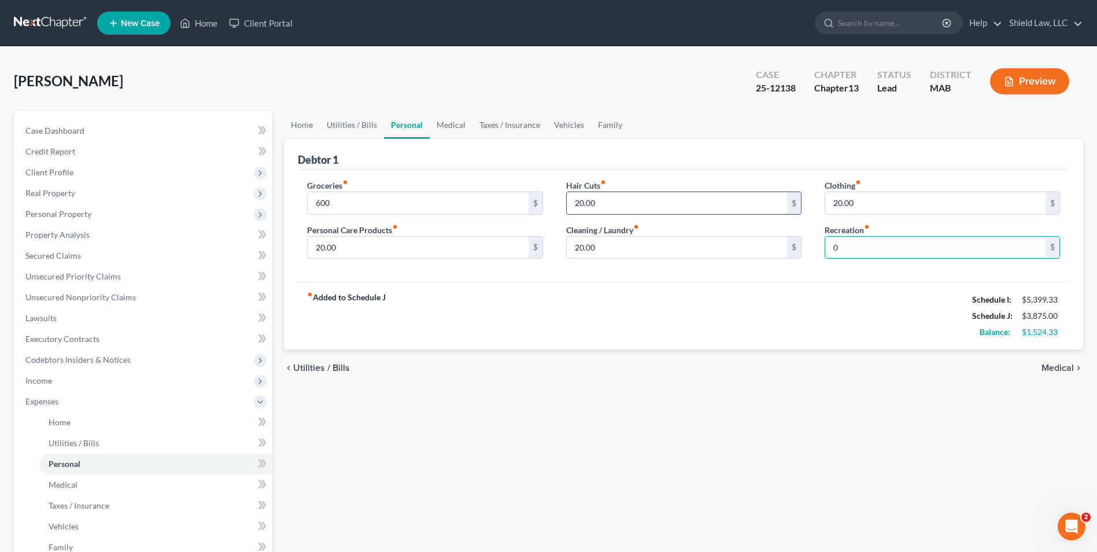
type input "0"
click at [684, 202] on input "20.00" at bounding box center [677, 203] width 220 height 22
type input "10"
click at [874, 197] on input "20.00" at bounding box center [935, 203] width 220 height 22
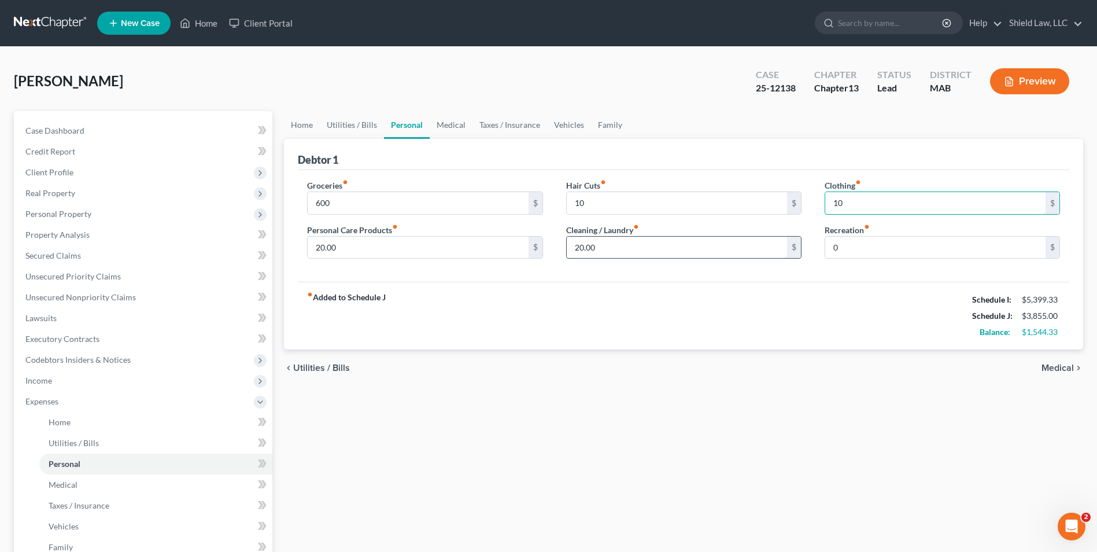
type input "10"
click at [700, 244] on input "20.00" at bounding box center [677, 248] width 220 height 22
type input "10"
click at [419, 242] on input "20.00" at bounding box center [418, 248] width 220 height 22
type input "10"
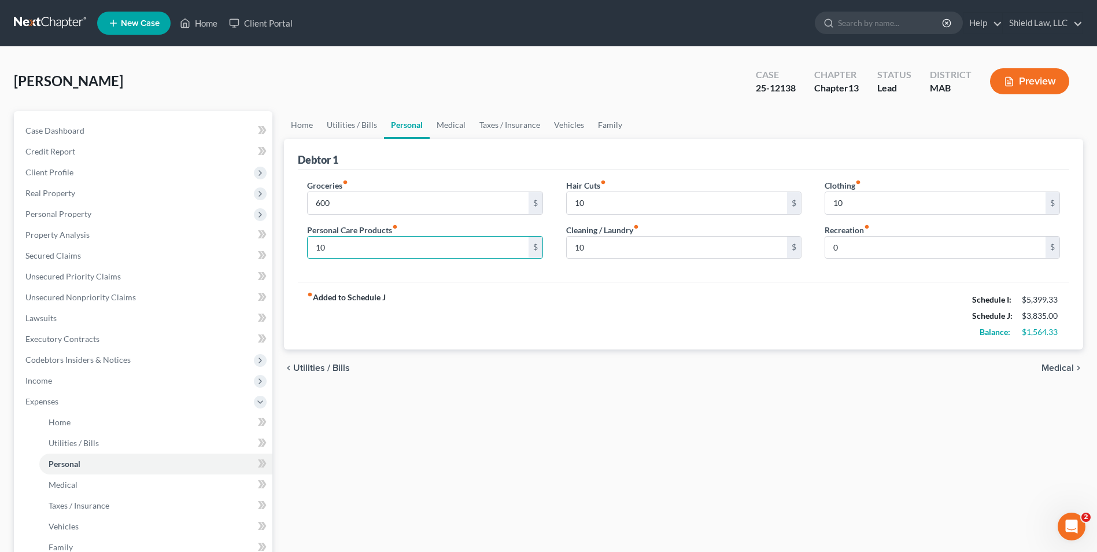
click at [456, 161] on div "Debtor 1" at bounding box center [684, 154] width 772 height 31
click at [449, 119] on link "Medical" at bounding box center [451, 125] width 43 height 28
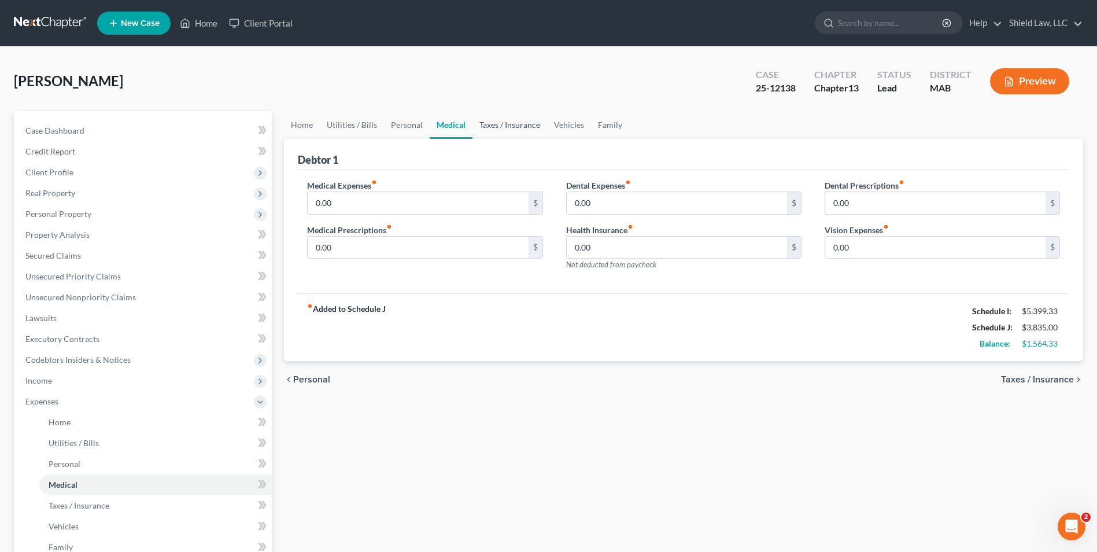
click at [513, 124] on link "Taxes / Insurance" at bounding box center [510, 125] width 75 height 28
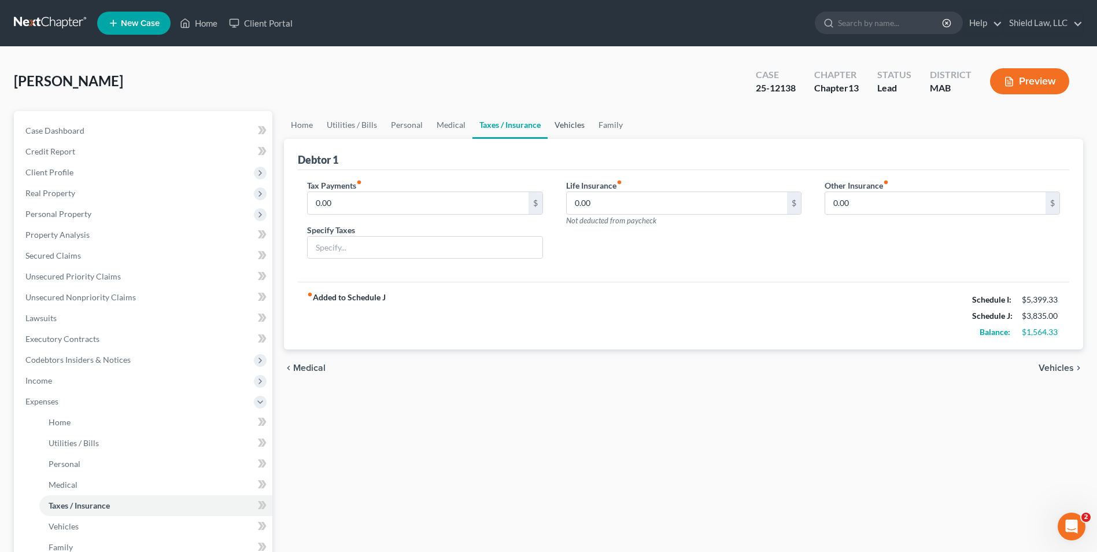
click at [555, 123] on link "Vehicles" at bounding box center [570, 125] width 44 height 28
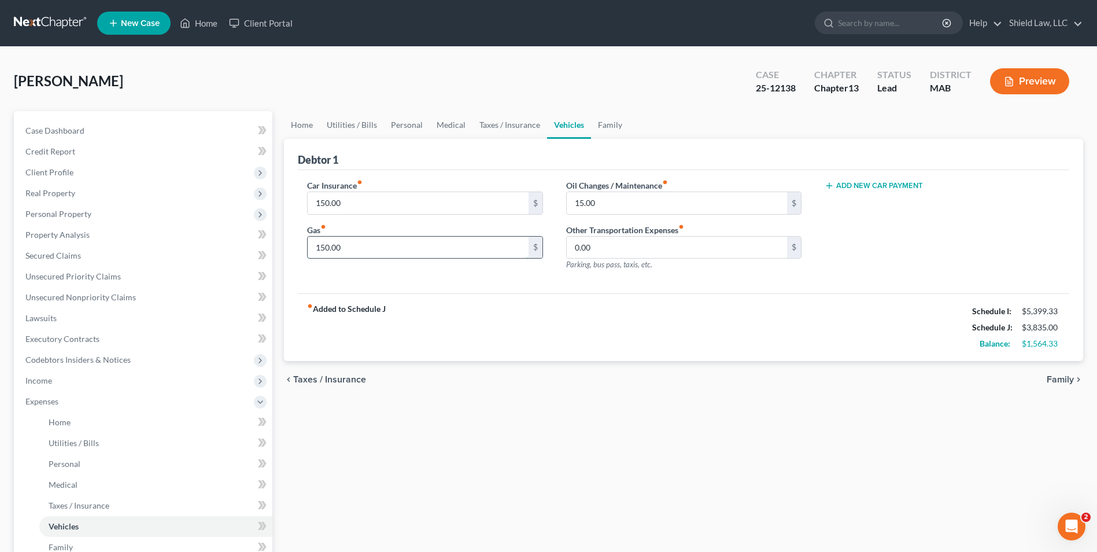
click at [361, 249] on input "150.00" at bounding box center [418, 248] width 220 height 22
type input "100"
click at [518, 279] on div "Car Insurance fiber_manual_record 150.00 $ Gas fiber_manual_record 100 $" at bounding box center [425, 229] width 259 height 101
click at [301, 121] on link "Home" at bounding box center [302, 125] width 36 height 28
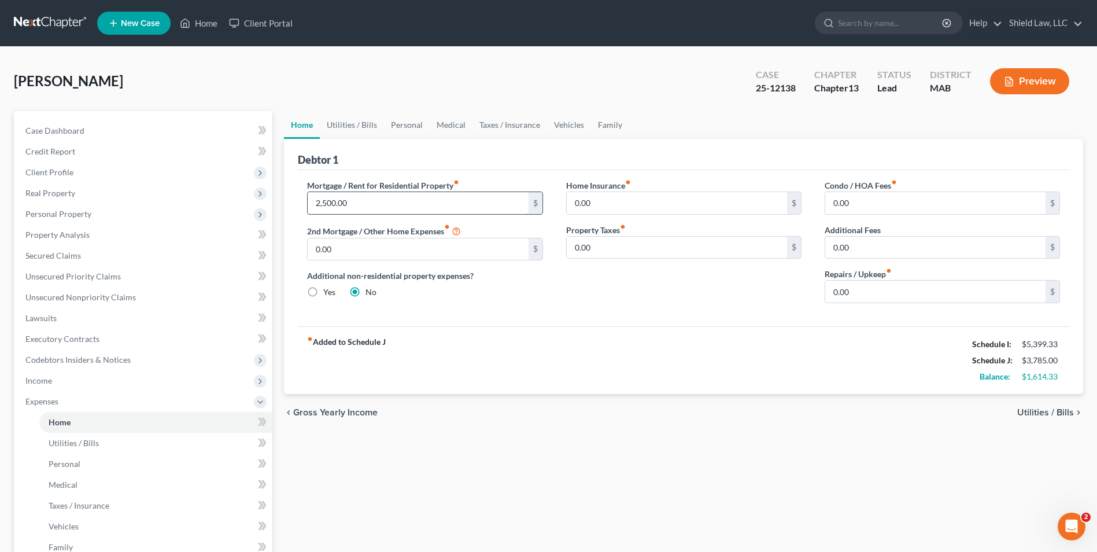
click at [389, 194] on input "2,500.00" at bounding box center [418, 203] width 220 height 22
type input "2,400"
click at [351, 131] on link "Utilities / Bills" at bounding box center [352, 125] width 64 height 28
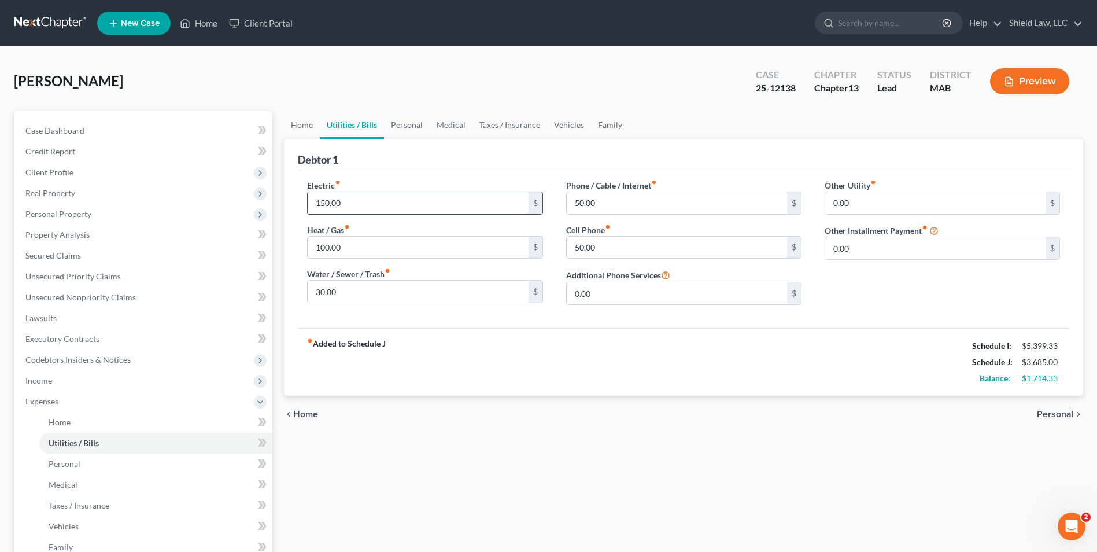
click at [377, 196] on input "150.00" at bounding box center [418, 203] width 220 height 22
type input "100"
click at [415, 168] on div "Debtor 1" at bounding box center [684, 154] width 772 height 31
click at [636, 207] on input "50.00" at bounding box center [677, 203] width 220 height 22
type input "20"
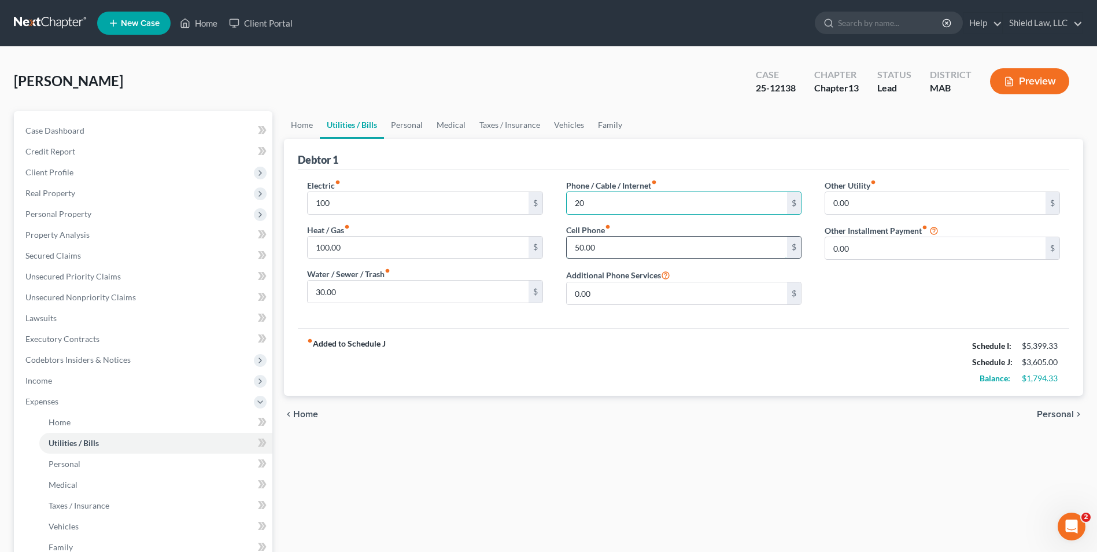
click at [585, 246] on input "50.00" at bounding box center [677, 248] width 220 height 22
type input "20"
click at [575, 330] on div "fiber_manual_record Added to Schedule J Schedule I: $5,399.33 Schedule J: $3,57…" at bounding box center [684, 362] width 772 height 68
click at [394, 120] on link "Personal" at bounding box center [407, 125] width 46 height 28
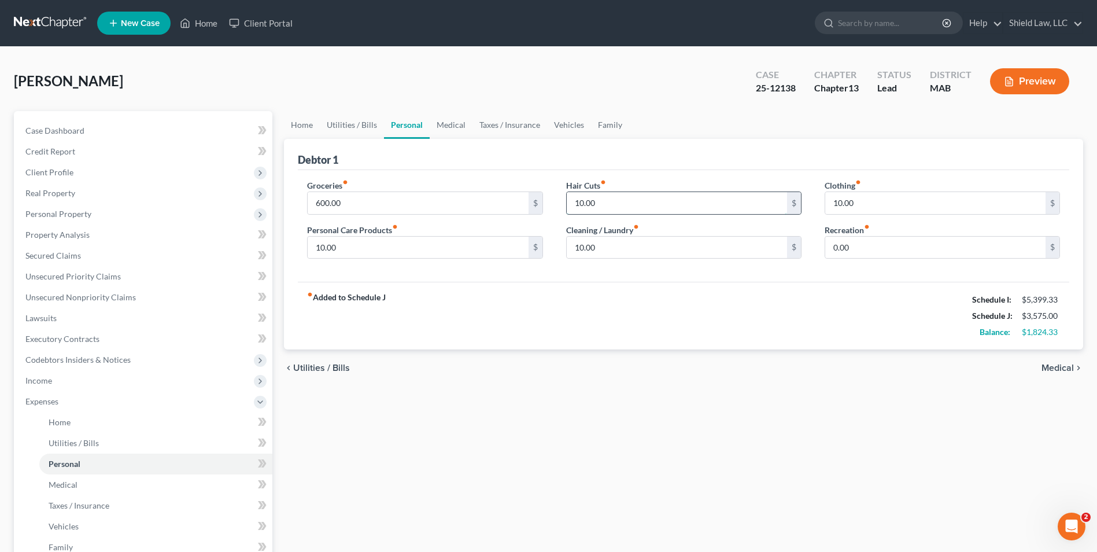
click at [669, 196] on input "10.00" at bounding box center [677, 203] width 220 height 22
type input "5"
click at [888, 198] on input "10.00" at bounding box center [935, 203] width 220 height 22
type input "5"
drag, startPoint x: 727, startPoint y: 248, endPoint x: 586, endPoint y: 252, distance: 141.2
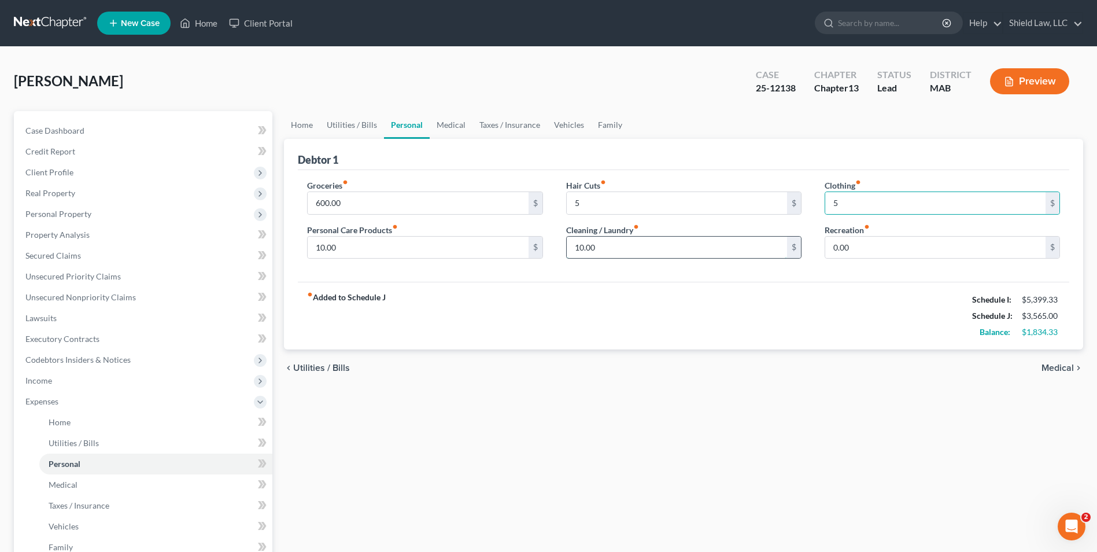
click at [727, 249] on input "10.00" at bounding box center [677, 248] width 220 height 22
type input "5"
click at [453, 247] on input "10.00" at bounding box center [418, 248] width 220 height 22
type input "5"
click at [568, 290] on div "fiber_manual_record Added to Schedule J Schedule I: $5,399.33 Schedule J: $3,55…" at bounding box center [684, 316] width 772 height 68
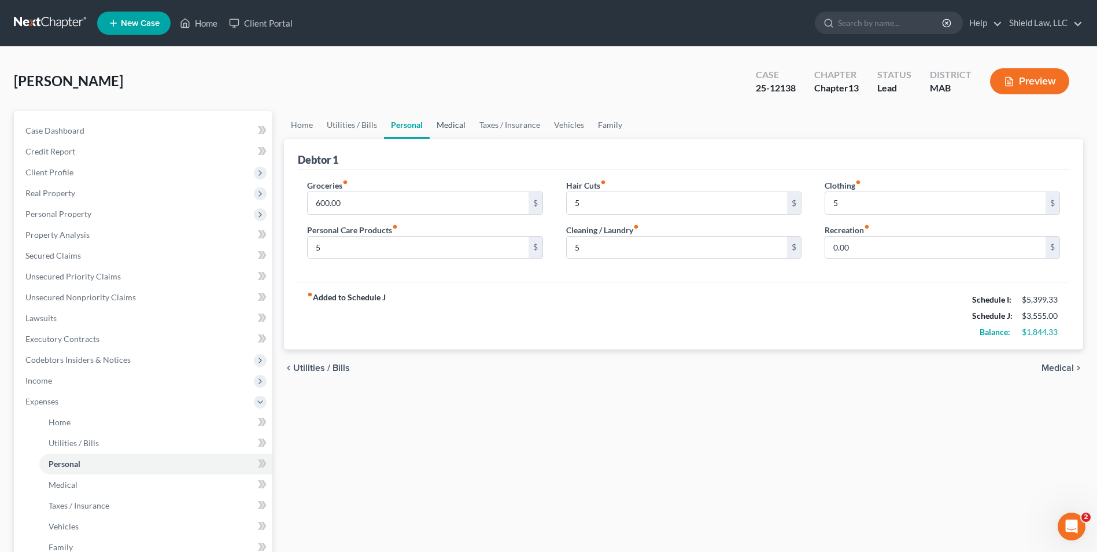
click at [449, 126] on link "Medical" at bounding box center [451, 125] width 43 height 28
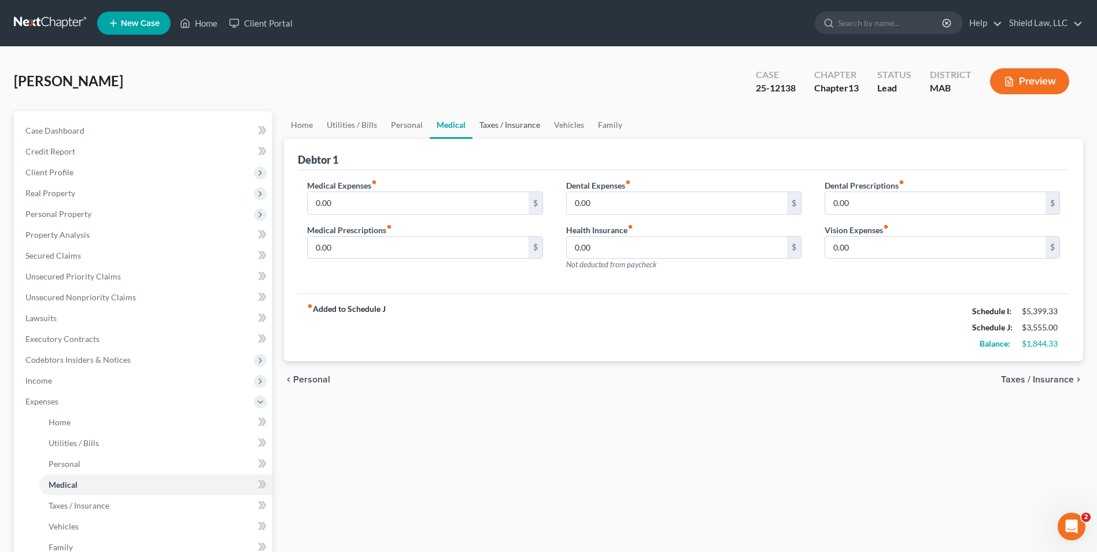
click at [510, 124] on link "Taxes / Insurance" at bounding box center [510, 125] width 75 height 28
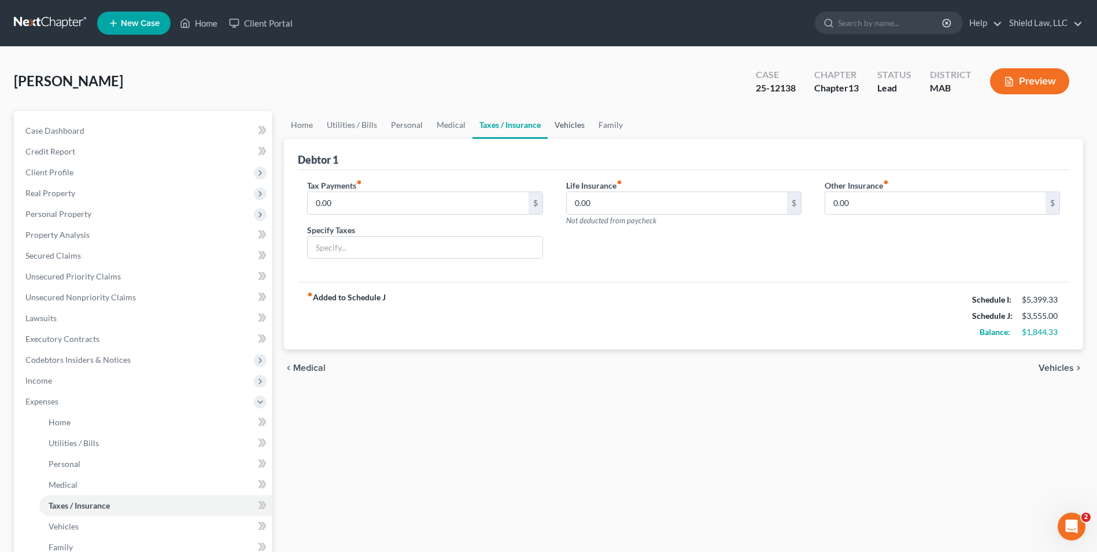
click at [570, 130] on link "Vehicles" at bounding box center [570, 125] width 44 height 28
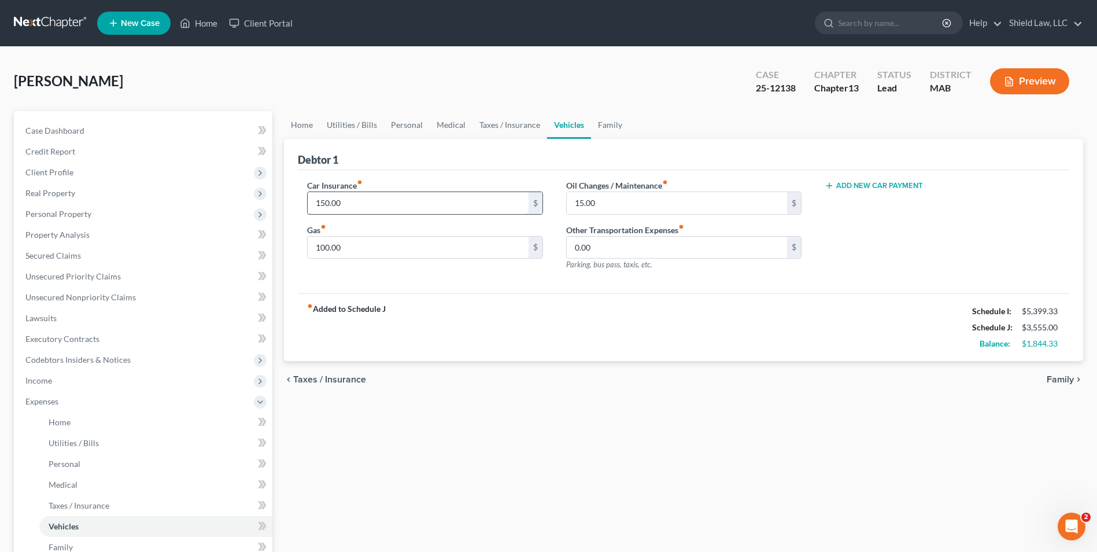
click at [368, 203] on input "150.00" at bounding box center [418, 203] width 220 height 22
click at [411, 270] on div "Car Insurance fiber_manual_record 150.00 $ Gas fiber_manual_record 100.00 $" at bounding box center [425, 229] width 259 height 101
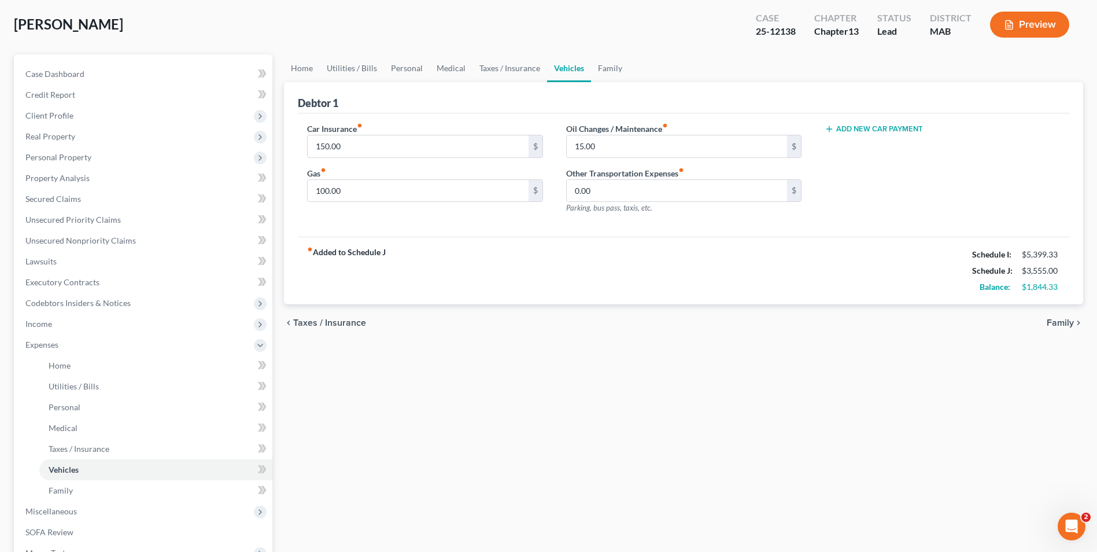
scroll to position [56, 0]
click at [112, 71] on link "Case Dashboard" at bounding box center [144, 74] width 256 height 21
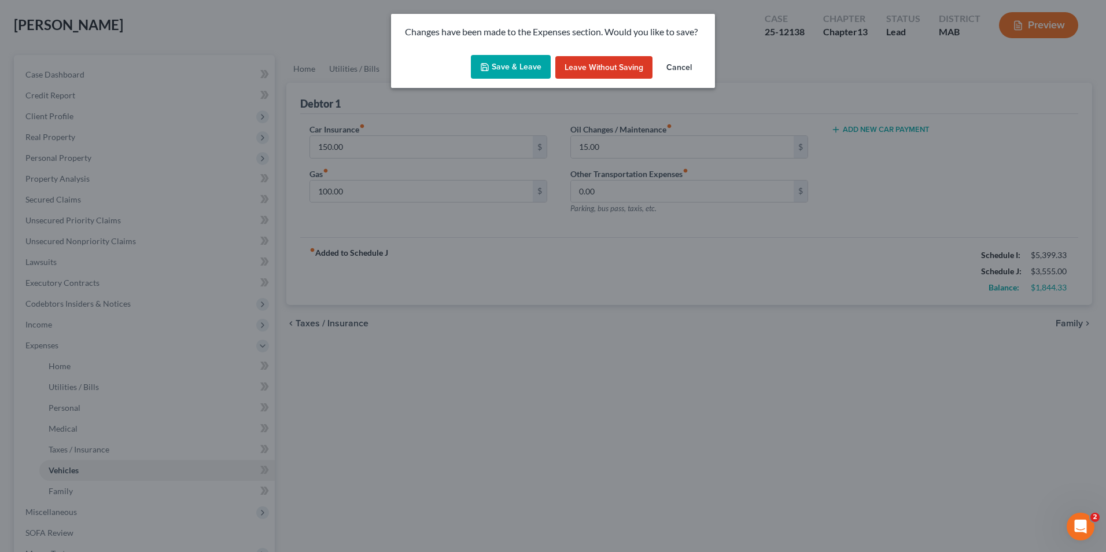
click at [518, 61] on button "Save & Leave" at bounding box center [511, 67] width 80 height 24
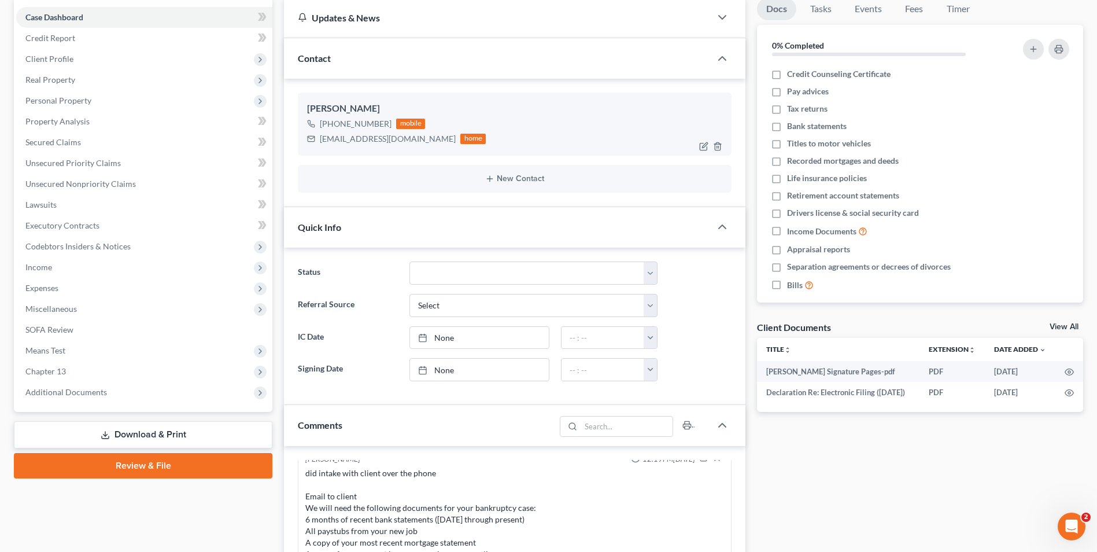
scroll to position [116, 0]
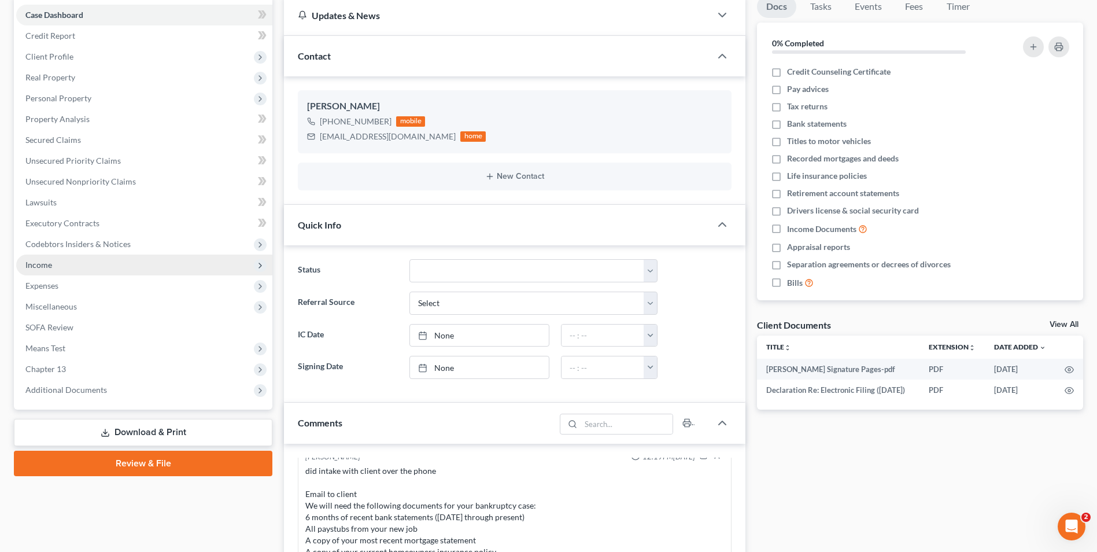
click at [64, 269] on span "Income" at bounding box center [144, 264] width 256 height 21
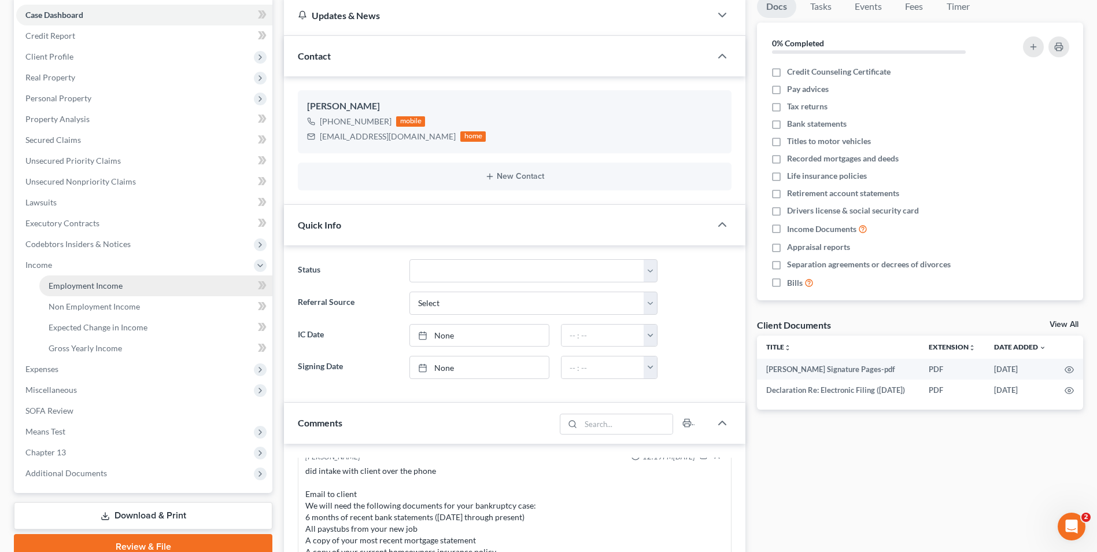
click at [108, 286] on span "Employment Income" at bounding box center [86, 286] width 74 height 10
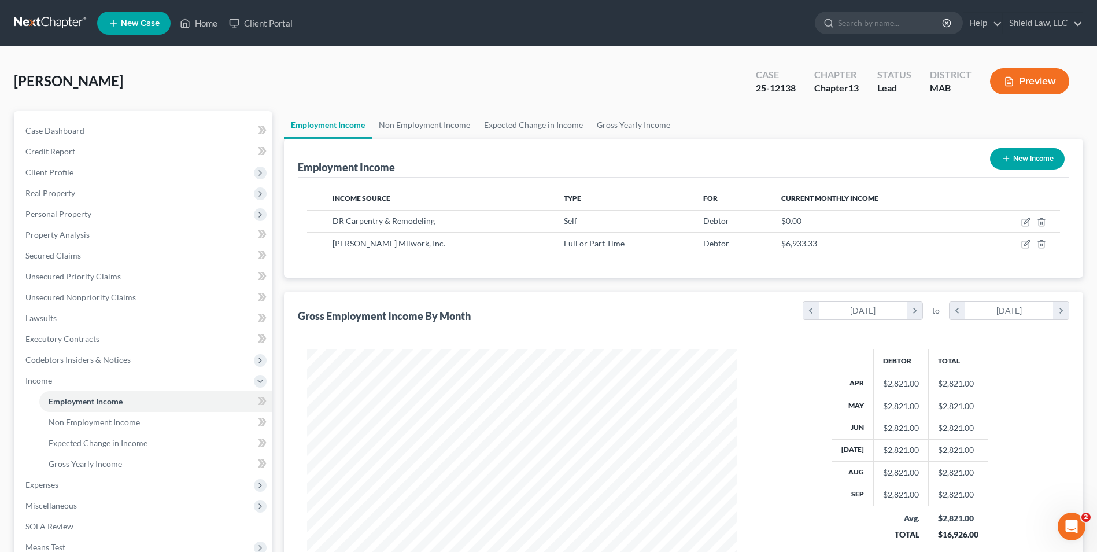
scroll to position [215, 452]
click at [476, 311] on div "Gross Employment Income By Month chevron_left [DATE] chevron_right to chevron_l…" at bounding box center [684, 308] width 772 height 35
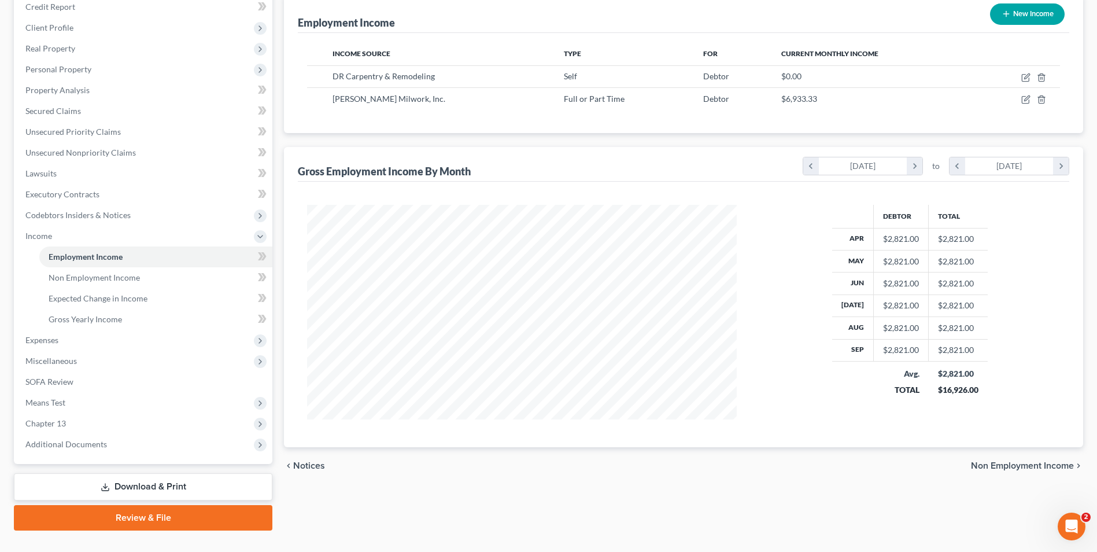
scroll to position [167, 0]
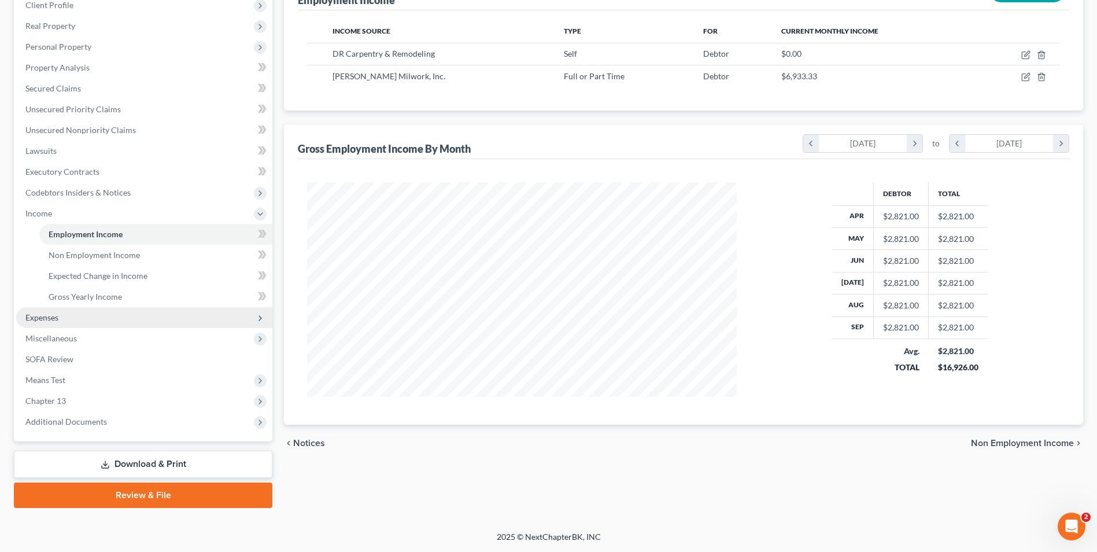
click at [71, 315] on span "Expenses" at bounding box center [144, 317] width 256 height 21
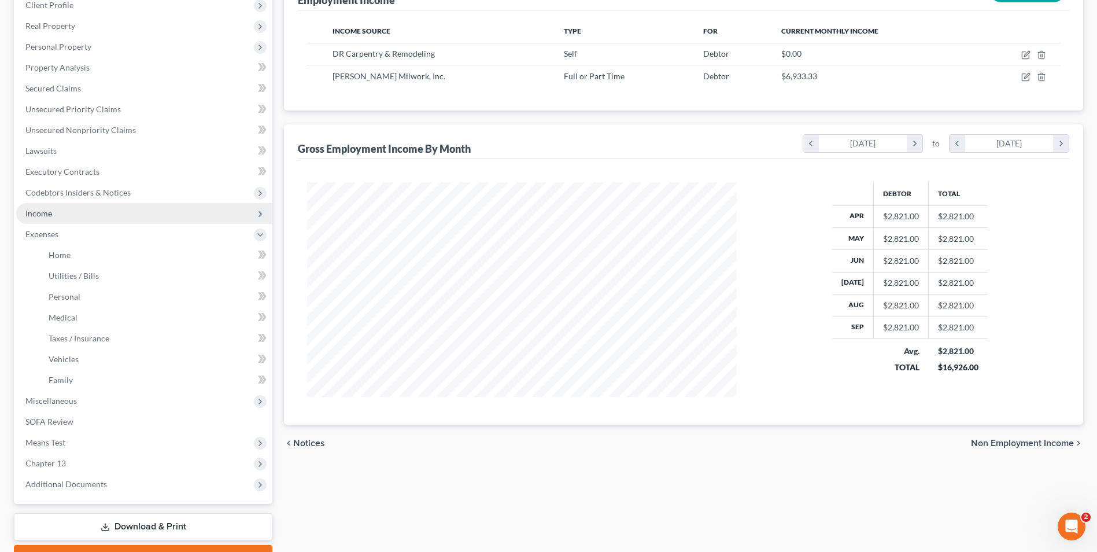
click at [62, 217] on span "Income" at bounding box center [144, 213] width 256 height 21
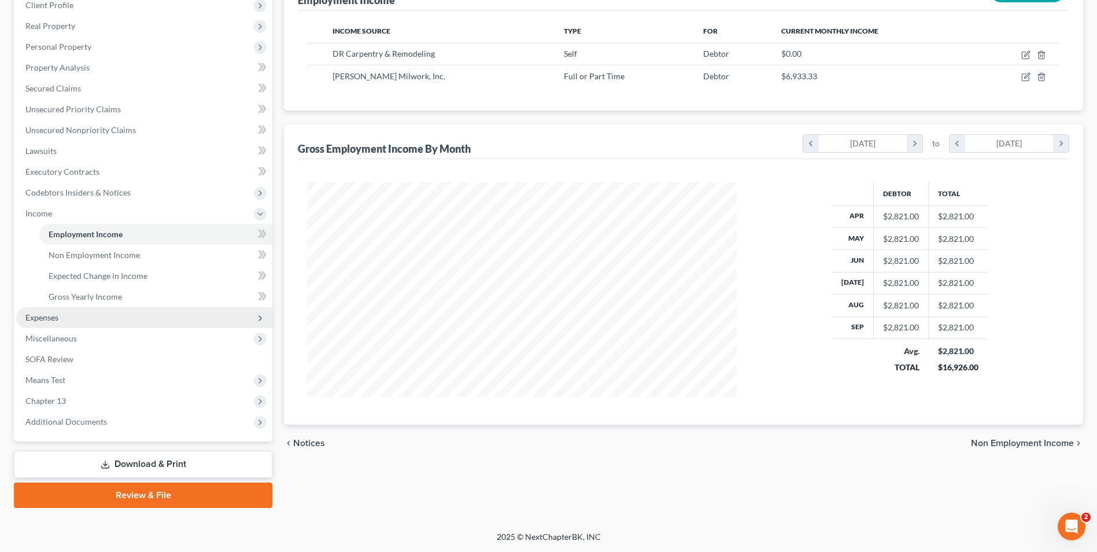
click at [72, 322] on span "Expenses" at bounding box center [144, 317] width 256 height 21
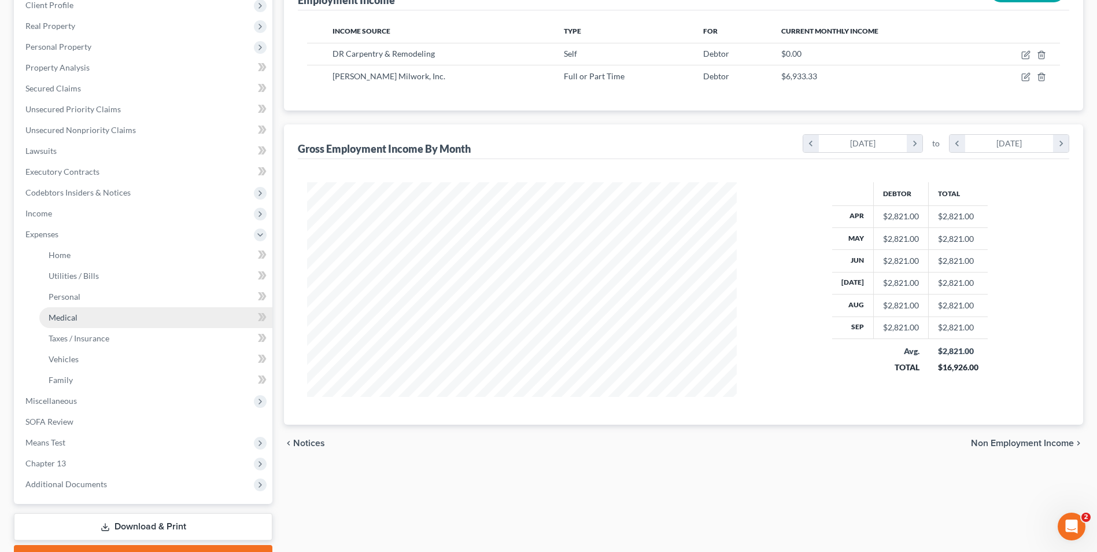
click at [76, 320] on span "Medical" at bounding box center [63, 317] width 29 height 10
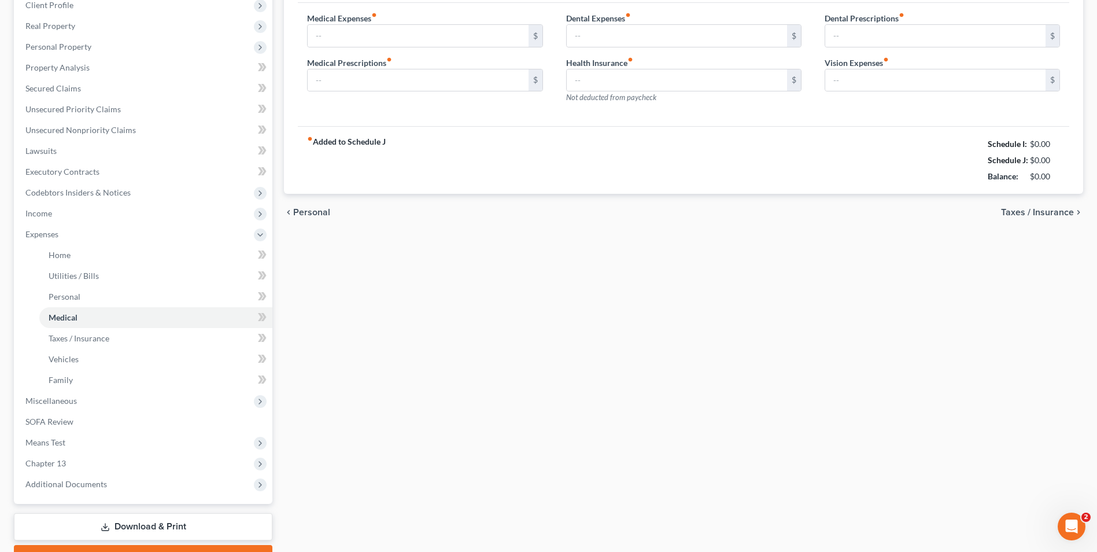
type input "0.00"
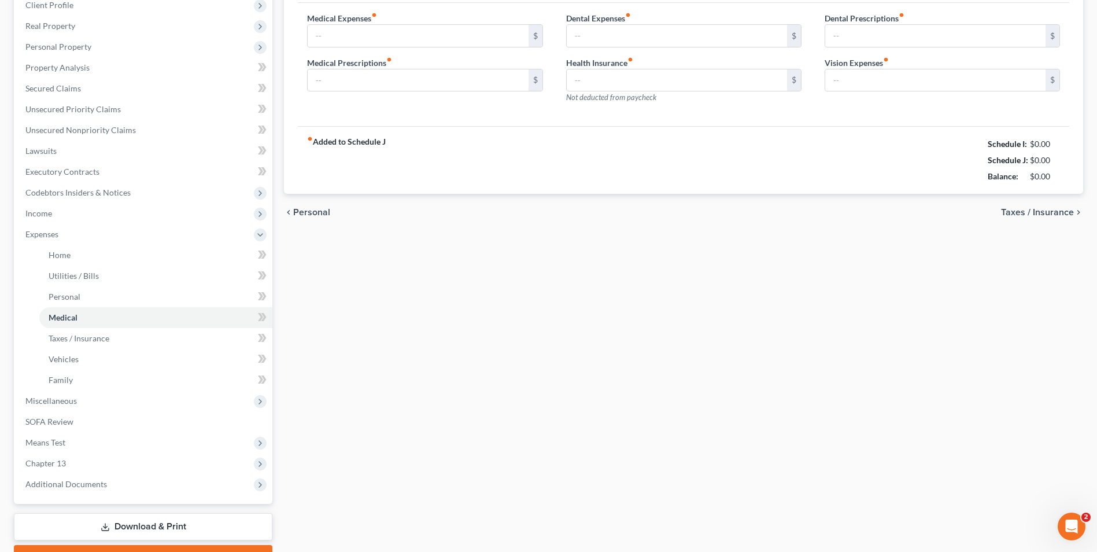
type input "0.00"
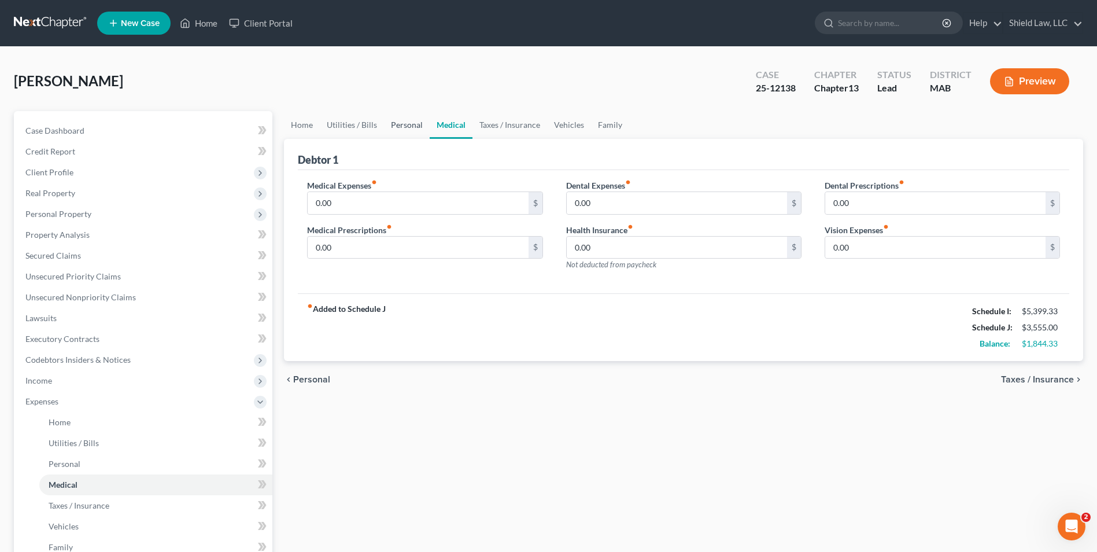
click at [410, 120] on link "Personal" at bounding box center [407, 125] width 46 height 28
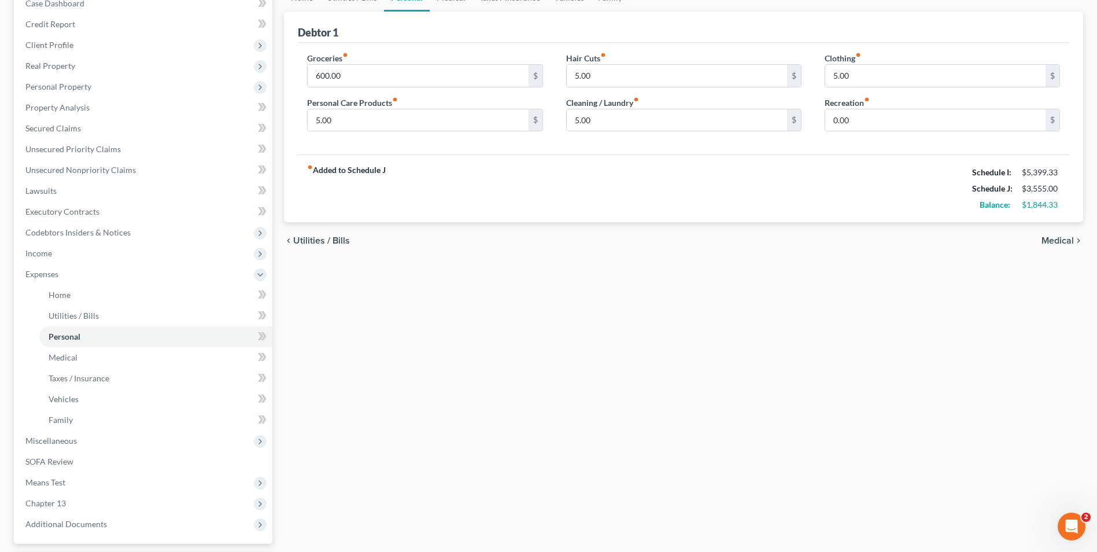
scroll to position [230, 0]
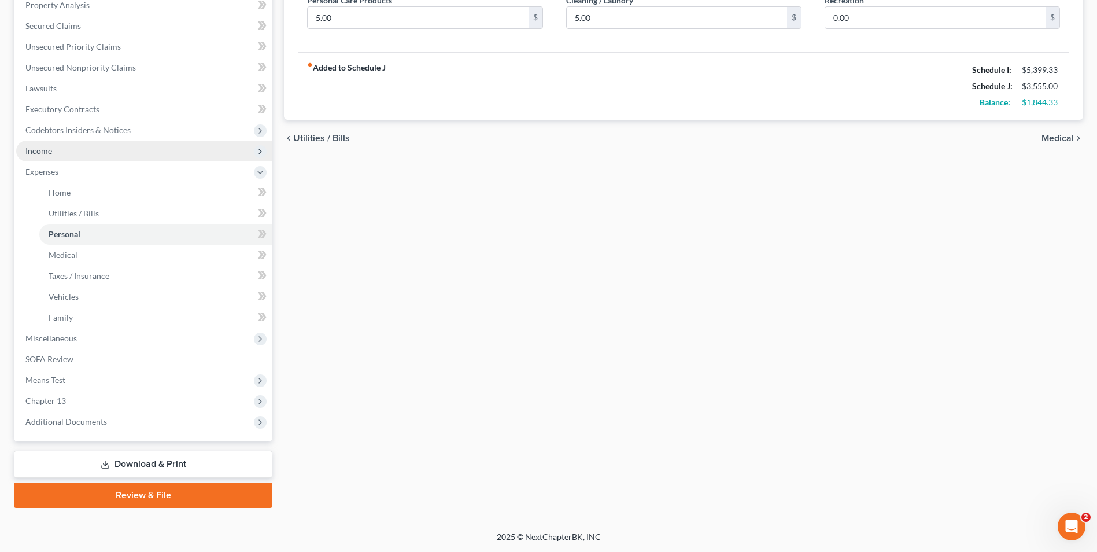
click at [76, 146] on span "Income" at bounding box center [144, 151] width 256 height 21
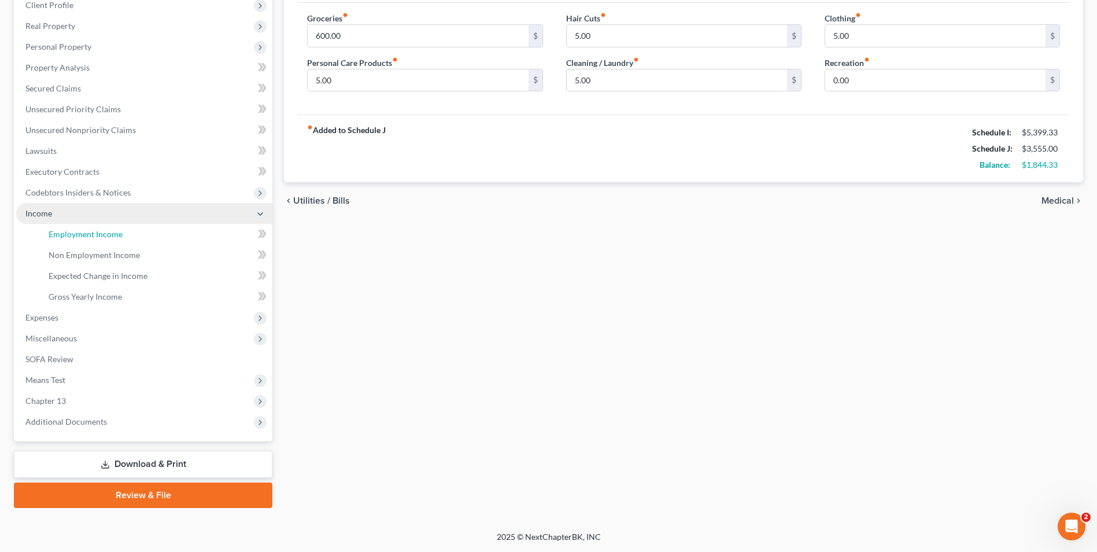
click at [114, 237] on span "Employment Income" at bounding box center [86, 234] width 74 height 10
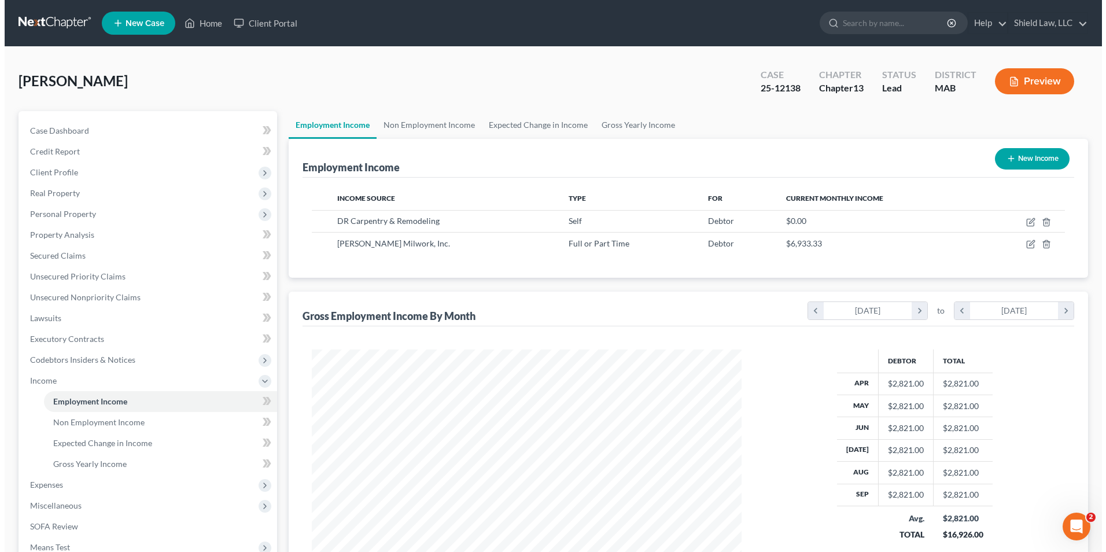
scroll to position [215, 452]
click at [416, 122] on link "Non Employment Income" at bounding box center [424, 125] width 105 height 28
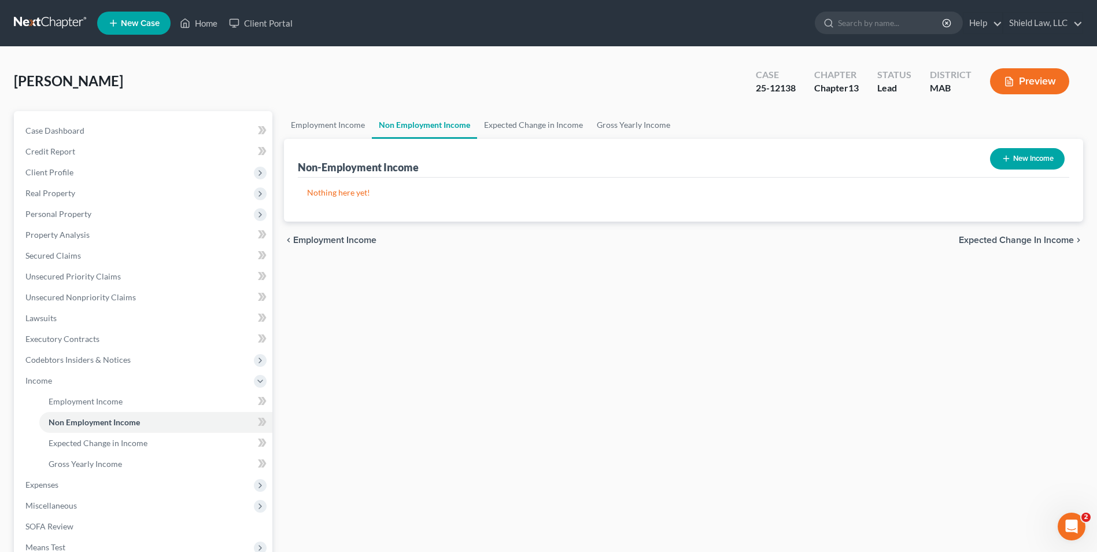
click at [1034, 158] on button "New Income" at bounding box center [1027, 158] width 75 height 21
select select "0"
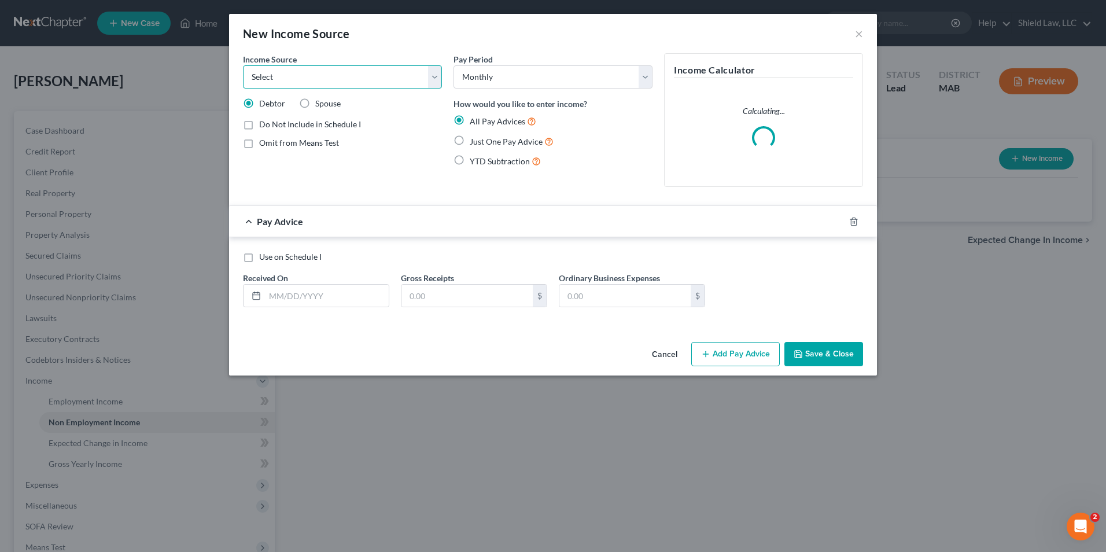
drag, startPoint x: 338, startPoint y: 84, endPoint x: 341, endPoint y: 90, distance: 6.5
click at [338, 84] on select "Select Unemployment Disability (from employer) Pension Retirement Social Securi…" at bounding box center [342, 76] width 199 height 23
select select "8"
click at [243, 65] on select "Select Unemployment Disability (from employer) Pension Retirement Social Securi…" at bounding box center [342, 76] width 199 height 23
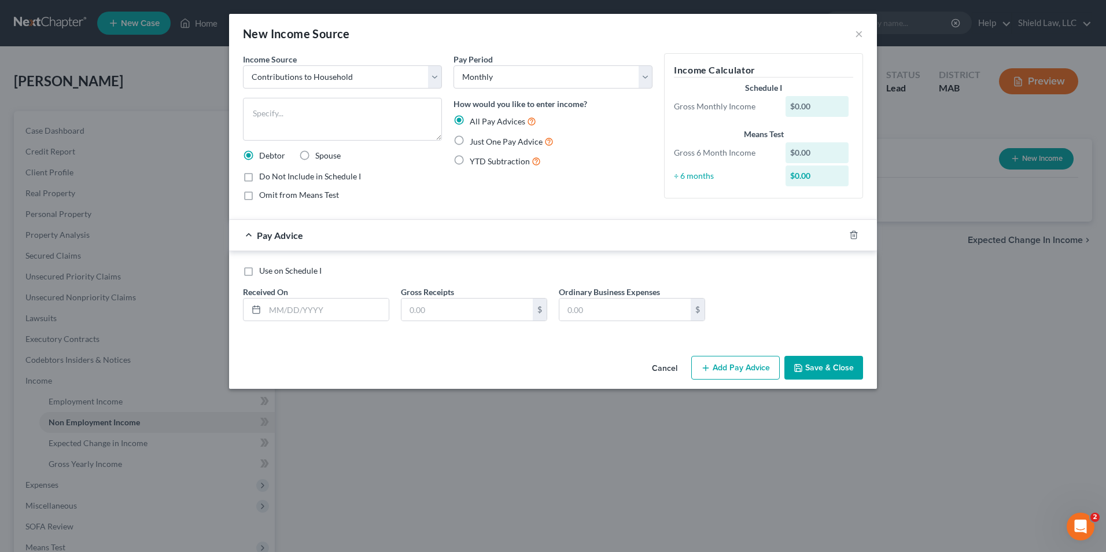
click at [470, 142] on label "Just One Pay Advice" at bounding box center [512, 141] width 84 height 13
click at [474, 142] on input "Just One Pay Advice" at bounding box center [478, 139] width 8 height 8
radio input "true"
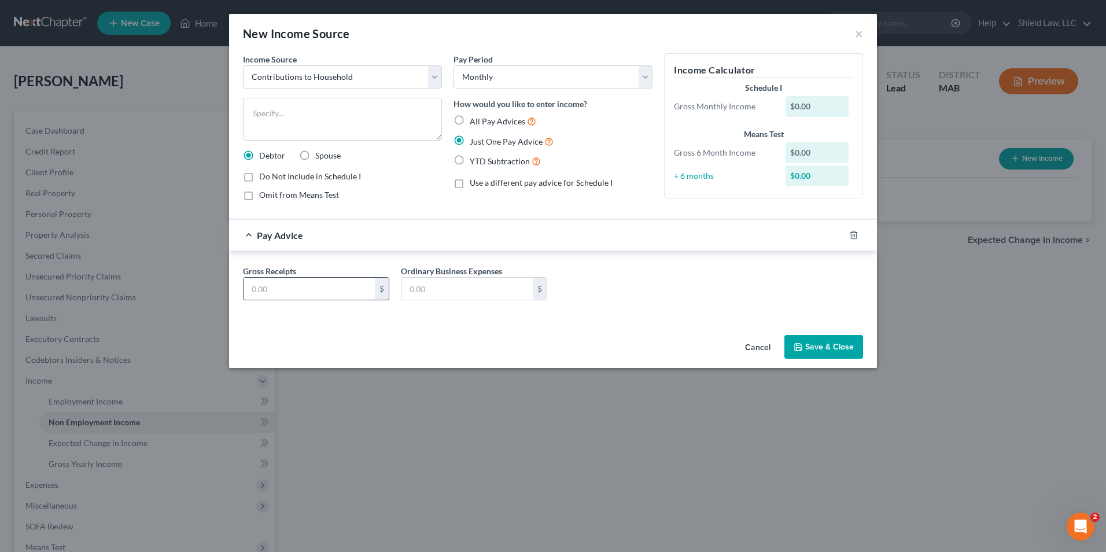
click at [307, 286] on input "text" at bounding box center [308, 289] width 131 height 22
type input "400"
click at [625, 276] on div "Gross Receipts 400 $ Ordinary Business Expenses $" at bounding box center [553, 287] width 632 height 45
click at [794, 344] on button "Save & Close" at bounding box center [823, 347] width 79 height 24
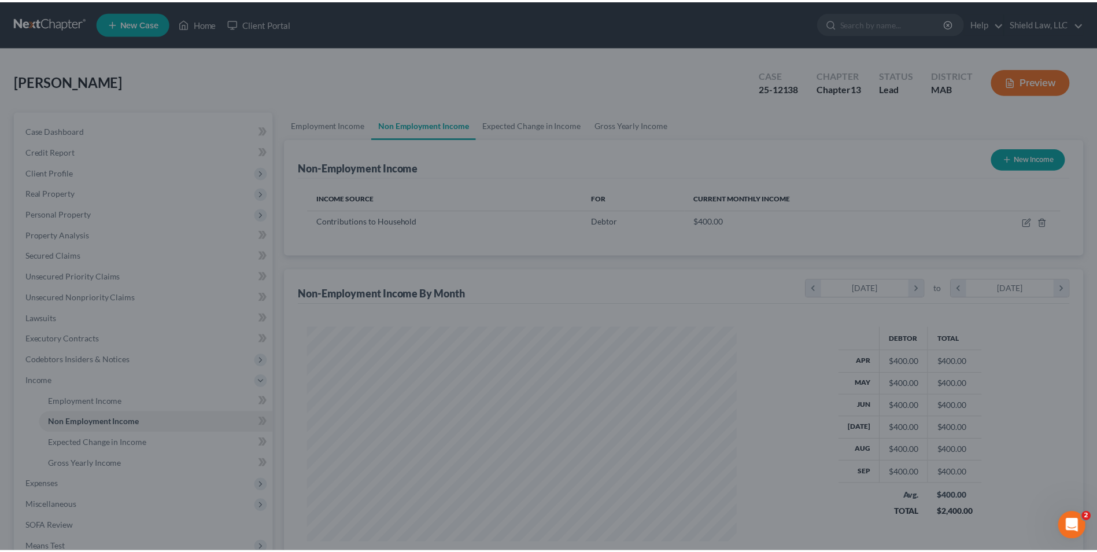
scroll to position [215, 452]
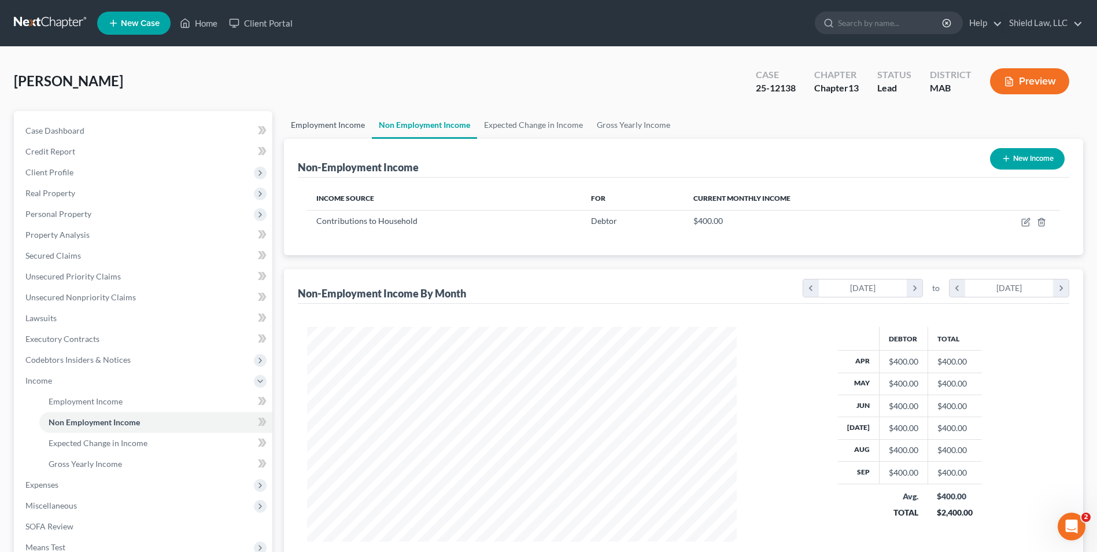
click at [303, 120] on link "Employment Income" at bounding box center [328, 125] width 88 height 28
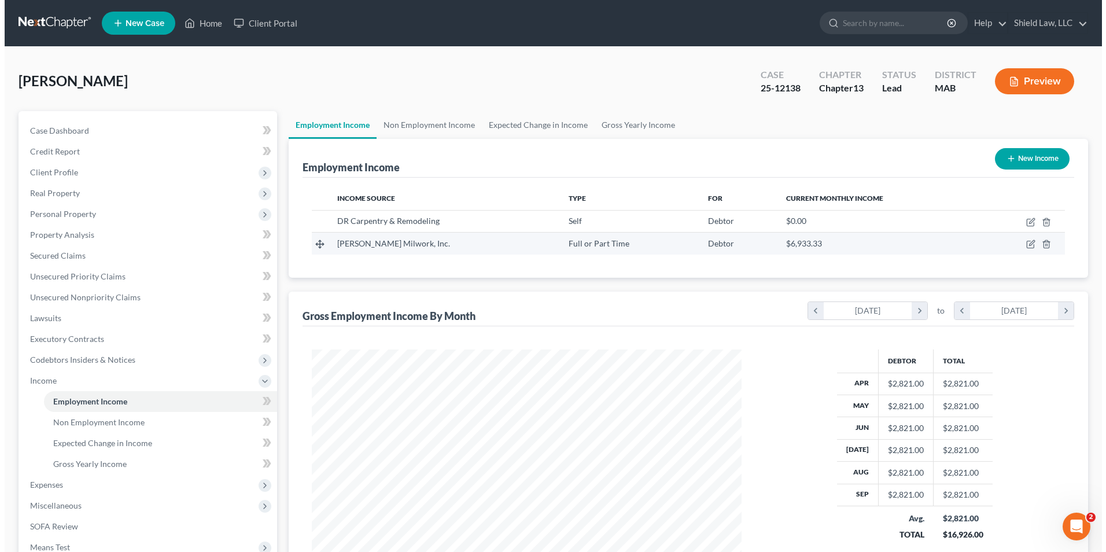
scroll to position [215, 452]
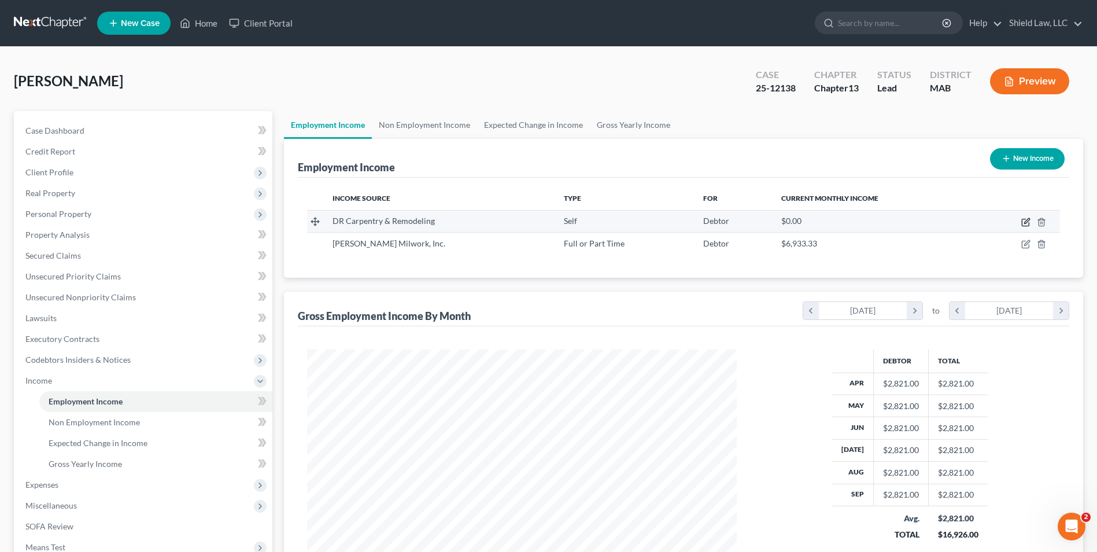
click at [1023, 223] on icon "button" at bounding box center [1025, 221] width 9 height 9
select select "1"
select select "22"
select select "0"
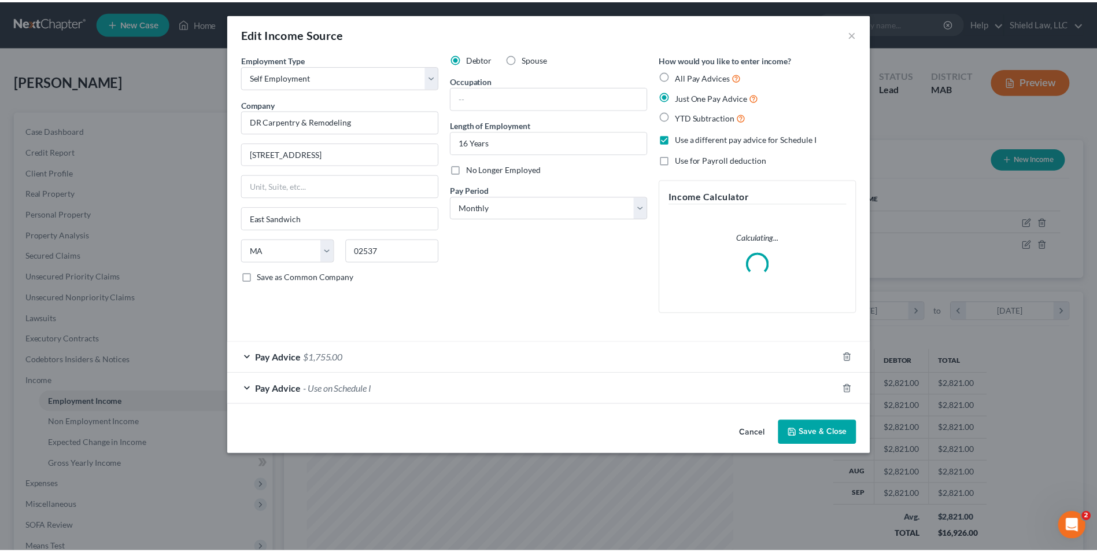
scroll to position [216, 457]
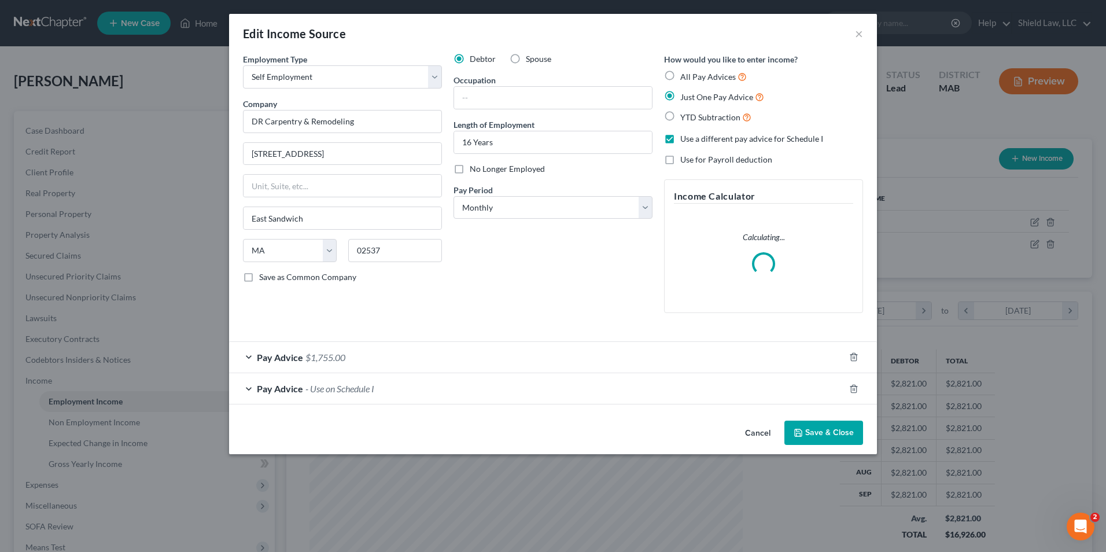
click at [431, 403] on div "Pay Advice - Use on Schedule I" at bounding box center [536, 388] width 615 height 31
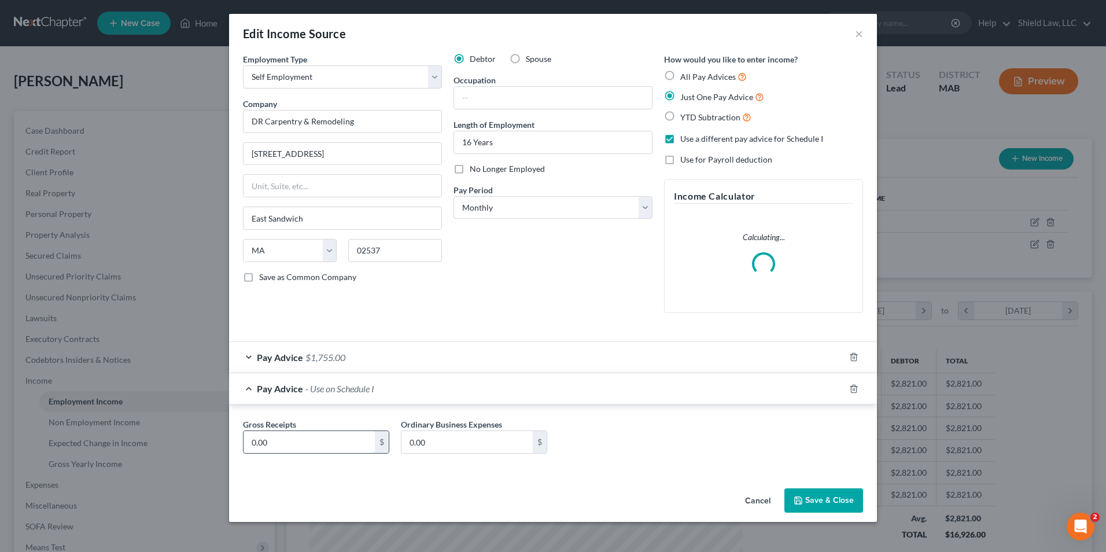
click at [304, 443] on input "0.00" at bounding box center [308, 442] width 131 height 22
type input "722"
click at [804, 494] on button "Save & Close" at bounding box center [823, 500] width 79 height 24
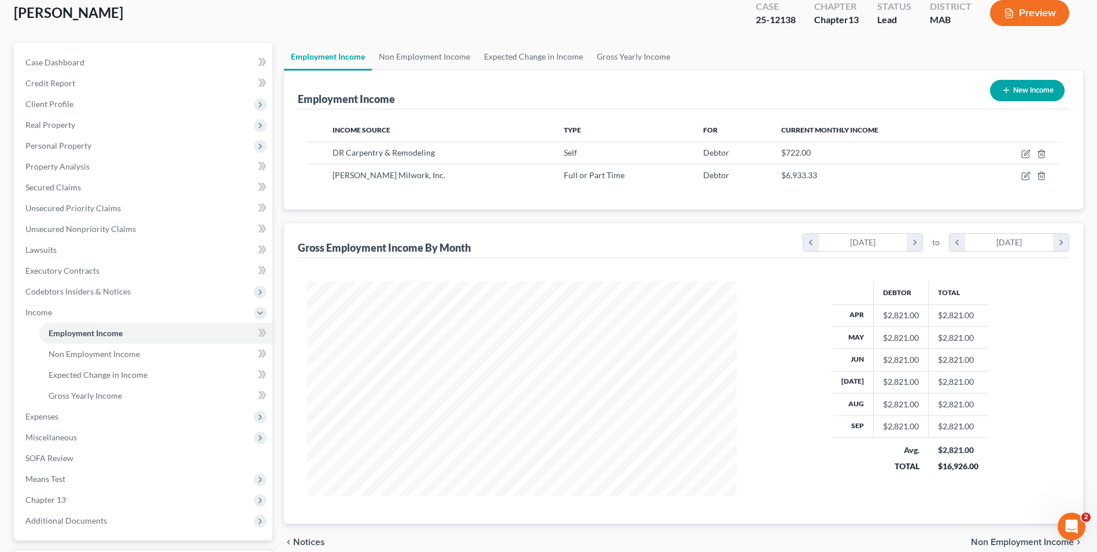
scroll to position [167, 0]
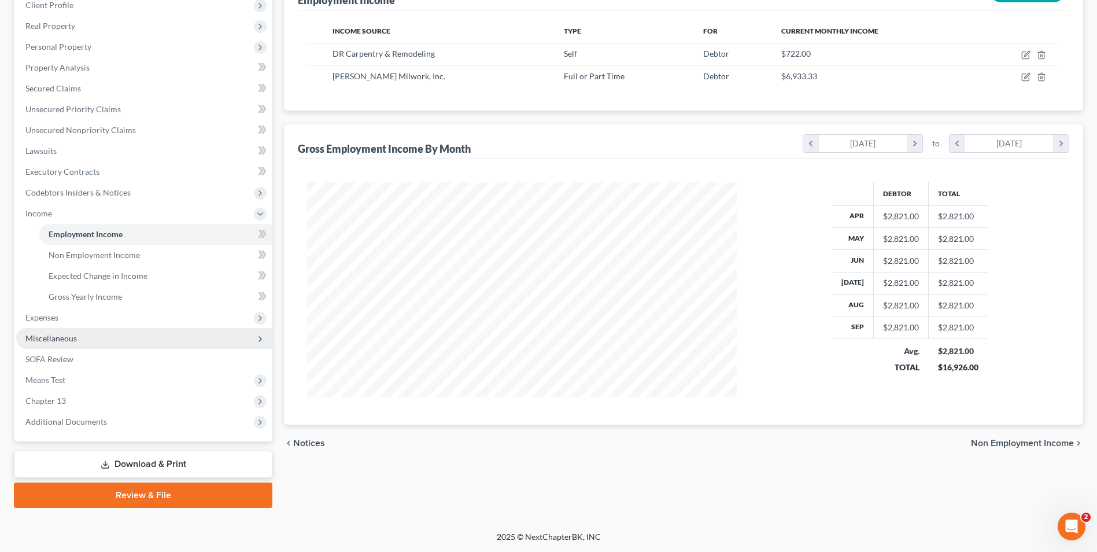
click at [78, 342] on span "Miscellaneous" at bounding box center [144, 338] width 256 height 21
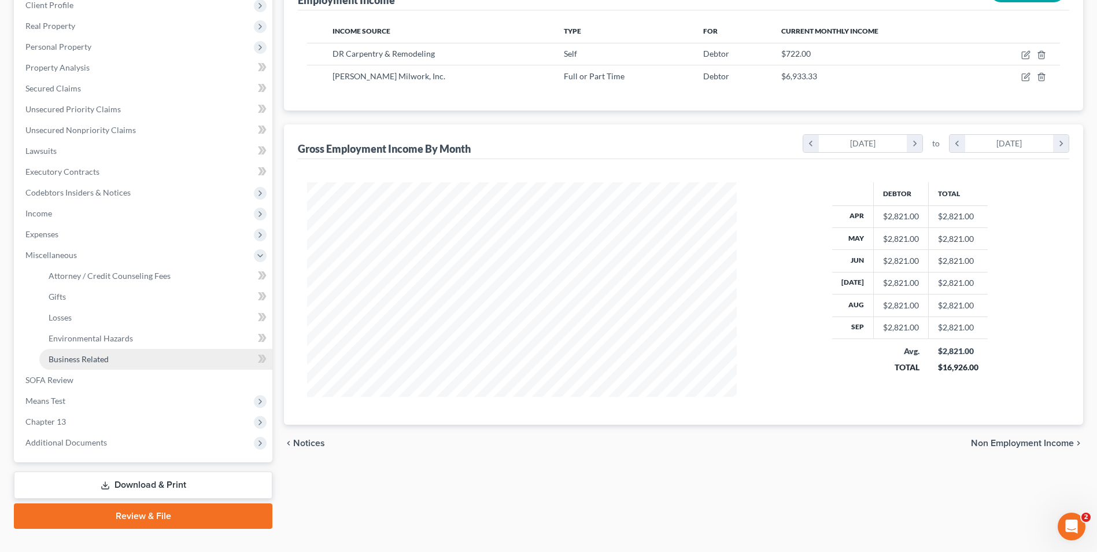
click at [112, 359] on link "Business Related" at bounding box center [155, 359] width 233 height 21
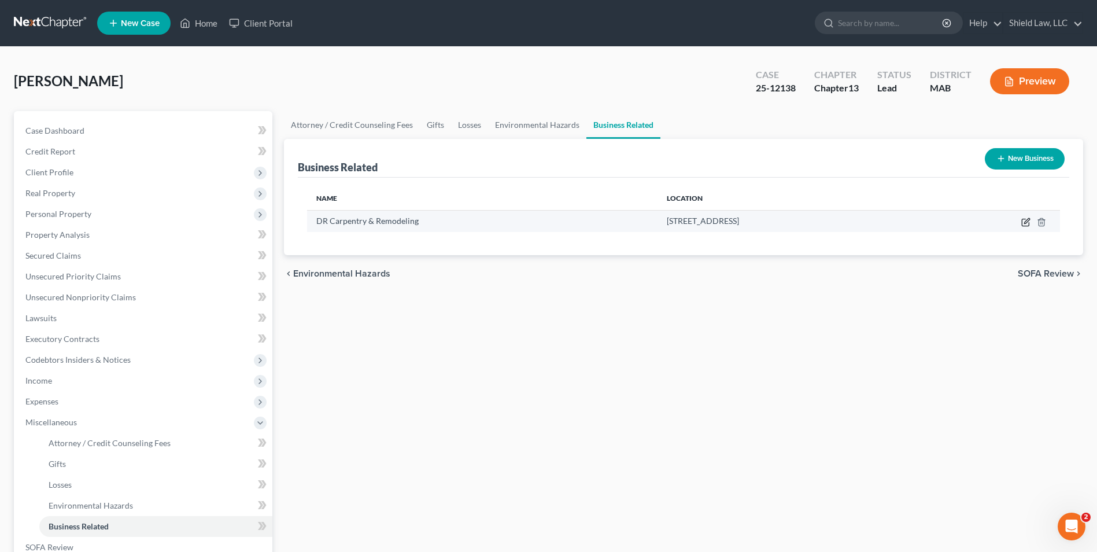
click at [1027, 222] on icon "button" at bounding box center [1026, 220] width 5 height 5
select select "sole_proprietor"
select select "22"
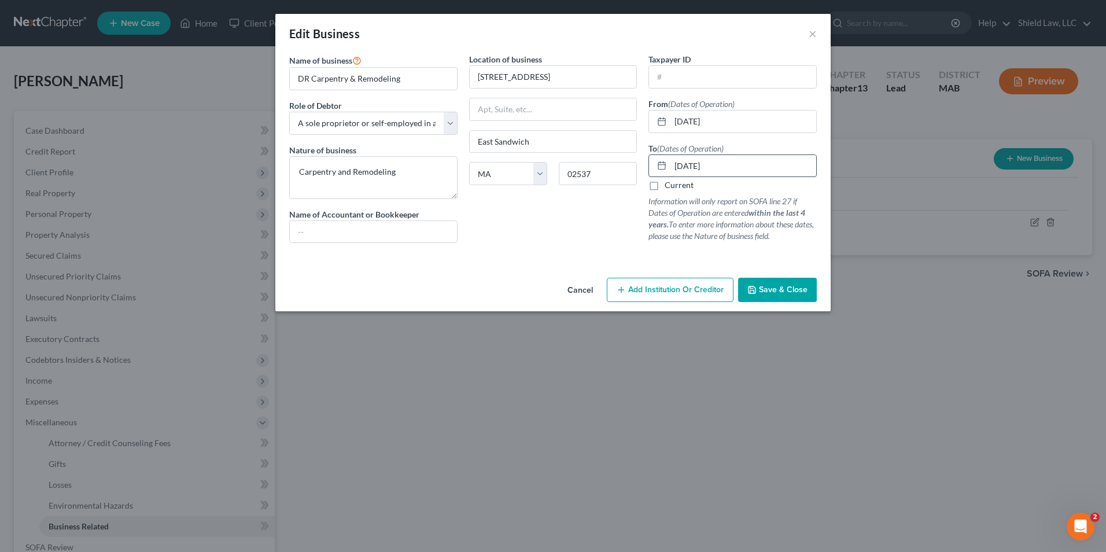
drag, startPoint x: 747, startPoint y: 173, endPoint x: 634, endPoint y: 161, distance: 113.4
click at [655, 161] on div "[DATE]" at bounding box center [732, 165] width 168 height 23
drag, startPoint x: 654, startPoint y: 187, endPoint x: 828, endPoint y: 284, distance: 198.9
click at [665, 186] on label "Current" at bounding box center [679, 185] width 29 height 12
click at [669, 186] on input "Current" at bounding box center [673, 183] width 8 height 8
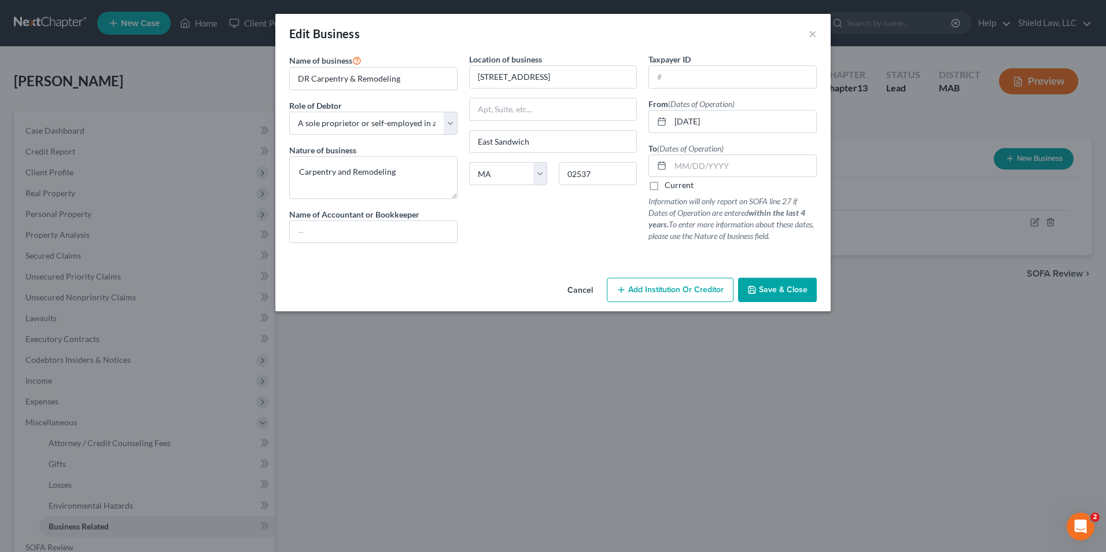
checkbox input "true"
click at [804, 291] on span "Save & Close" at bounding box center [783, 290] width 49 height 10
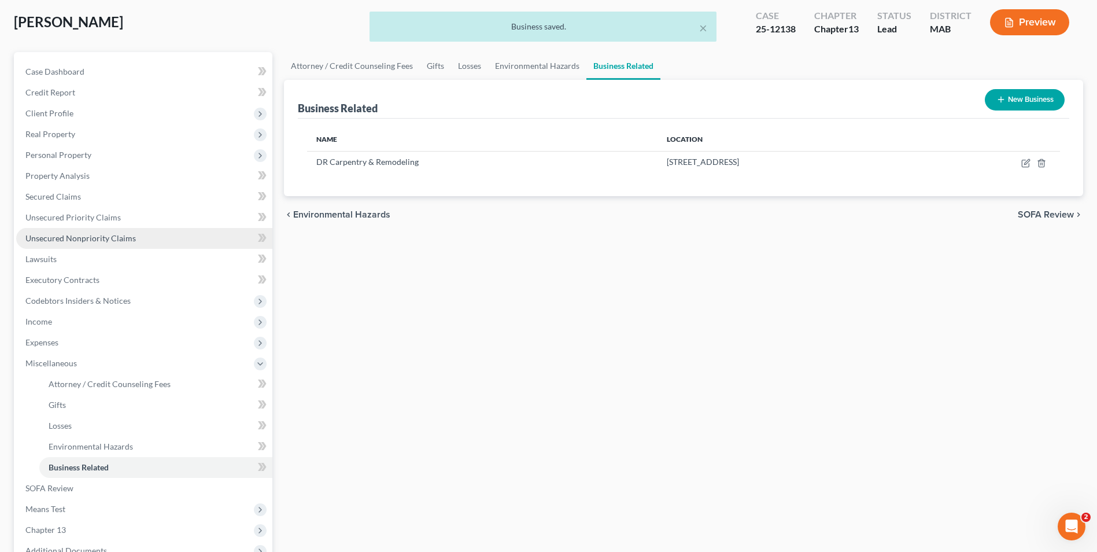
scroll to position [58, 0]
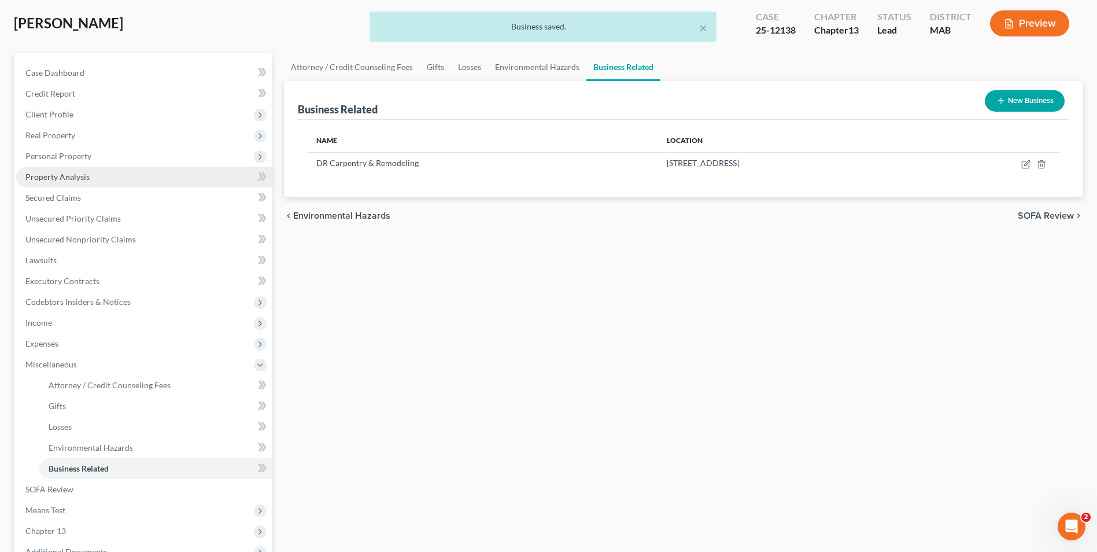
click at [65, 178] on span "Property Analysis" at bounding box center [57, 177] width 64 height 10
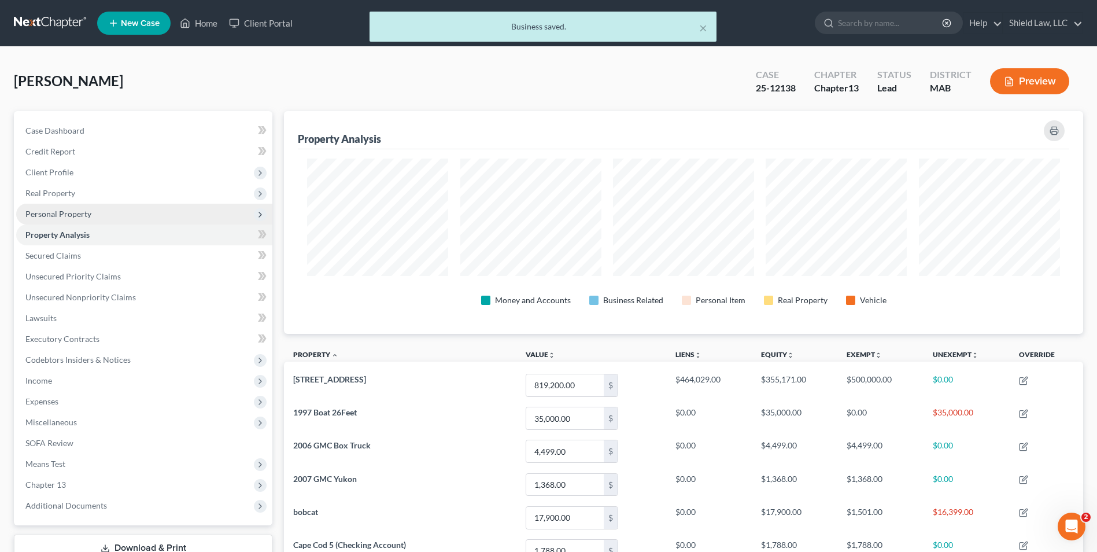
scroll to position [223, 799]
click at [73, 215] on span "Personal Property" at bounding box center [58, 214] width 66 height 10
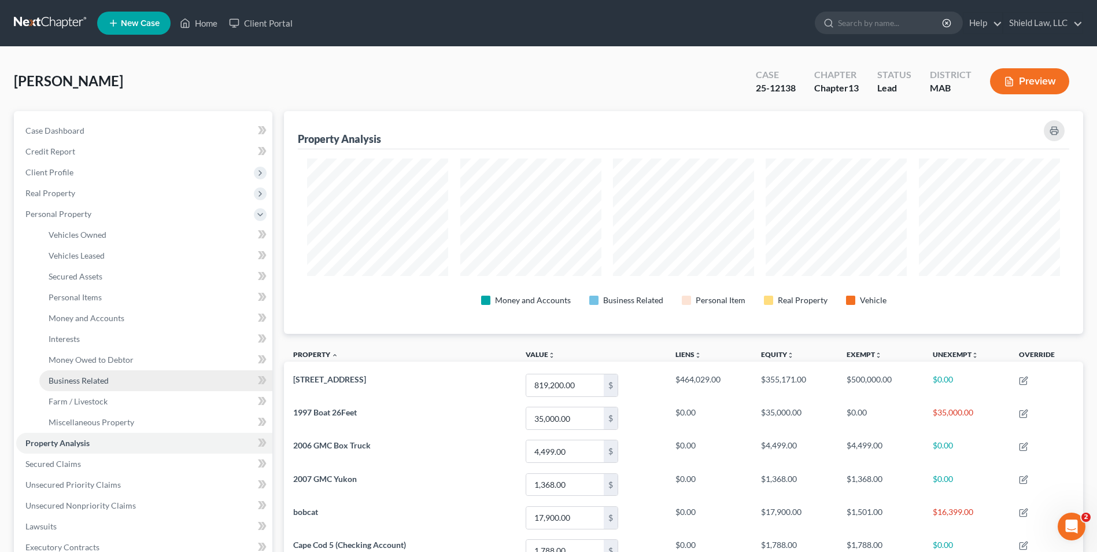
click at [98, 386] on link "Business Related" at bounding box center [155, 380] width 233 height 21
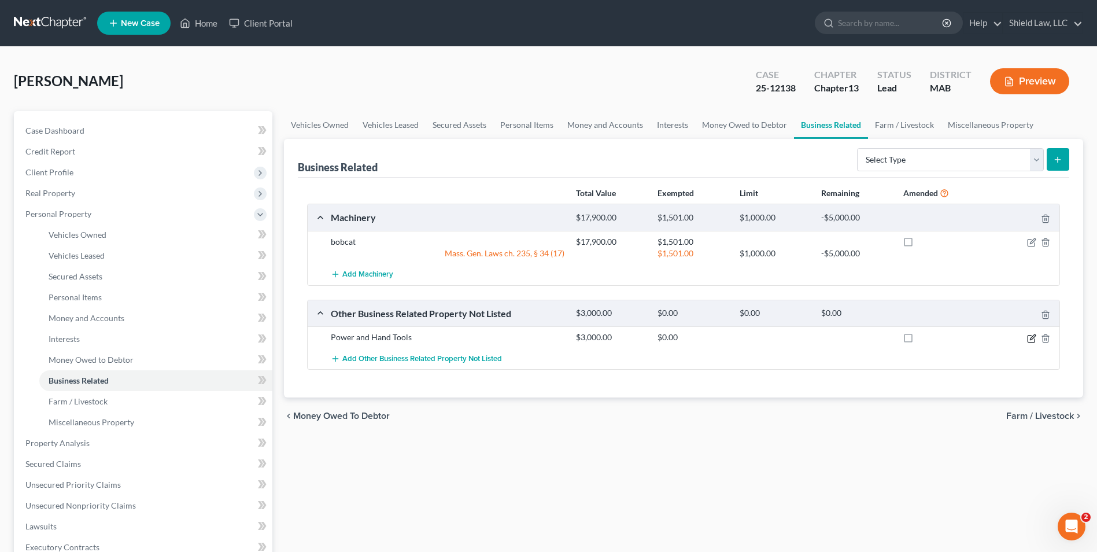
click at [1031, 337] on icon "button" at bounding box center [1031, 338] width 9 height 9
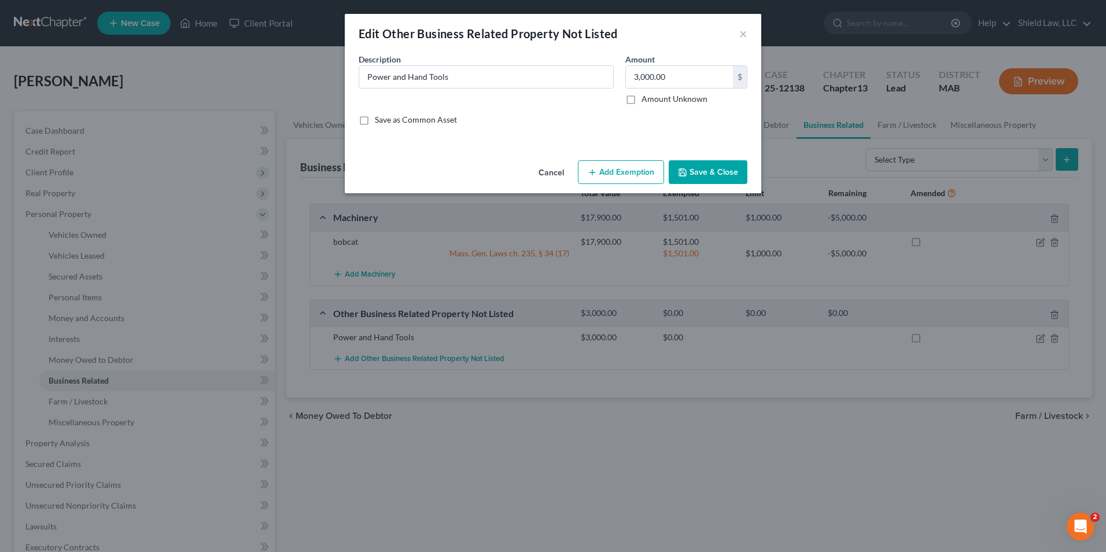
click at [616, 169] on button "Add Exemption" at bounding box center [621, 172] width 86 height 24
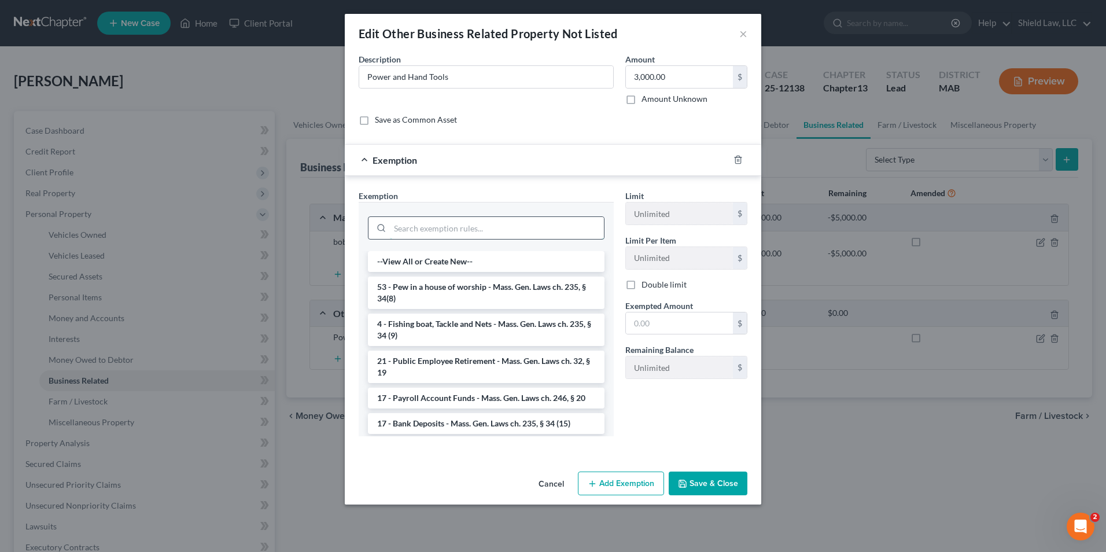
click at [482, 223] on input "search" at bounding box center [497, 228] width 214 height 22
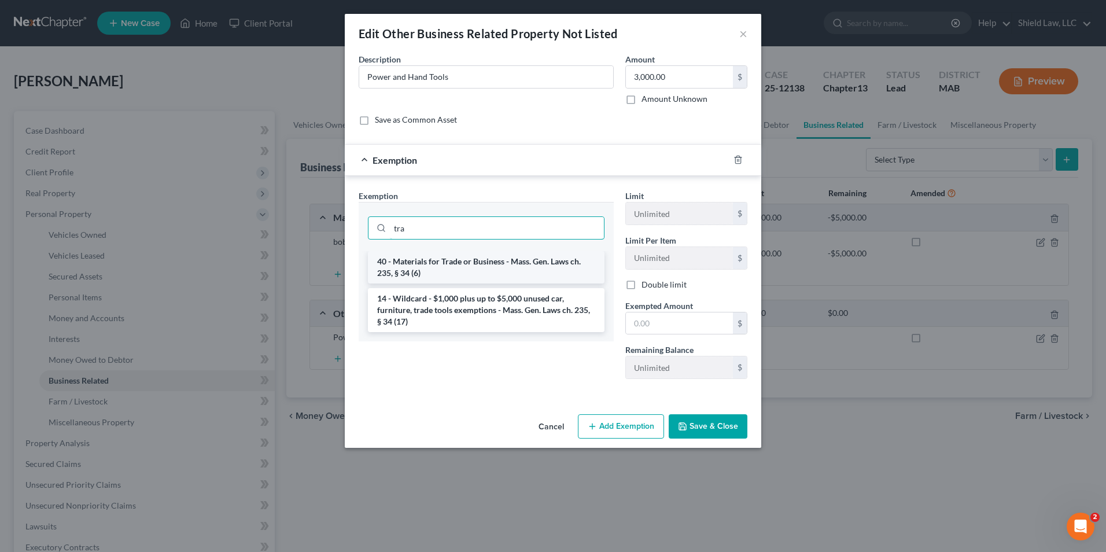
type input "tra"
click at [500, 265] on li "40 - Materials for Trade or Business - Mass. Gen. Laws ch. 235, § 34 (6)" at bounding box center [486, 267] width 237 height 32
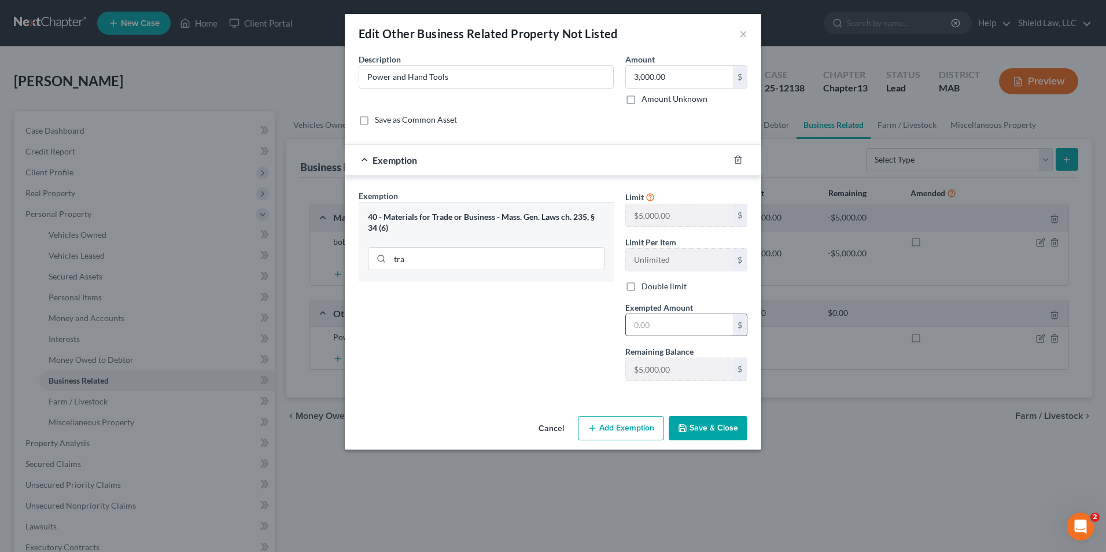
click at [689, 329] on input "text" at bounding box center [679, 325] width 107 height 22
type input "3,000"
click at [700, 423] on button "Save & Close" at bounding box center [708, 428] width 79 height 24
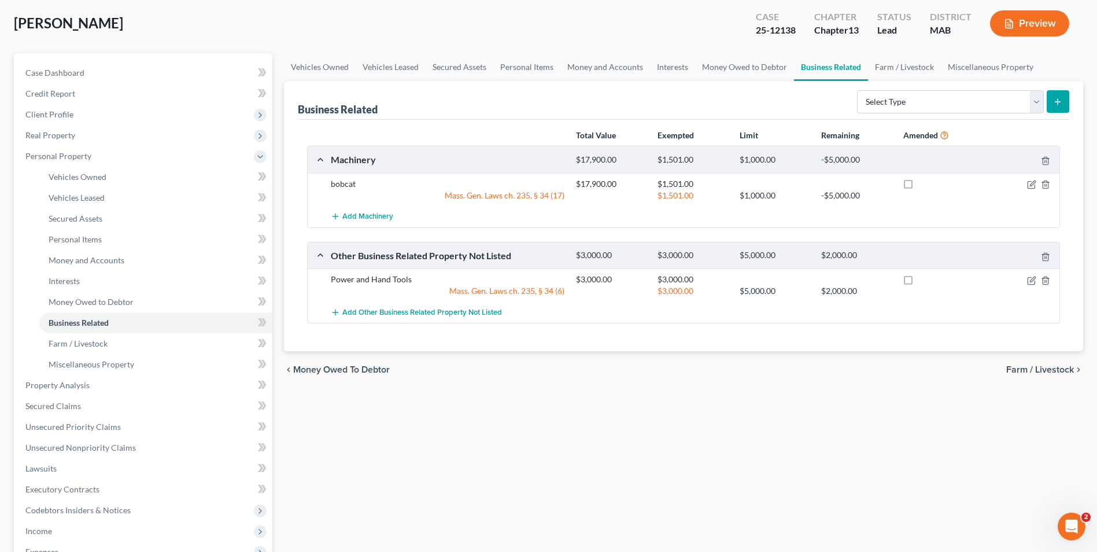
scroll to position [289, 0]
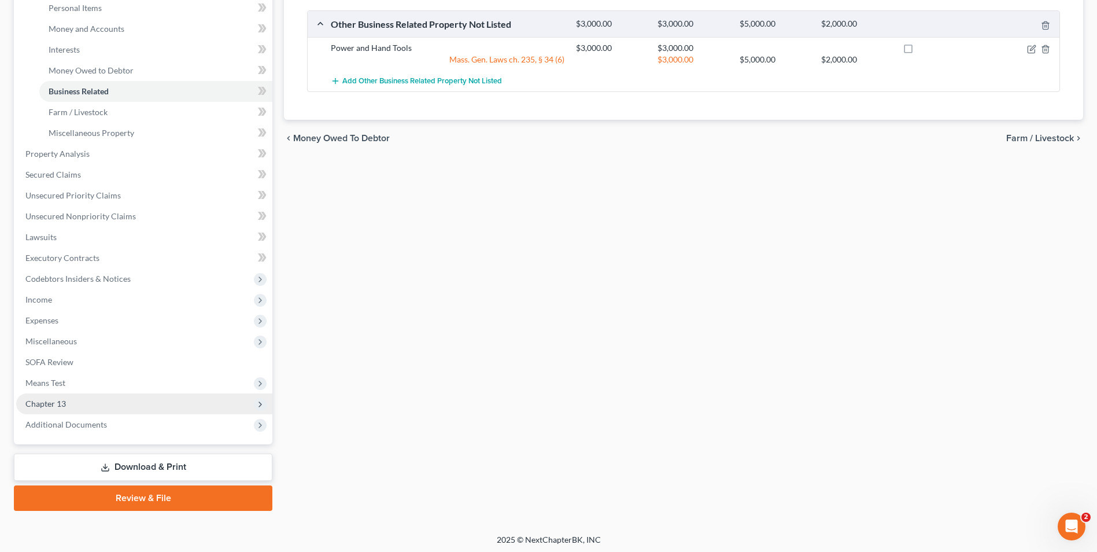
click at [73, 395] on span "Chapter 13" at bounding box center [144, 403] width 256 height 21
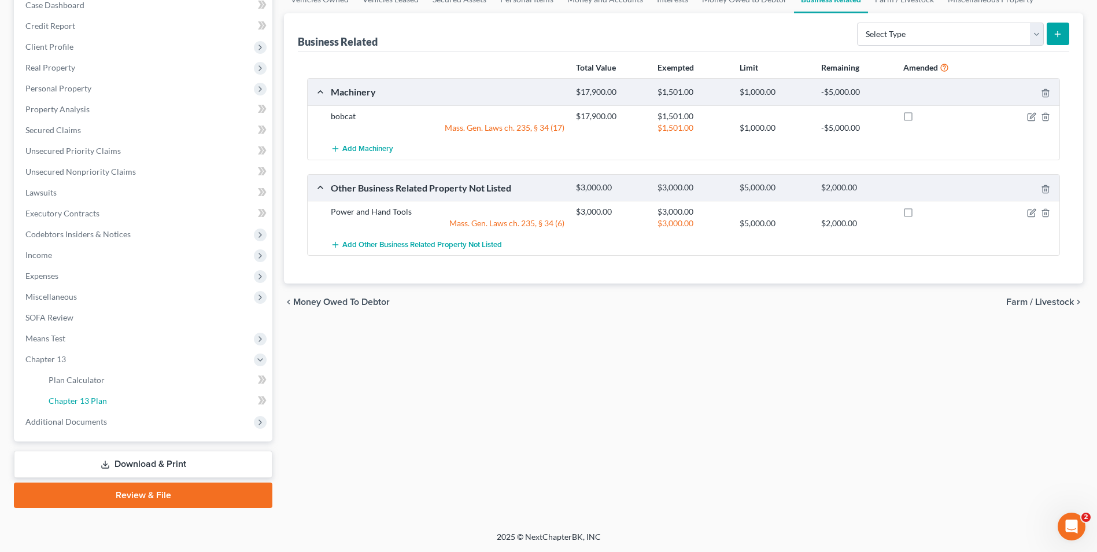
click at [98, 399] on span "Chapter 13 Plan" at bounding box center [78, 401] width 58 height 10
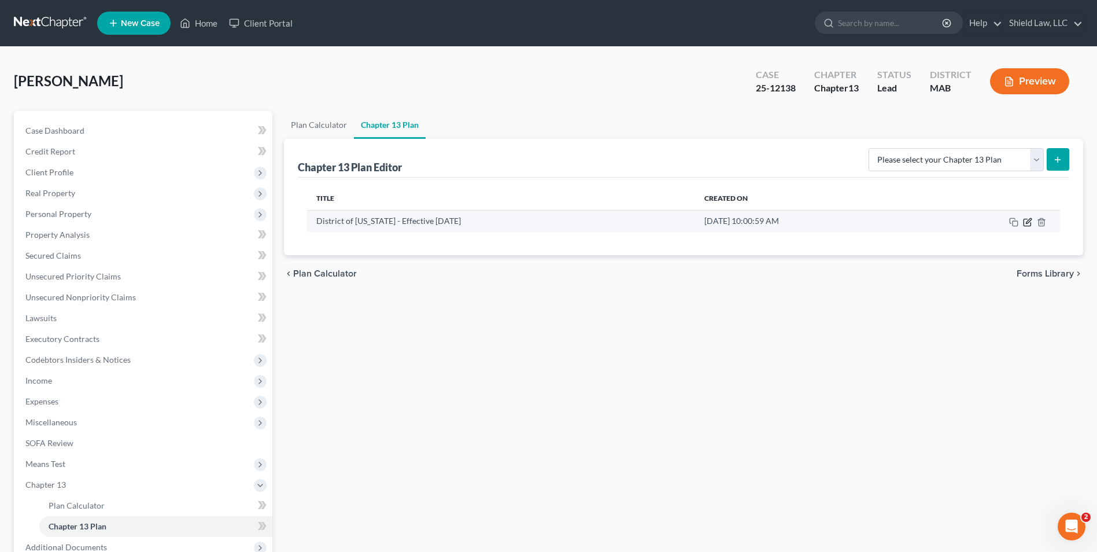
click at [1029, 224] on icon "button" at bounding box center [1027, 221] width 9 height 9
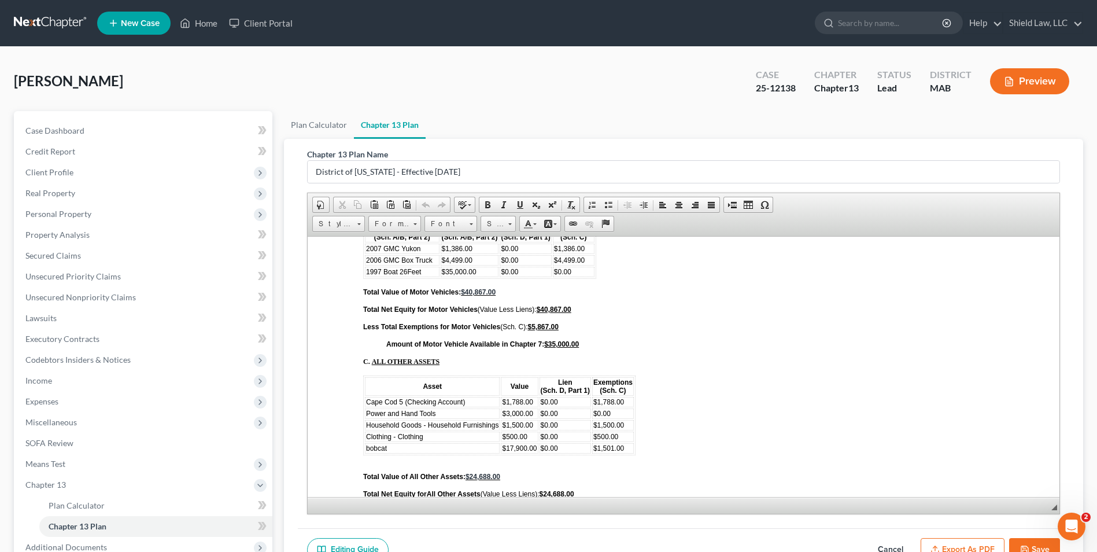
scroll to position [4049, 0]
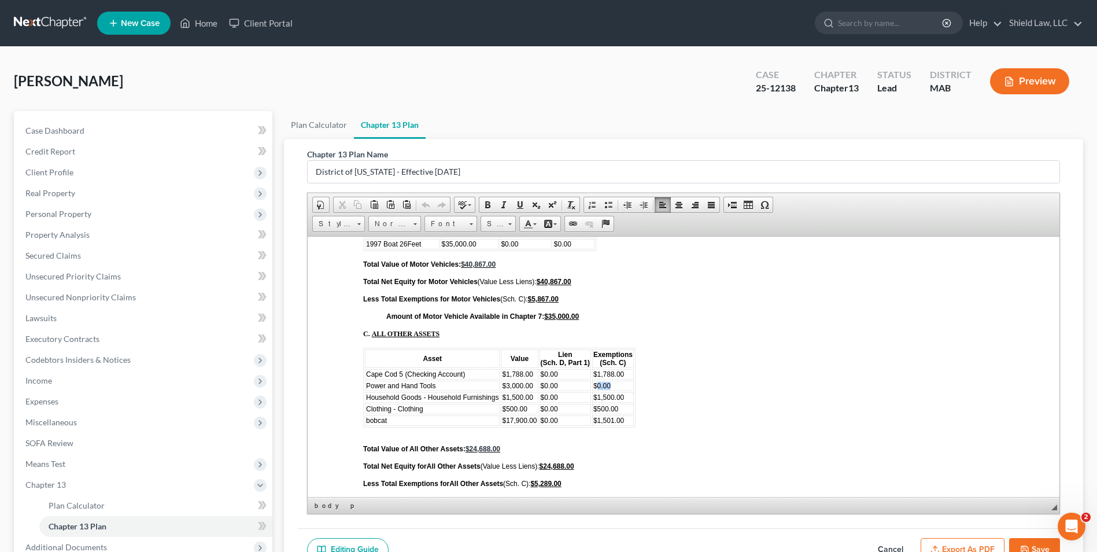
drag, startPoint x: 623, startPoint y: 385, endPoint x: 598, endPoint y: 385, distance: 25.5
click at [598, 385] on td "$0.00" at bounding box center [613, 385] width 42 height 10
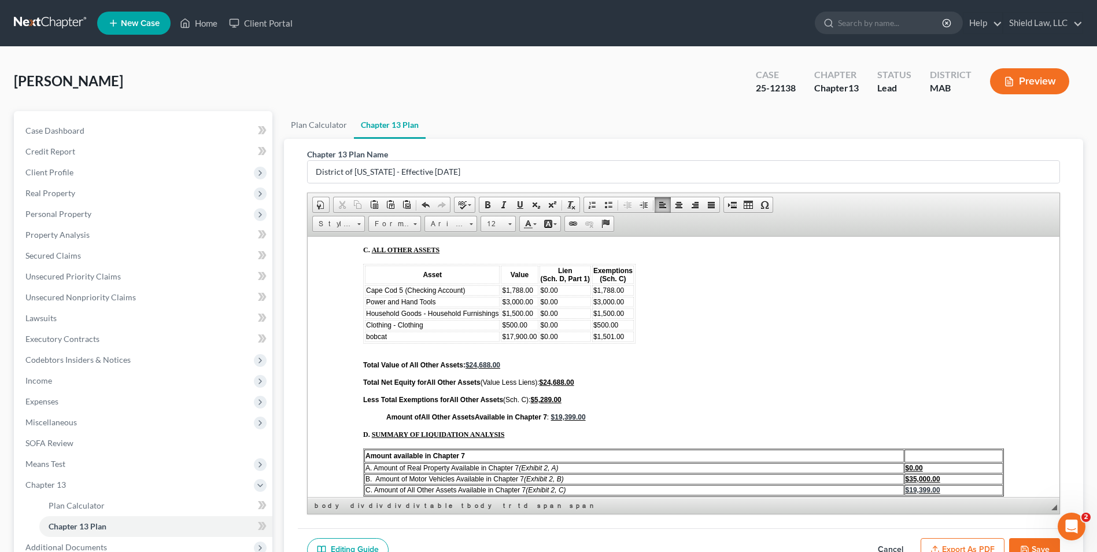
scroll to position [4106, 0]
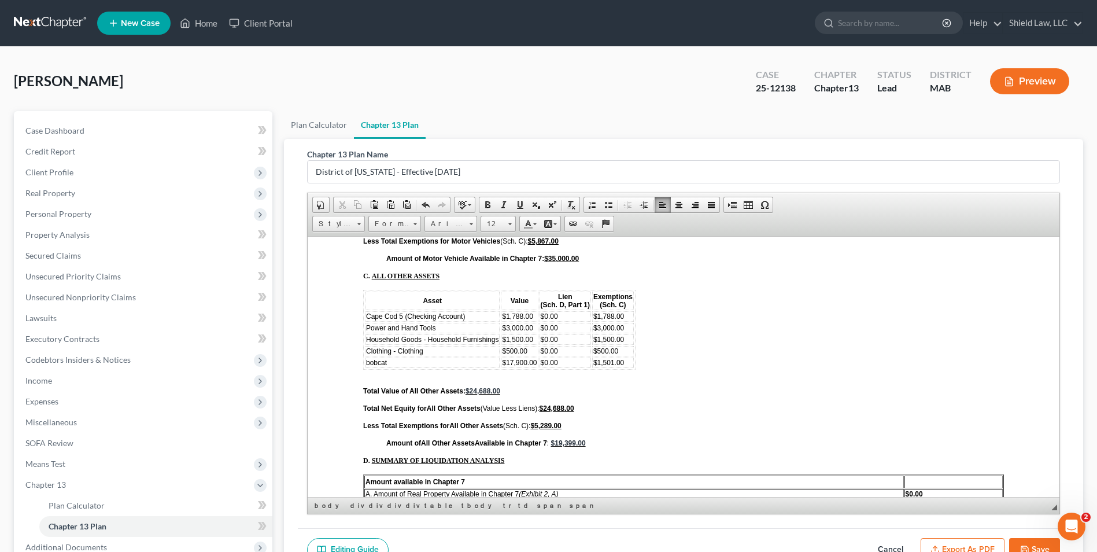
click at [543, 426] on u "$5,289.00" at bounding box center [545, 425] width 31 height 8
click at [563, 444] on span "$19,399.00" at bounding box center [568, 442] width 35 height 8
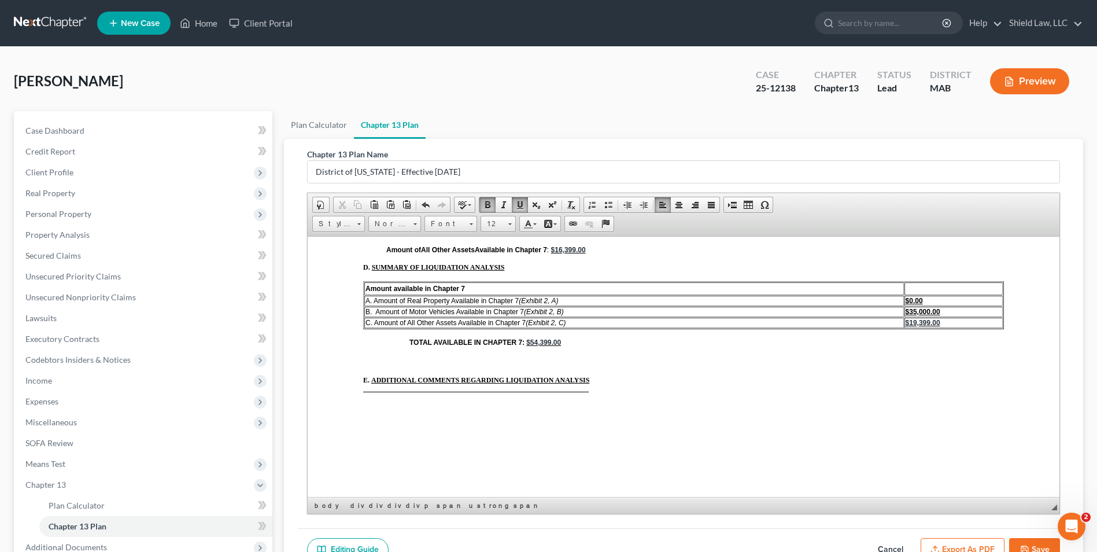
scroll to position [4338, 0]
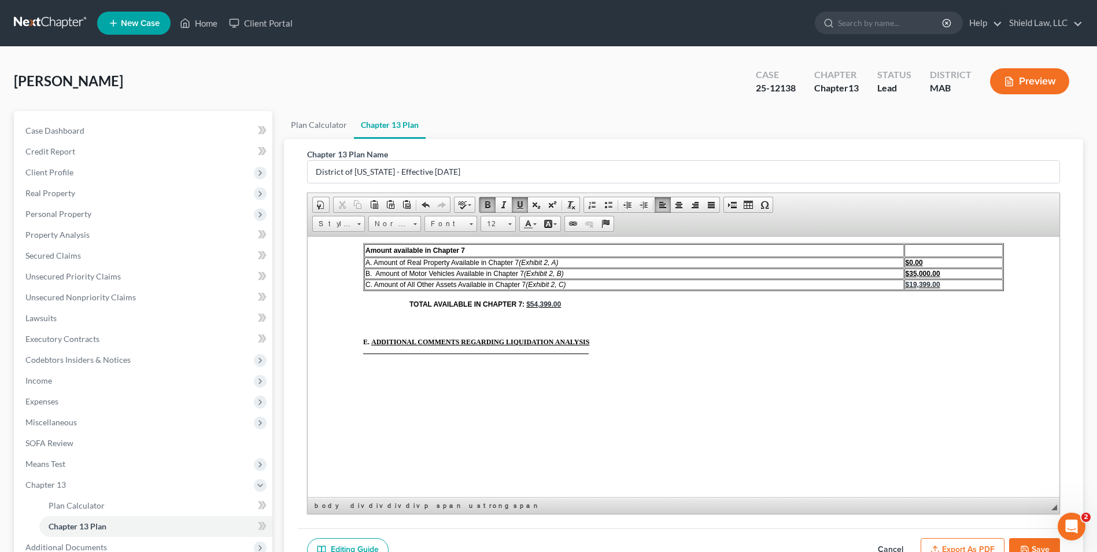
click at [908, 285] on span "$19,399.00" at bounding box center [923, 284] width 35 height 8
click at [537, 305] on span "$54,399.00" at bounding box center [543, 304] width 35 height 8
click at [973, 543] on button "Export as PDF" at bounding box center [963, 550] width 84 height 24
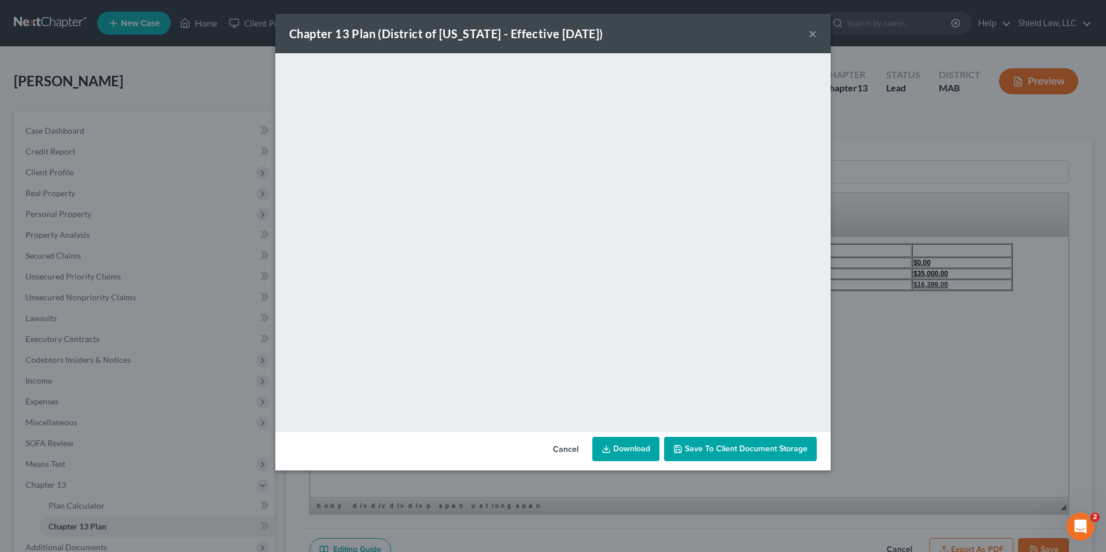
drag, startPoint x: 572, startPoint y: 449, endPoint x: 868, endPoint y: 484, distance: 298.1
click at [572, 449] on button "Cancel" at bounding box center [566, 449] width 44 height 23
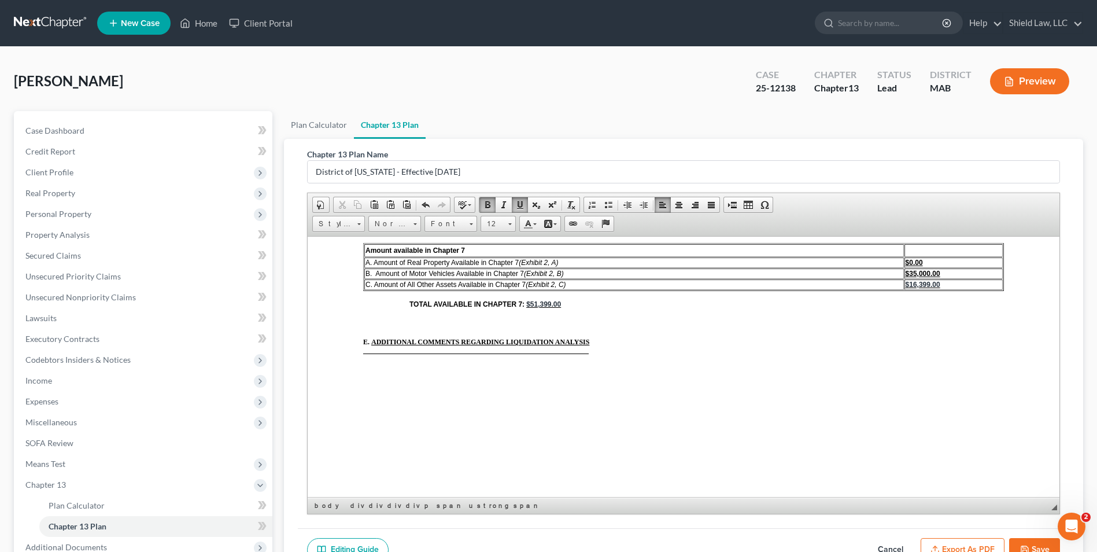
drag, startPoint x: 1025, startPoint y: 547, endPoint x: 991, endPoint y: 519, distance: 43.5
click at [1025, 548] on icon "button" at bounding box center [1024, 549] width 9 height 9
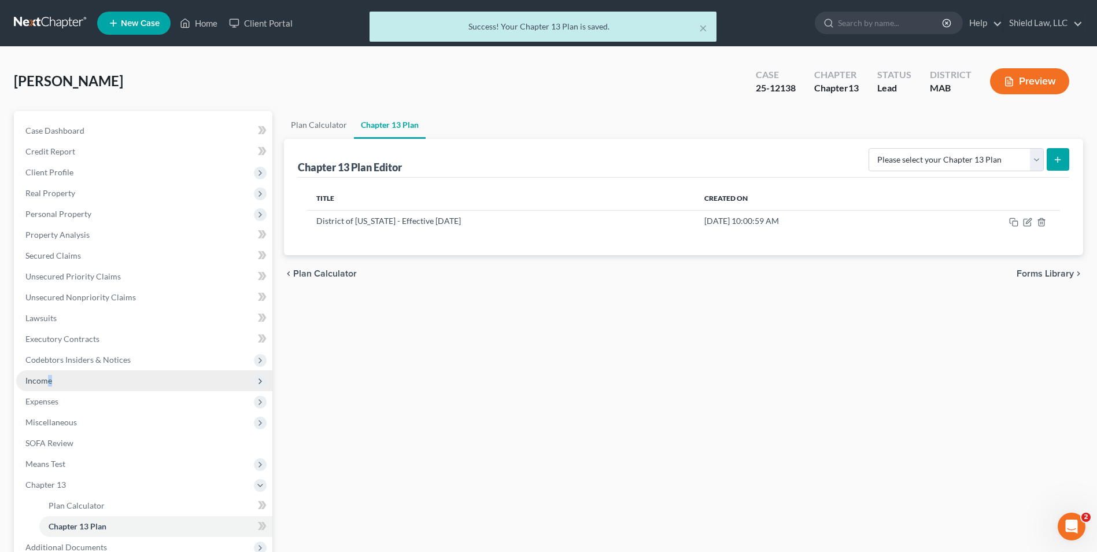
click at [50, 381] on span "Income" at bounding box center [38, 380] width 27 height 10
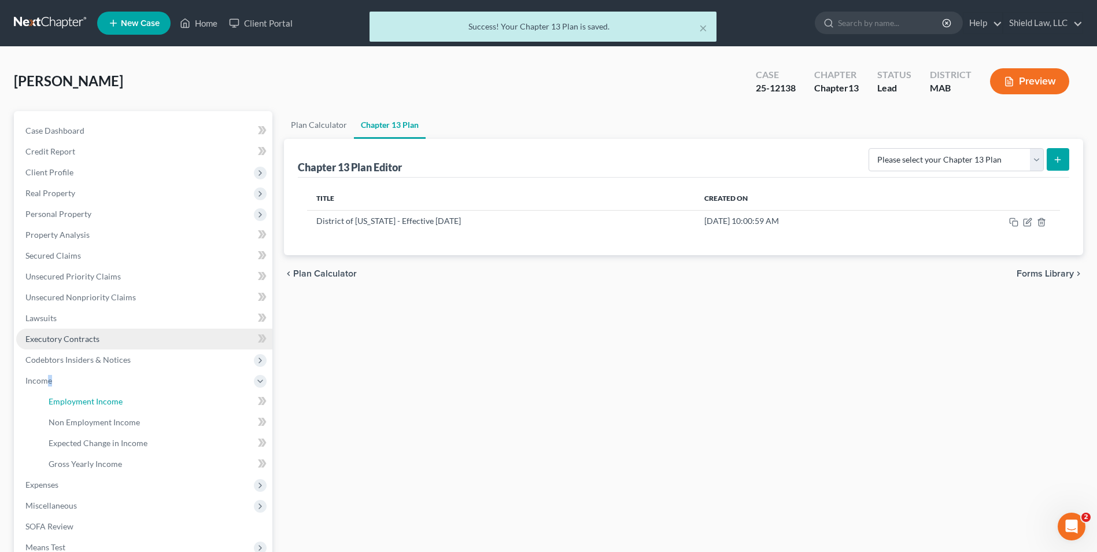
drag, startPoint x: 50, startPoint y: 381, endPoint x: 202, endPoint y: 344, distance: 156.7
click at [85, 404] on span "Employment Income" at bounding box center [86, 401] width 74 height 10
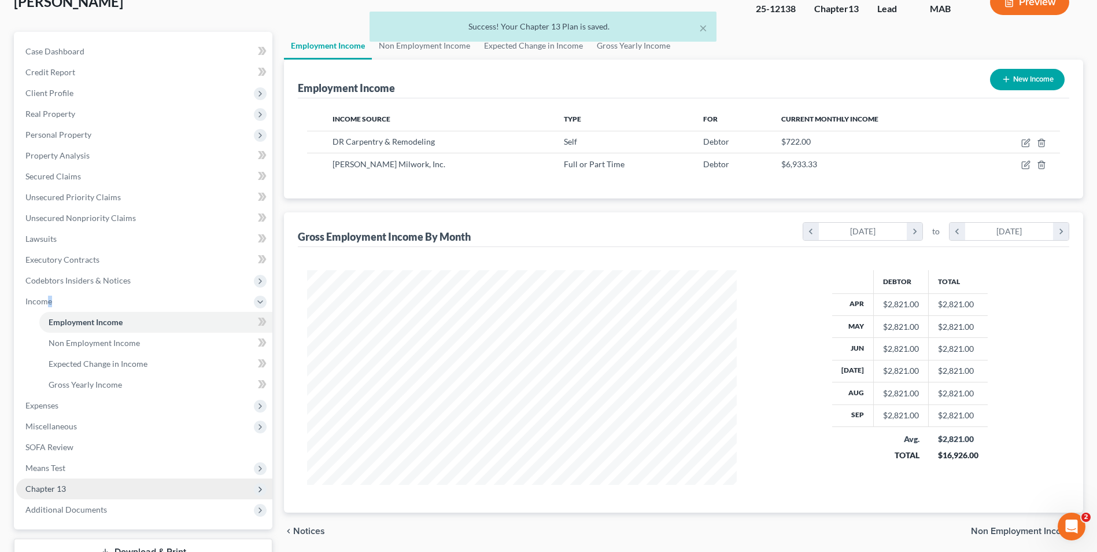
scroll to position [167, 0]
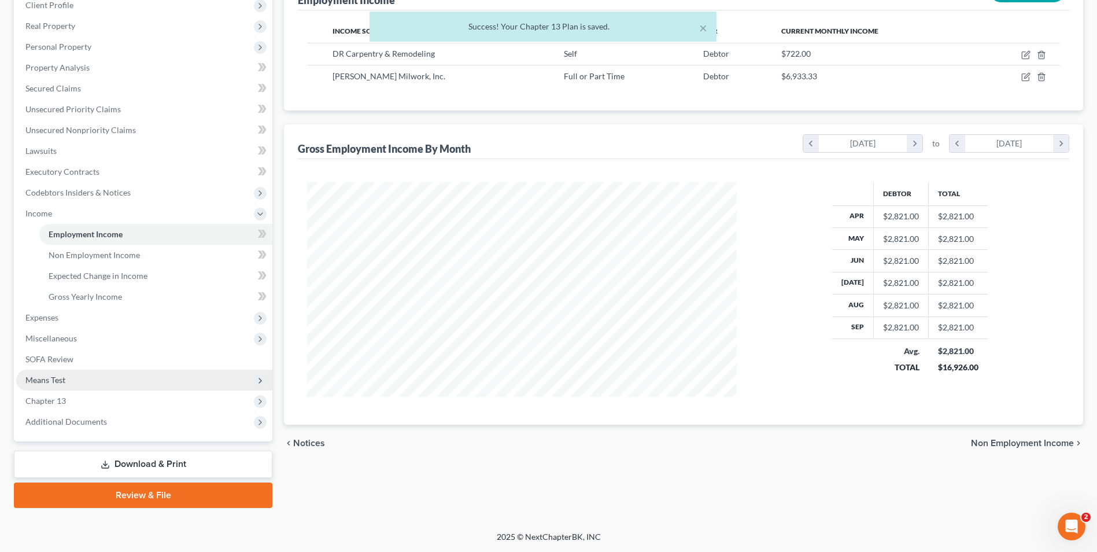
click at [65, 372] on span "Means Test" at bounding box center [144, 380] width 256 height 21
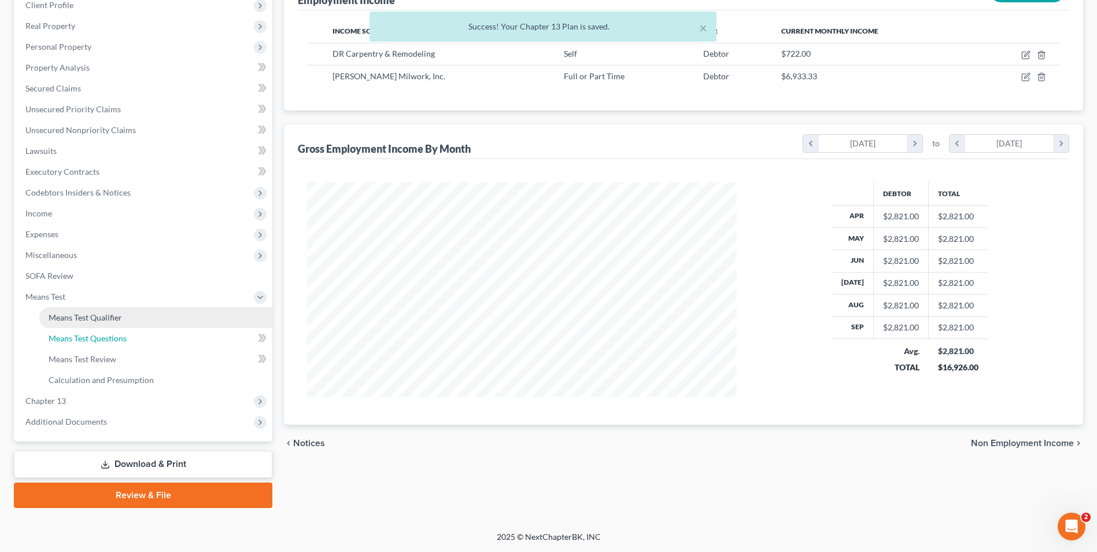
click at [95, 327] on ul "Exemption from Presumption Means Test Qualifier Means Test Questions Means Test…" at bounding box center [144, 348] width 256 height 83
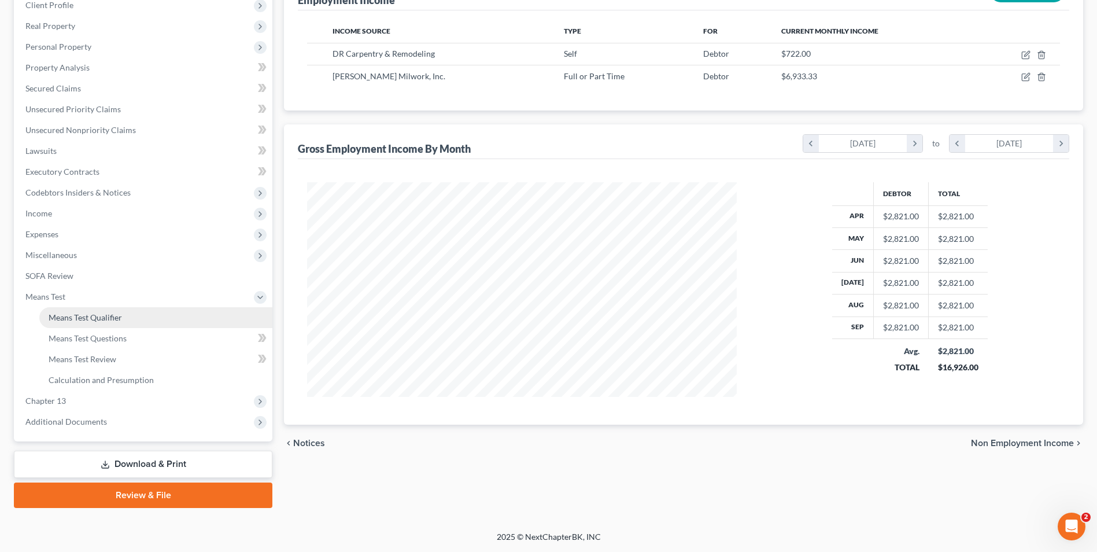
click at [99, 323] on link "Means Test Qualifier" at bounding box center [155, 317] width 233 height 21
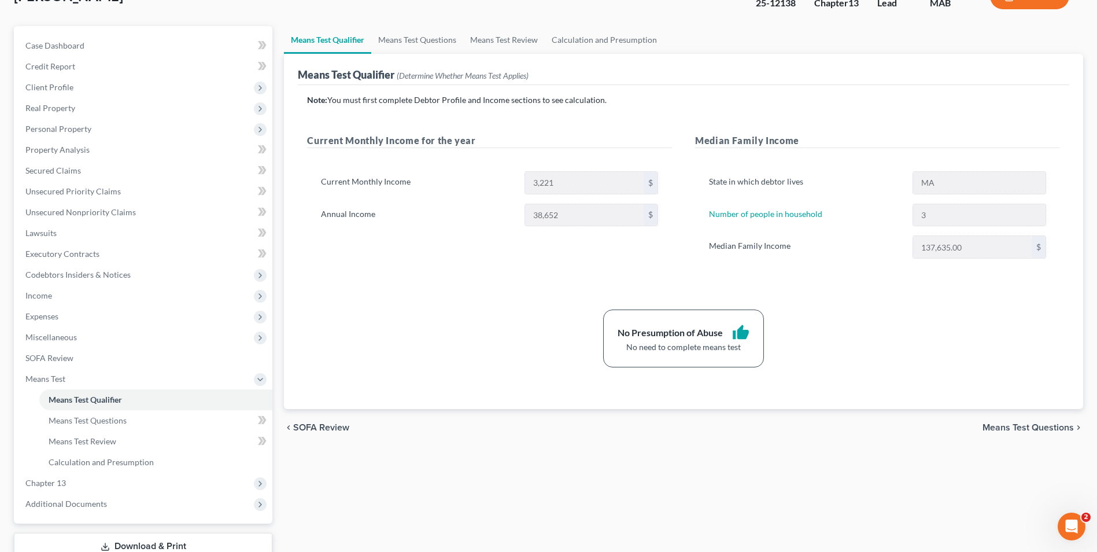
scroll to position [116, 0]
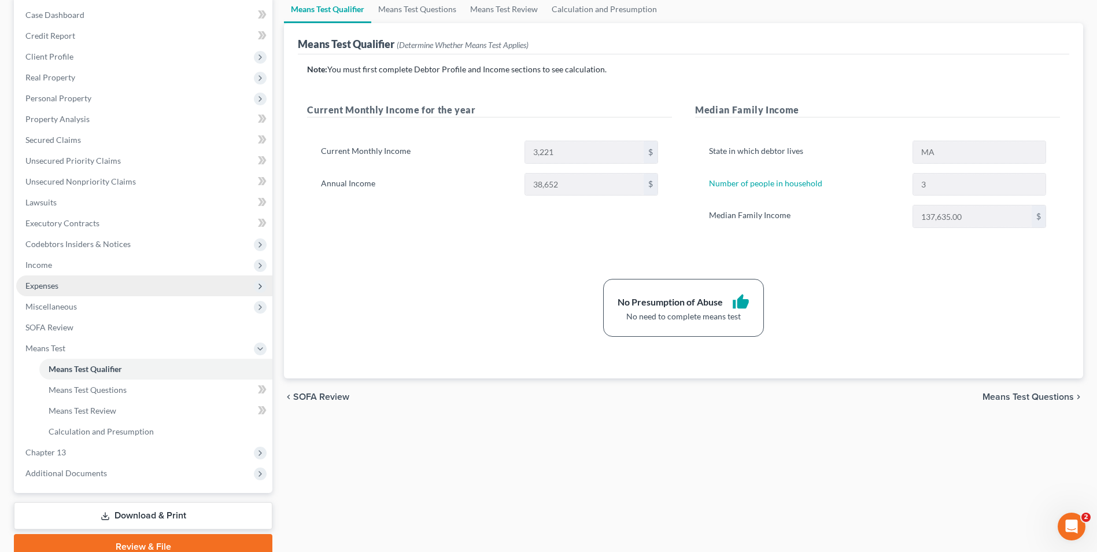
click at [52, 281] on span "Expenses" at bounding box center [41, 286] width 33 height 10
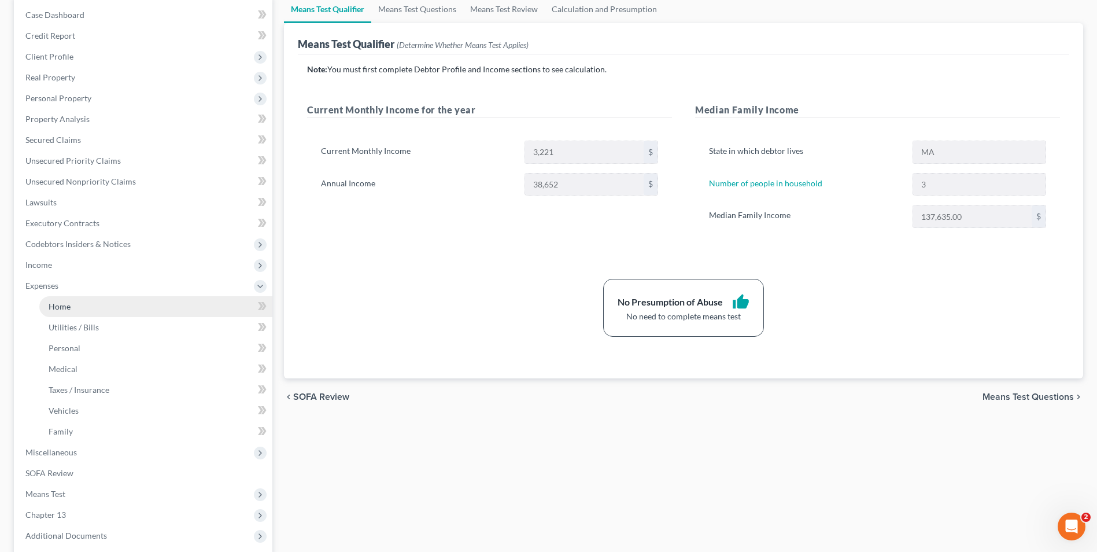
click at [97, 309] on link "Home" at bounding box center [155, 306] width 233 height 21
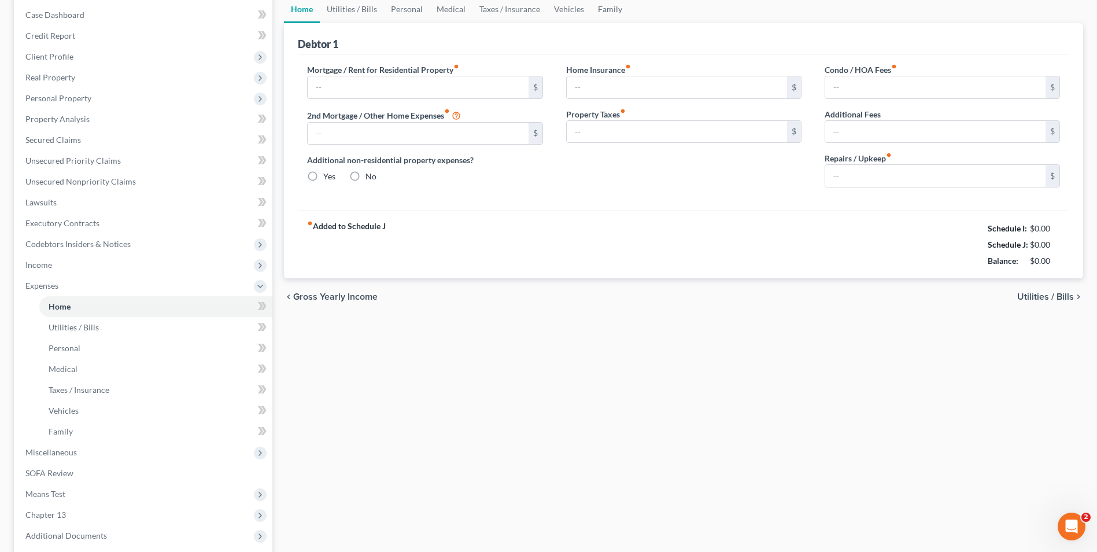
scroll to position [73, 0]
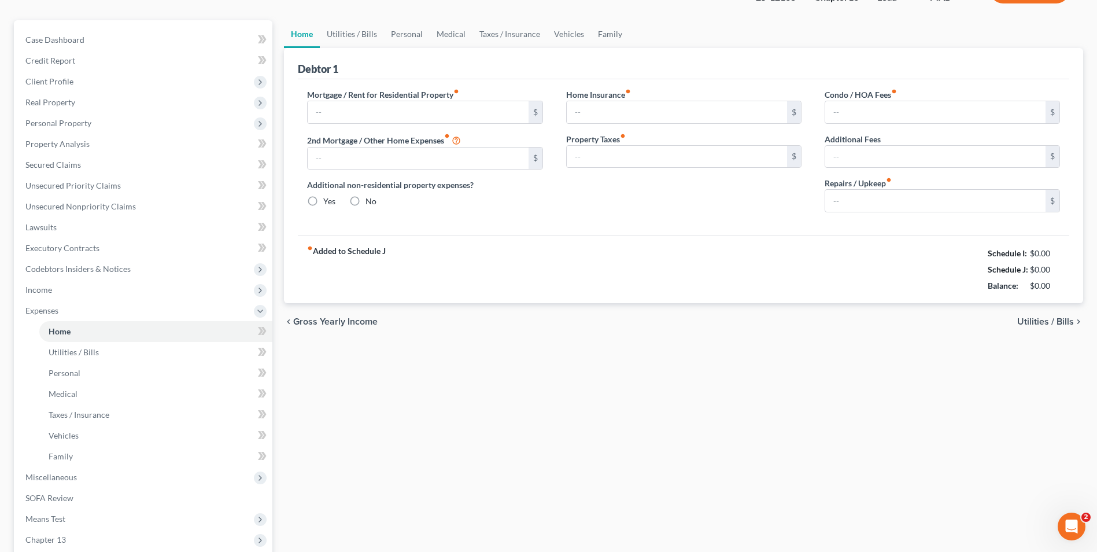
type input "2,400.00"
type input "0.00"
radio input "true"
type input "0.00"
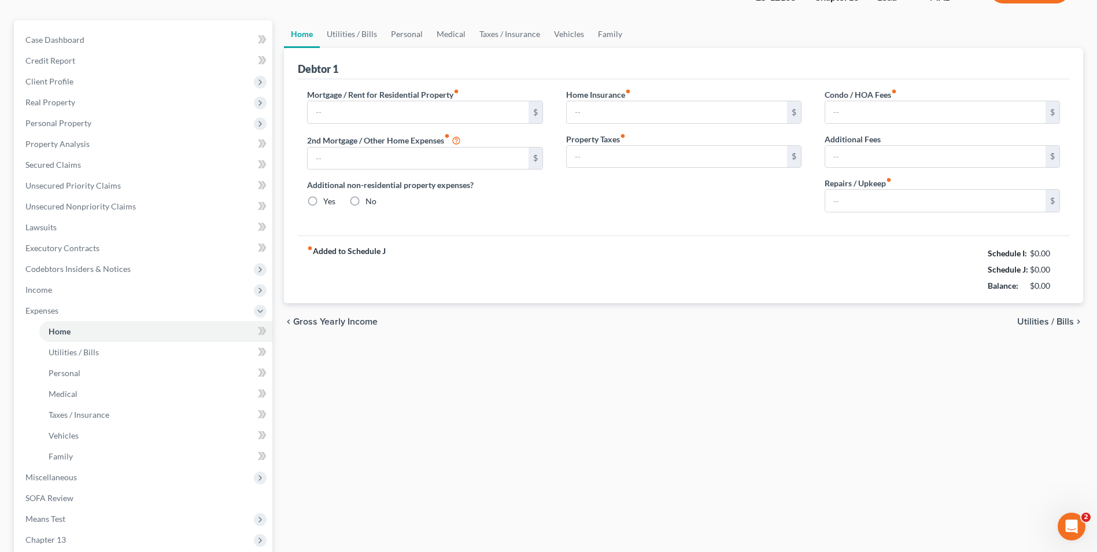
type input "0.00"
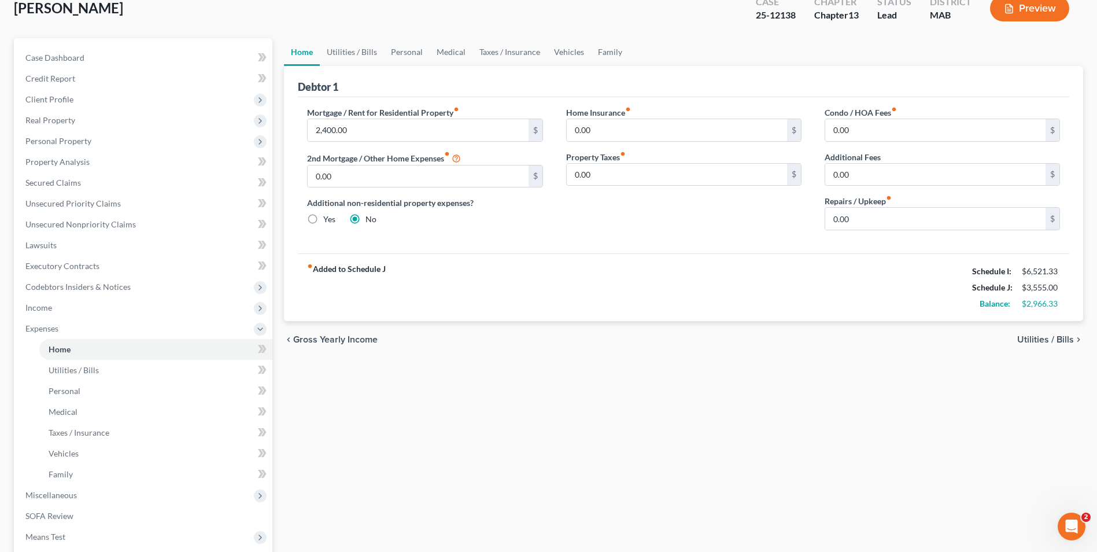
scroll to position [0, 0]
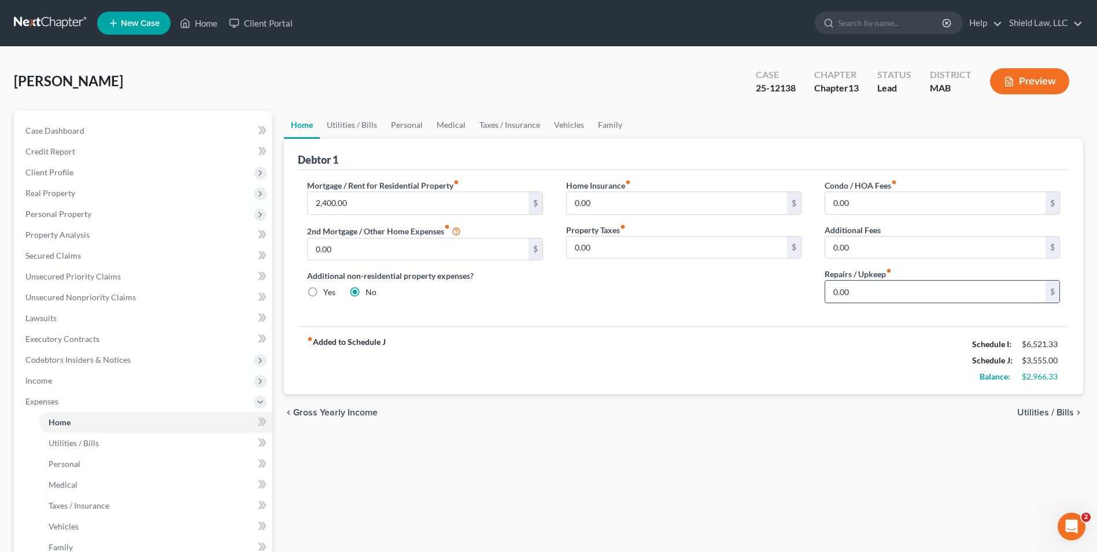
click at [858, 285] on input "0.00" at bounding box center [935, 292] width 220 height 22
type input "100"
click at [452, 214] on div "2,400.00 $" at bounding box center [424, 202] width 235 height 23
click at [468, 203] on input "2,400.00" at bounding box center [418, 203] width 220 height 22
type input "2,500"
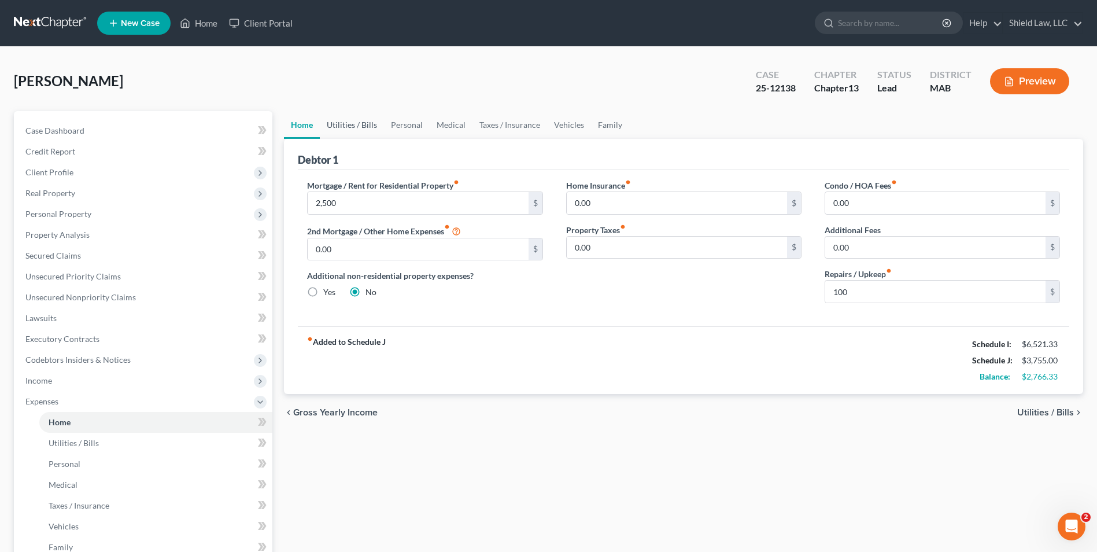
click at [331, 122] on link "Utilities / Bills" at bounding box center [352, 125] width 64 height 28
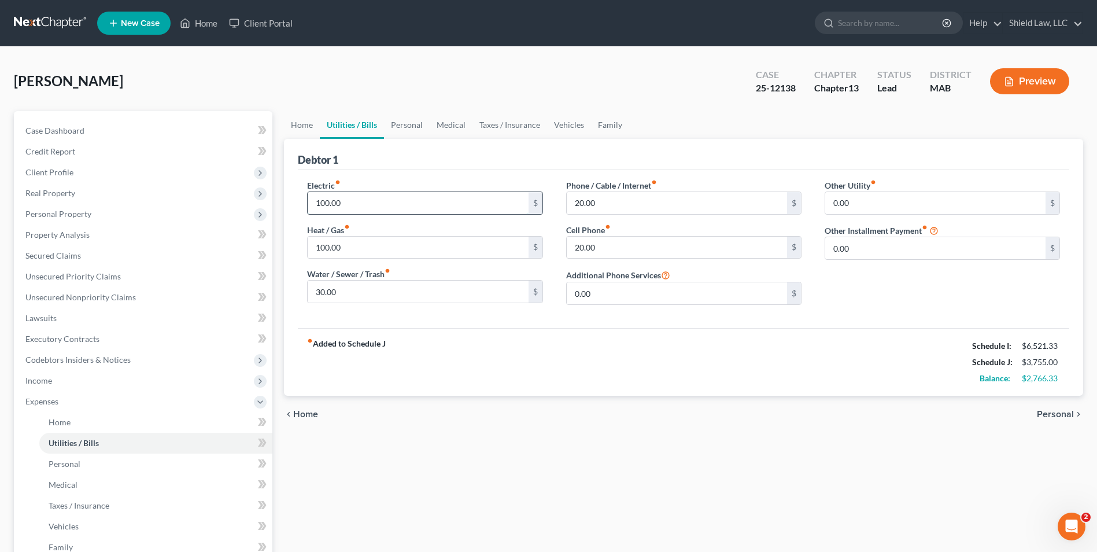
click at [391, 196] on input "100.00" at bounding box center [418, 203] width 220 height 22
type input "150"
click at [326, 242] on input "100.00" at bounding box center [418, 248] width 220 height 22
type input "150"
click at [619, 202] on input "20.00" at bounding box center [677, 203] width 220 height 22
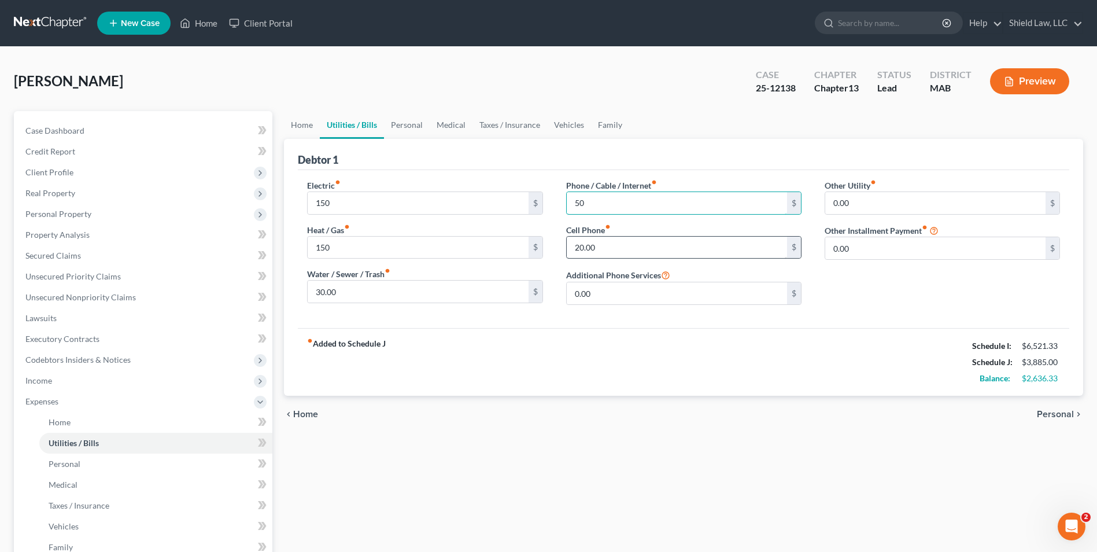
type input "50"
click at [581, 243] on input "20.00" at bounding box center [677, 248] width 220 height 22
type input "50"
click at [411, 141] on div "Debtor 1" at bounding box center [684, 154] width 772 height 31
click at [412, 129] on link "Personal" at bounding box center [407, 125] width 46 height 28
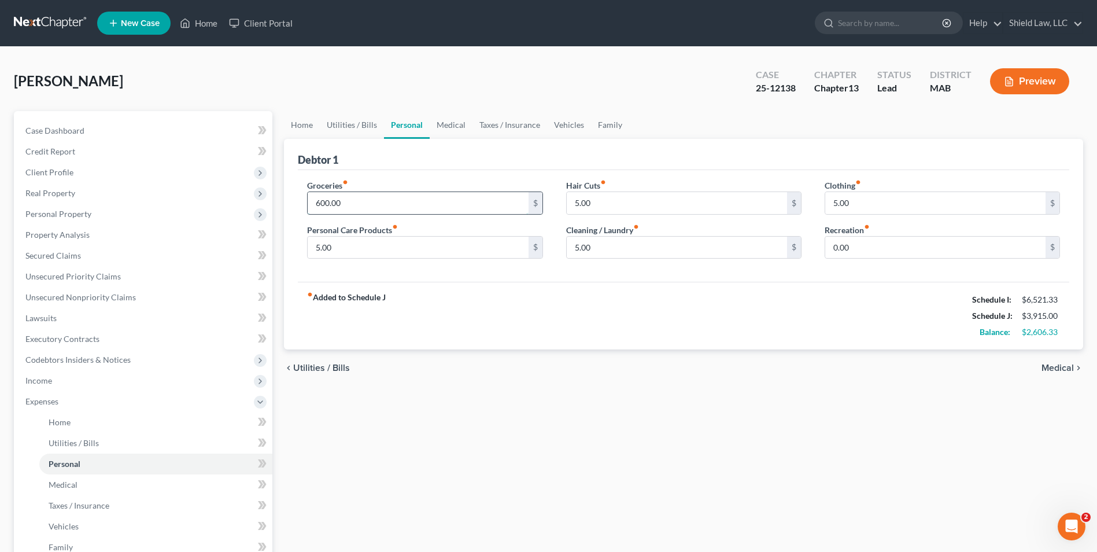
click at [383, 198] on input "600.00" at bounding box center [418, 203] width 220 height 22
type input "800"
click at [669, 195] on input "5.00" at bounding box center [677, 203] width 220 height 22
type input "10"
click at [913, 204] on input "5.00" at bounding box center [935, 203] width 220 height 22
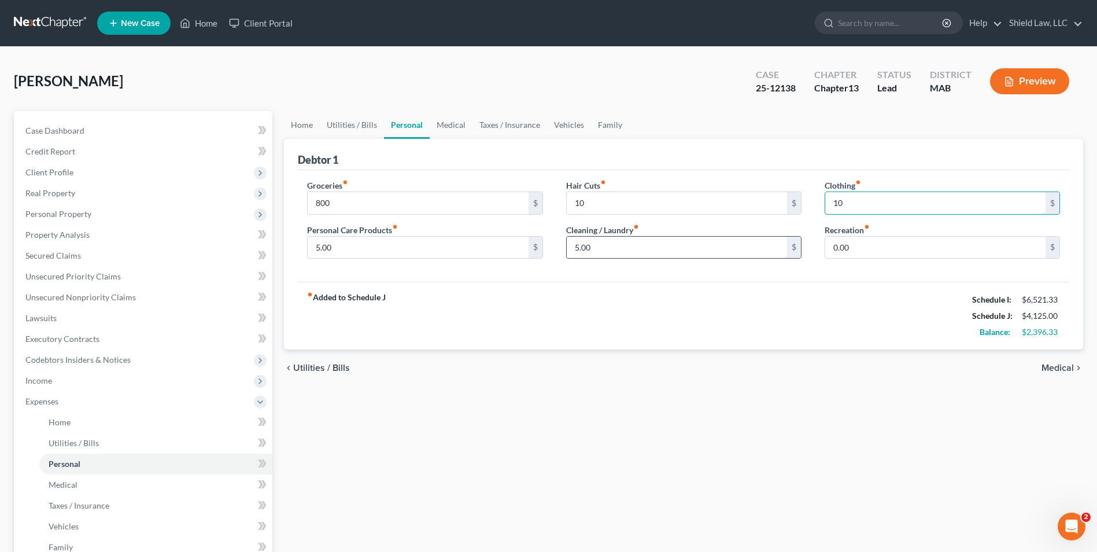
type input "10"
click at [728, 239] on input "5.00" at bounding box center [677, 248] width 220 height 22
type input "20"
click at [482, 248] on input "5.00" at bounding box center [418, 248] width 220 height 22
type input "20"
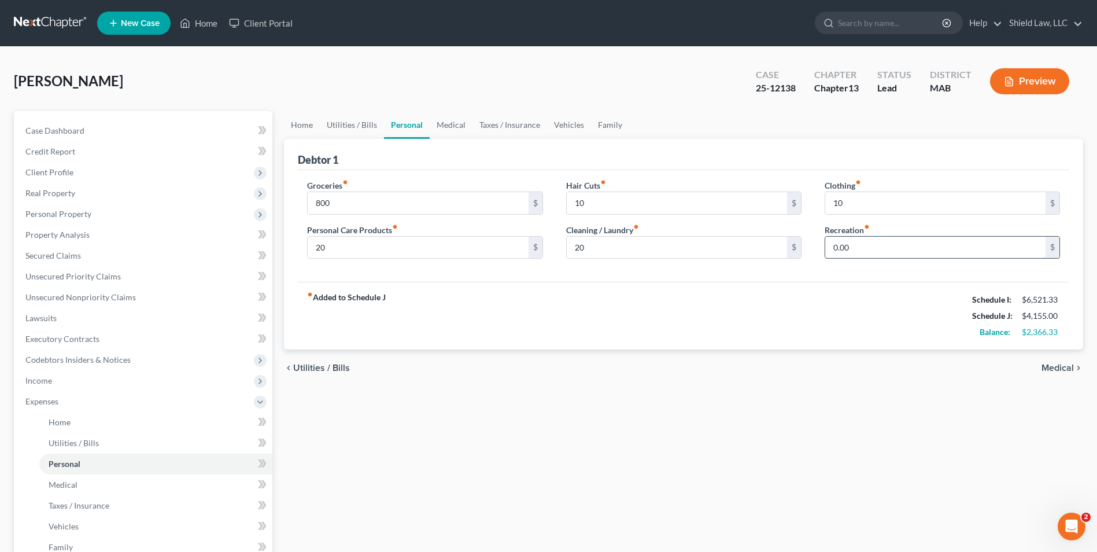
click at [910, 249] on input "0.00" at bounding box center [935, 248] width 220 height 22
type input "50"
click at [785, 331] on div "fiber_manual_record Added to Schedule J Schedule I: $6,521.33 Schedule J: $4,20…" at bounding box center [684, 316] width 772 height 68
drag, startPoint x: 455, startPoint y: 123, endPoint x: 462, endPoint y: 130, distance: 9.8
click at [454, 123] on link "Medical" at bounding box center [451, 125] width 43 height 28
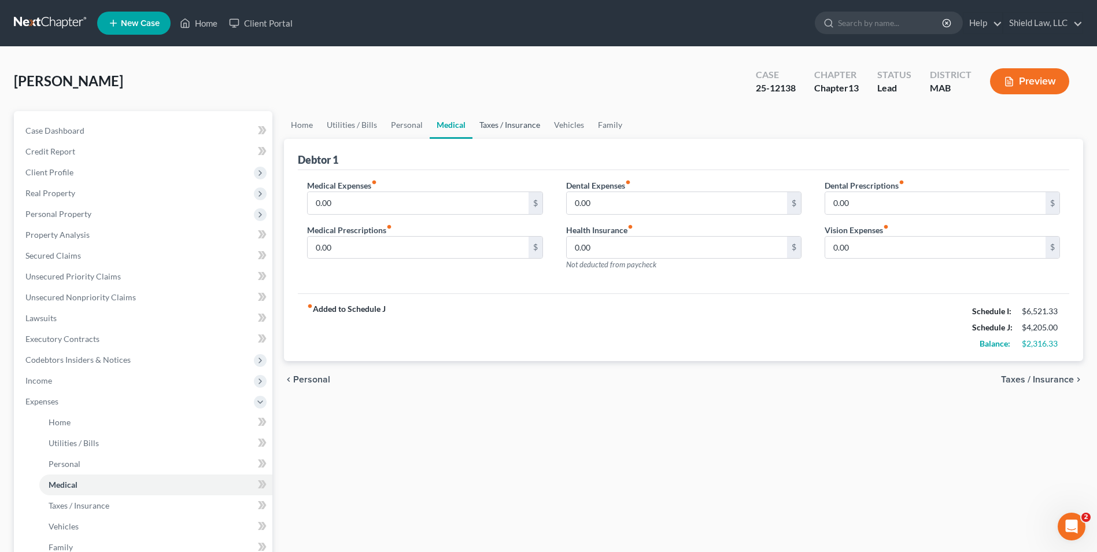
click at [496, 126] on link "Taxes / Insurance" at bounding box center [510, 125] width 75 height 28
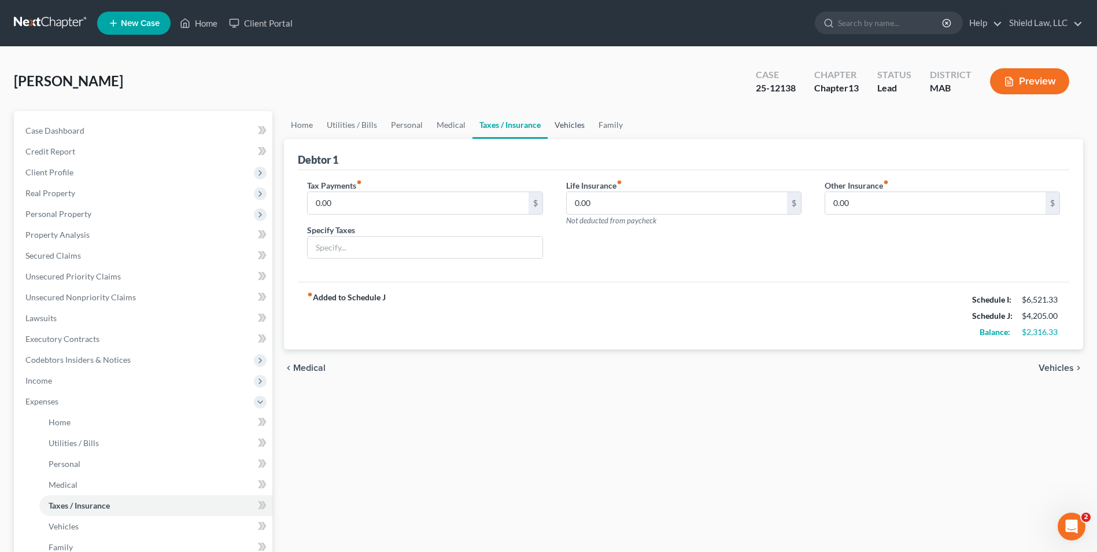
click at [562, 120] on link "Vehicles" at bounding box center [570, 125] width 44 height 28
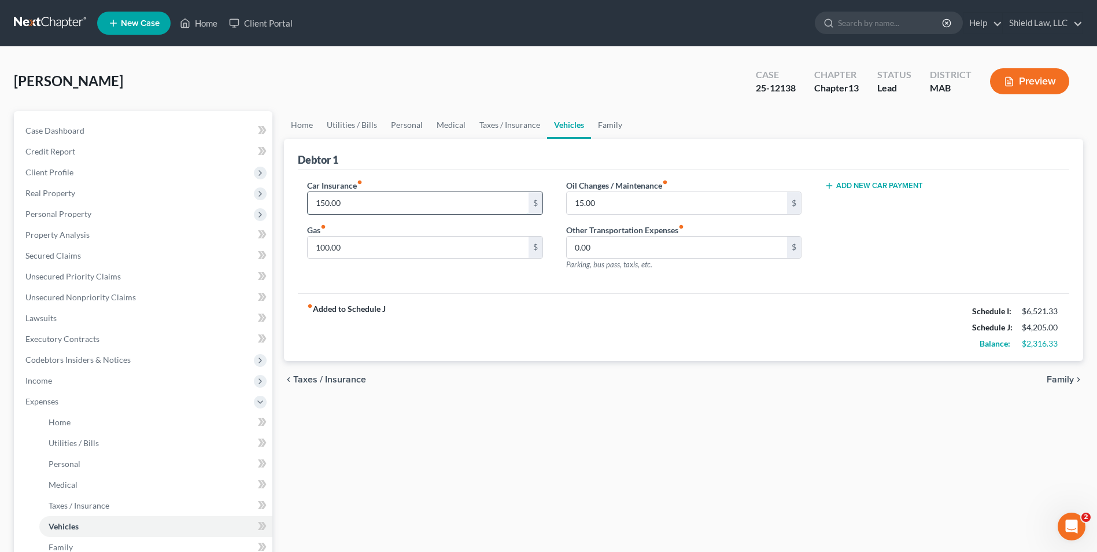
click at [379, 200] on input "150.00" at bounding box center [418, 203] width 220 height 22
click at [387, 243] on input "100.00" at bounding box center [418, 248] width 220 height 22
type input "200"
click at [607, 201] on input "15.00" at bounding box center [677, 203] width 220 height 22
type input "50"
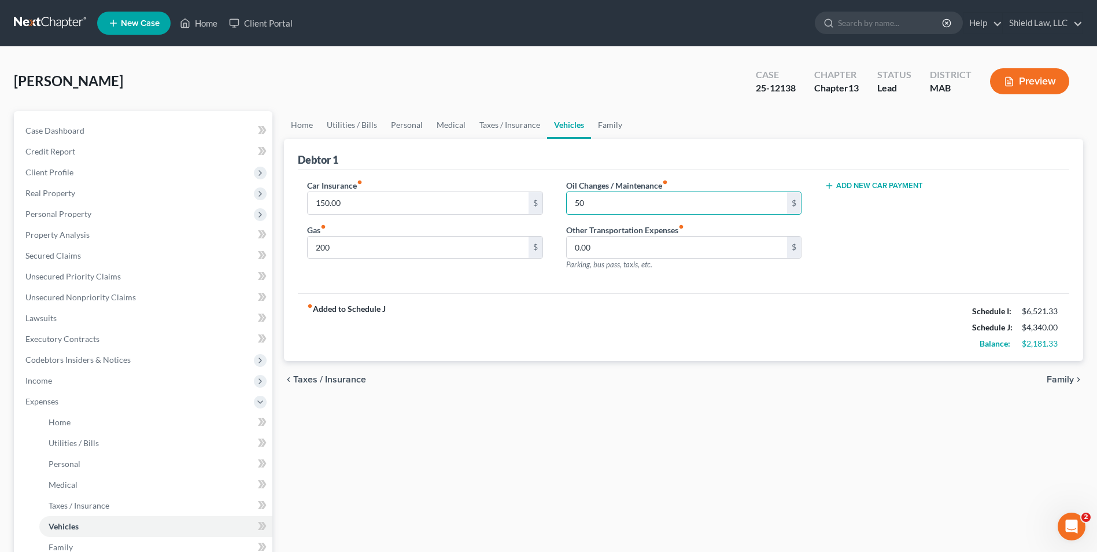
click at [611, 164] on div "Debtor 1" at bounding box center [684, 154] width 772 height 31
click at [438, 123] on link "Medical" at bounding box center [451, 125] width 43 height 28
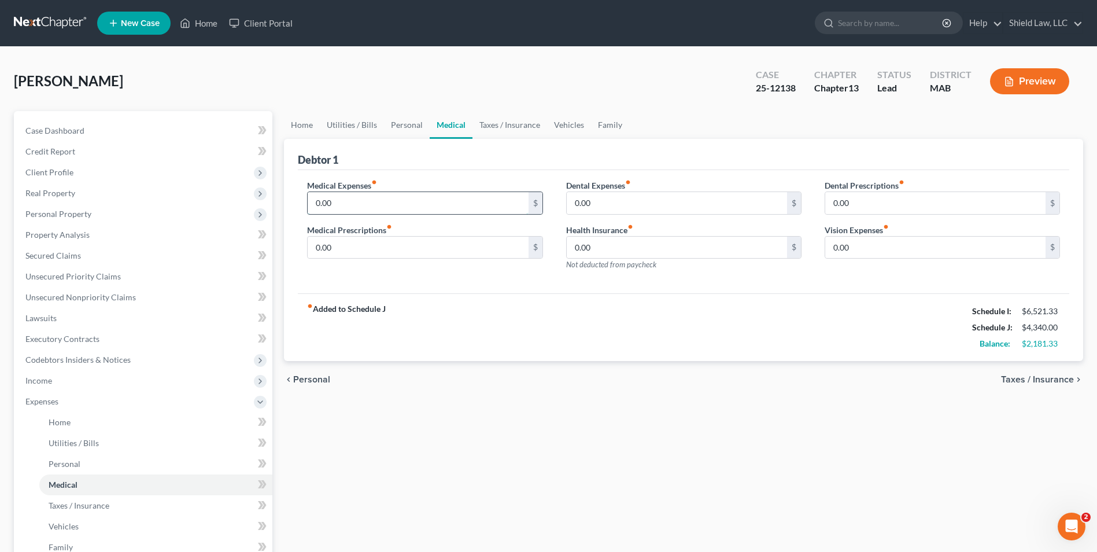
click at [385, 203] on input "0.00" at bounding box center [418, 203] width 220 height 22
type input "100"
click at [450, 170] on div "Medical Expenses fiber_manual_record 100 $ Medical Prescriptions fiber_manual_r…" at bounding box center [684, 232] width 772 height 124
click at [623, 204] on input "0.00" at bounding box center [677, 203] width 220 height 22
type input "100"
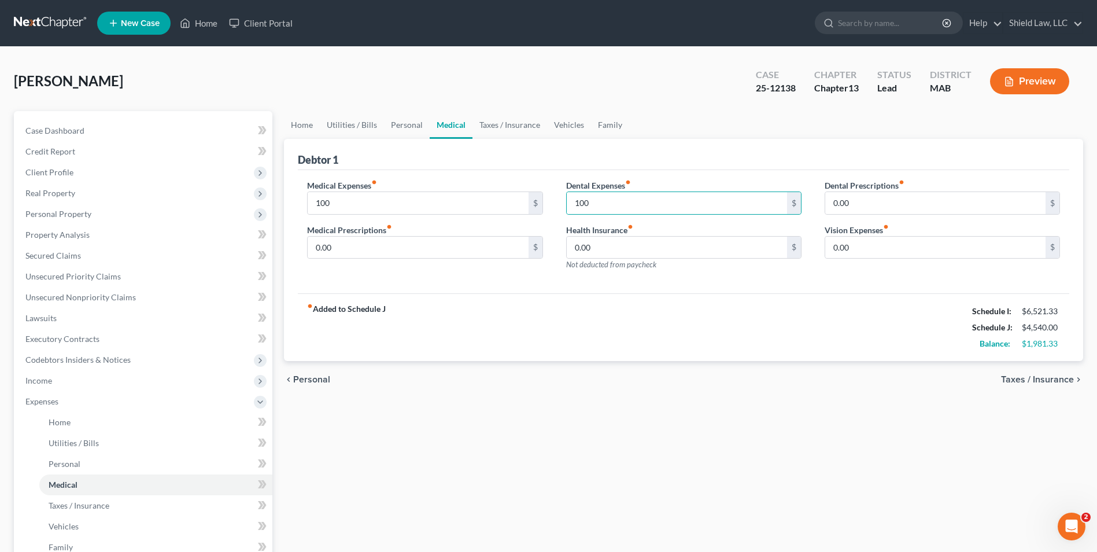
click at [623, 155] on div "Debtor 1" at bounding box center [684, 154] width 772 height 31
click at [398, 123] on link "Personal" at bounding box center [407, 125] width 46 height 28
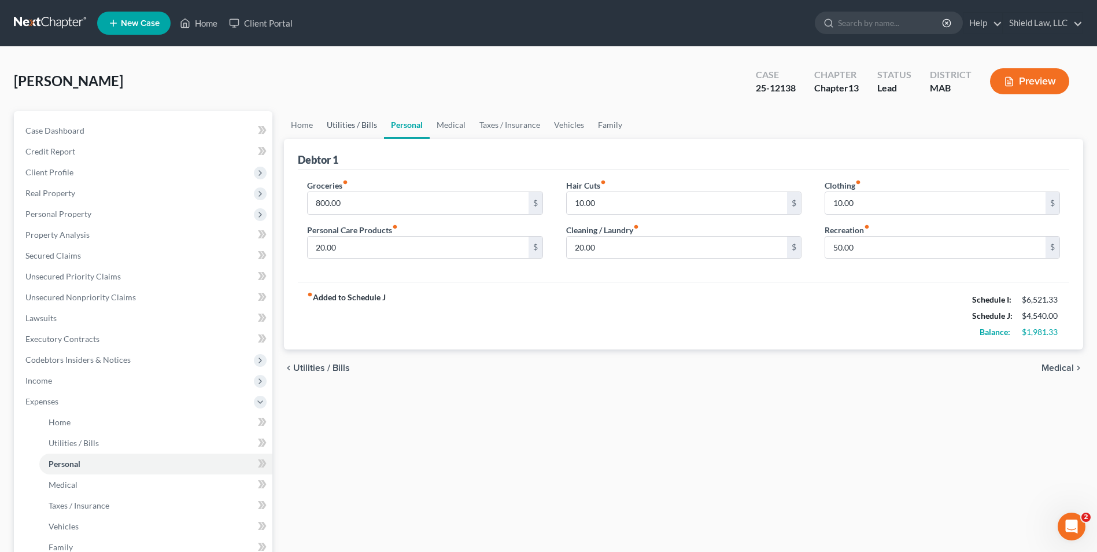
click at [363, 125] on link "Utilities / Bills" at bounding box center [352, 125] width 64 height 28
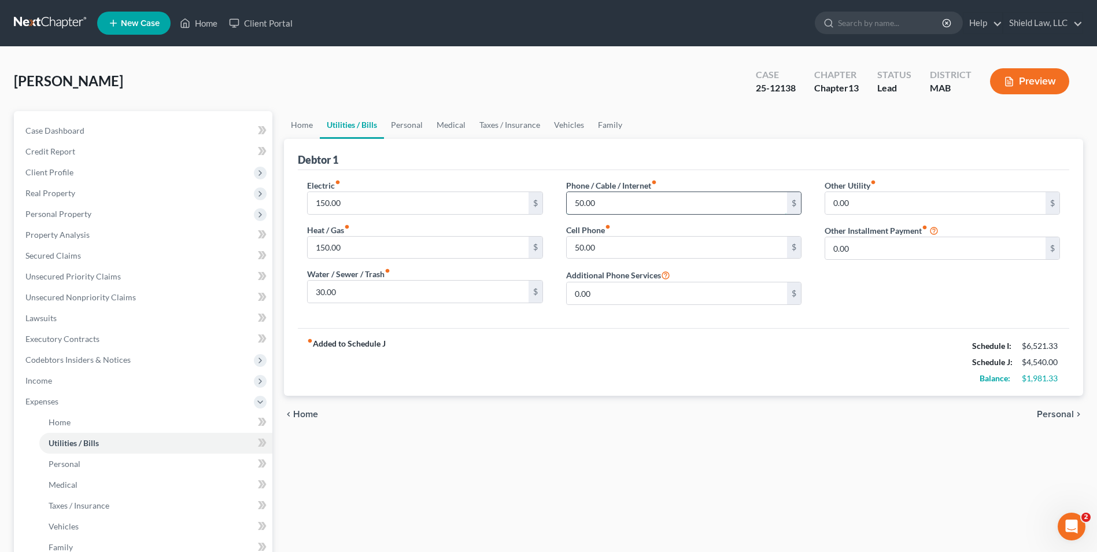
click at [621, 206] on input "50.00" at bounding box center [677, 203] width 220 height 22
type input "100"
click at [566, 340] on div "fiber_manual_record Added to Schedule J Schedule I: $6,521.33 Schedule J: $4,59…" at bounding box center [684, 362] width 772 height 68
click at [618, 244] on input "50.00" at bounding box center [677, 248] width 220 height 22
click at [500, 348] on div "fiber_manual_record Added to Schedule J Schedule I: $6,521.33 Schedule J: $4,58…" at bounding box center [684, 362] width 772 height 68
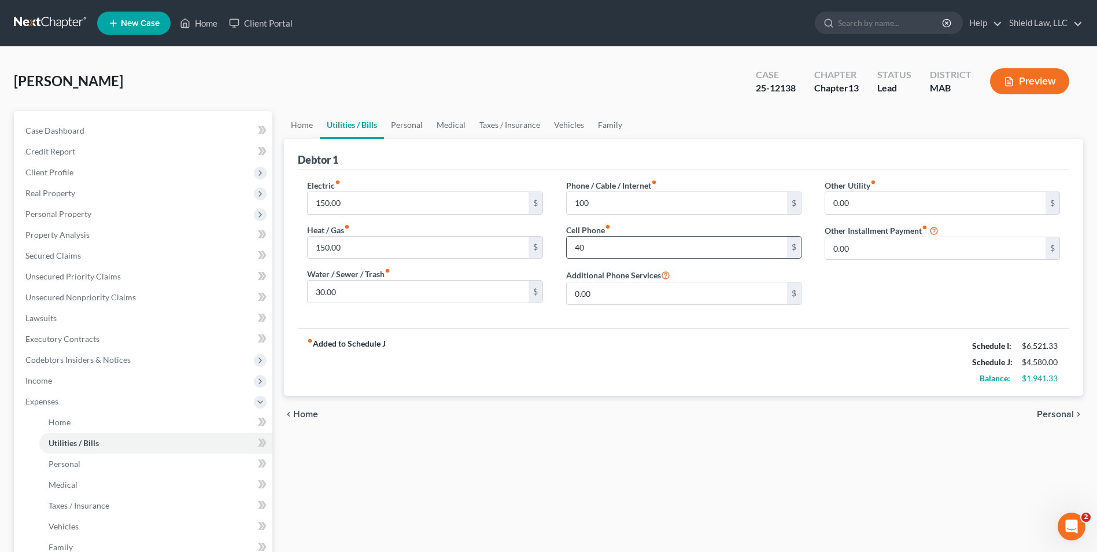
click at [608, 245] on input "40" at bounding box center [677, 248] width 220 height 22
click at [537, 368] on div "fiber_manual_record Added to Schedule J Schedule I: $6,521.33 Schedule J: $4,57…" at bounding box center [684, 362] width 772 height 68
click at [624, 252] on input "37" at bounding box center [677, 248] width 220 height 22
type input "33"
click at [556, 365] on div "fiber_manual_record Added to Schedule J Schedule I: $6,521.33 Schedule J: $4,57…" at bounding box center [684, 362] width 772 height 68
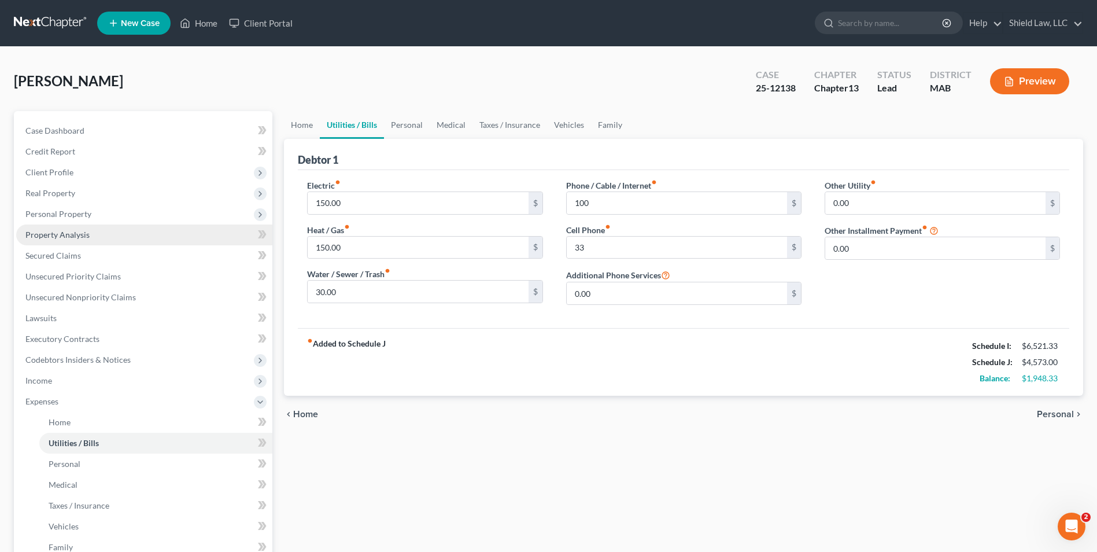
drag, startPoint x: 91, startPoint y: 241, endPoint x: 341, endPoint y: 259, distance: 250.5
click at [91, 240] on link "Property Analysis" at bounding box center [144, 234] width 256 height 21
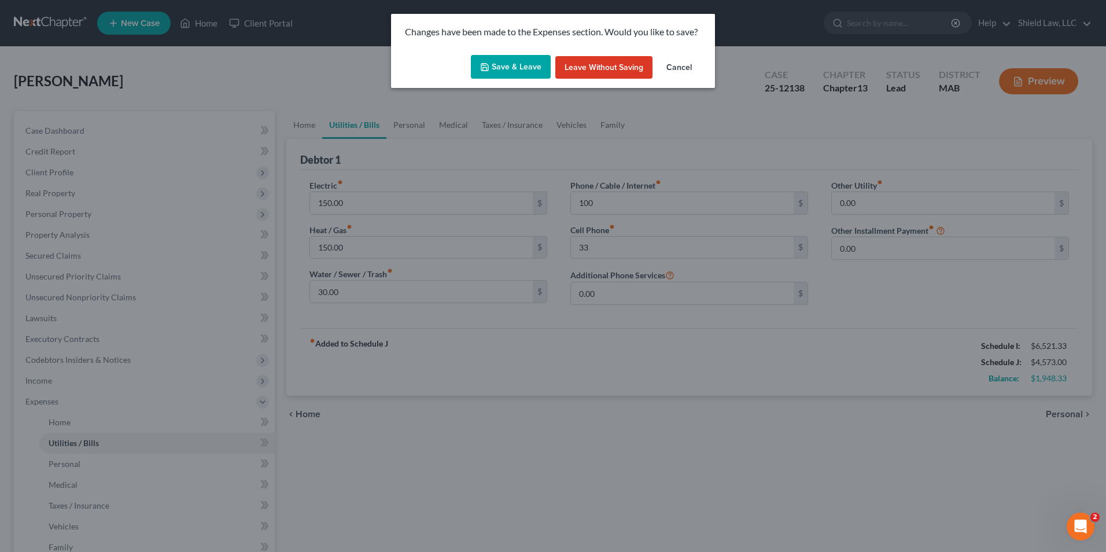
click at [508, 69] on button "Save & Leave" at bounding box center [511, 67] width 80 height 24
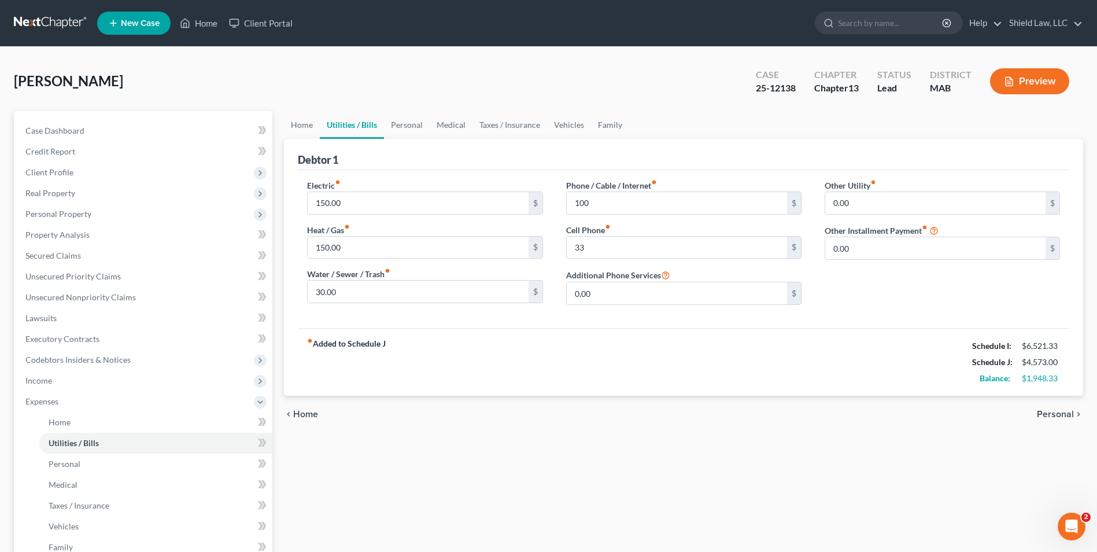
type input "100.00"
type input "33.00"
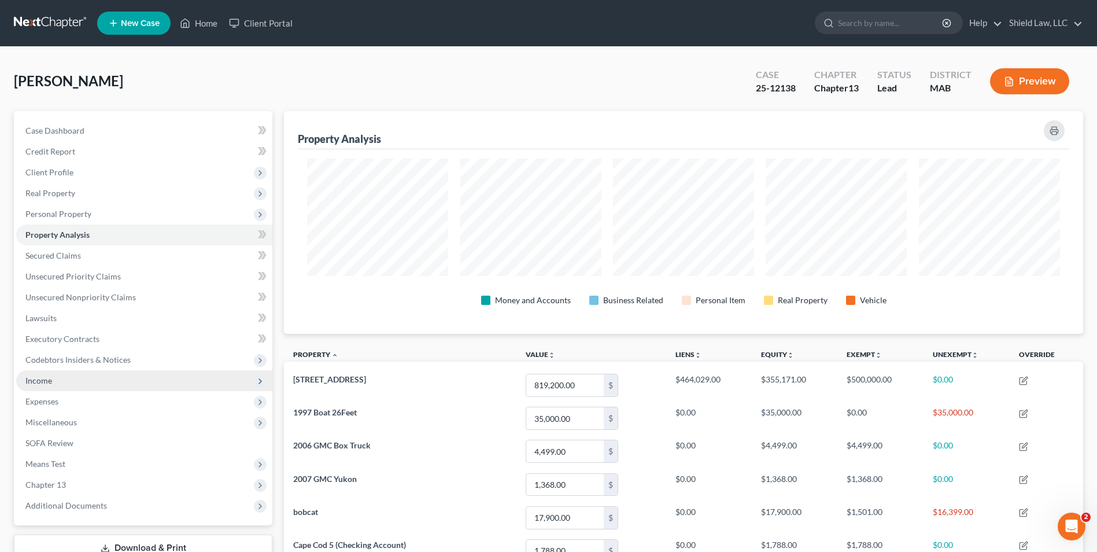
click at [122, 380] on span "Income" at bounding box center [144, 380] width 256 height 21
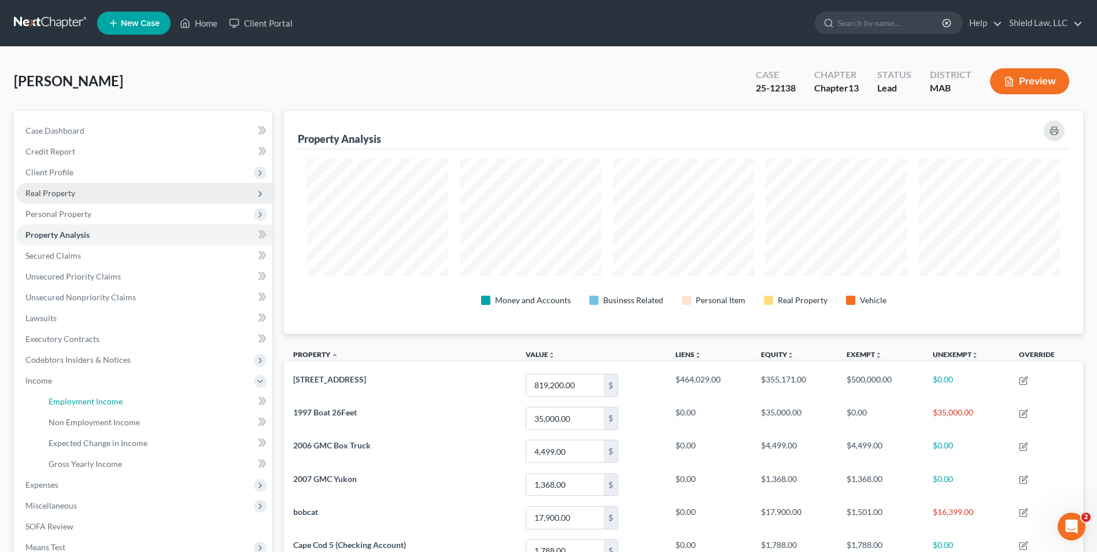
drag, startPoint x: 123, startPoint y: 399, endPoint x: 214, endPoint y: 202, distance: 217.4
click at [123, 400] on link "Employment Income" at bounding box center [155, 401] width 233 height 21
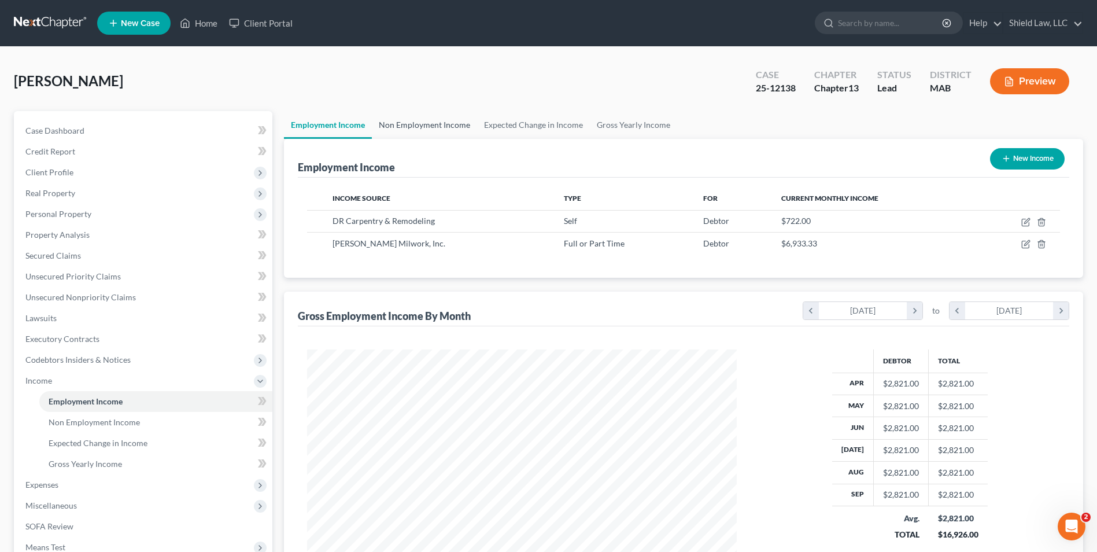
click at [404, 131] on link "Non Employment Income" at bounding box center [424, 125] width 105 height 28
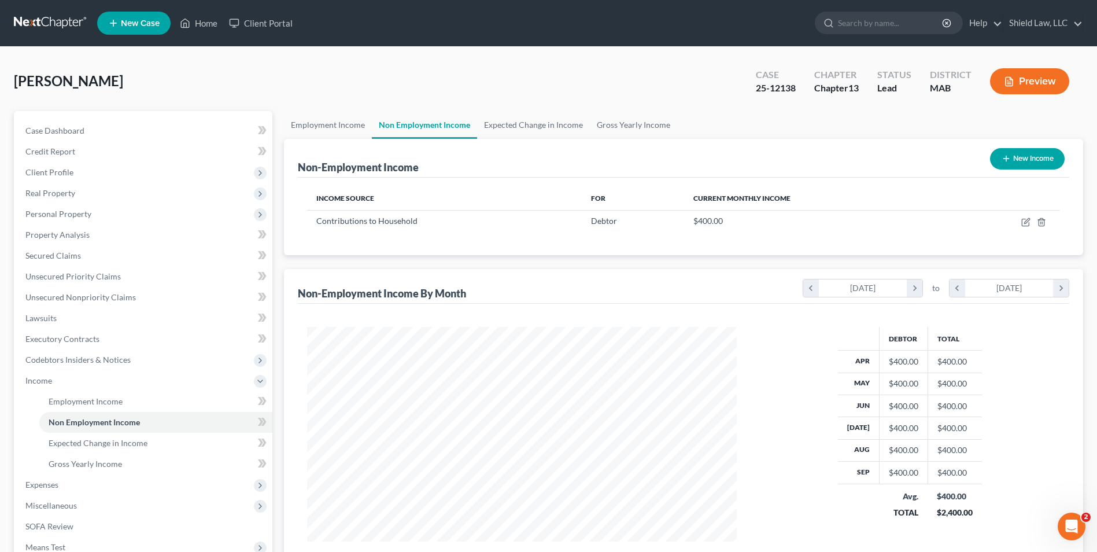
scroll to position [215, 452]
click at [436, 61] on div "[PERSON_NAME] Upgraded Case 25-12138 Chapter Chapter 13 Status Lead District MA…" at bounding box center [548, 86] width 1069 height 50
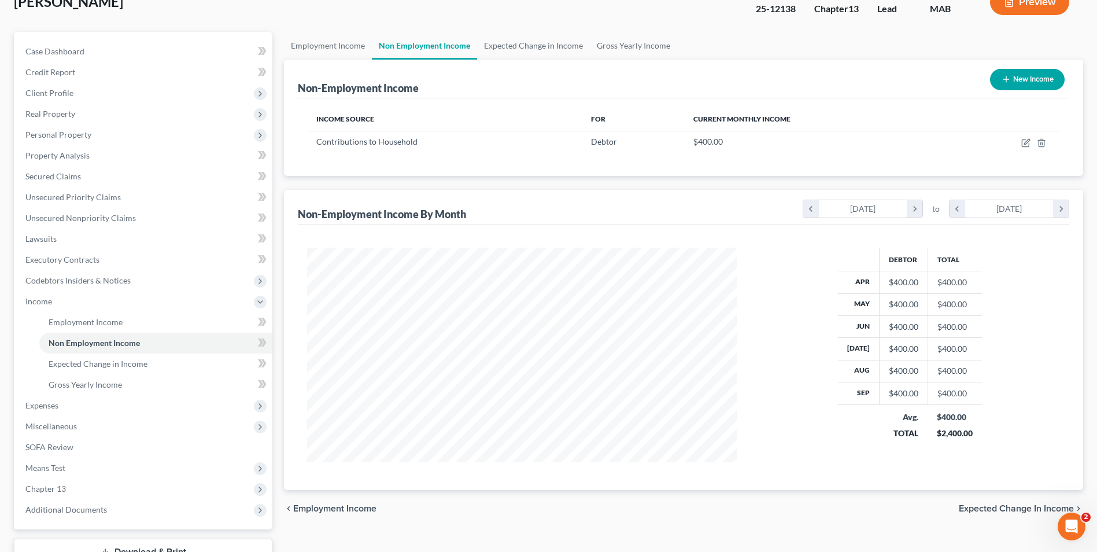
scroll to position [51, 0]
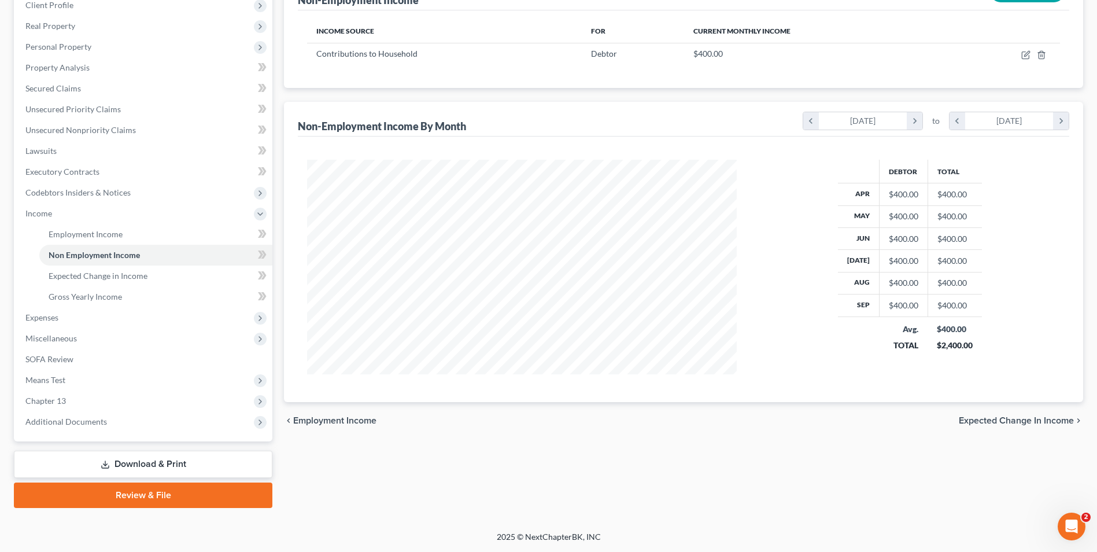
click at [183, 460] on link "Download & Print" at bounding box center [143, 464] width 259 height 27
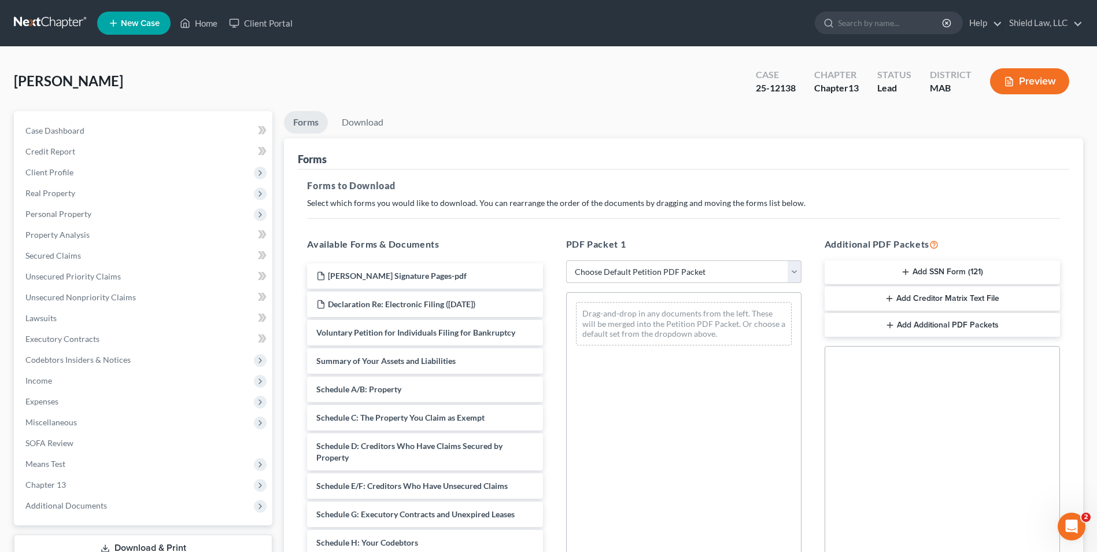
drag, startPoint x: 622, startPoint y: 265, endPoint x: 618, endPoint y: 283, distance: 18.0
click at [622, 265] on select "Choose Default Petition PDF Packet Complete Bankruptcy Petition (all forms and …" at bounding box center [683, 271] width 235 height 23
select select "10"
click at [566, 260] on select "Choose Default Petition PDF Packet Complete Bankruptcy Petition (all forms and …" at bounding box center [683, 271] width 235 height 23
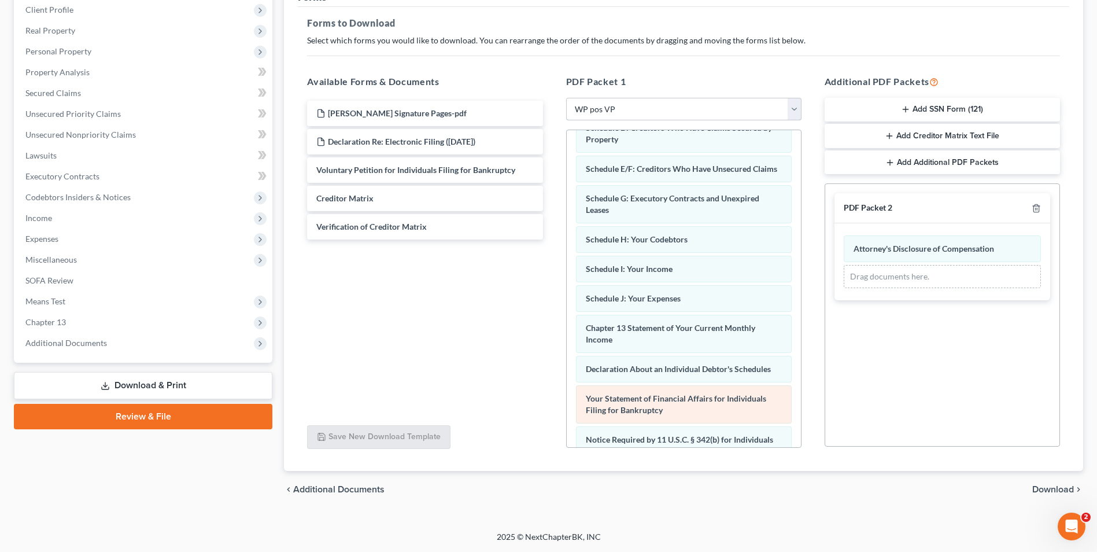
scroll to position [198, 0]
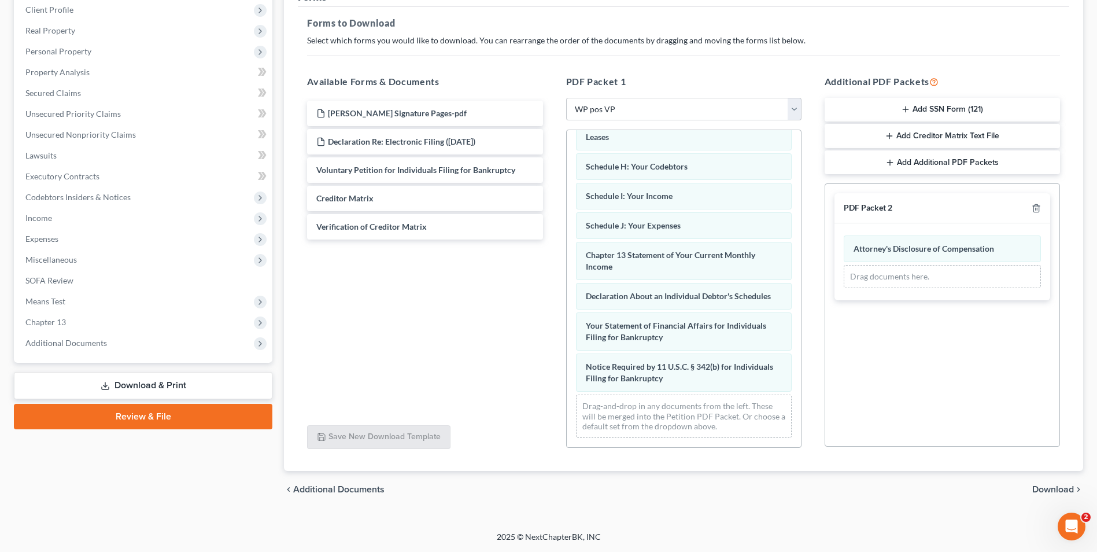
click at [1045, 485] on span "Download" at bounding box center [1053, 489] width 42 height 9
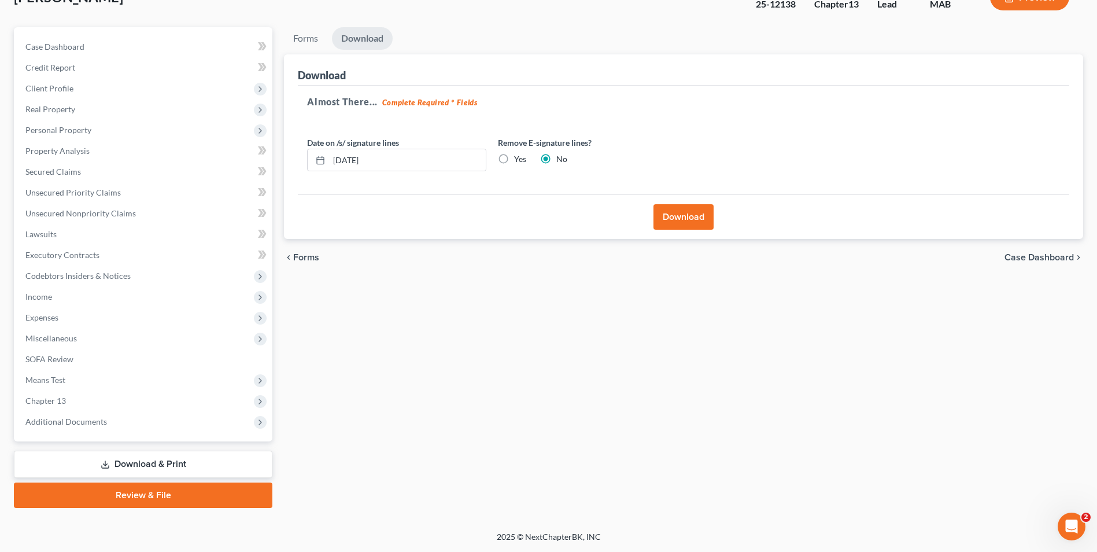
click at [692, 219] on button "Download" at bounding box center [684, 216] width 60 height 25
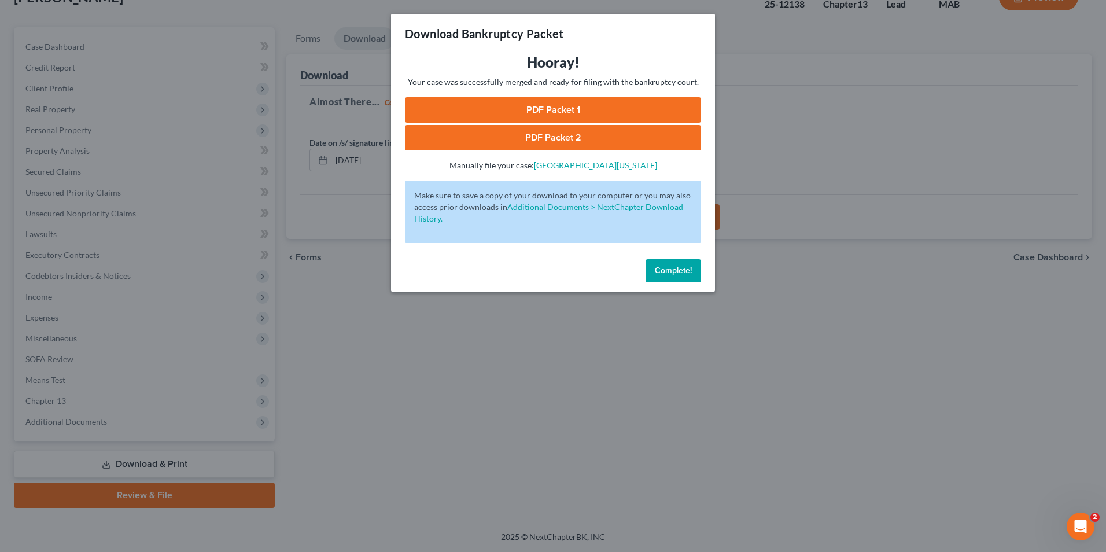
drag, startPoint x: 798, startPoint y: 164, endPoint x: 708, endPoint y: 141, distance: 92.0
click at [798, 164] on div "Download Bankruptcy Packet Hooray! Your case was successfully merged and ready …" at bounding box center [553, 276] width 1106 height 552
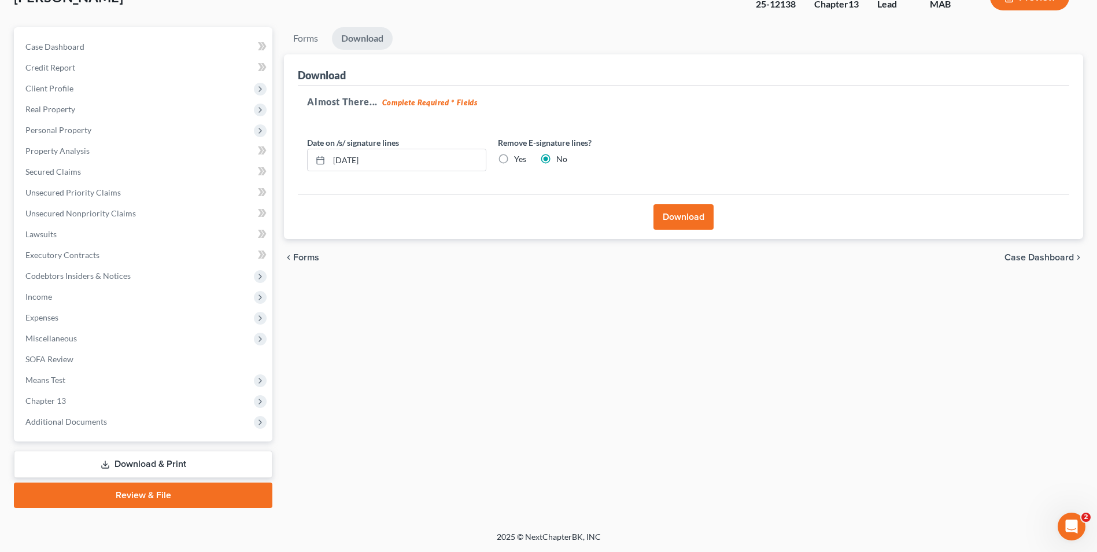
click at [645, 113] on div "Almost There... Complete Required * Fields Date on /s/ signature lines [DATE] R…" at bounding box center [684, 140] width 772 height 109
click at [686, 215] on button "Download" at bounding box center [684, 216] width 60 height 25
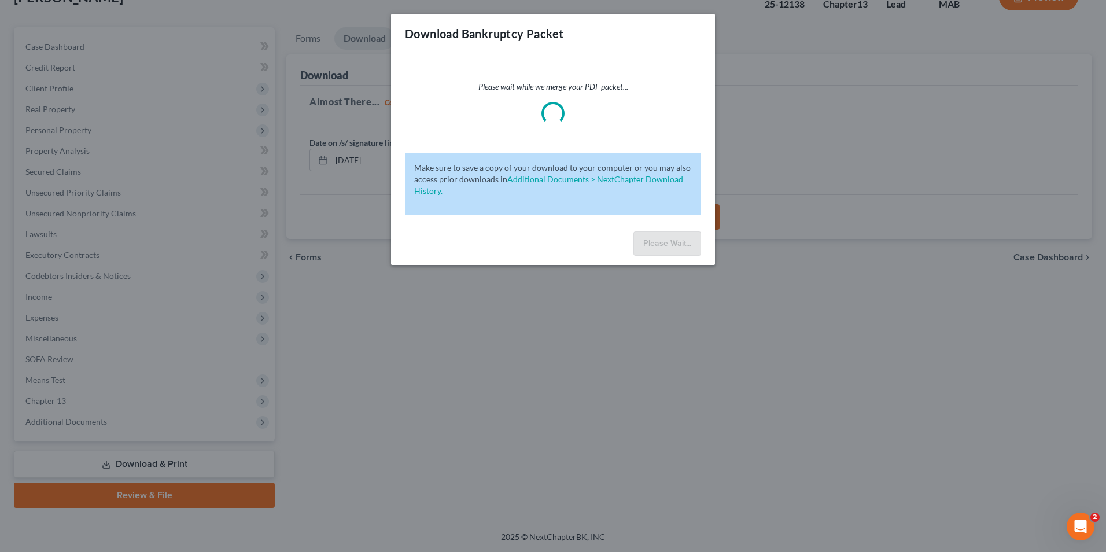
click at [297, 261] on div "Download Bankruptcy Packet Please wait while we merge your PDF packet... Make s…" at bounding box center [553, 276] width 1106 height 552
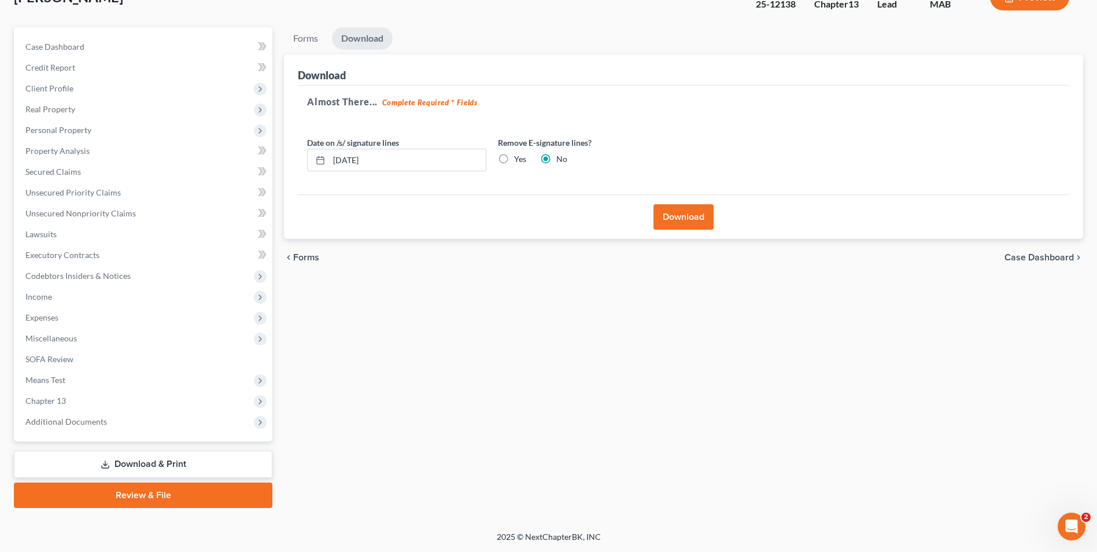
click at [665, 213] on button "Download" at bounding box center [684, 216] width 60 height 25
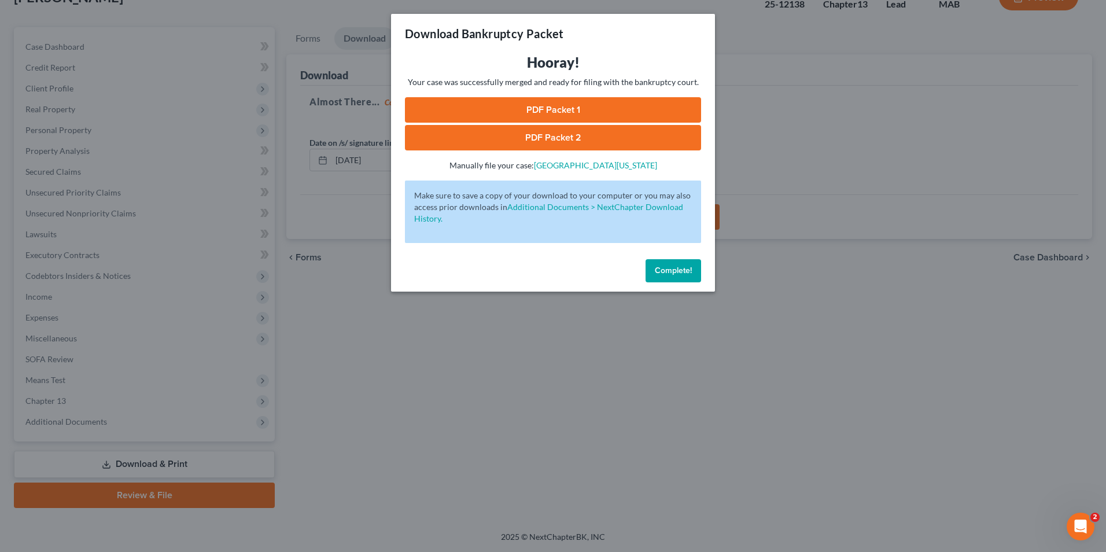
drag, startPoint x: 526, startPoint y: 105, endPoint x: 452, endPoint y: 72, distance: 81.0
click at [526, 105] on link "PDF Packet 1" at bounding box center [553, 109] width 296 height 25
drag, startPoint x: 611, startPoint y: 145, endPoint x: 495, endPoint y: 47, distance: 151.9
click at [611, 145] on link "PDF Packet 2" at bounding box center [553, 137] width 296 height 25
click at [684, 278] on button "Complete!" at bounding box center [673, 270] width 56 height 23
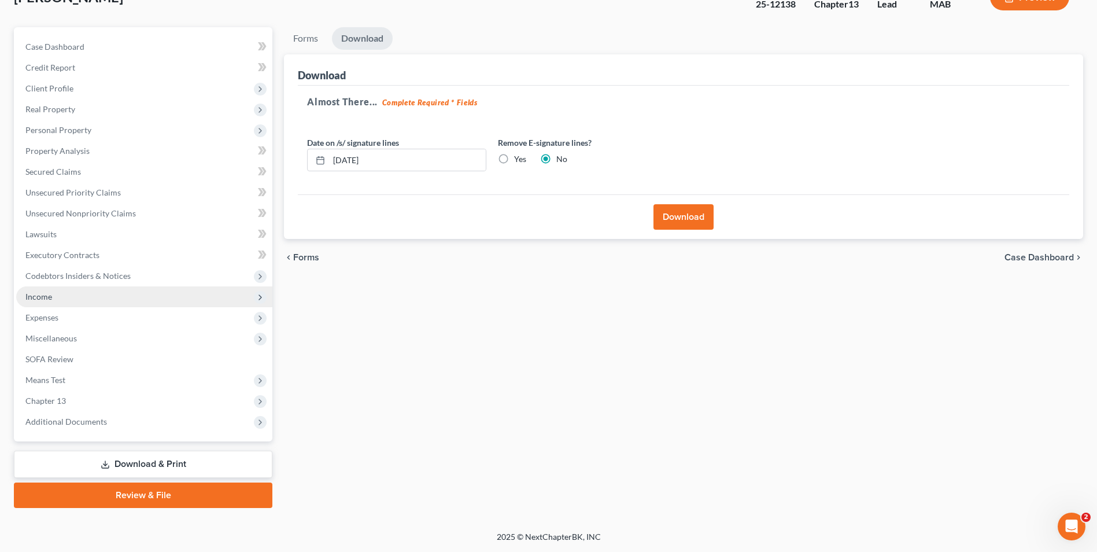
click at [58, 301] on span "Income" at bounding box center [144, 296] width 256 height 21
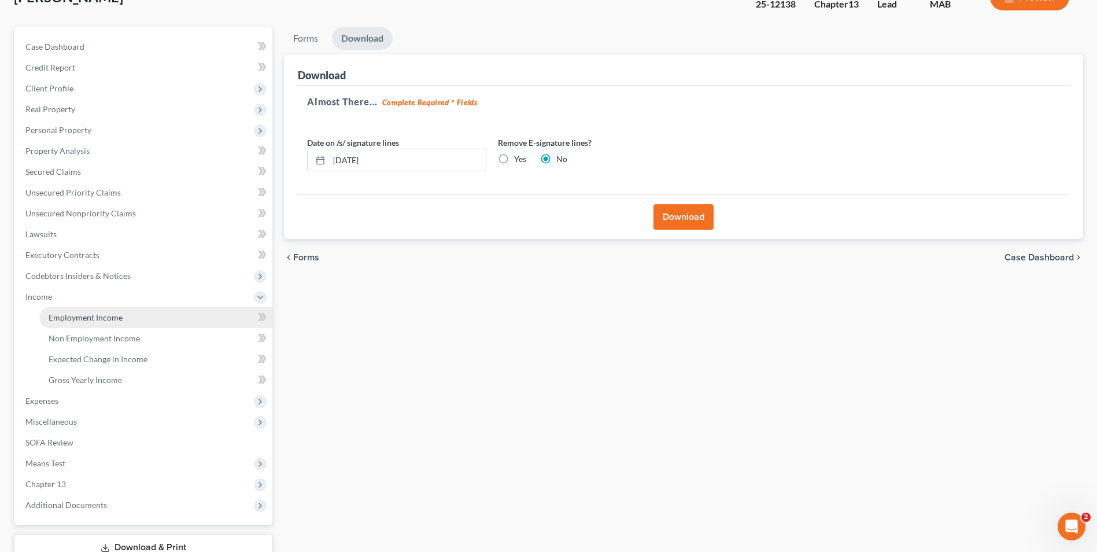
click at [114, 323] on link "Employment Income" at bounding box center [155, 317] width 233 height 21
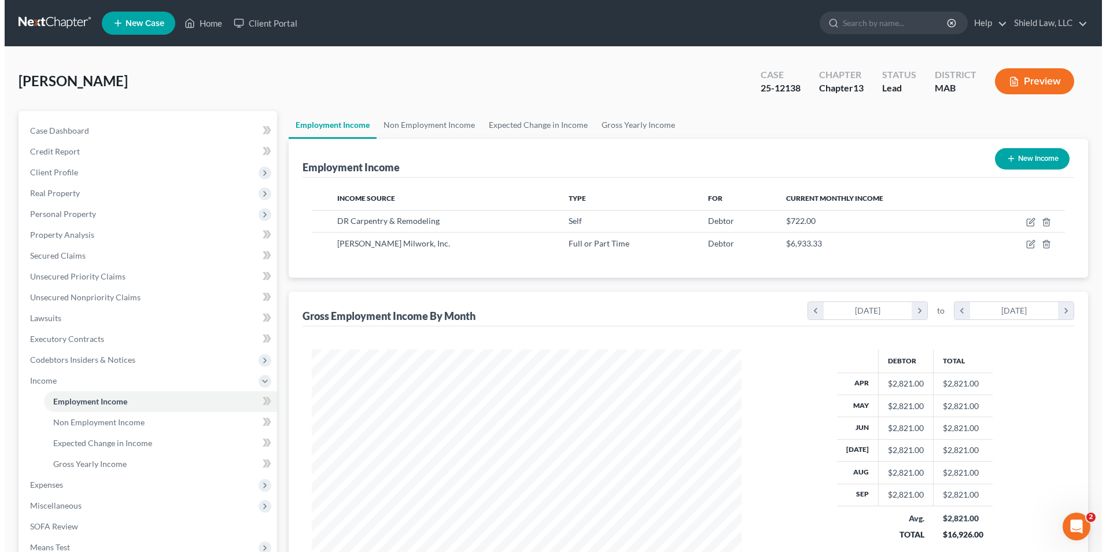
scroll to position [215, 452]
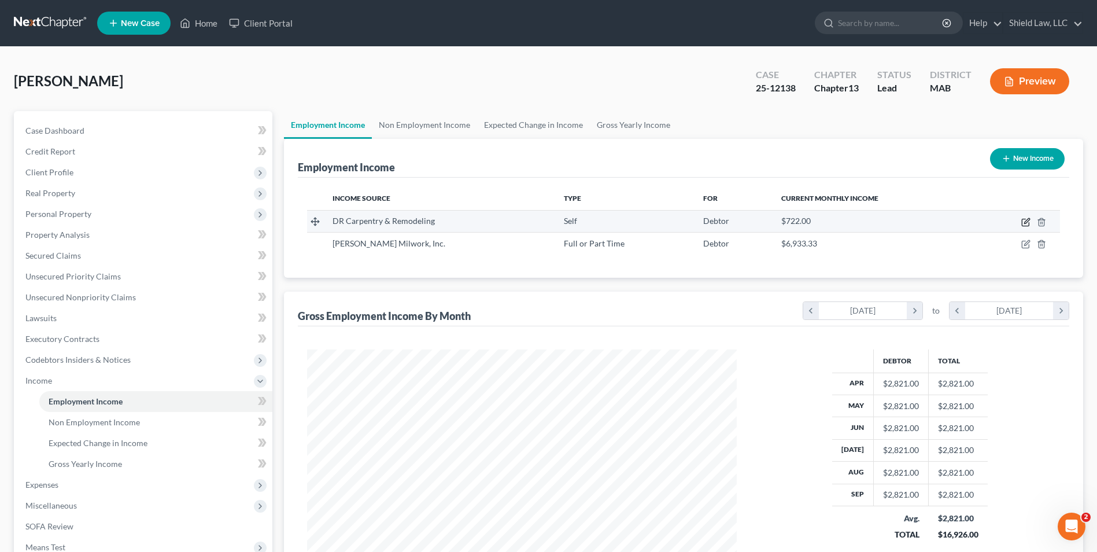
click at [1029, 223] on icon "button" at bounding box center [1025, 222] width 7 height 7
select select "1"
select select "22"
select select "0"
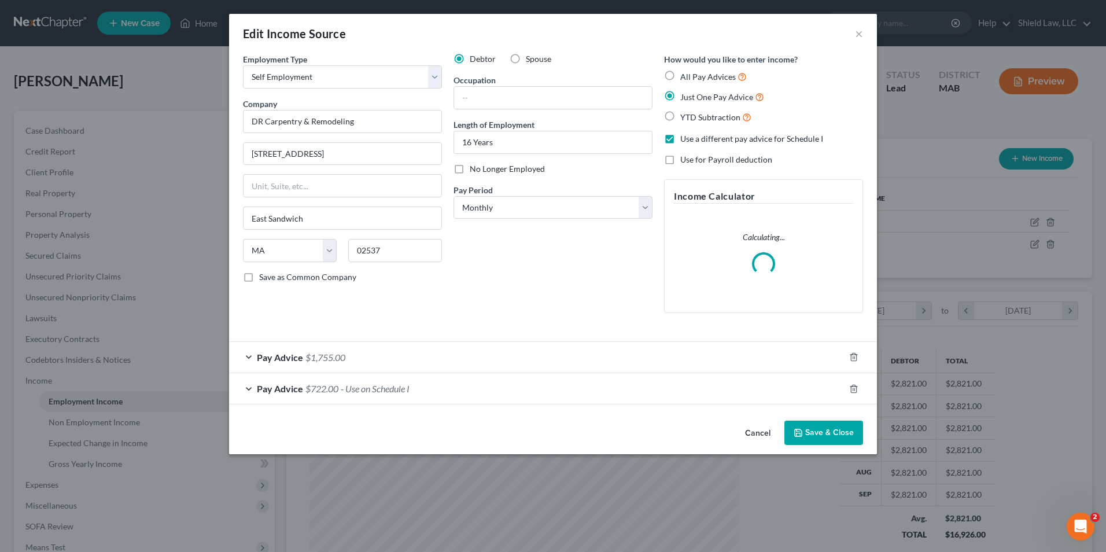
scroll to position [216, 457]
click at [412, 355] on div "Pay Advice $1,755.00" at bounding box center [536, 357] width 615 height 31
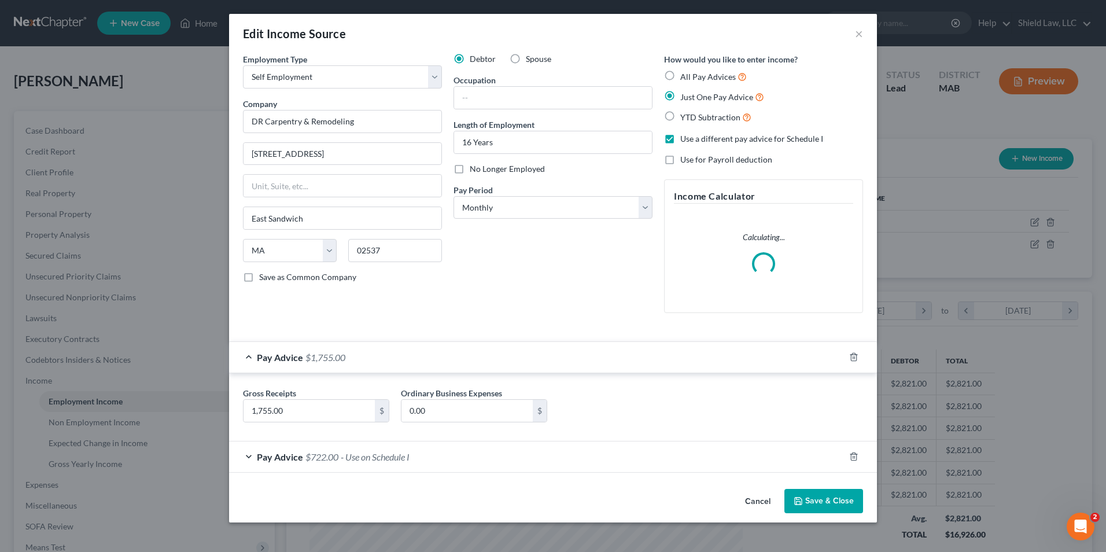
click at [469, 459] on div "Pay Advice $722.00 - Use on Schedule I" at bounding box center [536, 456] width 615 height 31
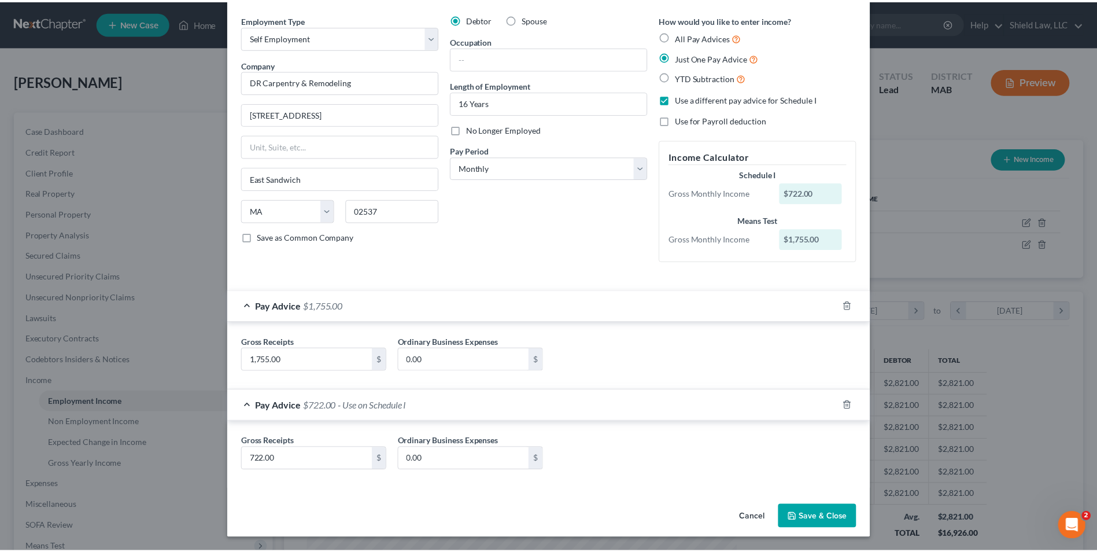
scroll to position [40, 0]
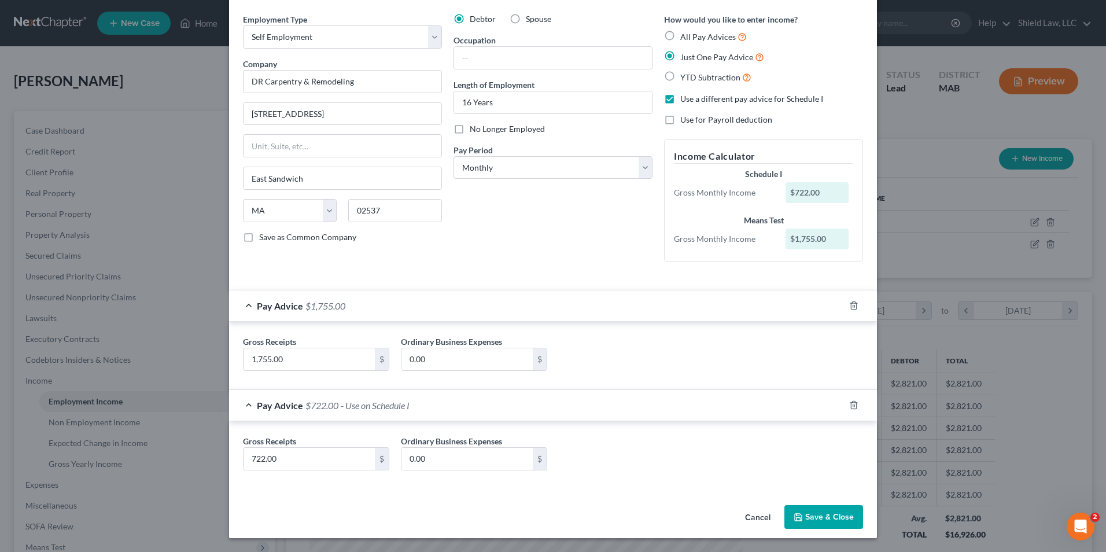
click at [743, 520] on button "Cancel" at bounding box center [758, 517] width 44 height 23
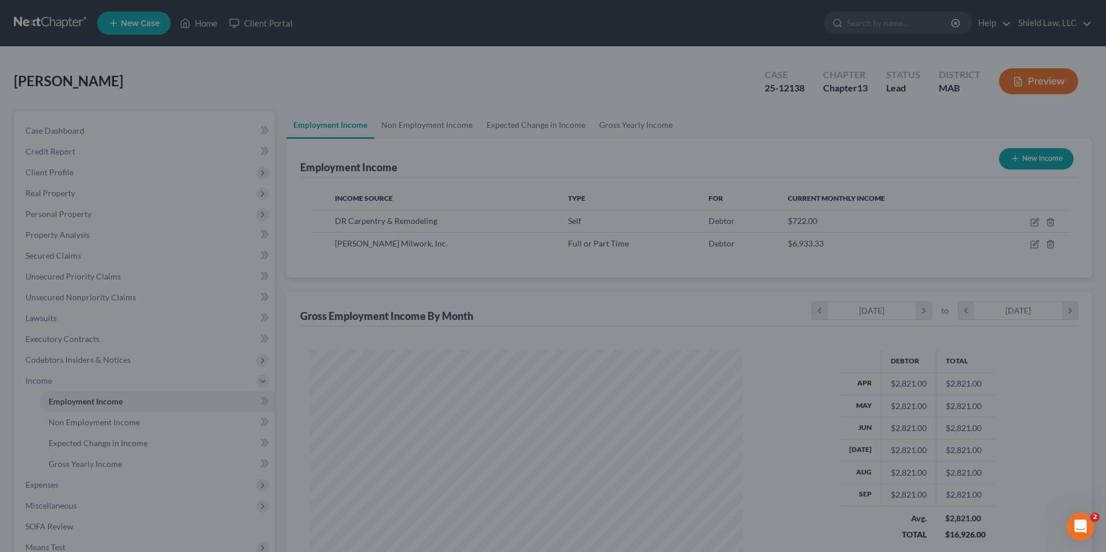
scroll to position [578145, 577907]
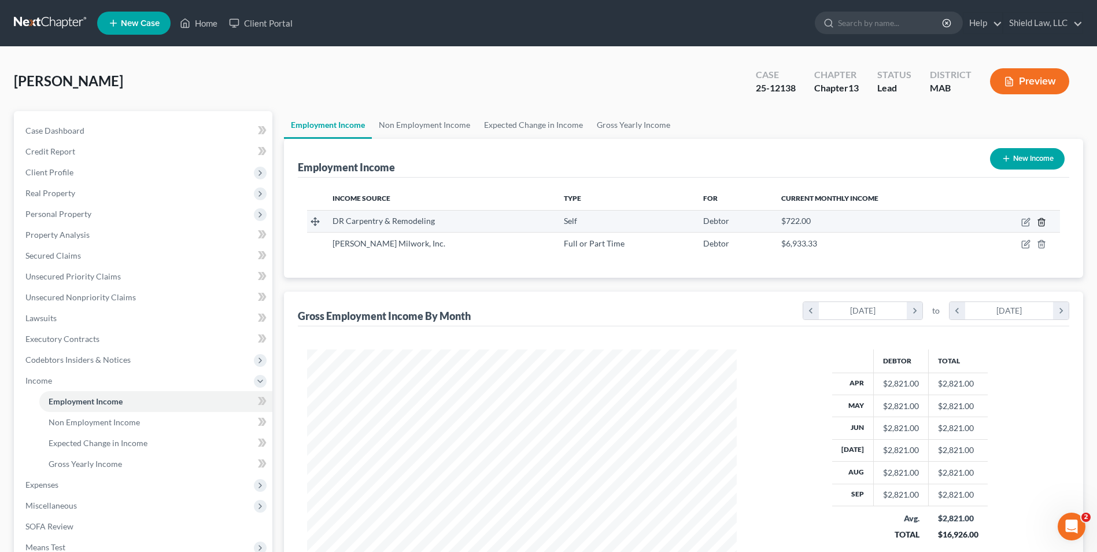
click at [1043, 223] on icon "button" at bounding box center [1041, 221] width 9 height 9
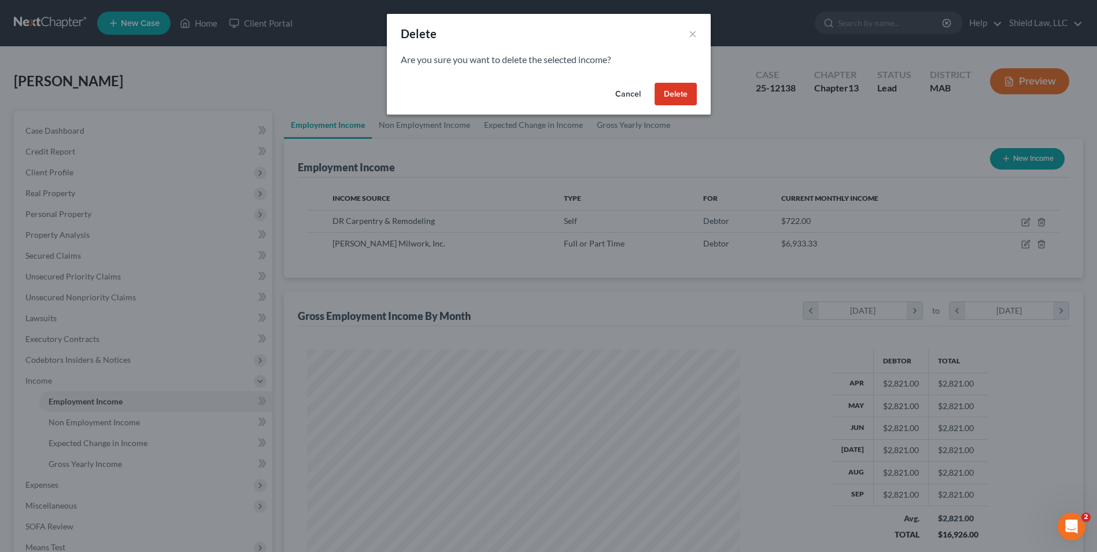
scroll to position [216, 457]
click at [681, 84] on button "Delete" at bounding box center [680, 94] width 42 height 23
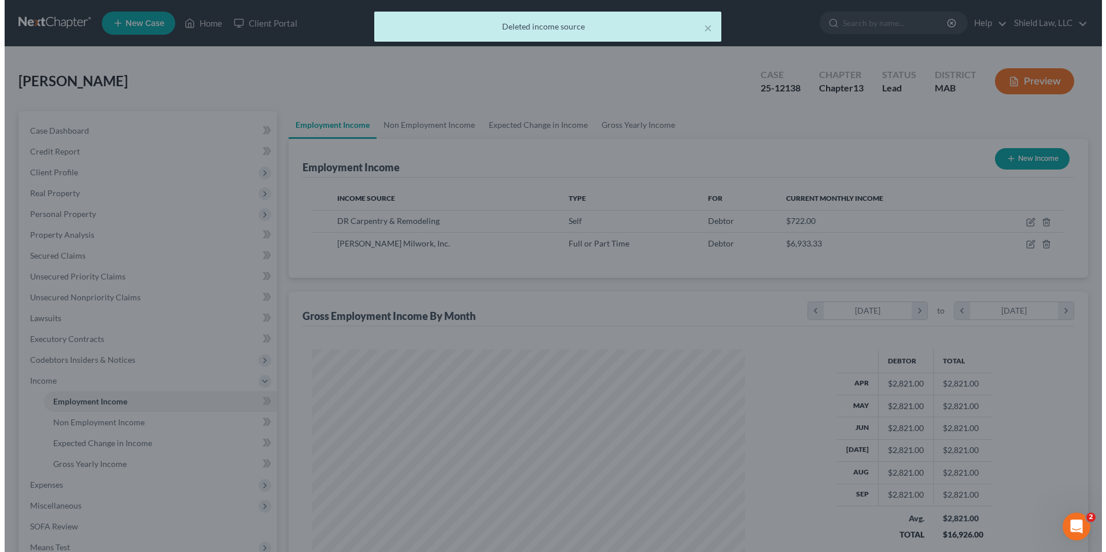
scroll to position [578145, 577907]
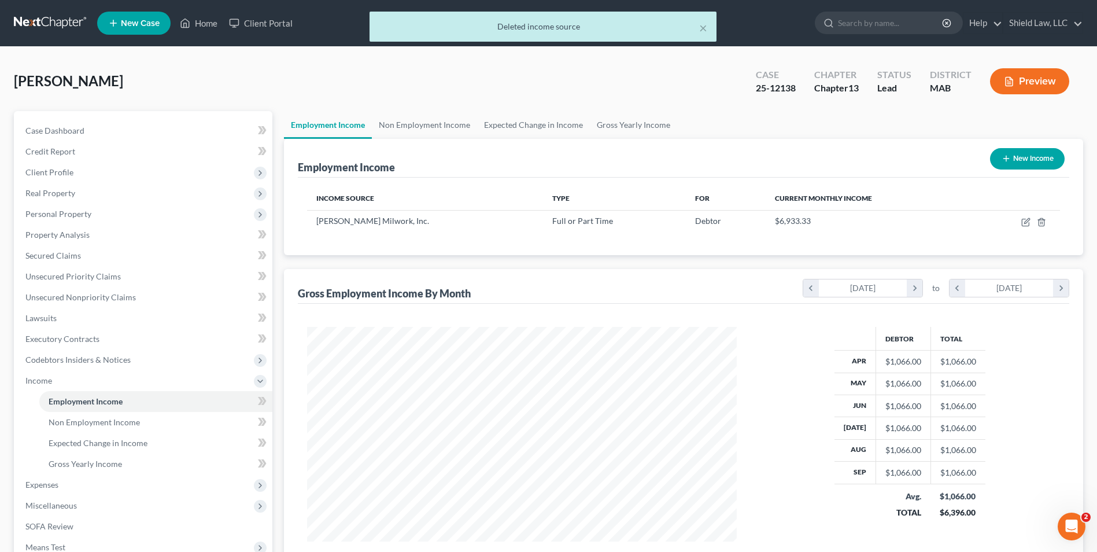
click at [1025, 150] on button "New Income" at bounding box center [1027, 158] width 75 height 21
select select "0"
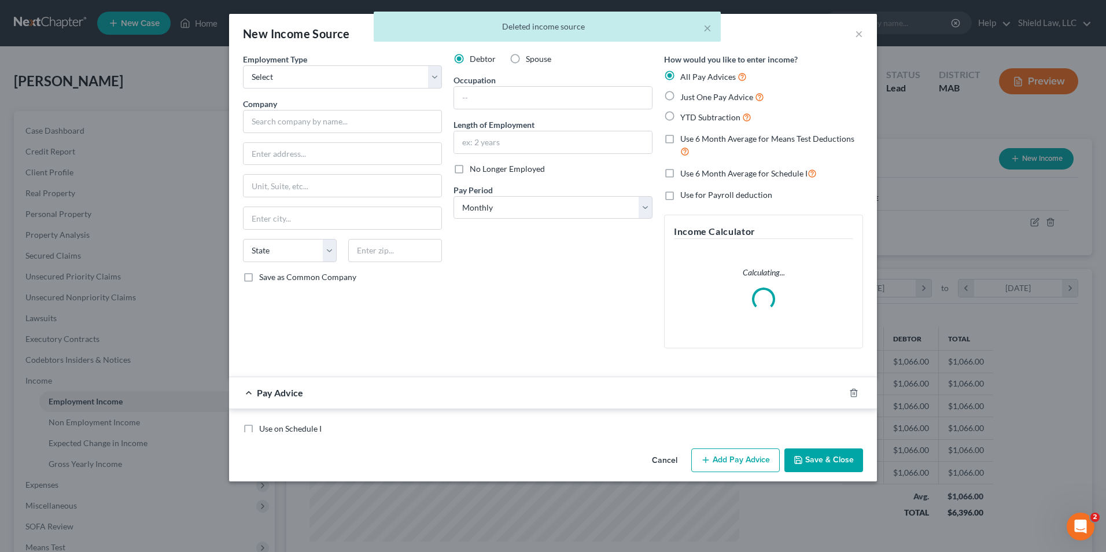
scroll to position [216, 457]
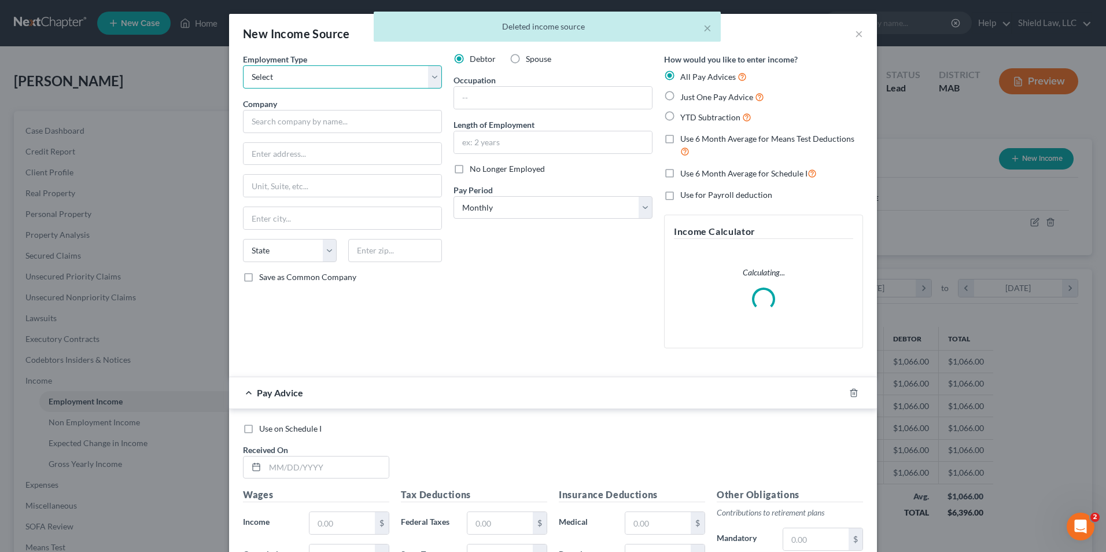
click at [360, 82] on select "Select Full or [DEMOGRAPHIC_DATA] Employment Self Employment" at bounding box center [342, 76] width 199 height 23
select select "1"
click at [243, 65] on select "Select Full or [DEMOGRAPHIC_DATA] Employment Self Employment" at bounding box center [342, 76] width 199 height 23
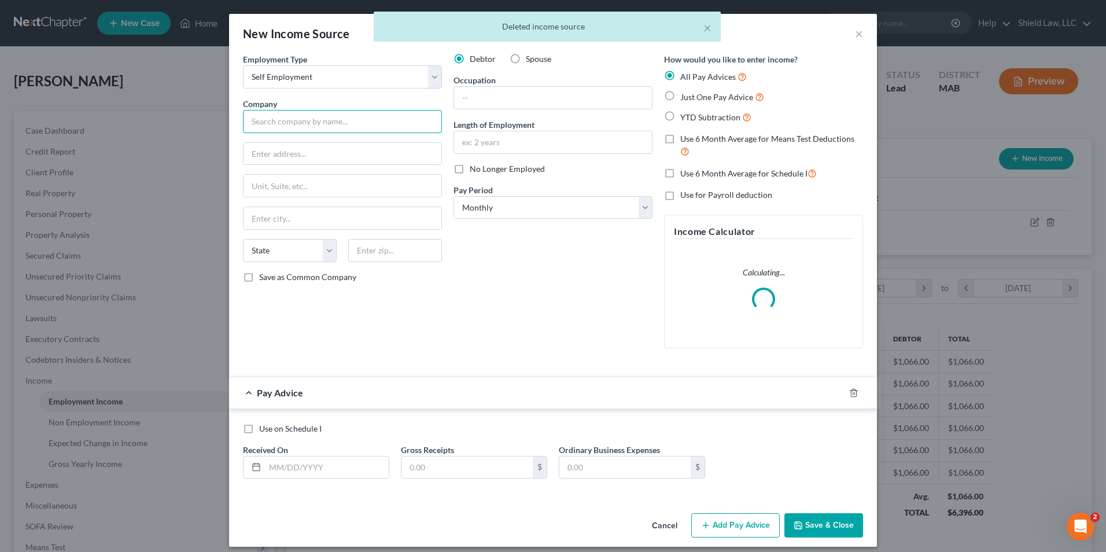
drag, startPoint x: 281, startPoint y: 129, endPoint x: 278, endPoint y: 110, distance: 18.7
click at [281, 129] on input "text" at bounding box center [342, 121] width 199 height 23
type input "DR Carpentry & Remodeling"
type input "[STREET_ADDRESS]"
type input "East Sandwich"
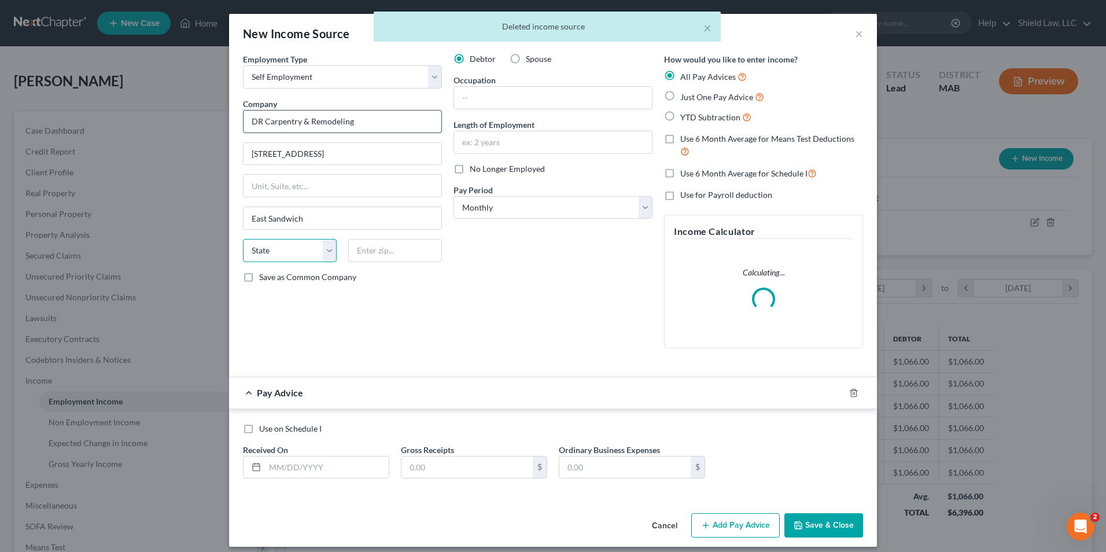
select select "22"
type input "02537"
type input "16 Years"
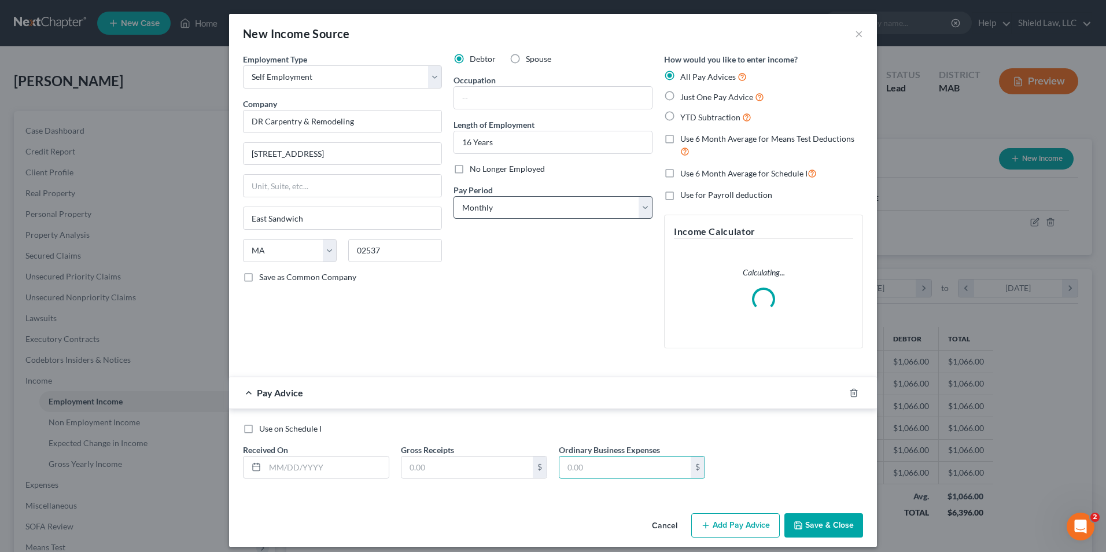
click at [680, 97] on label "Just One Pay Advice" at bounding box center [722, 96] width 84 height 13
click at [685, 97] on input "Just One Pay Advice" at bounding box center [689, 94] width 8 height 8
radio input "true"
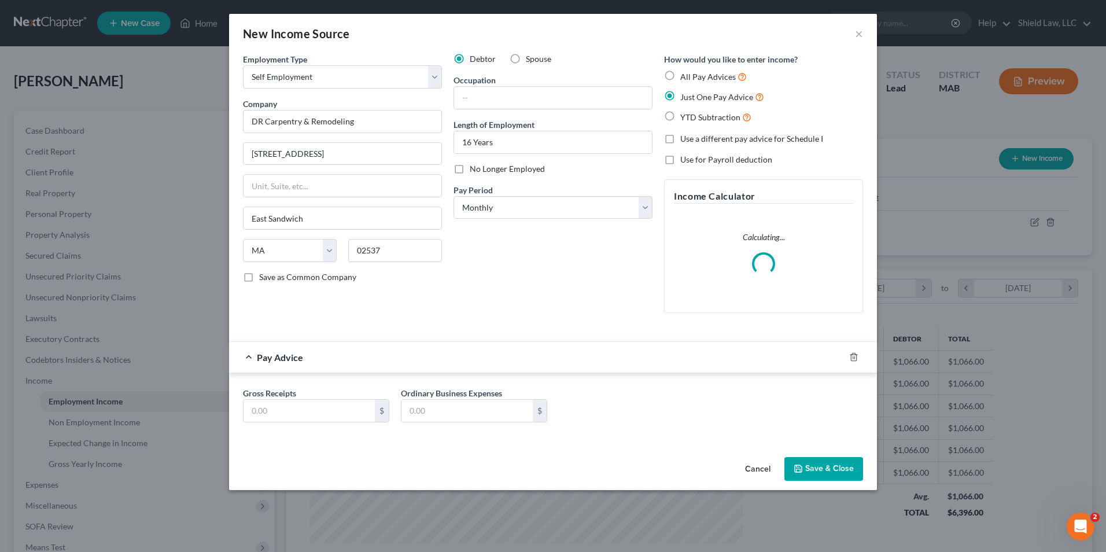
click at [680, 140] on label "Use a different pay advice for Schedule I" at bounding box center [751, 139] width 143 height 12
click at [685, 140] on input "Use a different pay advice for Schedule I" at bounding box center [689, 137] width 8 height 8
checkbox input "true"
drag, startPoint x: 762, startPoint y: 465, endPoint x: 410, endPoint y: 389, distance: 360.4
click at [761, 465] on button "Add Schedule I Income" at bounding box center [722, 469] width 116 height 24
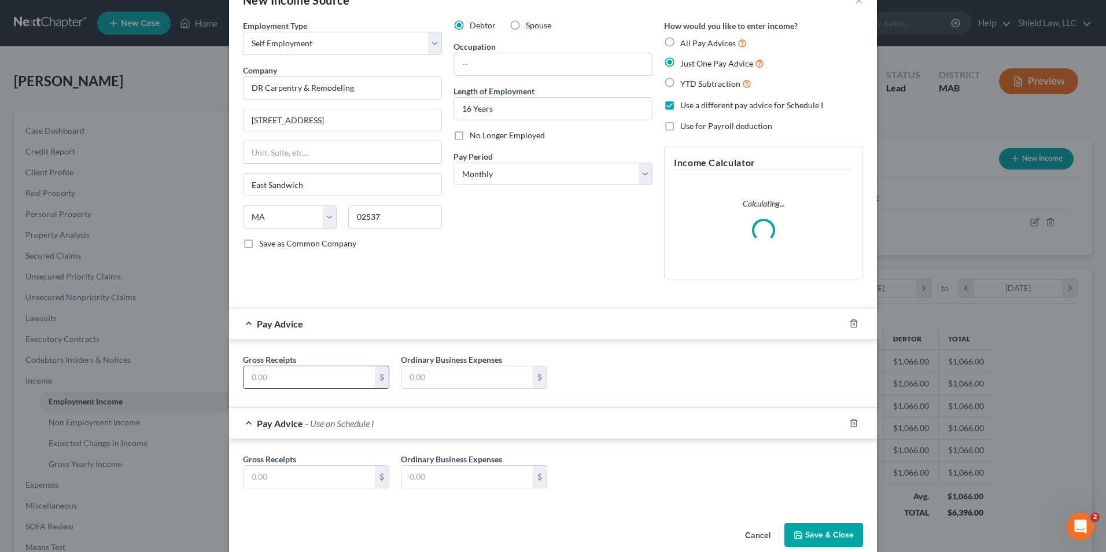
scroll to position [51, 0]
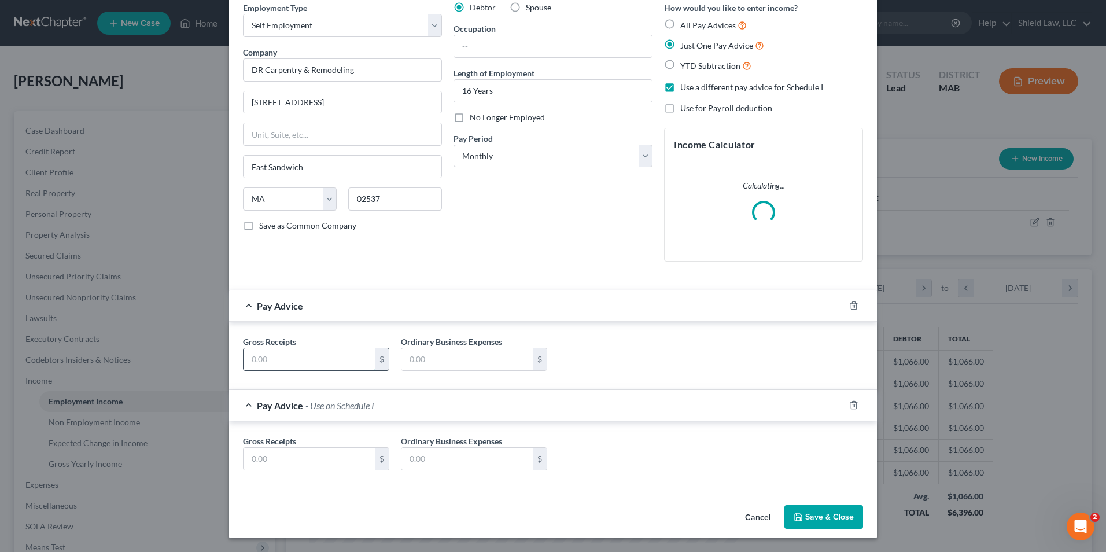
click at [284, 370] on input "text" at bounding box center [308, 359] width 131 height 22
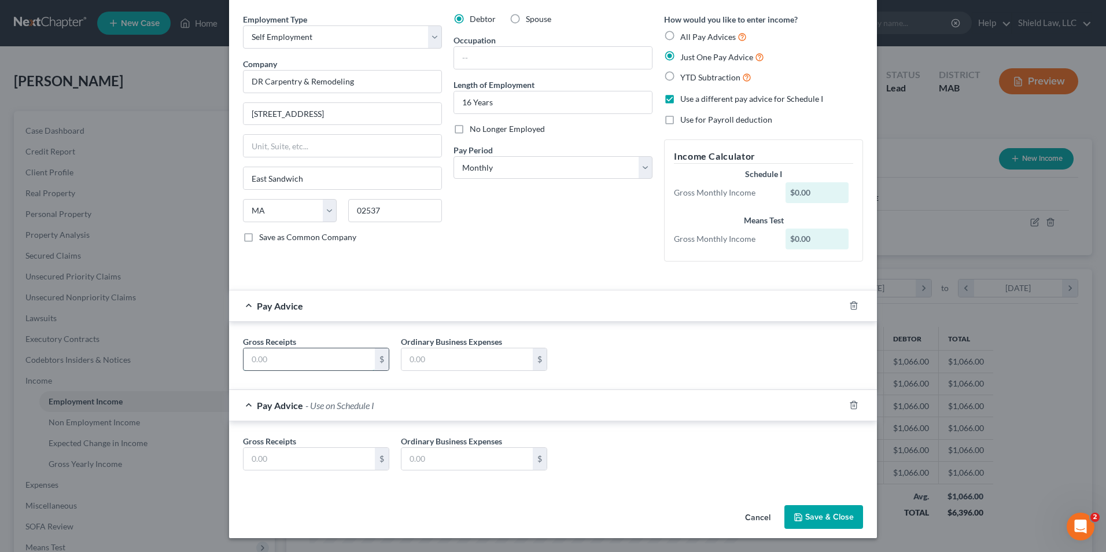
scroll to position [40, 0]
type input "1,755"
click at [290, 469] on input "text" at bounding box center [308, 459] width 131 height 22
type input "722"
click at [563, 399] on div "Pay Advice $722.00 - Use on Schedule I" at bounding box center [536, 405] width 615 height 31
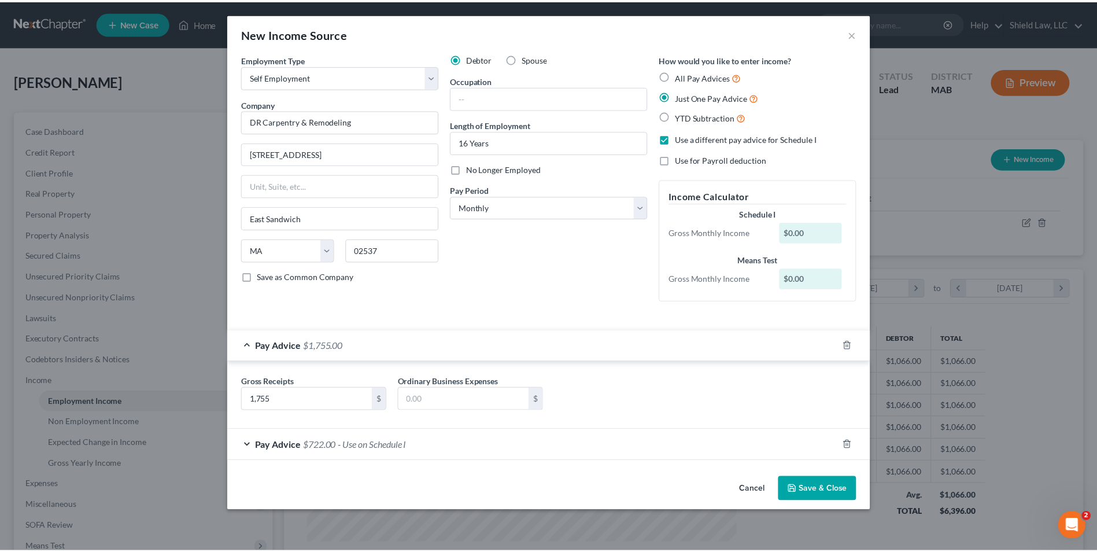
scroll to position [0, 0]
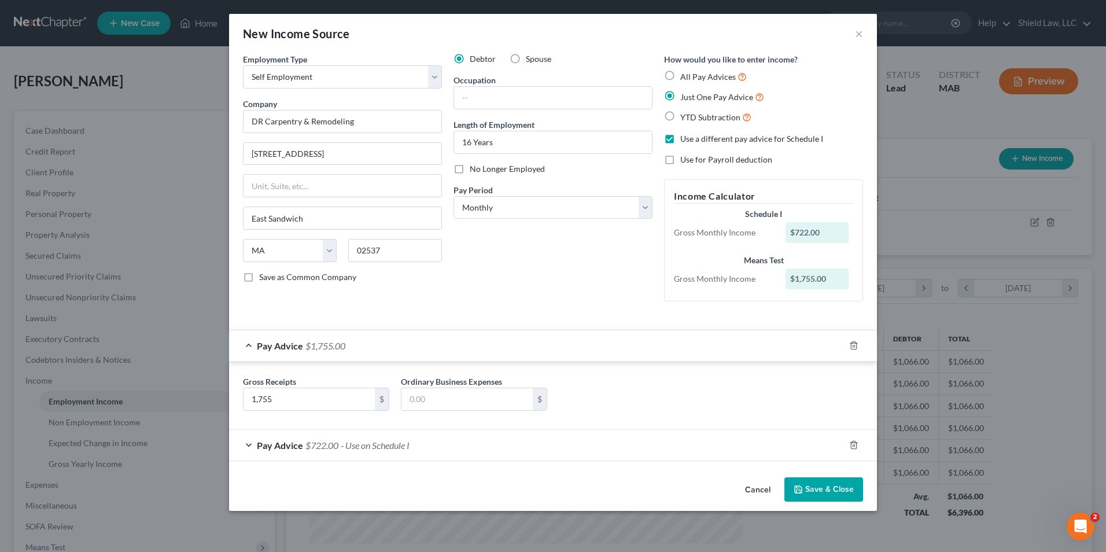
drag, startPoint x: 835, startPoint y: 490, endPoint x: 738, endPoint y: 303, distance: 210.3
click at [835, 489] on button "Save & Close" at bounding box center [823, 489] width 79 height 24
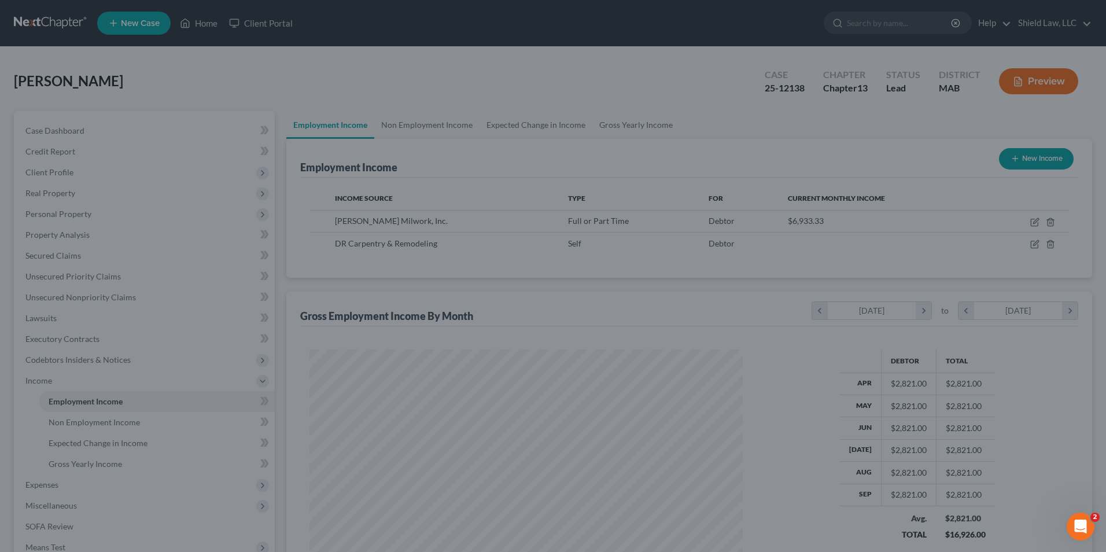
scroll to position [578145, 577907]
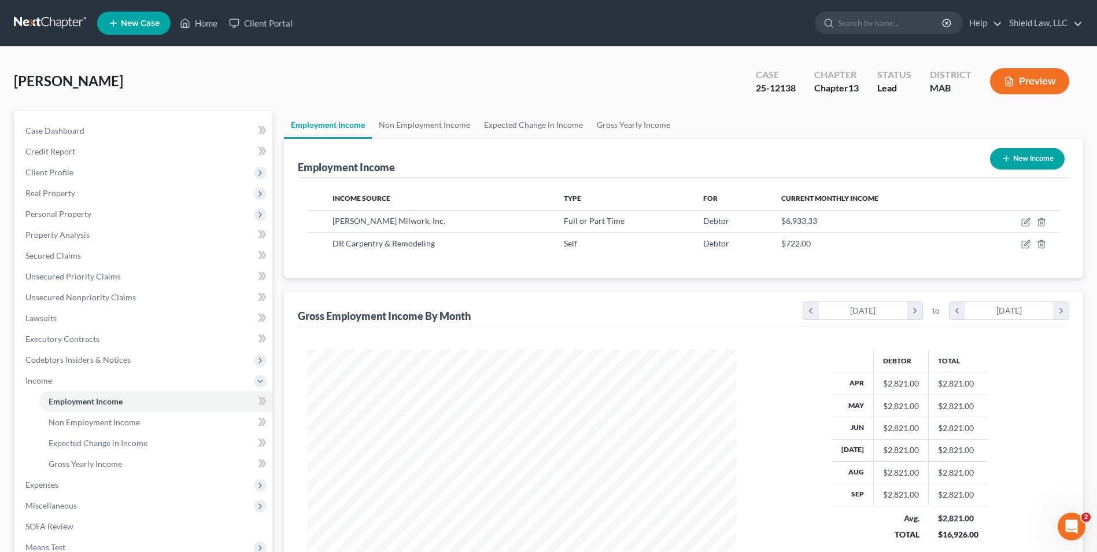
click at [1023, 78] on button "Preview" at bounding box center [1029, 81] width 79 height 26
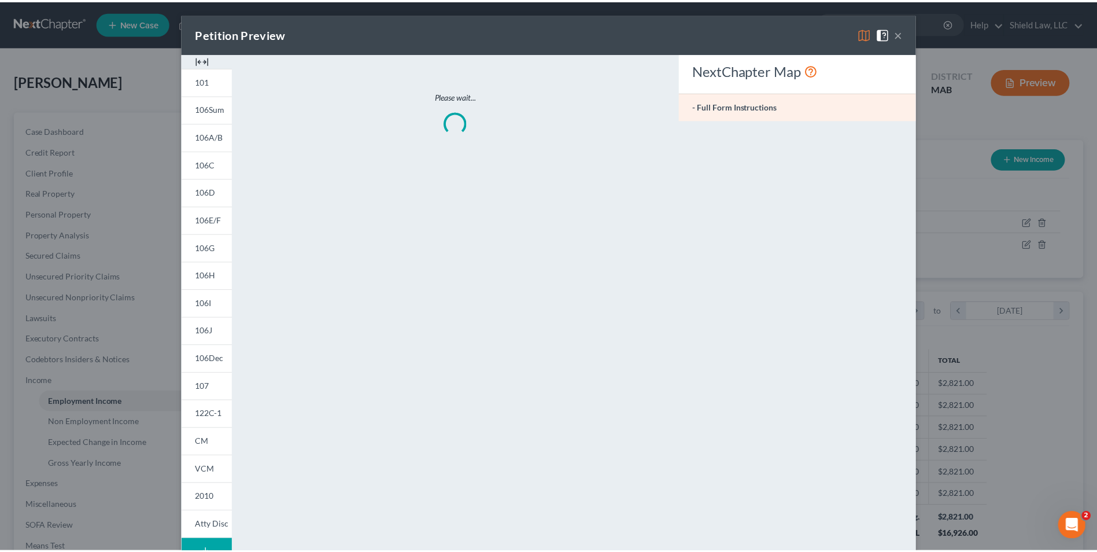
scroll to position [216, 457]
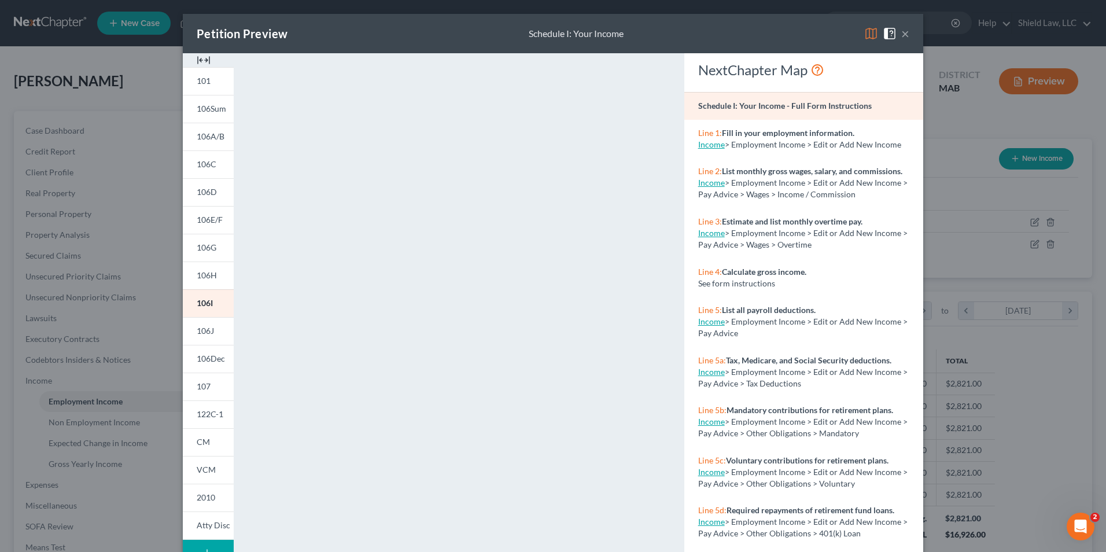
click at [902, 34] on button "×" at bounding box center [905, 34] width 8 height 14
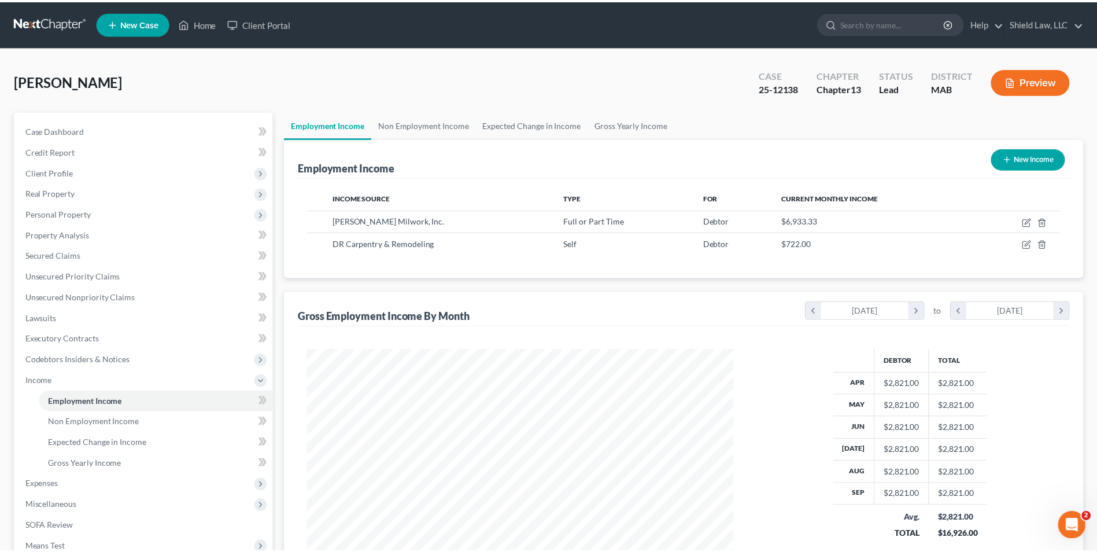
scroll to position [578145, 577907]
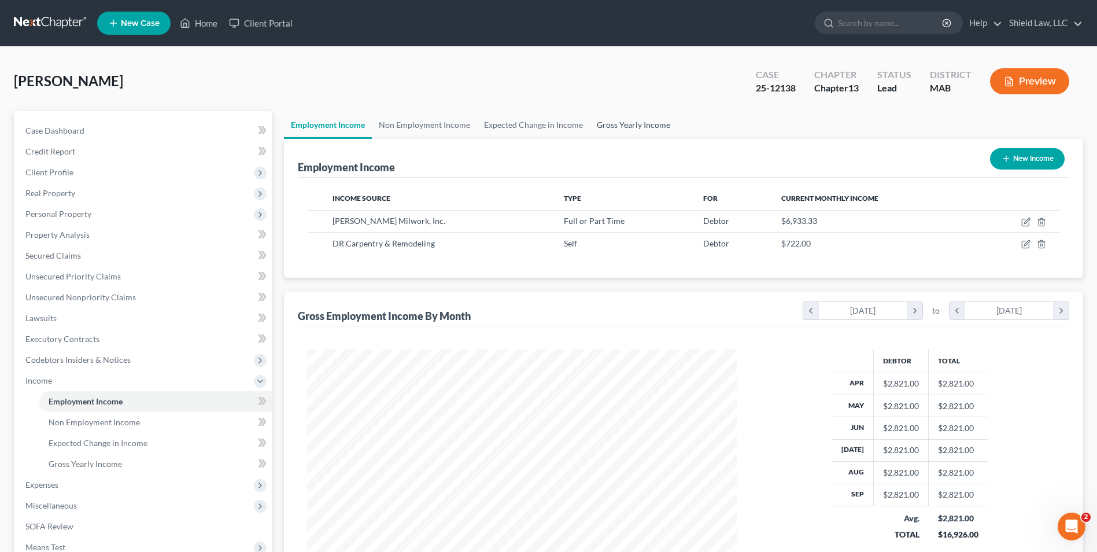
click at [619, 123] on link "Gross Yearly Income" at bounding box center [633, 125] width 87 height 28
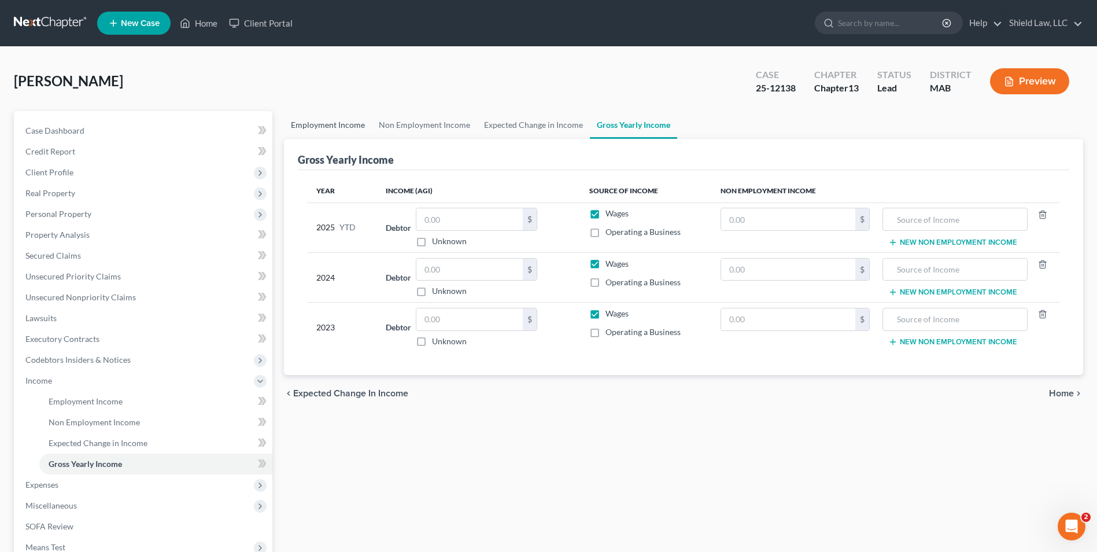
click at [318, 125] on link "Employment Income" at bounding box center [328, 125] width 88 height 28
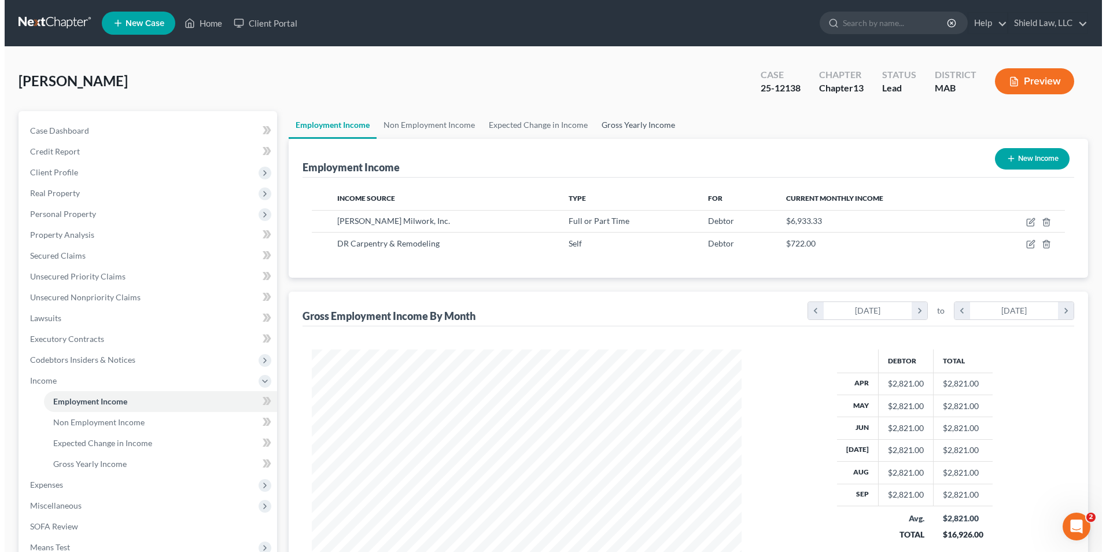
scroll to position [215, 452]
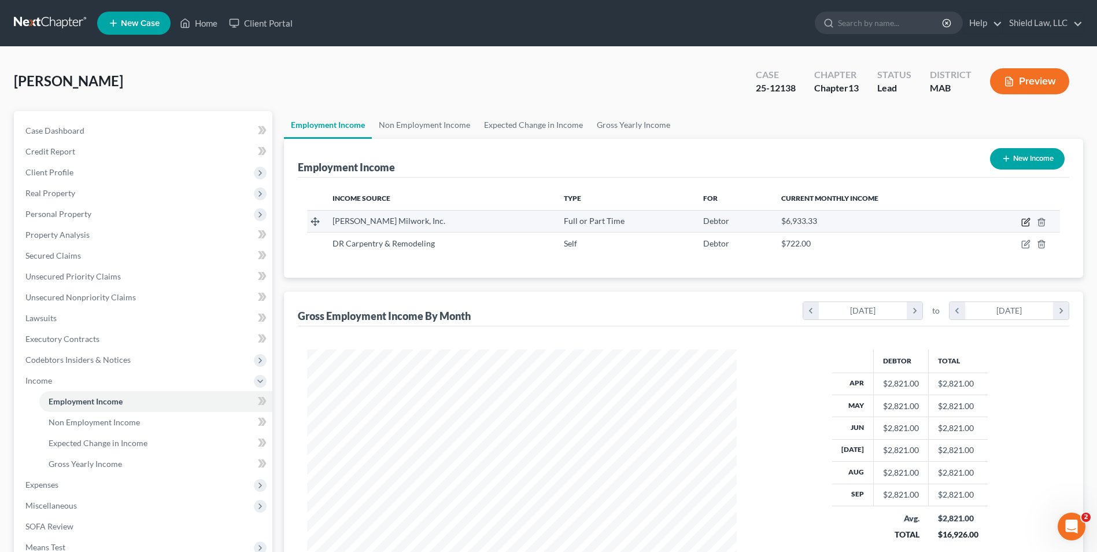
click at [1024, 222] on icon "button" at bounding box center [1025, 221] width 9 height 9
select select "0"
select select "22"
select select "3"
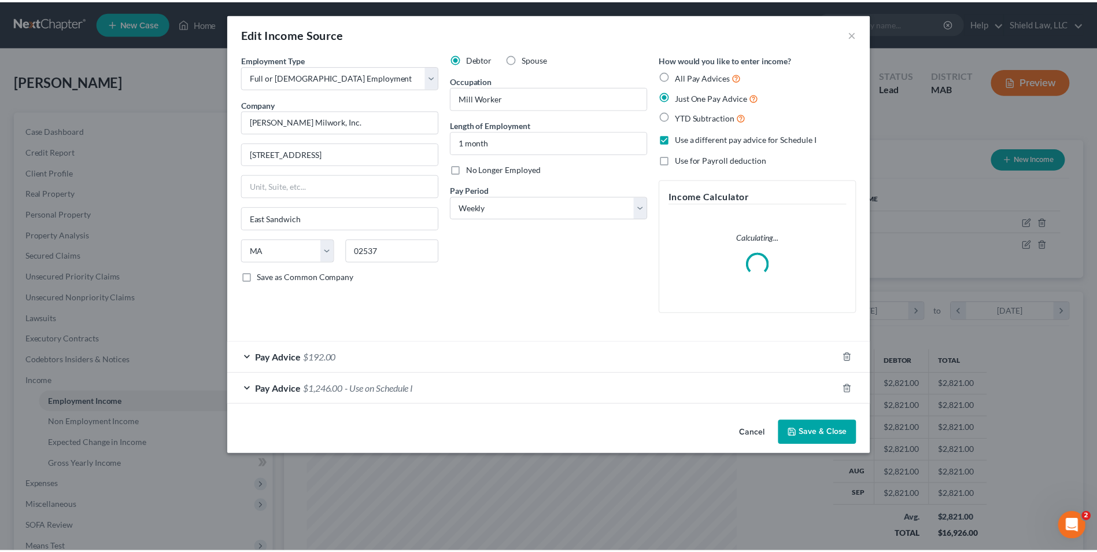
scroll to position [216, 457]
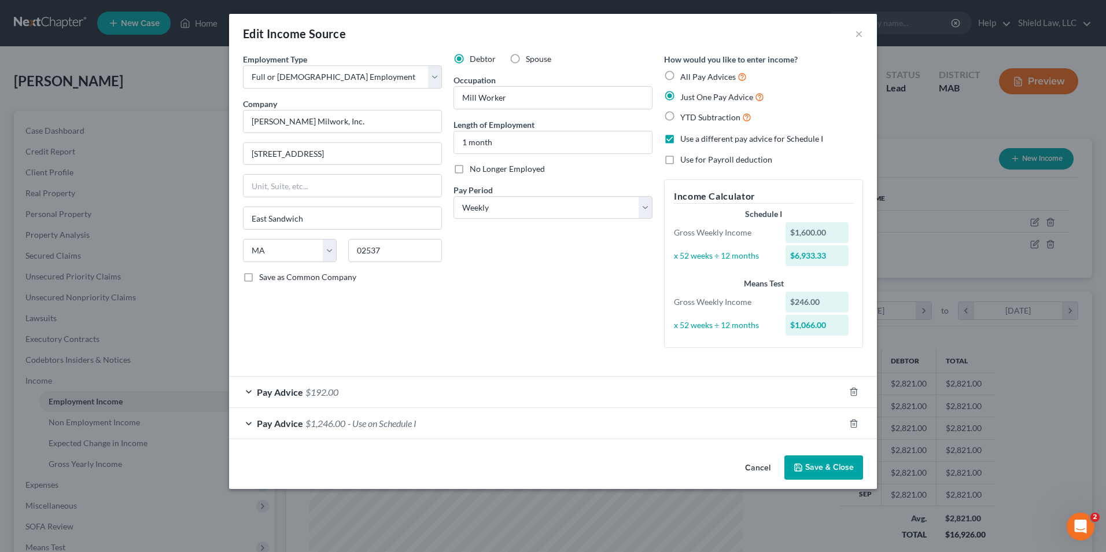
click at [853, 31] on div "Edit Income Source ×" at bounding box center [553, 33] width 648 height 39
click at [858, 35] on button "×" at bounding box center [859, 34] width 8 height 14
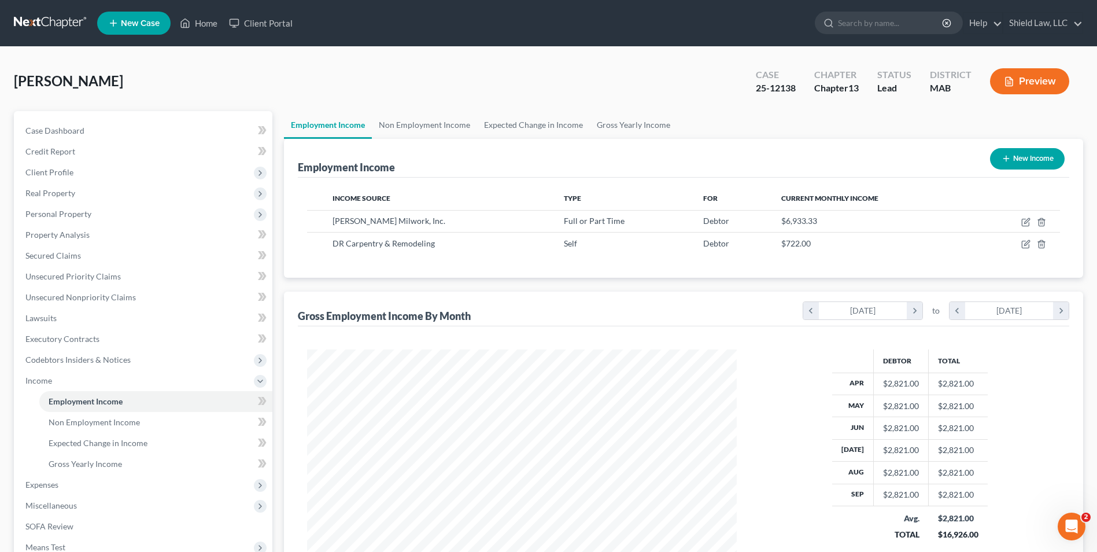
scroll to position [578145, 577907]
click at [649, 122] on link "Gross Yearly Income" at bounding box center [633, 125] width 87 height 28
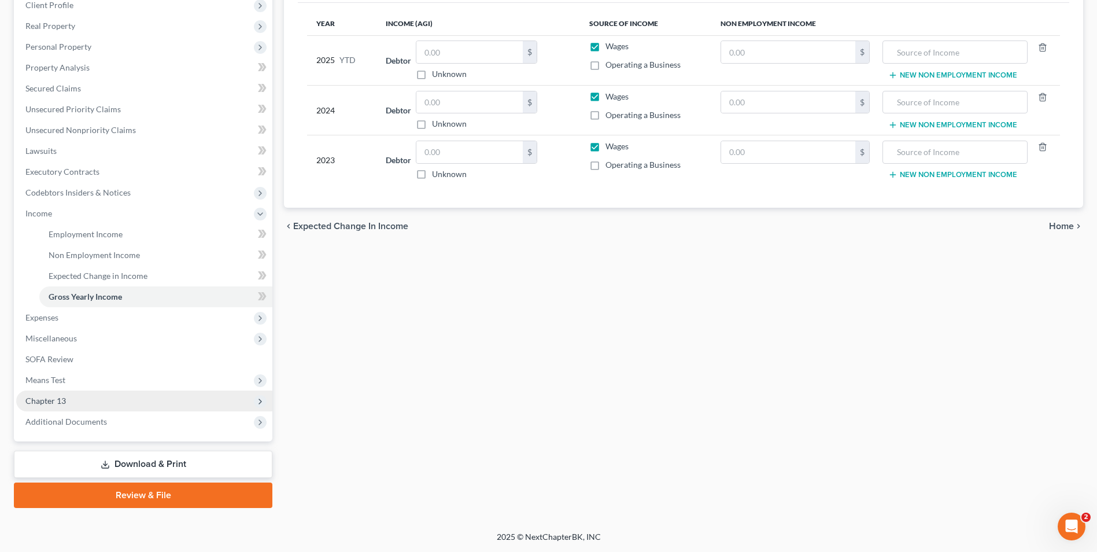
click at [64, 404] on span "Chapter 13" at bounding box center [45, 401] width 40 height 10
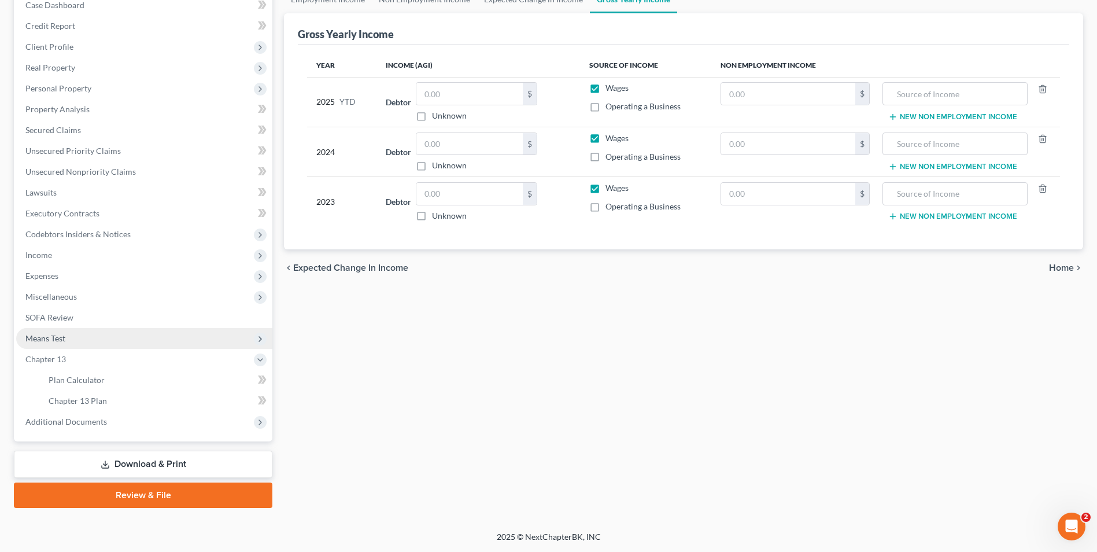
click at [56, 344] on span "Means Test" at bounding box center [144, 338] width 256 height 21
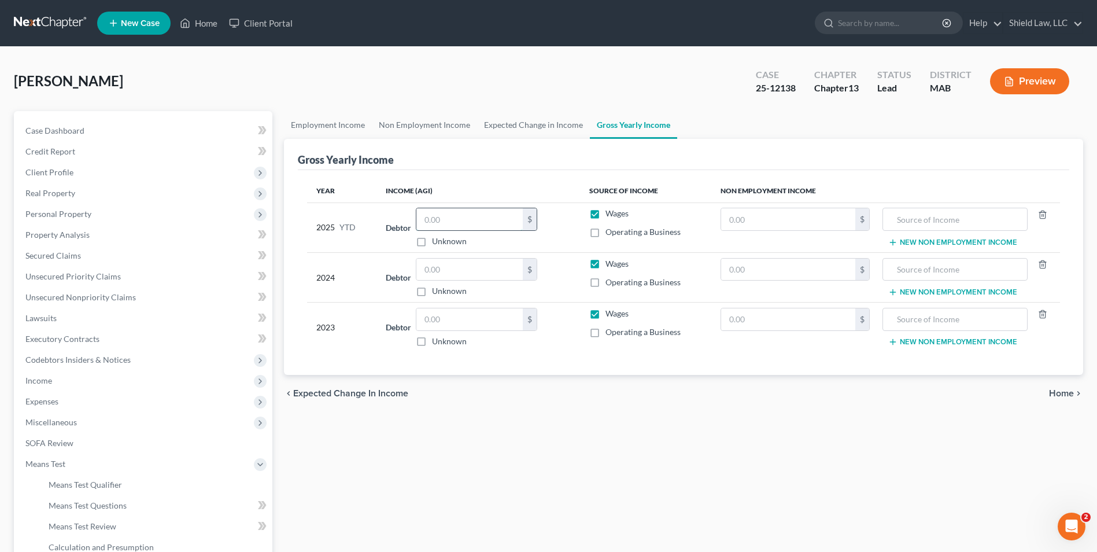
click at [475, 214] on input "text" at bounding box center [469, 219] width 106 height 22
type input "12,000"
click at [606, 234] on label "Operating a Business" at bounding box center [643, 232] width 75 height 12
click at [610, 234] on input "Operating a Business" at bounding box center [614, 230] width 8 height 8
checkbox input "true"
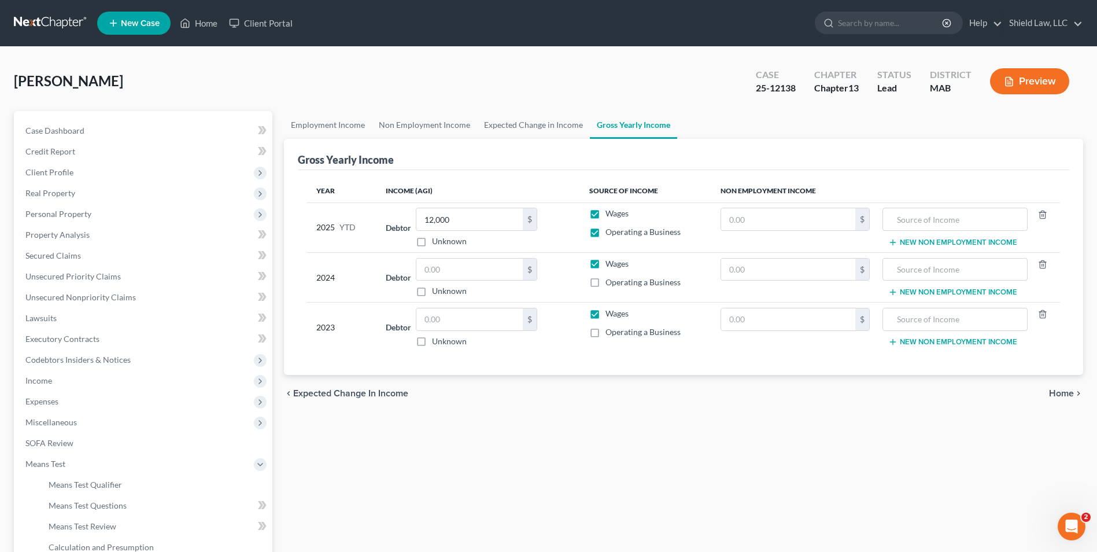
click at [682, 505] on div "Employment Income Non Employment Income Expected Change in Income Gross Yearly …" at bounding box center [683, 393] width 811 height 564
click at [334, 130] on link "Employment Income" at bounding box center [328, 125] width 88 height 28
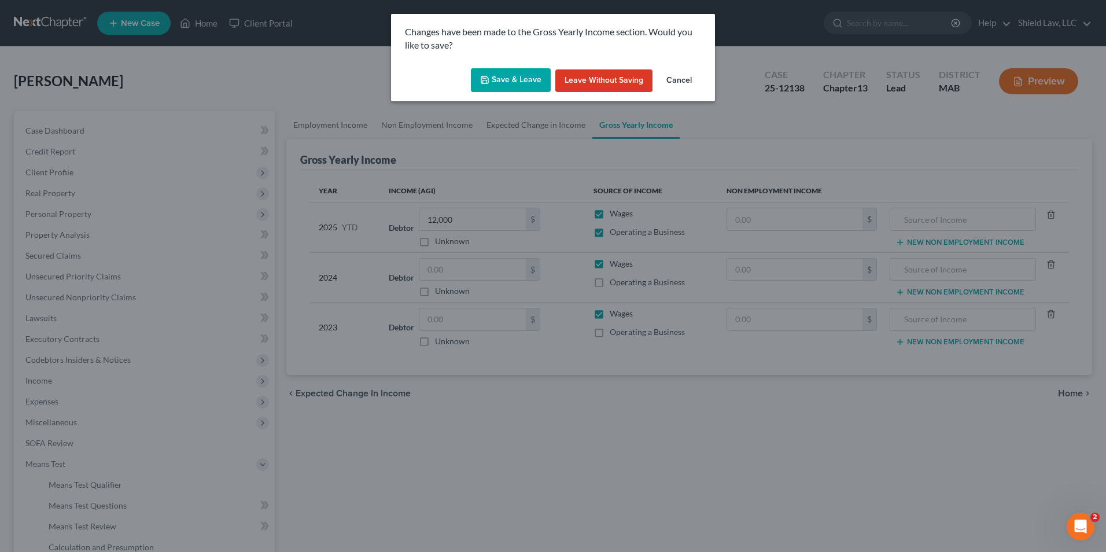
click at [510, 80] on button "Save & Leave" at bounding box center [511, 80] width 80 height 24
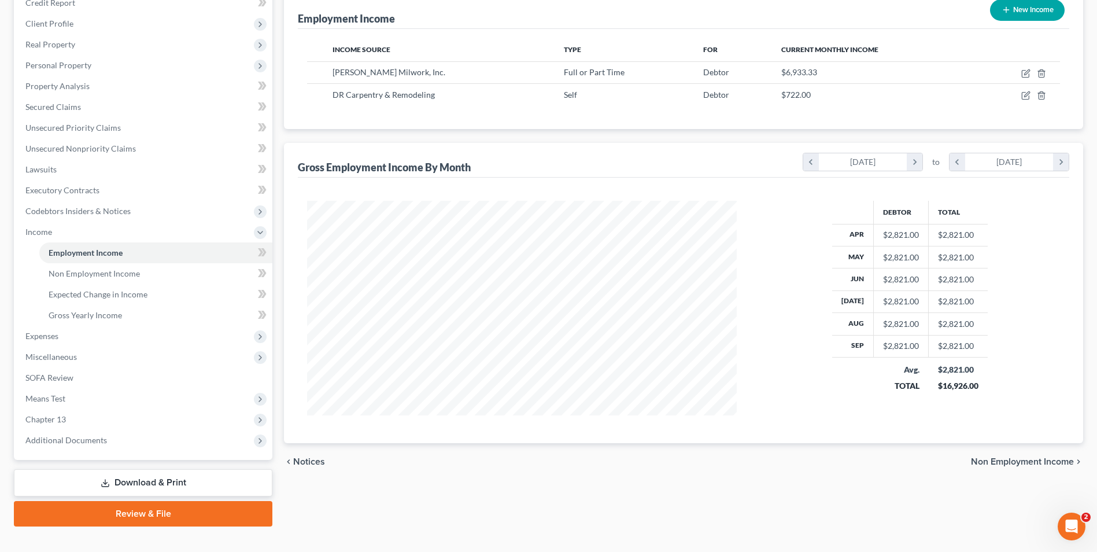
scroll to position [167, 0]
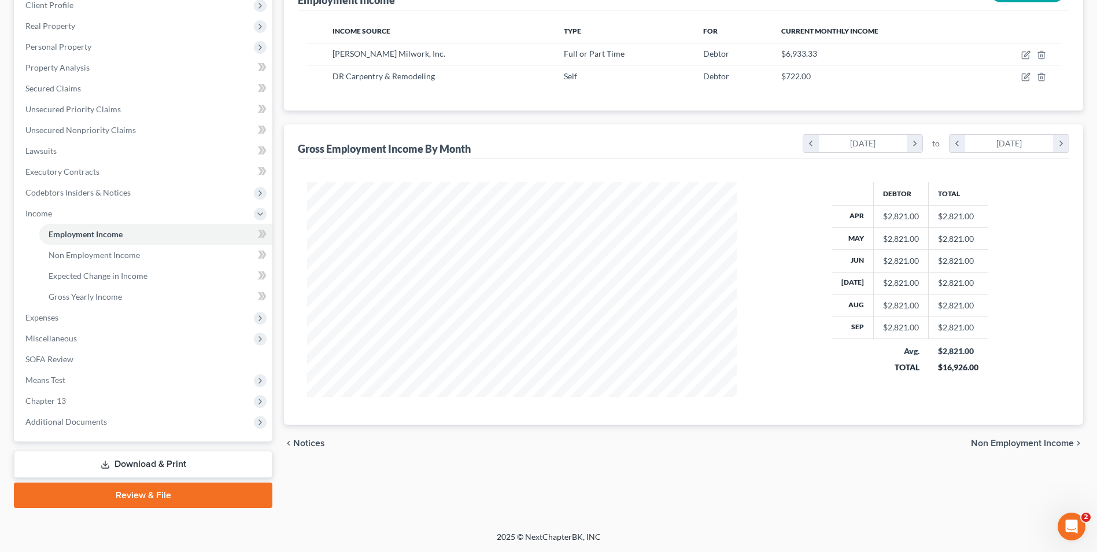
click at [141, 472] on link "Download & Print" at bounding box center [143, 464] width 259 height 27
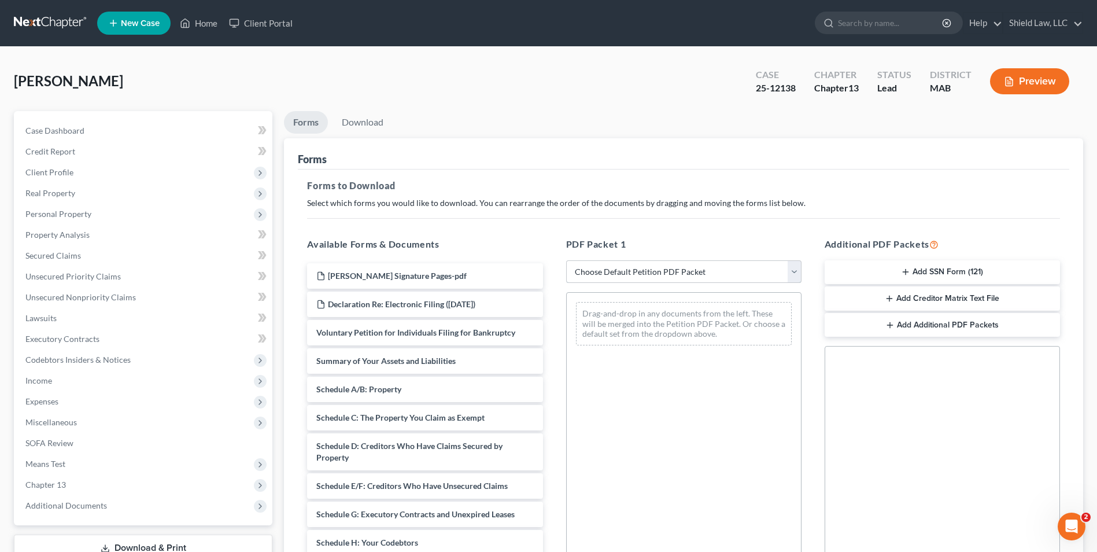
drag, startPoint x: 651, startPoint y: 265, endPoint x: 651, endPoint y: 278, distance: 13.3
click at [651, 265] on select "Choose Default Petition PDF Packet Complete Bankruptcy Petition (all forms and …" at bounding box center [683, 271] width 235 height 23
click at [566, 260] on select "Choose Default Petition PDF Packet Complete Bankruptcy Petition (all forms and …" at bounding box center [683, 271] width 235 height 23
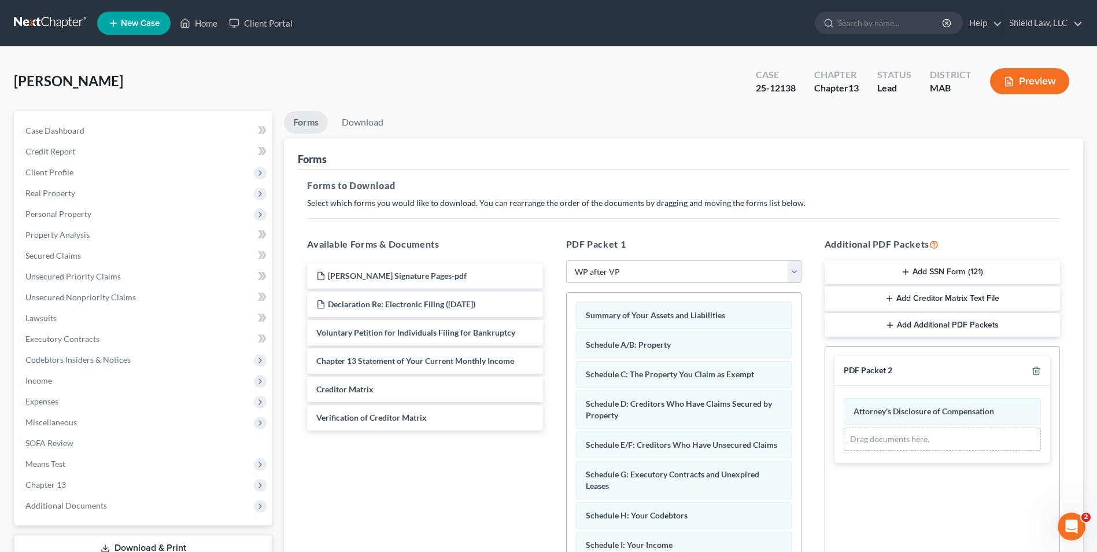
drag, startPoint x: 647, startPoint y: 267, endPoint x: 646, endPoint y: 276, distance: 9.3
click at [647, 267] on select "Choose Default Petition PDF Packet Complete Bankruptcy Petition (all forms and …" at bounding box center [683, 271] width 235 height 23
select select "10"
click at [566, 260] on select "Choose Default Petition PDF Packet Complete Bankruptcy Petition (all forms and …" at bounding box center [683, 271] width 235 height 23
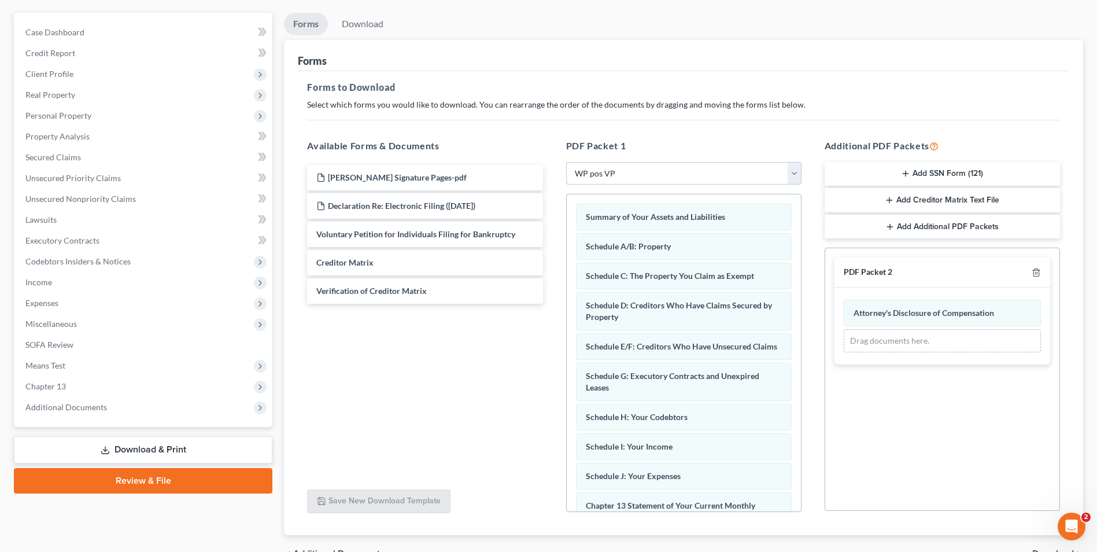
scroll to position [116, 0]
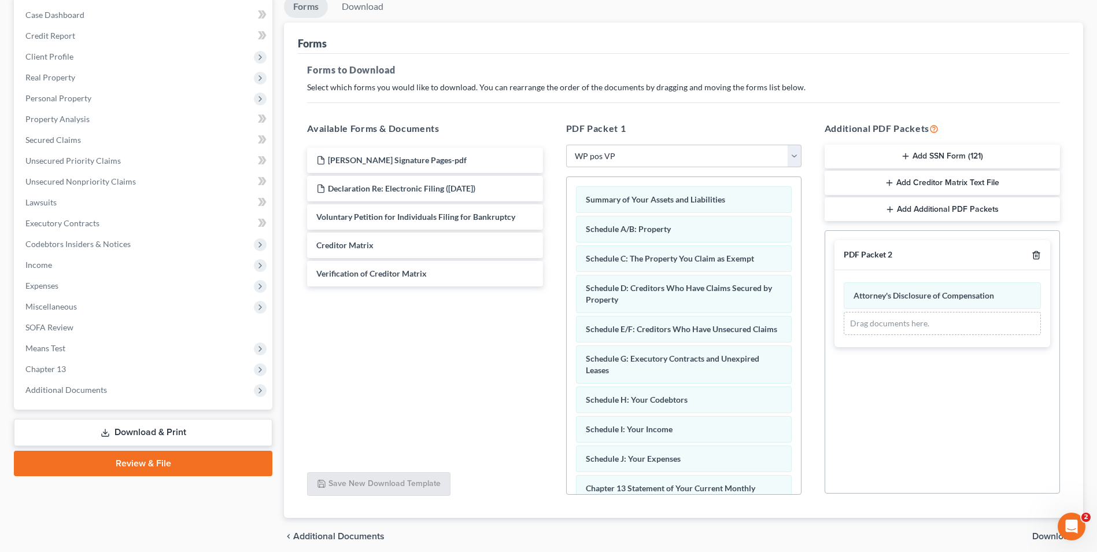
drag, startPoint x: 1038, startPoint y: 253, endPoint x: 1034, endPoint y: 334, distance: 81.6
click at [1038, 253] on icon "button" at bounding box center [1036, 254] width 9 height 9
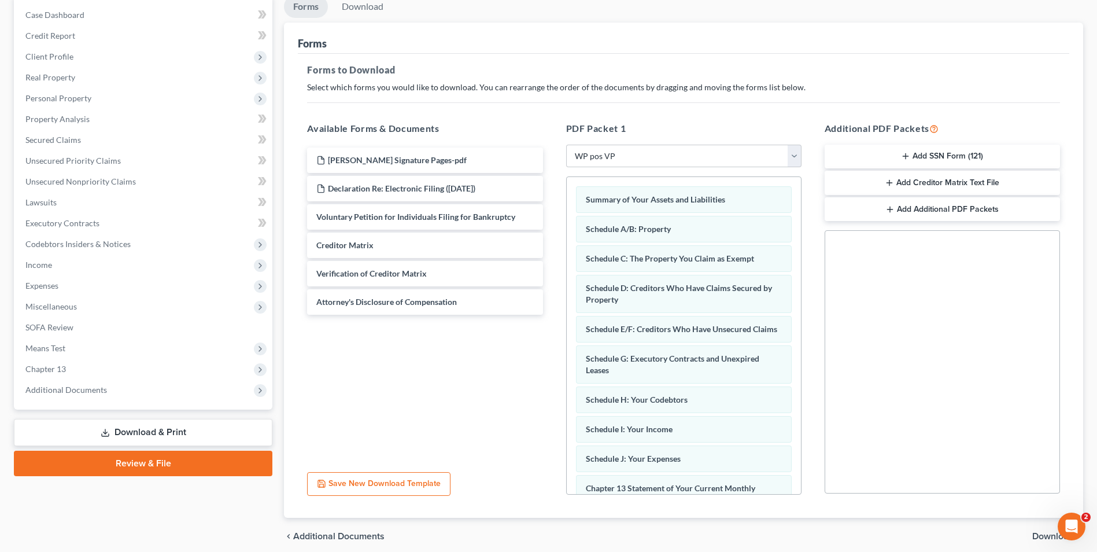
click at [1036, 529] on div "chevron_left Additional Documents Download chevron_right" at bounding box center [683, 536] width 799 height 37
click at [1040, 536] on span "Download" at bounding box center [1053, 536] width 42 height 9
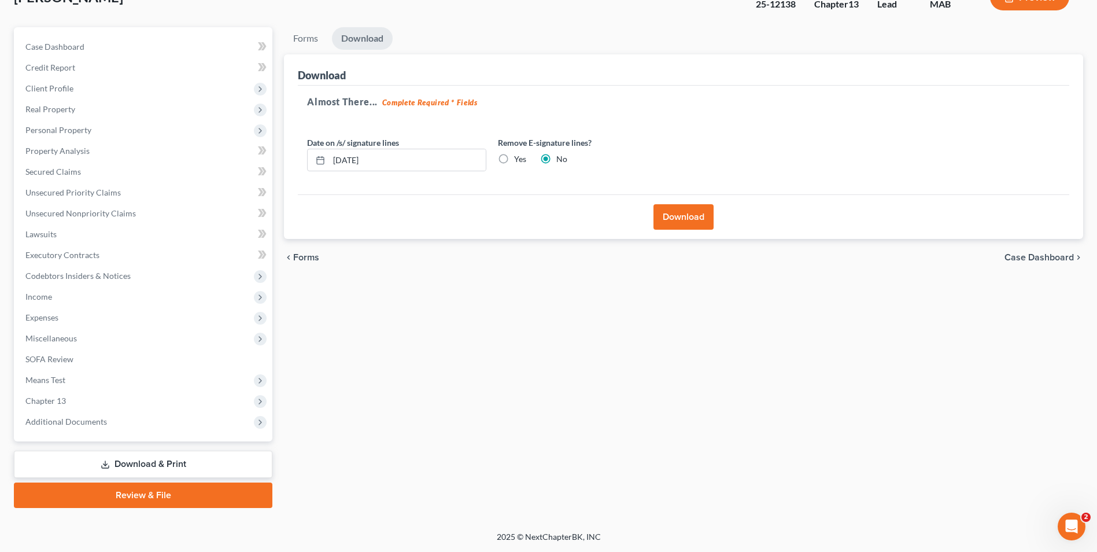
scroll to position [84, 0]
click at [702, 227] on button "Download" at bounding box center [684, 216] width 60 height 25
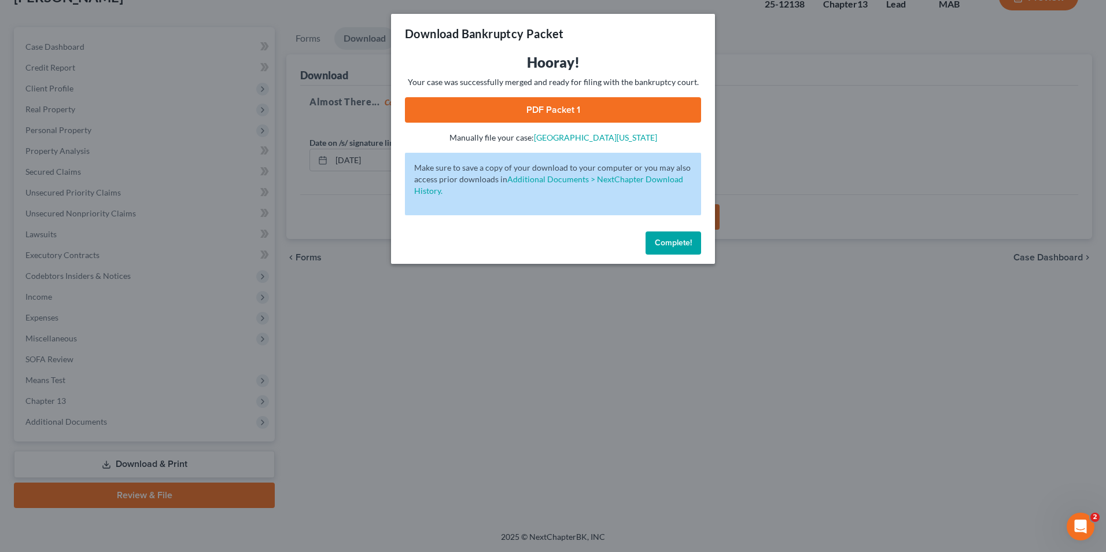
click at [619, 102] on link "PDF Packet 1" at bounding box center [553, 109] width 296 height 25
click at [688, 243] on span "Complete!" at bounding box center [673, 243] width 37 height 10
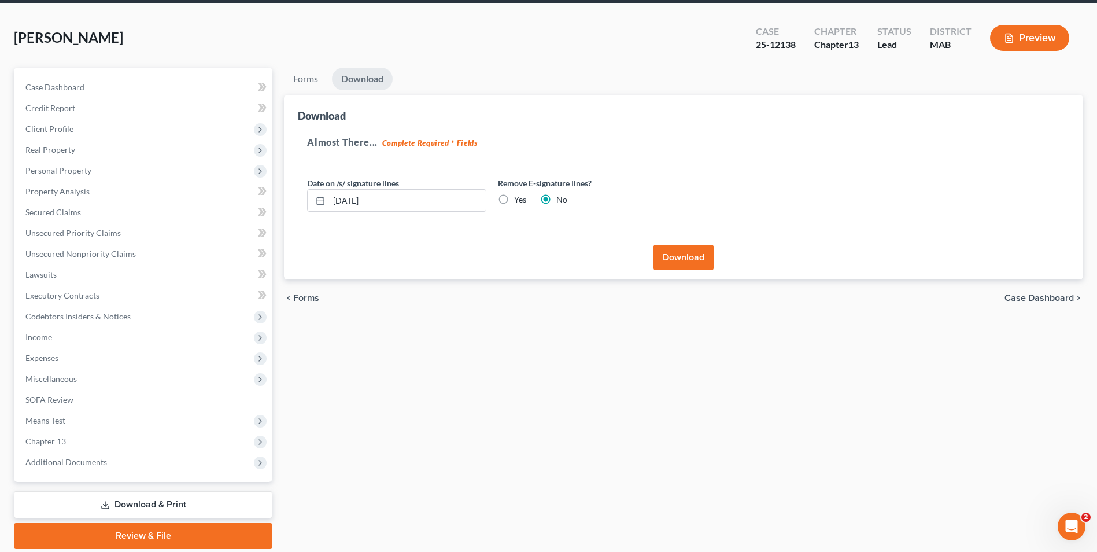
scroll to position [0, 0]
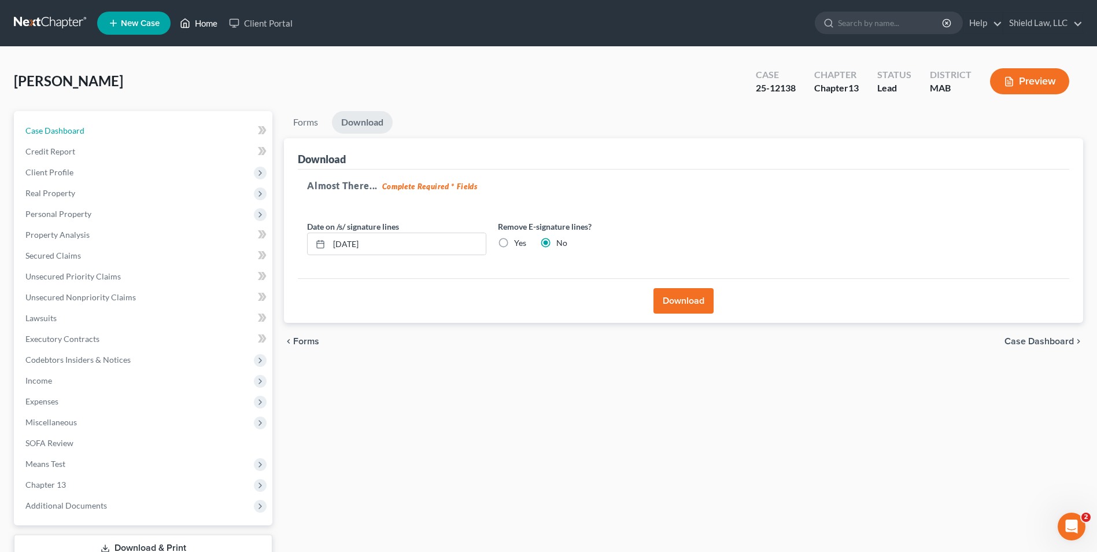
click at [91, 134] on link "Case Dashboard" at bounding box center [144, 130] width 256 height 21
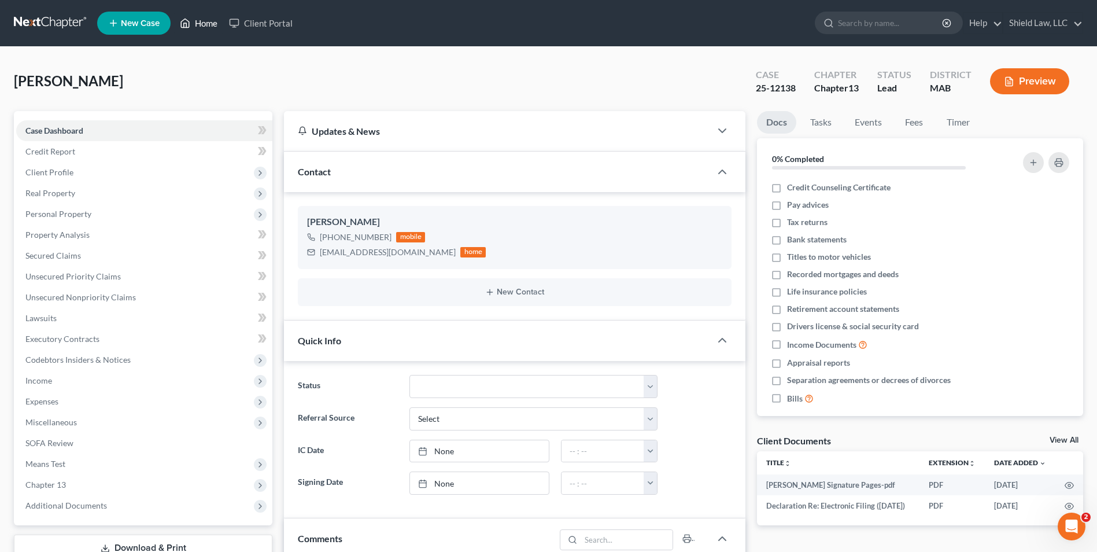
click at [200, 15] on link "Home" at bounding box center [198, 23] width 49 height 21
